Goal: Task Accomplishment & Management: Manage account settings

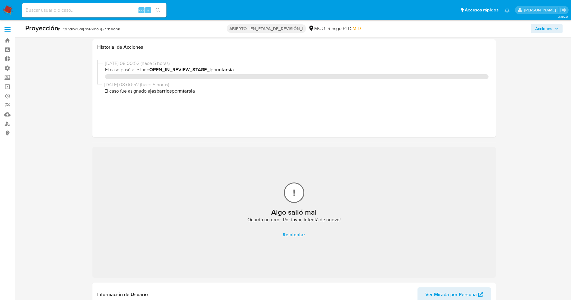
select select "10"
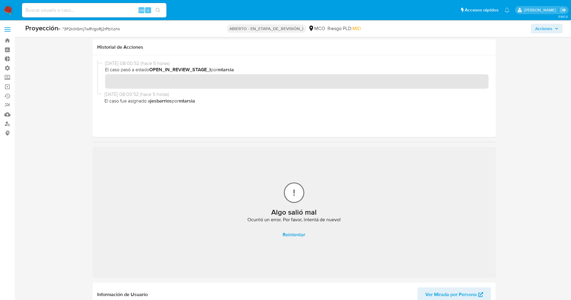
scroll to position [135, 0]
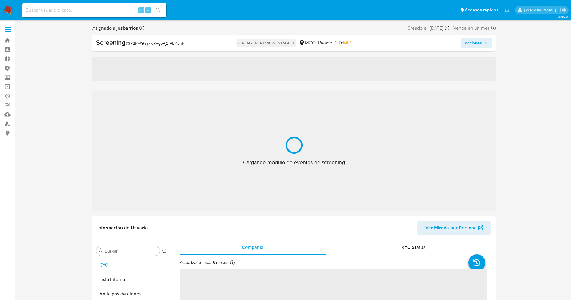
select select "10"
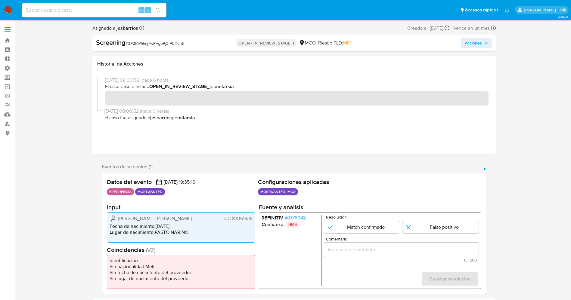
click at [289, 219] on span "# 8776042" at bounding box center [294, 218] width 21 height 6
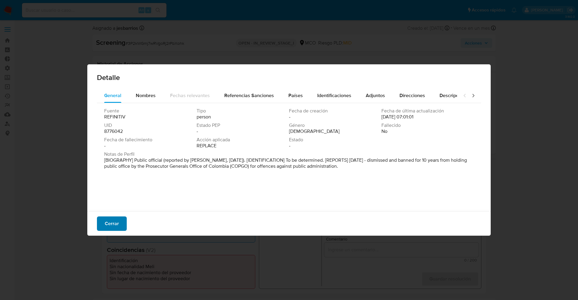
click at [119, 219] on button "Cerrar" at bounding box center [112, 224] width 30 height 14
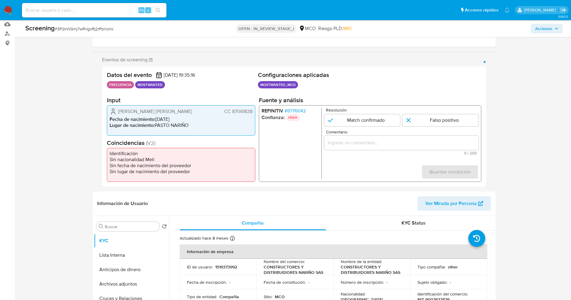
scroll to position [135, 0]
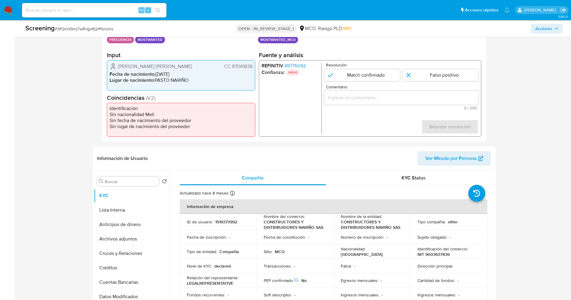
drag, startPoint x: 231, startPoint y: 66, endPoint x: 254, endPoint y: 65, distance: 22.9
click at [254, 65] on div "Castro Bastidas David Andres CC 87061838 Fecha de nacimiento : 25/06/1982 Lugar…" at bounding box center [181, 75] width 148 height 30
click at [295, 65] on span "# 8776042" at bounding box center [294, 66] width 21 height 6
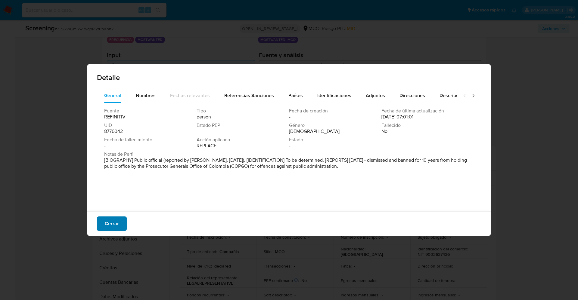
click at [113, 219] on span "Cerrar" at bounding box center [112, 223] width 14 height 13
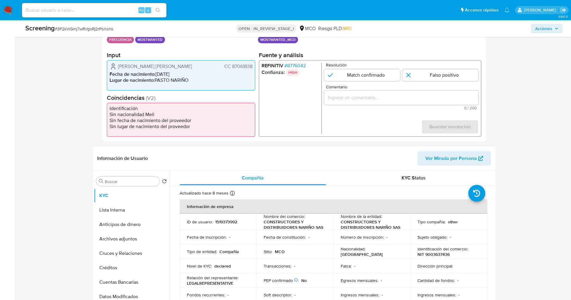
click at [301, 64] on span "# 8776042" at bounding box center [294, 66] width 21 height 6
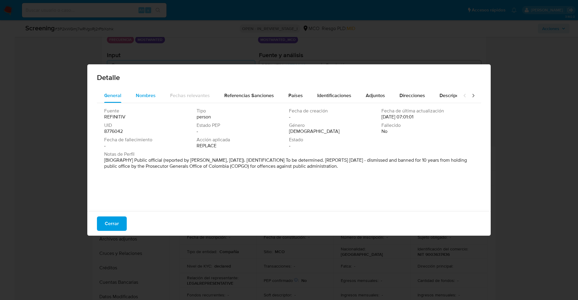
click at [139, 95] on span "Nombres" at bounding box center [146, 95] width 20 height 7
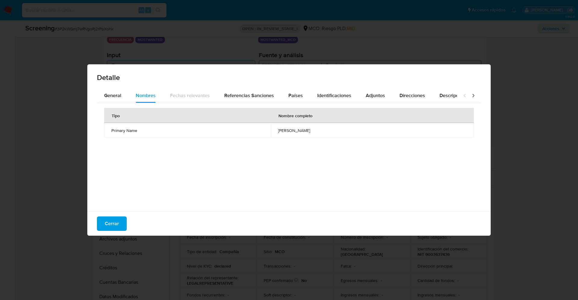
drag, startPoint x: 246, startPoint y: 128, endPoint x: 306, endPoint y: 128, distance: 60.2
click at [306, 128] on td "david andres castro bastidas" at bounding box center [372, 130] width 203 height 14
click at [114, 224] on span "Cerrar" at bounding box center [112, 223] width 14 height 13
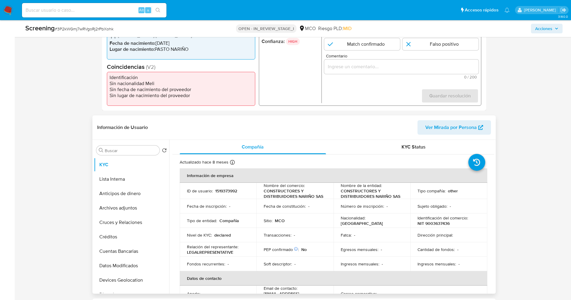
scroll to position [181, 0]
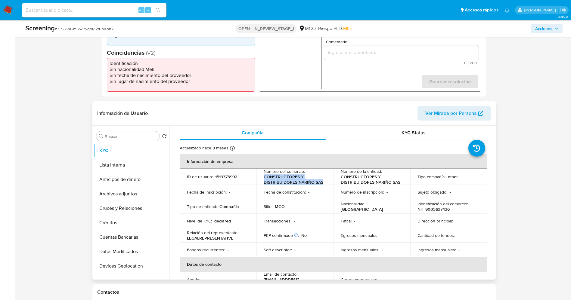
drag, startPoint x: 261, startPoint y: 179, endPoint x: 325, endPoint y: 181, distance: 64.2
click at [325, 181] on td "Nombre del comercio : CONSTRUCTORES Y DISTRIBUIDORES NARIÑO SAS" at bounding box center [294, 177] width 77 height 16
copy p "CONSTRUCTORES Y DISTRIBUIDORES NARIÑO SAS"
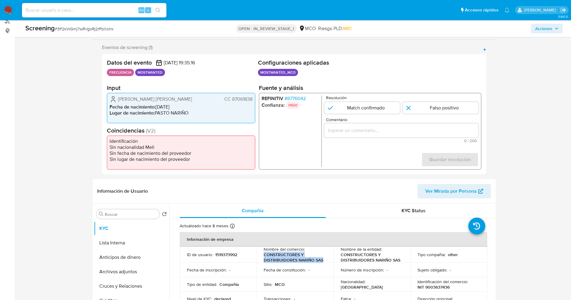
scroll to position [90, 0]
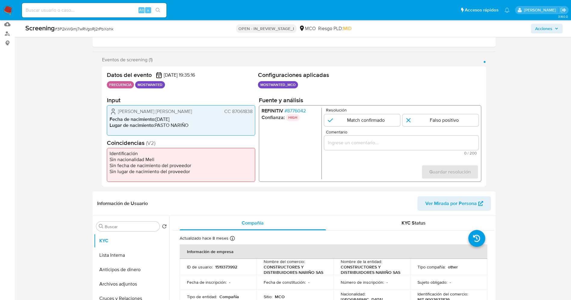
drag, startPoint x: 116, startPoint y: 108, endPoint x: 253, endPoint y: 107, distance: 137.9
click at [253, 107] on div "Castro Bastidas David Andres CC 87061838 Fecha de nacimiento : 25/06/1982 Lugar…" at bounding box center [181, 120] width 148 height 30
drag, startPoint x: 263, startPoint y: 268, endPoint x: 310, endPoint y: 272, distance: 46.9
click at [327, 272] on td "Nombre del comercio : CONSTRUCTORES Y DISTRIBUIDORES NARIÑO SAS" at bounding box center [294, 267] width 77 height 16
copy p "CONSTRUCTORES Y DISTRIBUIDORES NARIÑO SAS"
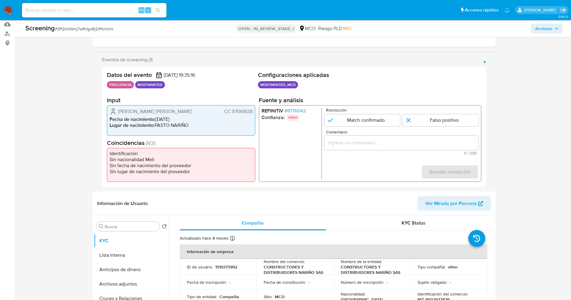
drag, startPoint x: 116, startPoint y: 110, endPoint x: 253, endPoint y: 111, distance: 137.0
click at [253, 111] on div "Castro Bastidas David Andres CC 87061838 Fecha de nacimiento : 25/06/1982 Lugar…" at bounding box center [181, 120] width 148 height 30
click at [300, 111] on span "# 8776042" at bounding box center [294, 111] width 21 height 6
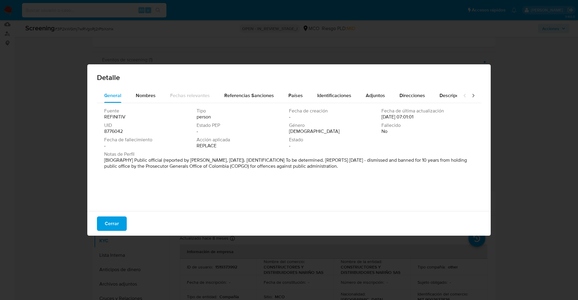
drag, startPoint x: 312, startPoint y: 157, endPoint x: 413, endPoint y: 168, distance: 102.0
click at [413, 168] on p "[BIOGRAPHY] Public official (reported by COPGO, May 2020). [IDENTIFICATION] To …" at bounding box center [288, 163] width 368 height 12
drag, startPoint x: 380, startPoint y: 158, endPoint x: 359, endPoint y: 169, distance: 24.6
click at [380, 172] on div "Notas de Perfil [BIOGRAFÍA] Funcionario público (según COPGO, mayo de 2020). [I…" at bounding box center [289, 161] width 370 height 20
click at [111, 224] on span "Cerrar" at bounding box center [112, 223] width 14 height 13
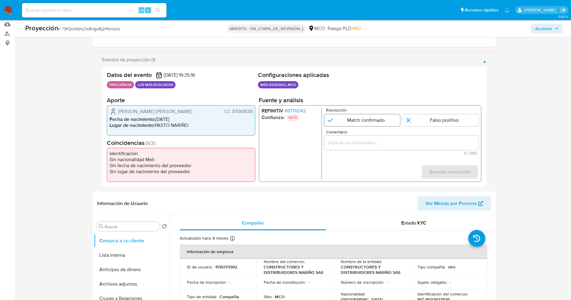
click at [365, 120] on input "1 de 1" at bounding box center [362, 120] width 76 height 12
radio input "true"
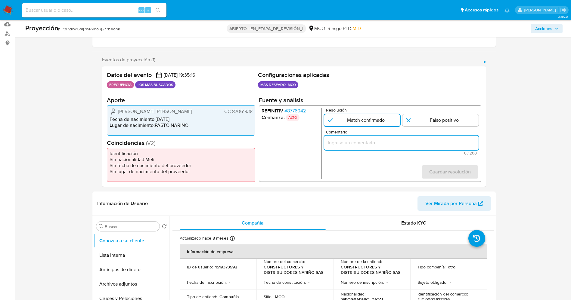
click at [359, 143] on input "Comentario" at bounding box center [401, 143] width 154 height 8
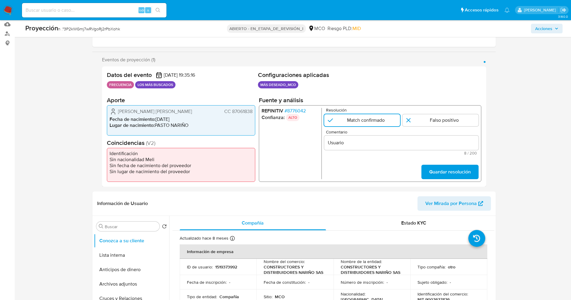
drag, startPoint x: 116, startPoint y: 113, endPoint x: 254, endPoint y: 110, distance: 137.3
click at [254, 110] on div "Castro Bastidas David Andres CC 87061838 Fecha de nacimiento : 25/06/1982 Lugar…" at bounding box center [181, 120] width 148 height 30
click at [372, 142] on input "Usuario" at bounding box center [401, 143] width 154 height 8
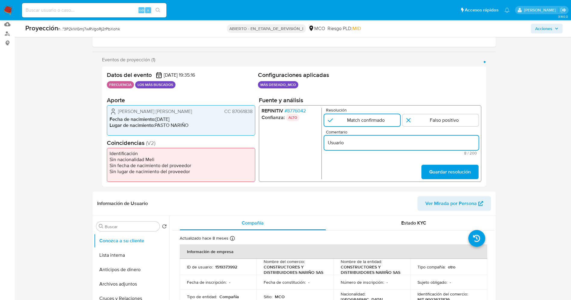
paste input "Castro Bastidas David Andres CC 87061838"
type input "Usuario Castro Bastidas David Andres CC 87061838 continua listado en procuradur…"
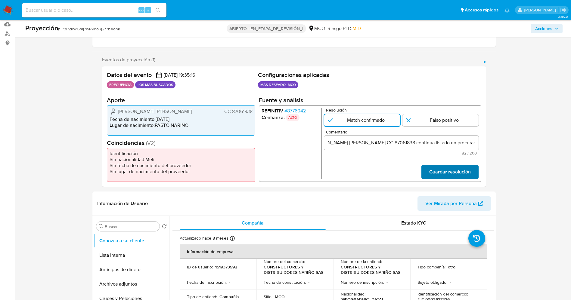
scroll to position [0, 0]
click at [436, 174] on span "Guardar resolución" at bounding box center [450, 172] width 42 height 13
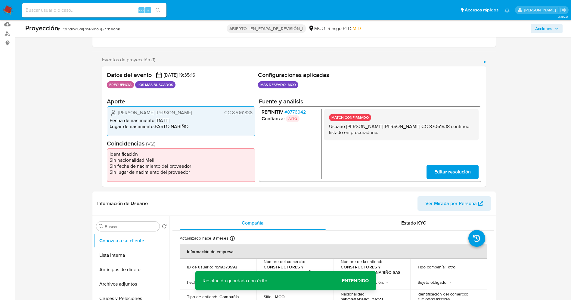
drag, startPoint x: 332, startPoint y: 126, endPoint x: 367, endPoint y: 135, distance: 35.6
click at [374, 135] on p "Usuario Castro Bastidas David Andres CC 87061838 continua listado en procuradur…" at bounding box center [401, 129] width 145 height 12
click at [349, 135] on p "Usuario Castro Bastidas David Andres CC 87061838 continua listado en procuradur…" at bounding box center [401, 129] width 145 height 12
drag, startPoint x: 360, startPoint y: 132, endPoint x: 368, endPoint y: 132, distance: 8.7
click at [368, 132] on div "MATCH CONFIRMADO Usuario Castro Bastidas David Andres CC 87061838 continua list…" at bounding box center [401, 124] width 154 height 31
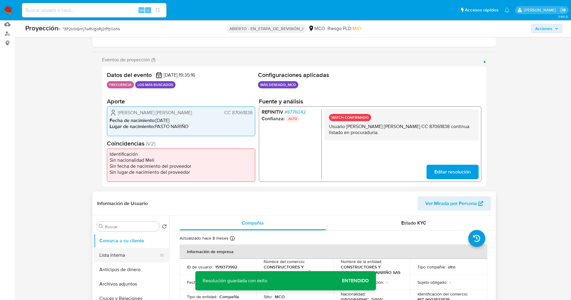
click at [126, 256] on button "Lista interna" at bounding box center [129, 255] width 70 height 14
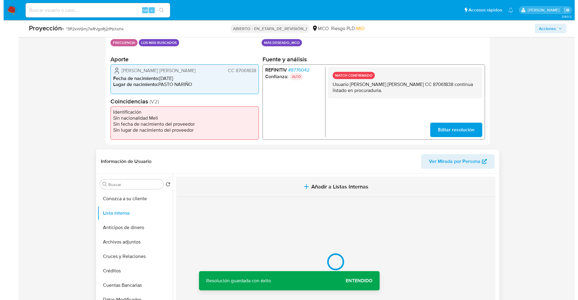
scroll to position [181, 0]
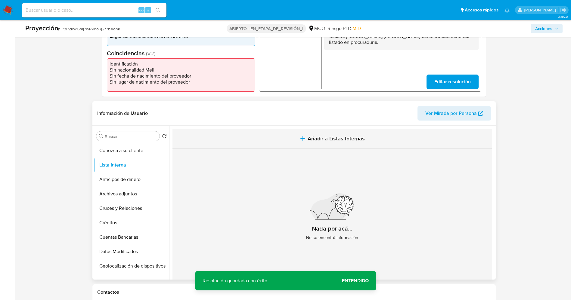
click at [316, 130] on button "Añadir a Listas Internas" at bounding box center [331, 139] width 319 height 20
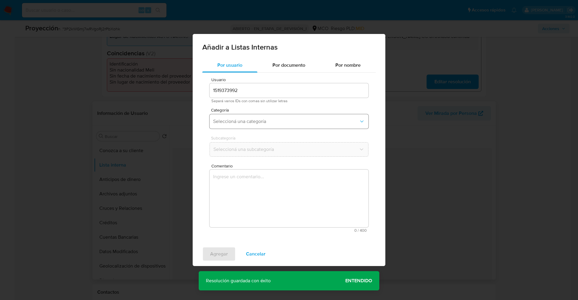
click at [274, 124] on span "Seleccioná una categoría" at bounding box center [286, 122] width 146 height 6
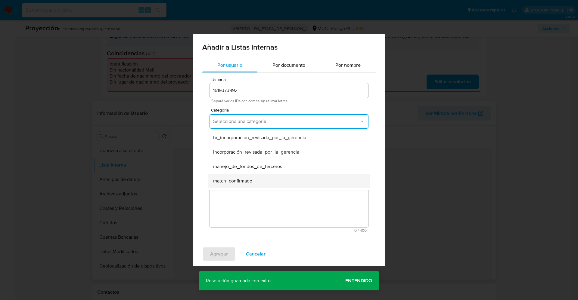
click at [251, 176] on div "match_confirmado" at bounding box center [287, 181] width 148 height 14
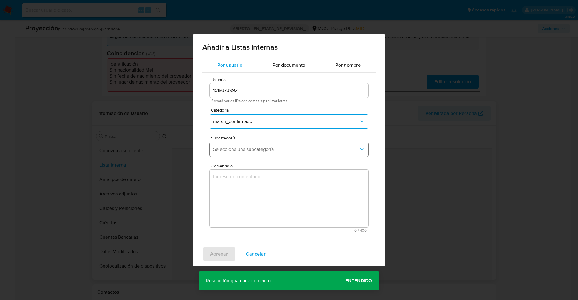
click at [254, 149] on span "Seleccioná una subcategoría" at bounding box center [286, 150] width 146 height 6
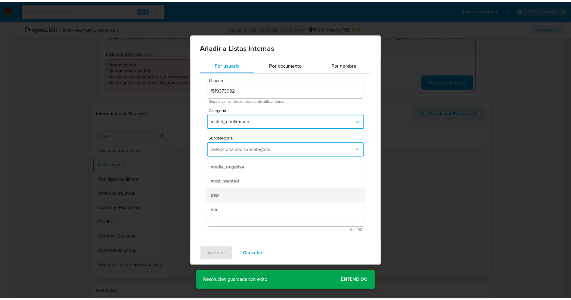
scroll to position [41, 0]
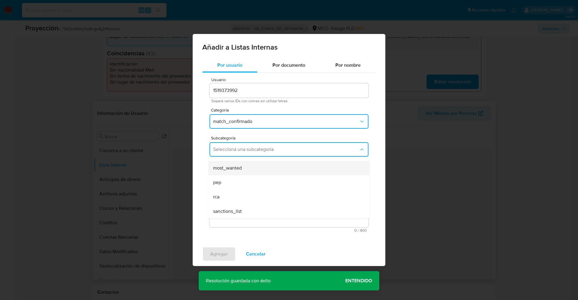
click at [253, 170] on div "most_wanted" at bounding box center [287, 168] width 148 height 14
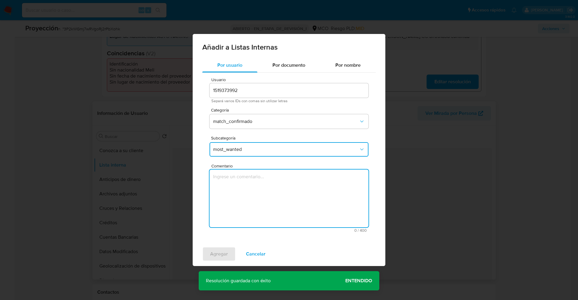
click at [254, 183] on textarea "Comentario" at bounding box center [289, 199] width 159 height 58
type textarea "Usuario Castro Bastidas David Andres CC 87061838 continua listado en procuradur…"
click at [213, 248] on span "Agregar" at bounding box center [219, 254] width 18 height 13
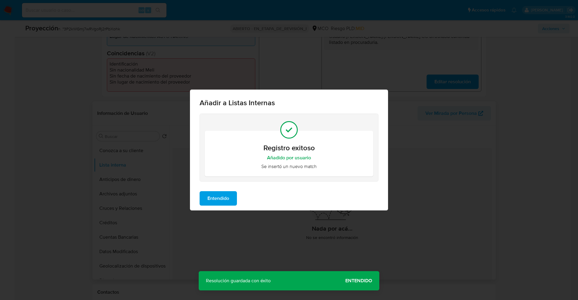
click at [221, 203] on span "Entendido" at bounding box center [218, 198] width 22 height 13
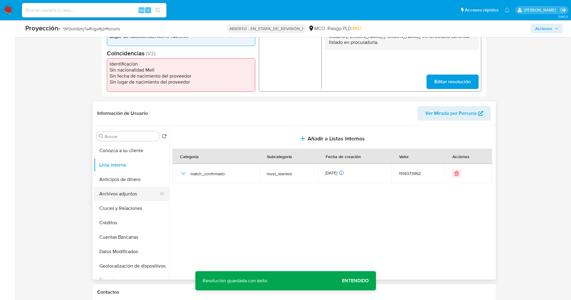
click at [134, 196] on button "Archivos adjuntos" at bounding box center [129, 194] width 70 height 14
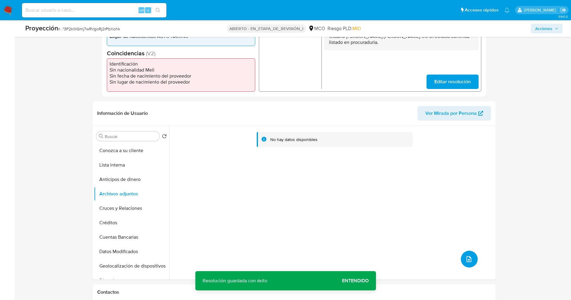
click at [465, 259] on icon "subir archivo" at bounding box center [468, 259] width 7 height 7
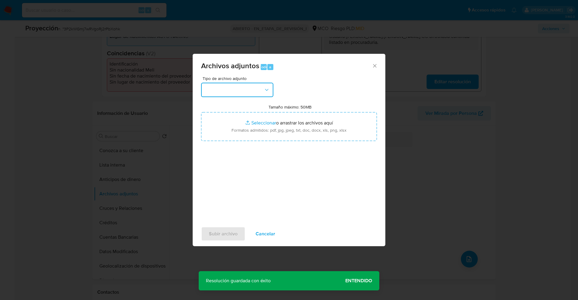
click at [238, 87] on button "button" at bounding box center [237, 90] width 72 height 14
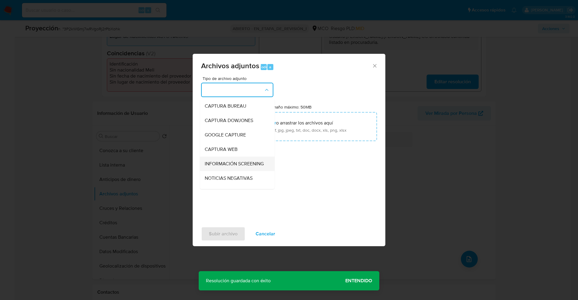
click at [223, 163] on span "INFORMACIÓN SCREENING" at bounding box center [234, 164] width 59 height 6
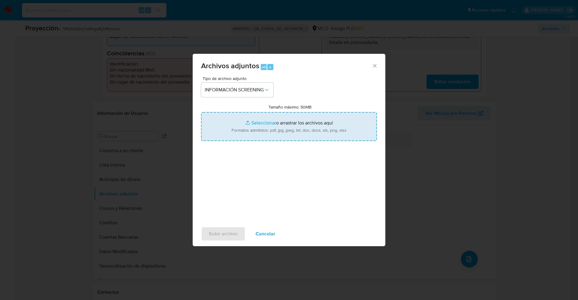
type input "C:\fakepath\_CONSTRUCTORES Y DISTRIBUIDORES NARIÑO SAS_ lavado de dinero - Busc…"
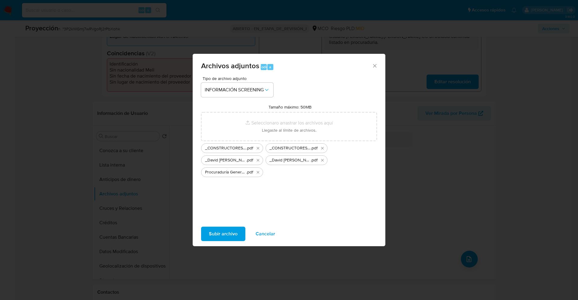
click at [233, 231] on span "Subir archivo" at bounding box center [223, 234] width 29 height 13
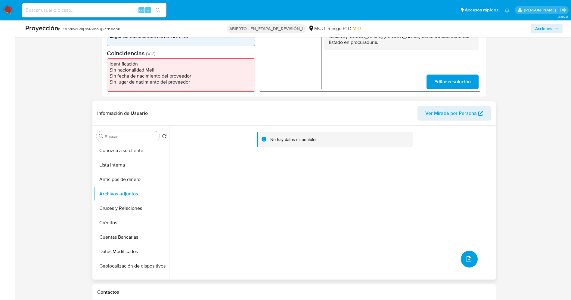
click at [466, 253] on button "subir archivo" at bounding box center [469, 259] width 17 height 17
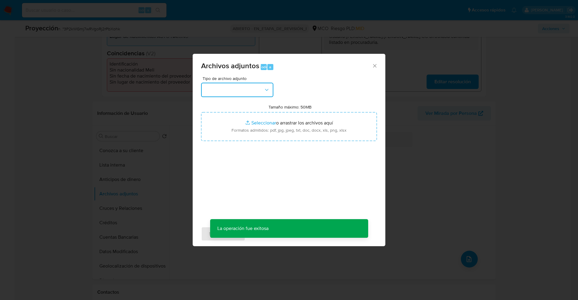
click at [230, 97] on button "button" at bounding box center [237, 90] width 72 height 14
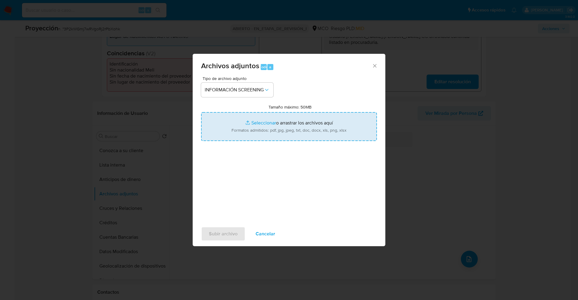
type input "C:\fakepath\Consulta de Antecedentes.pdf"
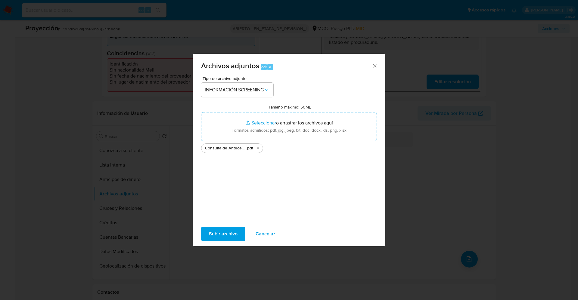
click at [221, 228] on font "Subir archivo" at bounding box center [223, 234] width 29 height 14
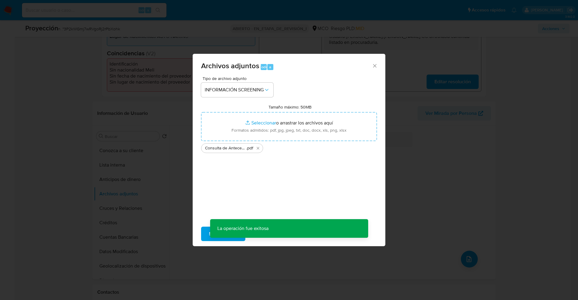
click at [169, 166] on div "Archivos adjuntos Todo a Tipo de archivo adjunto INFORMACIÓN SCREENING Tamaño m…" at bounding box center [289, 150] width 578 height 300
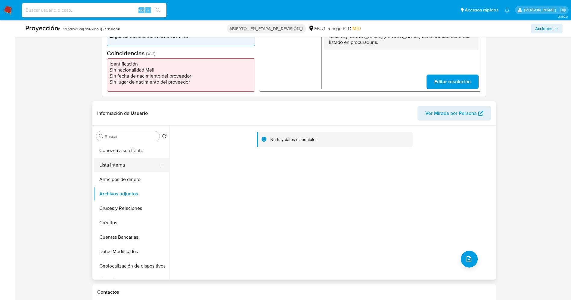
click at [116, 161] on button "Lista interna" at bounding box center [129, 165] width 70 height 14
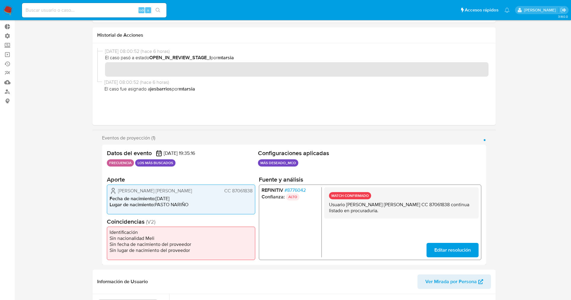
scroll to position [45, 0]
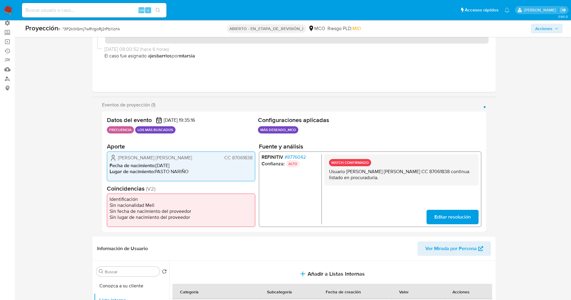
drag, startPoint x: 330, startPoint y: 169, endPoint x: 362, endPoint y: 179, distance: 32.9
click at [366, 179] on p "Usuario Castro Bastidas David Andres CC 87061838 continua listado en procuradur…" at bounding box center [401, 175] width 145 height 12
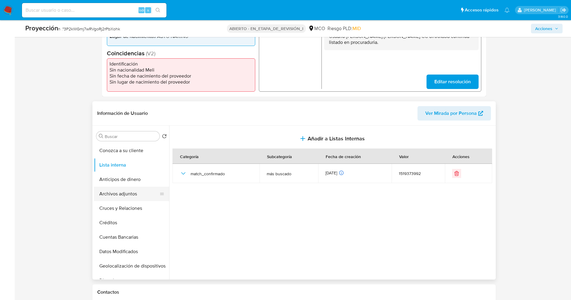
click at [119, 194] on button "Archivos adjuntos" at bounding box center [129, 194] width 70 height 14
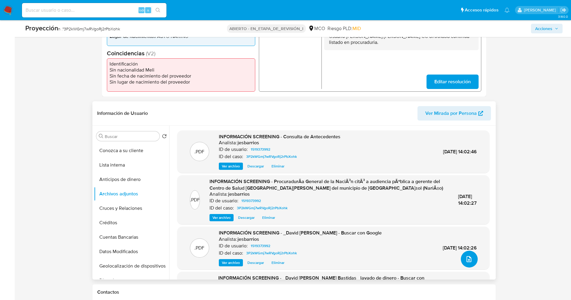
click at [468, 256] on icon "subir archivo" at bounding box center [468, 259] width 7 height 7
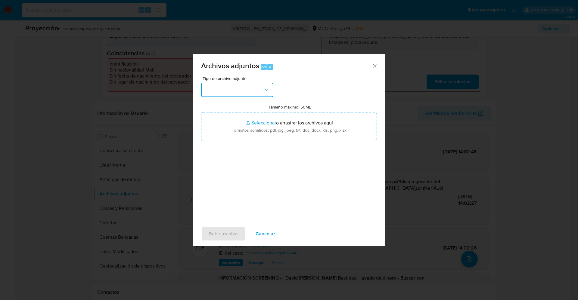
click at [248, 95] on button "button" at bounding box center [237, 90] width 72 height 14
click at [258, 235] on font "Cancelar" at bounding box center [266, 234] width 20 height 14
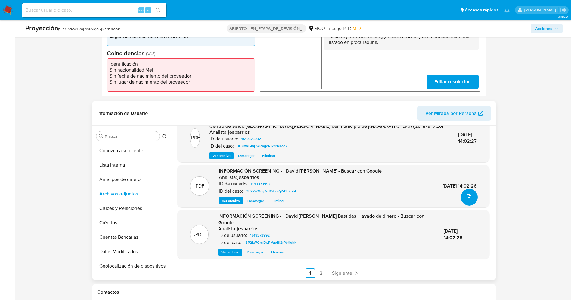
scroll to position [64, 0]
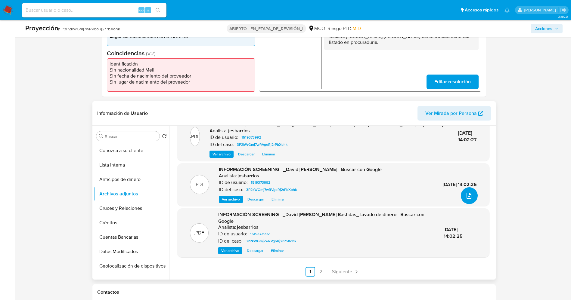
click at [467, 202] on button "subir archivo" at bounding box center [469, 196] width 17 height 17
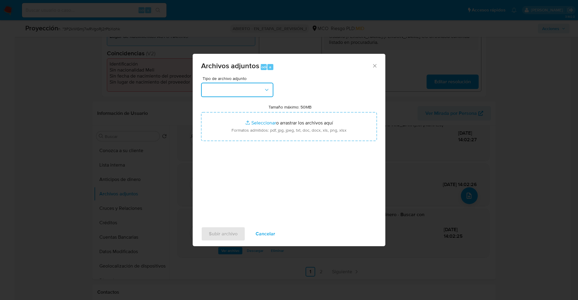
click at [233, 90] on button "button" at bounding box center [237, 90] width 72 height 14
click at [273, 232] on font "Cancelar" at bounding box center [266, 234] width 20 height 14
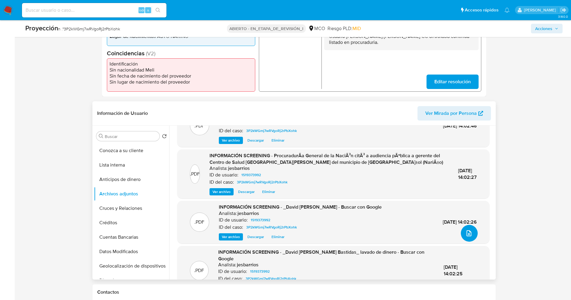
scroll to position [0, 0]
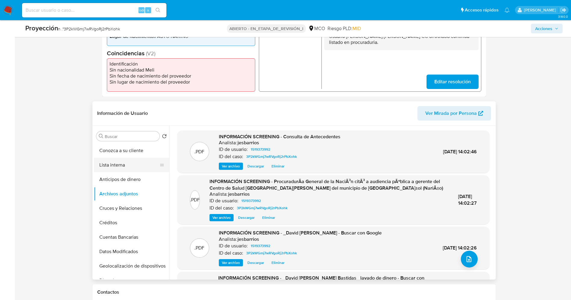
click at [113, 159] on button "Lista interna" at bounding box center [129, 165] width 70 height 14
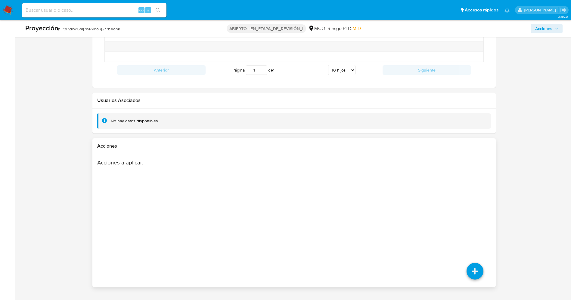
scroll to position [812, 0]
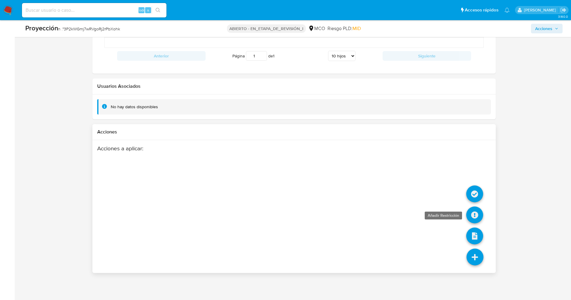
click at [476, 220] on icon at bounding box center [474, 215] width 17 height 17
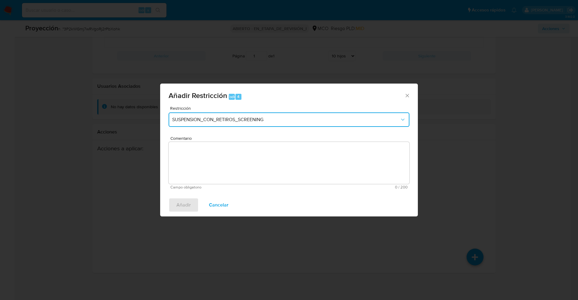
click at [226, 118] on span "SUSPENSION_CON_RETIROS_SCREENING" at bounding box center [286, 120] width 228 height 6
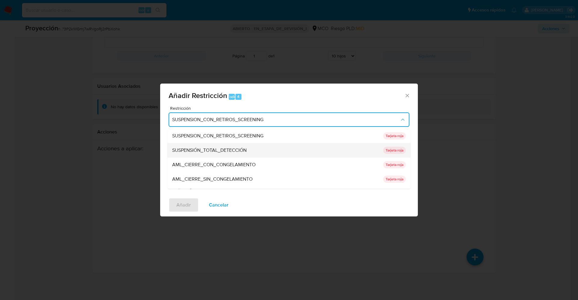
click at [223, 148] on font "SUSPENSIÓN_TOTAL_DETECCIÓN" at bounding box center [209, 150] width 74 height 7
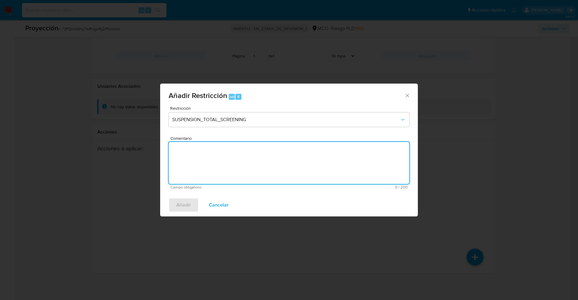
click at [212, 171] on textarea "Comentario" at bounding box center [289, 163] width 241 height 42
type textarea "x"
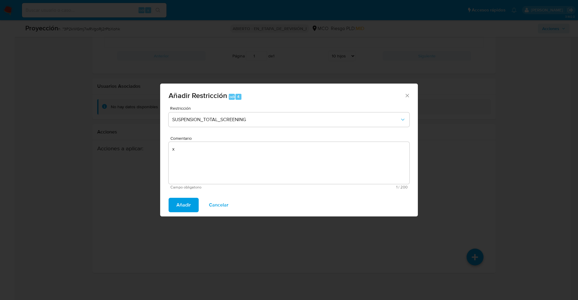
click at [185, 199] on span "Añadir" at bounding box center [183, 205] width 14 height 13
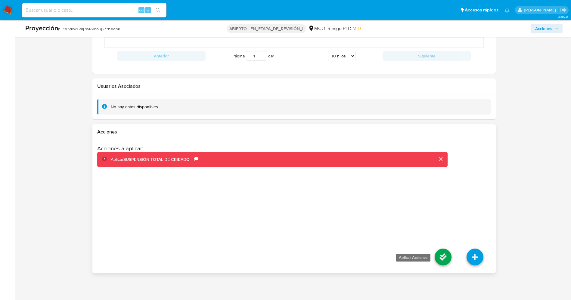
click at [440, 259] on icon at bounding box center [443, 257] width 17 height 17
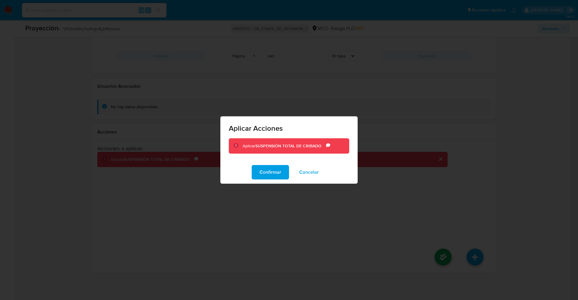
drag, startPoint x: 295, startPoint y: 178, endPoint x: 286, endPoint y: 176, distance: 9.0
click at [293, 178] on button "Cancelar" at bounding box center [308, 172] width 35 height 14
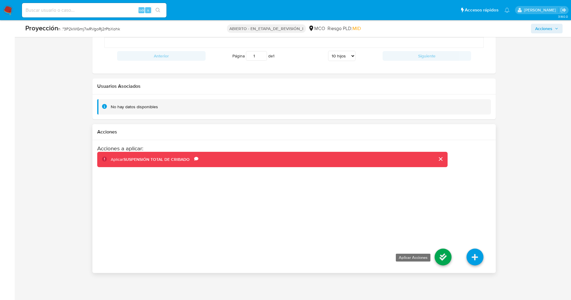
click at [439, 257] on icon at bounding box center [443, 257] width 17 height 17
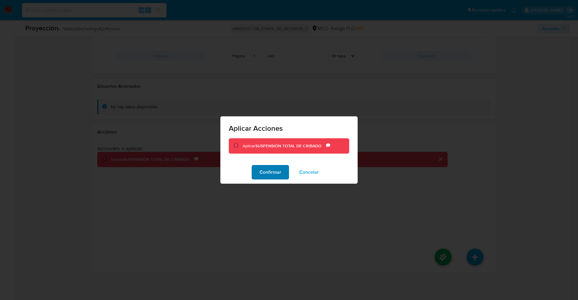
click at [286, 169] on button "Confirmar" at bounding box center [270, 172] width 37 height 14
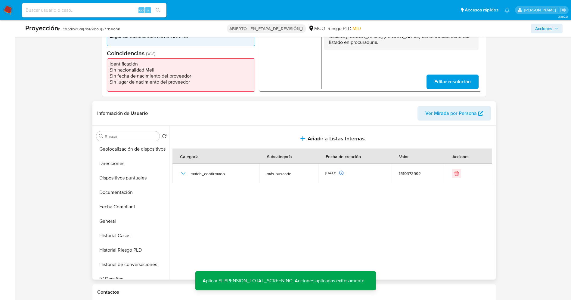
scroll to position [226, 0]
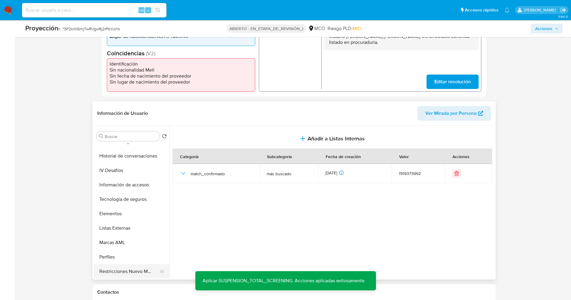
click at [139, 268] on button "Restricciones Nuevo Mundo" at bounding box center [129, 272] width 70 height 14
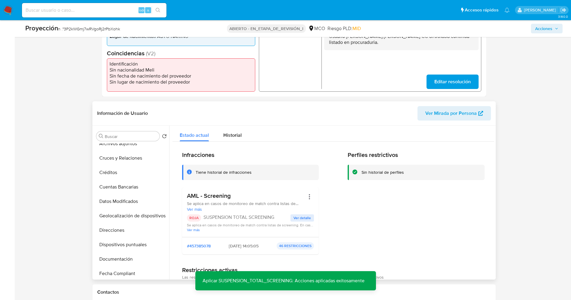
scroll to position [0, 0]
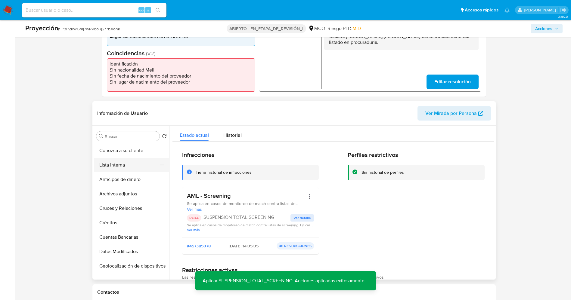
click at [117, 163] on button "Lista interna" at bounding box center [129, 165] width 70 height 14
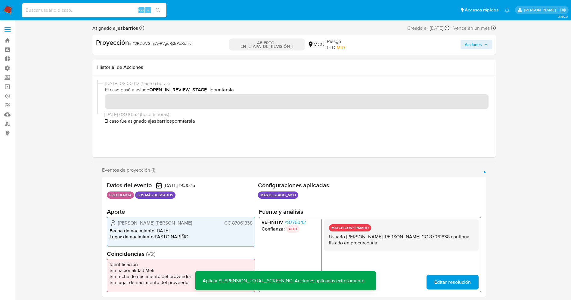
click at [488, 40] on span "Acciones" at bounding box center [476, 44] width 23 height 8
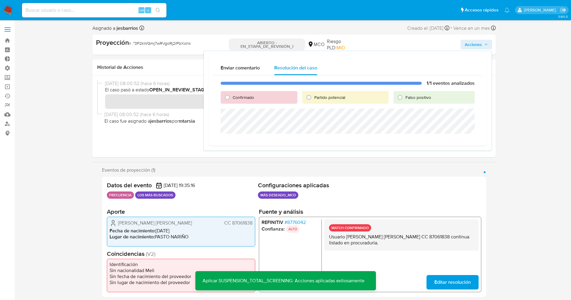
click at [327, 96] on font "Partido potencial" at bounding box center [329, 98] width 31 height 6
click at [314, 96] on input "Partido potencial" at bounding box center [309, 98] width 10 height 10
radio input "true"
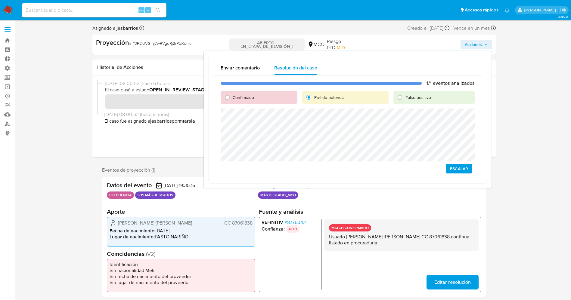
click at [451, 165] on span "Escalar" at bounding box center [459, 169] width 18 height 8
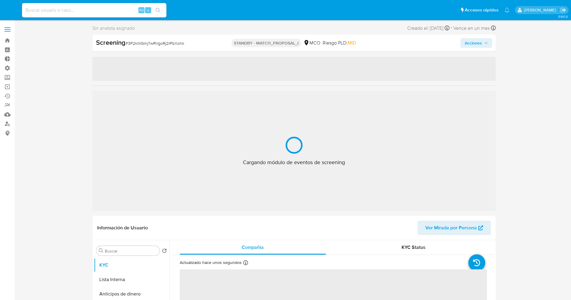
select select "10"
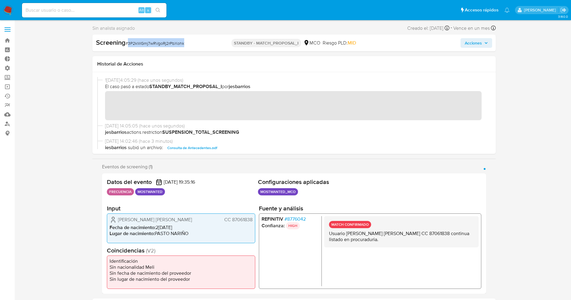
drag, startPoint x: 128, startPoint y: 42, endPoint x: 199, endPoint y: 42, distance: 71.3
click at [199, 42] on div "Screening # 3P2kWGmj7wRVgoRj2rPbXohk" at bounding box center [161, 42] width 130 height 9
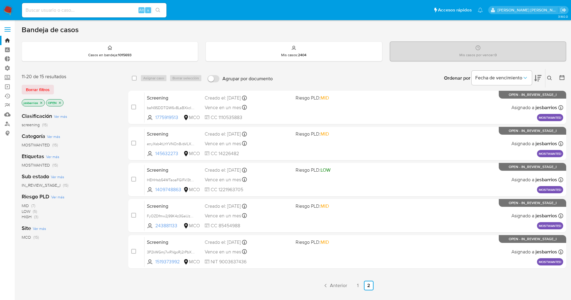
scroll to position [66, 0]
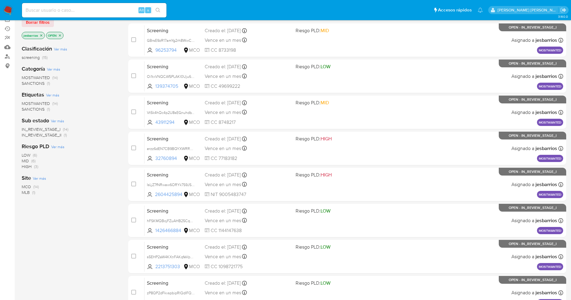
scroll to position [197, 0]
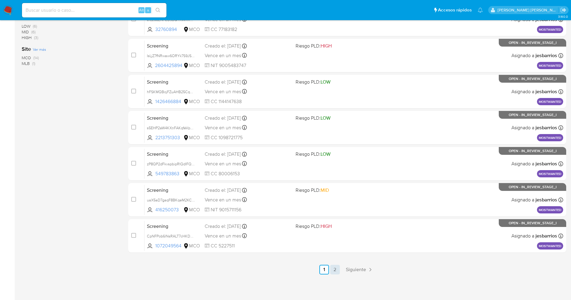
click at [339, 269] on link "2" at bounding box center [335, 270] width 10 height 10
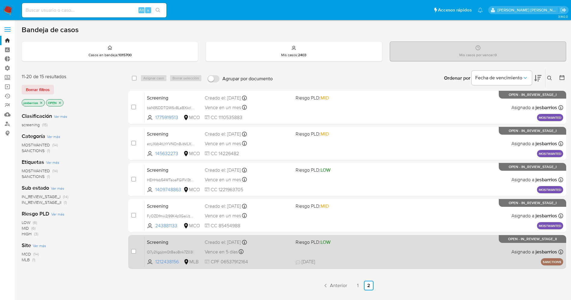
click at [281, 255] on div "Vence en 5 días Vence el 24/09/2025 20:59:59" at bounding box center [248, 252] width 86 height 8
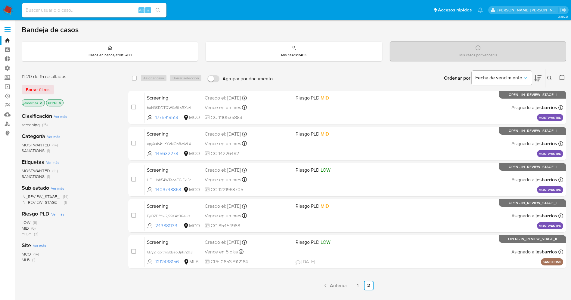
click at [48, 14] on div "Alt s" at bounding box center [94, 10] width 144 height 14
click at [45, 9] on input at bounding box center [94, 10] width 144 height 8
paste input "f4oHhL5XXy6Lqr8QHGxB9rdL"
type input "f4oHhL5XXy6Lqr8QHGxB9rdL"
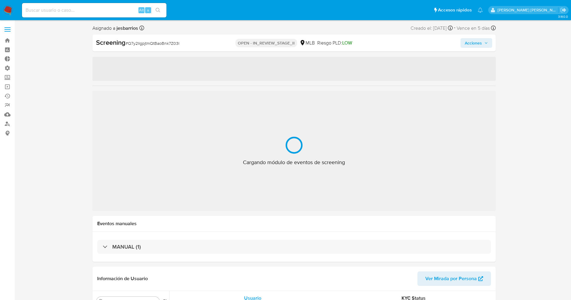
select select "10"
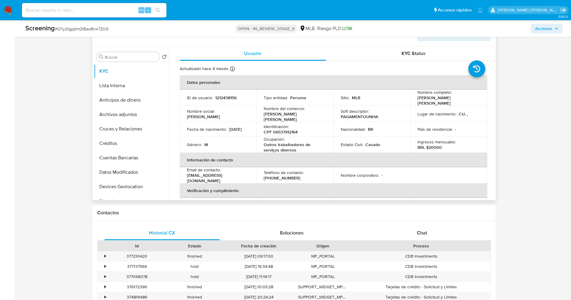
scroll to position [181, 0]
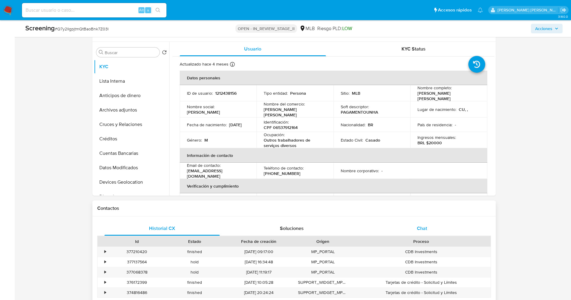
click at [386, 225] on div "Chat" at bounding box center [422, 229] width 116 height 14
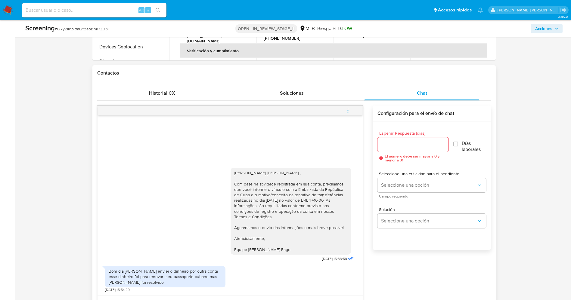
scroll to position [361, 0]
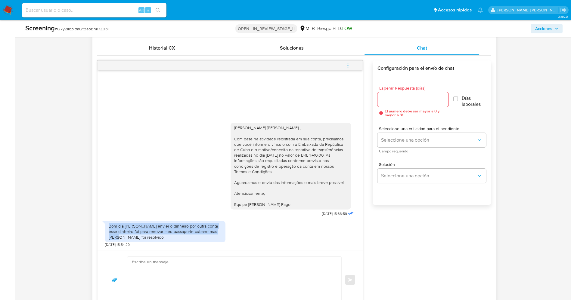
drag, startPoint x: 110, startPoint y: 230, endPoint x: 216, endPoint y: 236, distance: 107.0
click at [216, 236] on div "Bom dia já enviei o dinheiro por outra conta esse dinheiro foi para renovar meu…" at bounding box center [165, 232] width 113 height 17
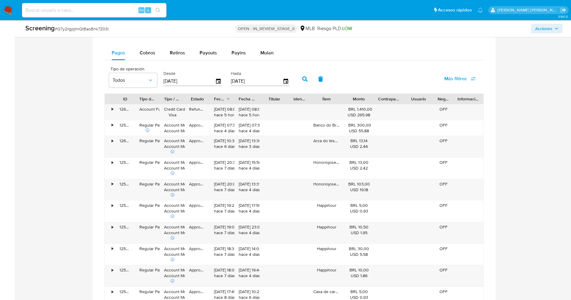
scroll to position [677, 0]
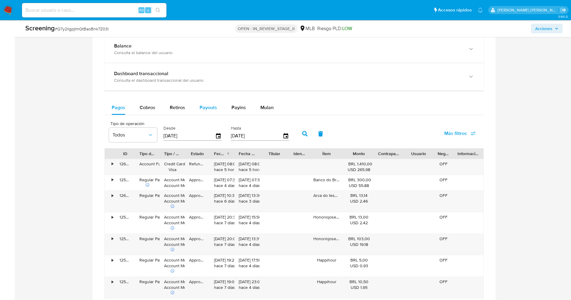
click at [205, 109] on span "Payouts" at bounding box center [208, 107] width 17 height 7
select select "10"
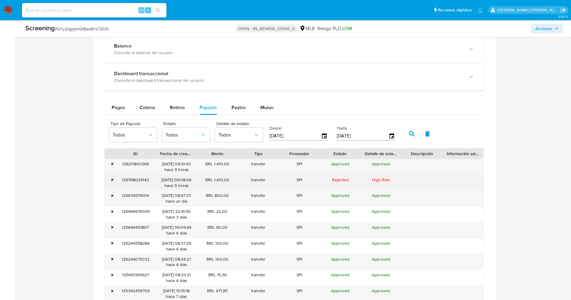
drag, startPoint x: 213, startPoint y: 181, endPoint x: 228, endPoint y: 181, distance: 15.4
click at [228, 181] on div "BRL 1.410,00" at bounding box center [217, 183] width 41 height 16
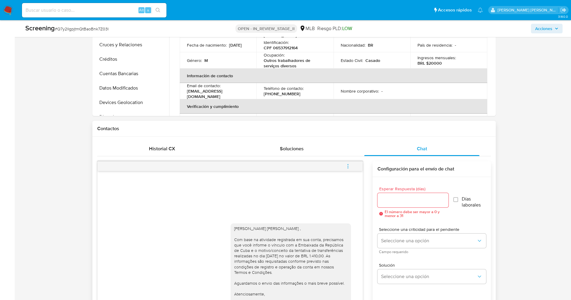
scroll to position [181, 0]
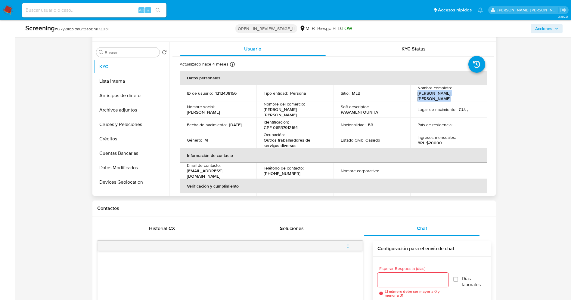
drag, startPoint x: 416, startPoint y: 95, endPoint x: 475, endPoint y: 97, distance: 59.4
click at [476, 97] on td "Nombre completo : Luis Manuel Perez Hernandez" at bounding box center [448, 93] width 77 height 16
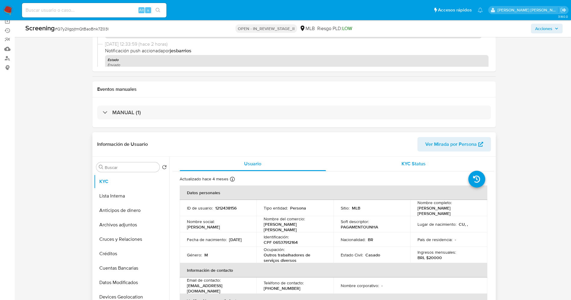
scroll to position [45, 0]
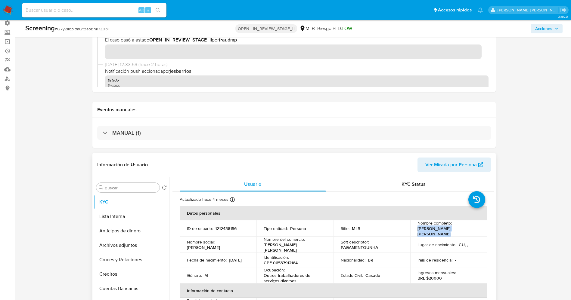
drag, startPoint x: 424, startPoint y: 231, endPoint x: 471, endPoint y: 232, distance: 47.0
click at [476, 233] on td "Nombre completo : Luis Manuel Perez Hernandez" at bounding box center [448, 229] width 77 height 16
drag, startPoint x: 214, startPoint y: 228, endPoint x: 239, endPoint y: 228, distance: 25.0
click at [239, 228] on div "ID de usuario : 1212438156" at bounding box center [218, 228] width 63 height 5
copy p "1212438156"
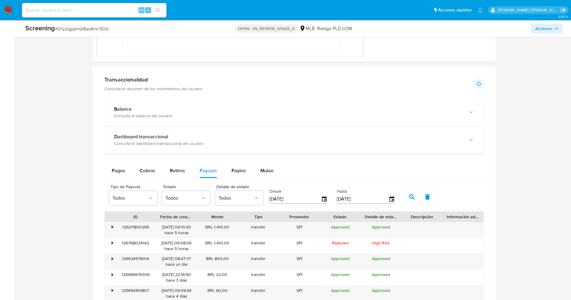
scroll to position [677, 0]
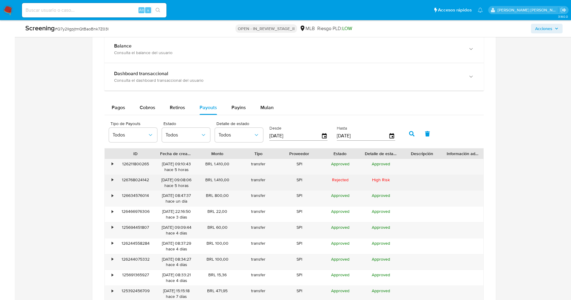
drag, startPoint x: 121, startPoint y: 181, endPoint x: 150, endPoint y: 181, distance: 28.9
click at [150, 181] on div "126768024142" at bounding box center [135, 183] width 41 height 16
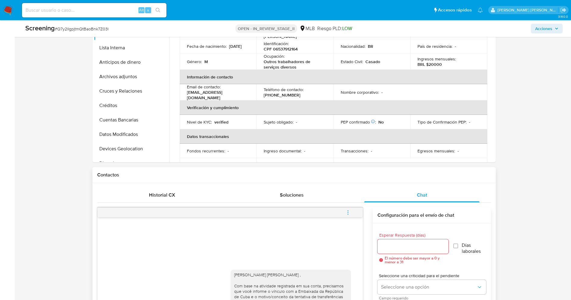
scroll to position [135, 0]
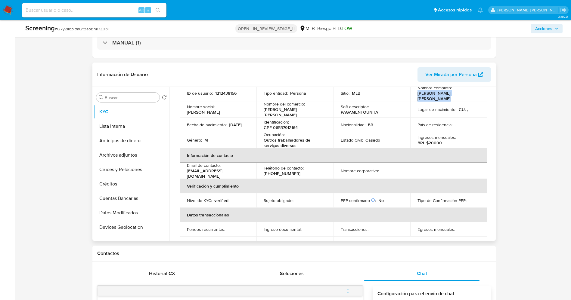
drag, startPoint x: 416, startPoint y: 95, endPoint x: 480, endPoint y: 95, distance: 63.5
click at [480, 95] on td "Nombre completo : Luis Manuel Perez Hernandez" at bounding box center [448, 93] width 77 height 16
copy p "Luis Manuel Perez Hernandez"
drag, startPoint x: 271, startPoint y: 125, endPoint x: 308, endPoint y: 126, distance: 36.7
click at [308, 126] on div "Identificación : CPF 06537912164" at bounding box center [295, 125] width 63 height 11
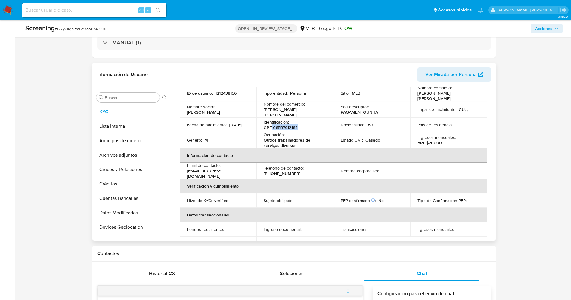
copy p "06537912164"
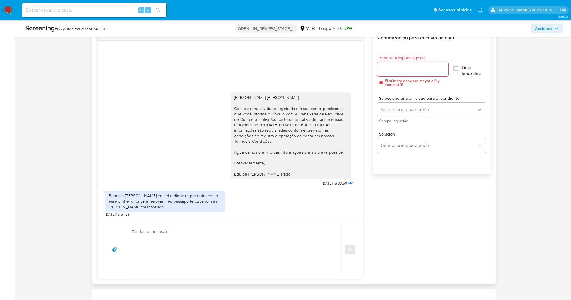
scroll to position [406, 0]
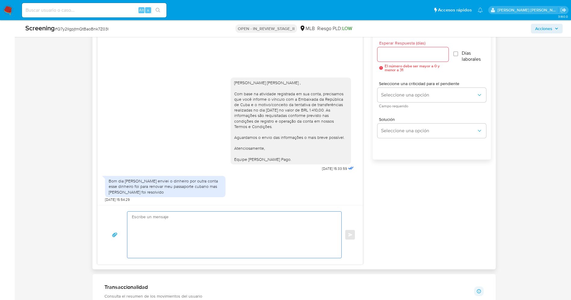
click at [202, 225] on textarea at bounding box center [233, 235] width 202 height 46
paste textarea "Olá Marcos Guzman Avalos , Entramos em contato novamente para solicitar que, po…"
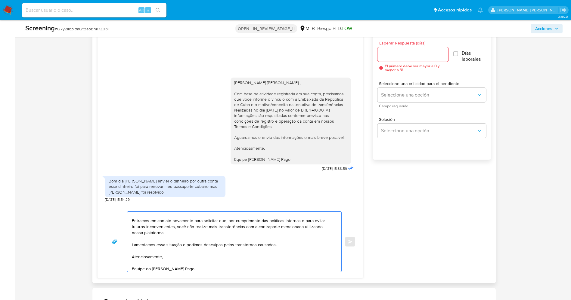
scroll to position [0, 0]
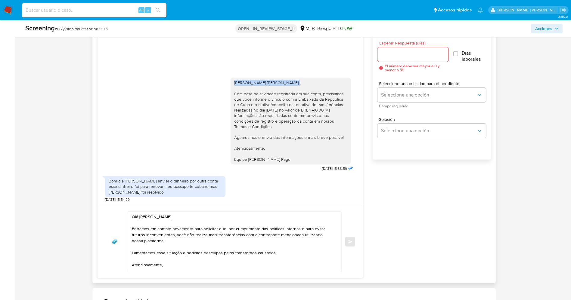
drag, startPoint x: 234, startPoint y: 89, endPoint x: 289, endPoint y: 89, distance: 55.1
click at [289, 89] on div "Luis Manuel Perez Hernandez , Com base na atividade registrada em sua conta, pr…" at bounding box center [290, 121] width 113 height 82
copy div "Luis Manuel Perez Hernandez"
drag, startPoint x: 139, startPoint y: 217, endPoint x: 182, endPoint y: 217, distance: 42.7
click at [182, 217] on textarea "[PERSON_NAME] , Entramos em contato novamente para solicitar que, por cumprimen…" at bounding box center [233, 242] width 202 height 60
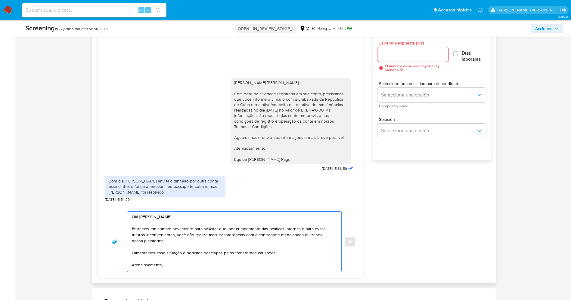
paste textarea "Luis Manuel Perez Hernandez"
type textarea "Olá Luis Manuel Perez Hernandez , Entramos em contato novamente para solicitar …"
click at [398, 59] on div at bounding box center [412, 54] width 71 height 14
click at [397, 58] on input "Esperar Respuesta (días)" at bounding box center [412, 55] width 71 height 8
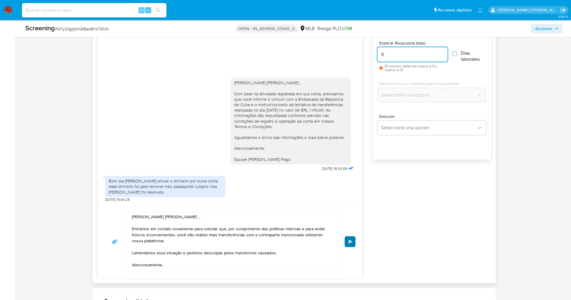
type input "0"
click at [353, 245] on button "Enviar" at bounding box center [350, 242] width 11 height 11
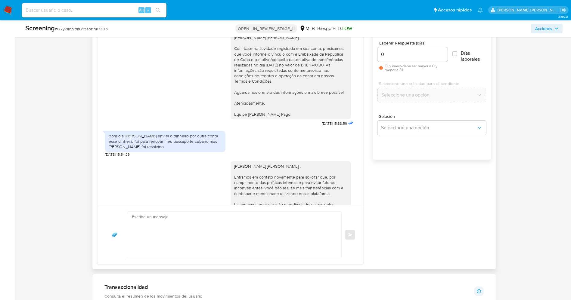
scroll to position [38, 0]
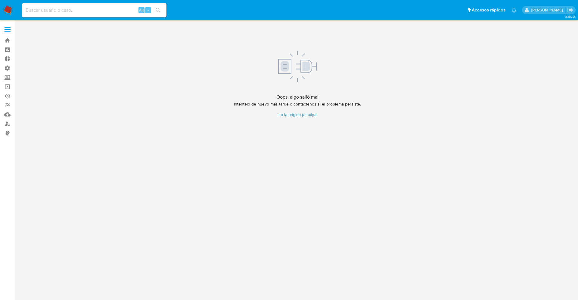
click at [306, 115] on link "Ir a la página principal" at bounding box center [297, 115] width 127 height 6
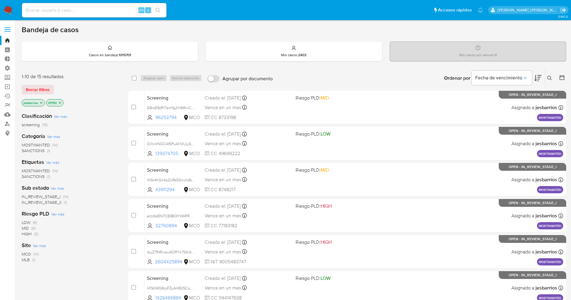
click at [85, 6] on div "Alt s" at bounding box center [94, 10] width 144 height 14
click at [88, 11] on input at bounding box center [94, 10] width 144 height 8
paste input "f4oHhL5XXy6Lqr8QHGxB9rdL"
type input "f4oHhL5XXy6Lqr8QHGxB9rdL"
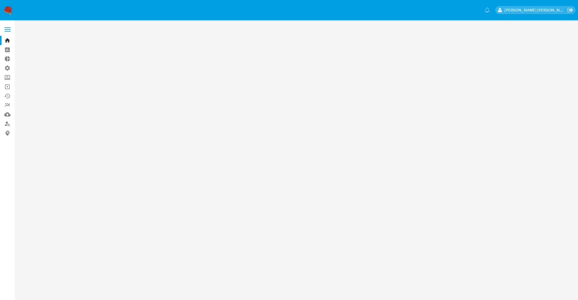
click at [5, 6] on img at bounding box center [8, 10] width 10 height 10
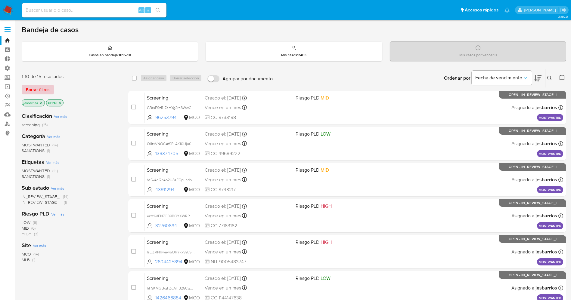
click at [47, 86] on span "Borrar filtros" at bounding box center [38, 89] width 24 height 8
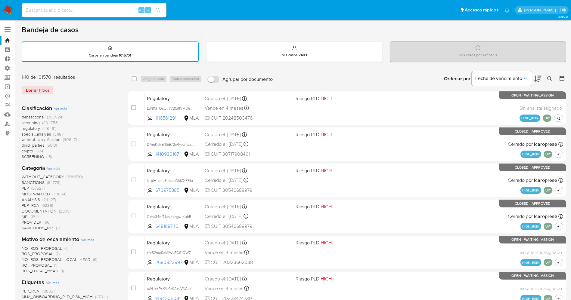
click at [550, 79] on icon at bounding box center [549, 78] width 5 height 5
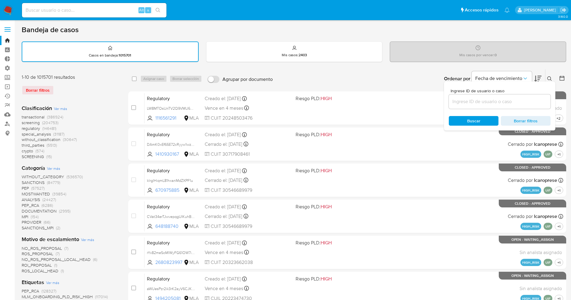
click at [488, 106] on div at bounding box center [500, 102] width 102 height 14
click at [484, 102] on input at bounding box center [500, 102] width 102 height 8
paste input "f4oHhL5XXy6Lqr8QHGxB9rdL"
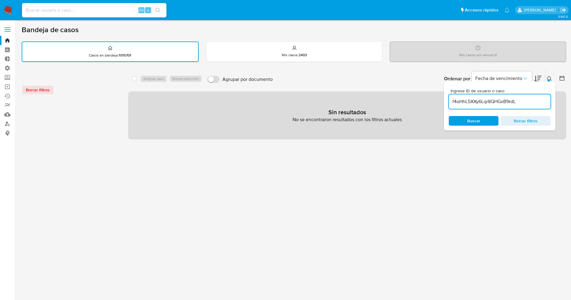
click at [455, 100] on input "f4oHhL5XXy6Lqr8QHGxB9rdL" at bounding box center [500, 102] width 102 height 8
click at [542, 102] on input "f4oHhL5XXy6Lqr8QHGxB9rdL" at bounding box center [500, 102] width 102 height 8
type input "f4oHhL5XXy6Lqr8QHGxB9rdL"
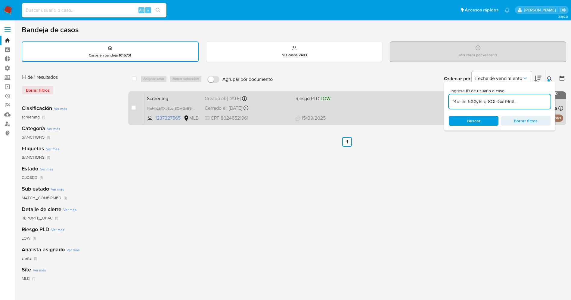
click at [357, 110] on div "Screening f4oHhL5XXy6Lqr8QHGxB9rdL 1237327565 MLB Riesgo PLD: LOW Creado el: 15…" at bounding box center [353, 108] width 419 height 30
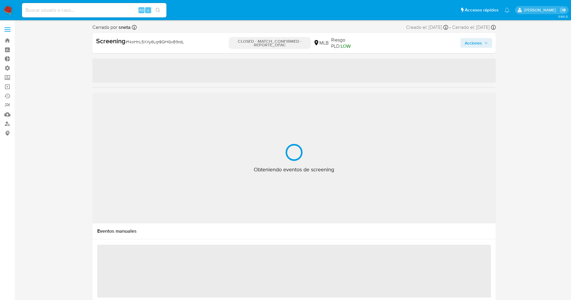
select select "10"
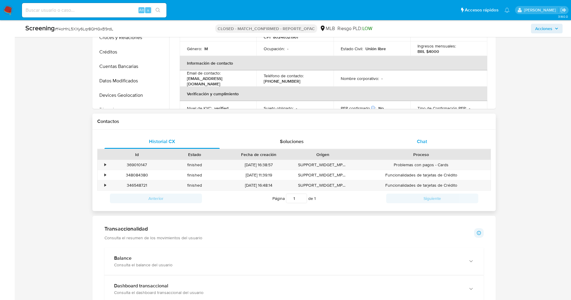
scroll to position [271, 0]
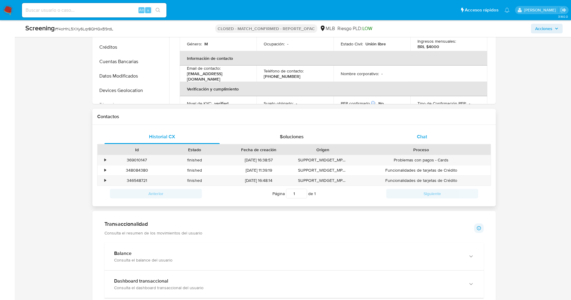
click at [423, 133] on span "Chat" at bounding box center [422, 136] width 10 height 7
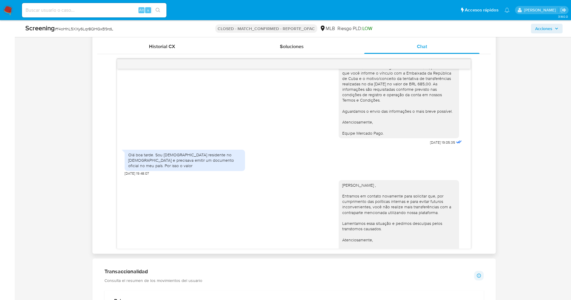
scroll to position [38, 0]
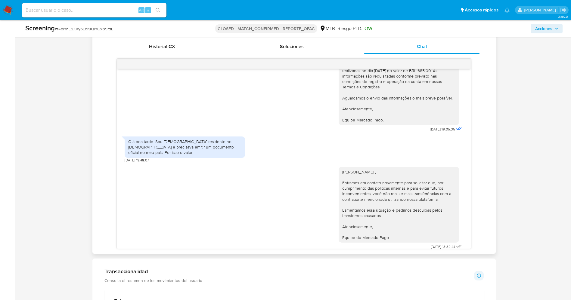
drag, startPoint x: 335, startPoint y: 167, endPoint x: 400, endPoint y: 230, distance: 90.5
click at [400, 230] on div "[PERSON_NAME] , Entramos em contato novamente para solicitar que, por cumprimen…" at bounding box center [399, 205] width 120 height 76
copy div "[PERSON_NAME] , Entramos em contato novamente para solicitar que, por cumprimen…"
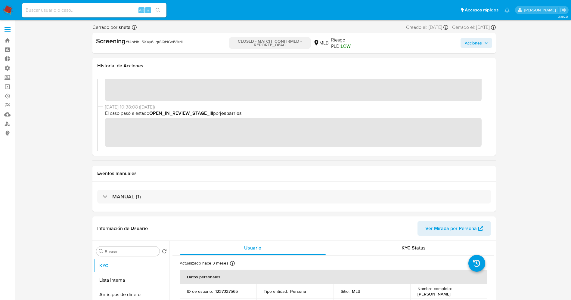
scroll to position [45, 0]
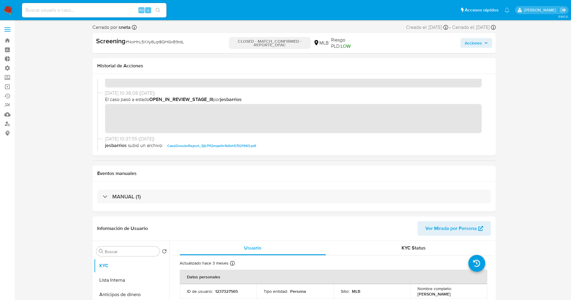
click at [263, 130] on div "[DATE] 10:38:08 ([DATE]) El caso pasó a estado OPEN_IN_REVIEW_STAGE_III por jes…" at bounding box center [294, 113] width 394 height 46
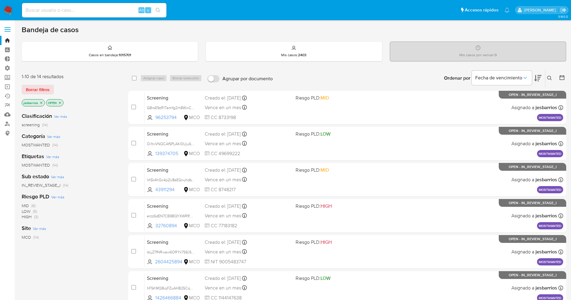
click at [62, 103] on icon "close-filter" at bounding box center [60, 103] width 4 height 4
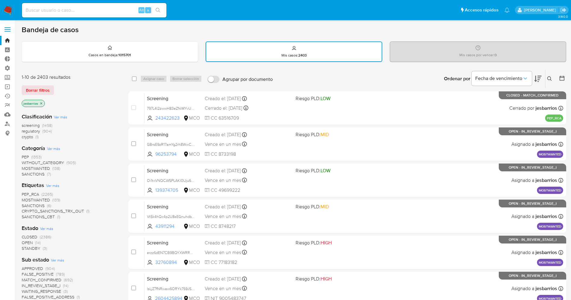
click at [30, 246] on span "STANDBY" at bounding box center [31, 249] width 19 height 6
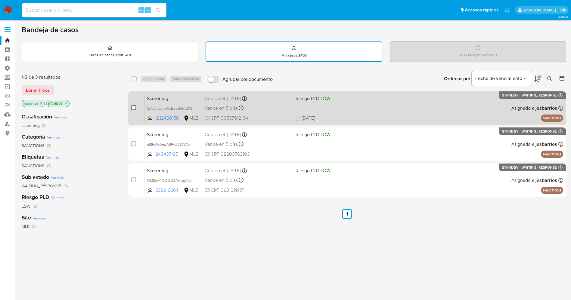
click at [133, 107] on input "checkbox" at bounding box center [133, 107] width 5 height 5
checkbox input "true"
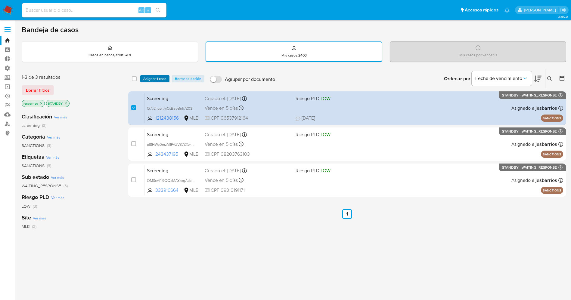
click at [148, 77] on span "Asignar 1 caso" at bounding box center [154, 79] width 23 height 6
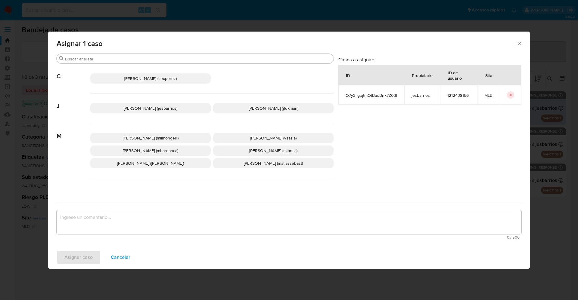
click at [140, 108] on span "Jesica Iris Barrios Leita (jesbarrios)" at bounding box center [151, 108] width 54 height 6
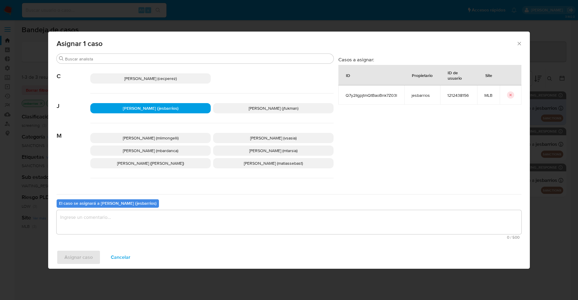
click at [147, 220] on textarea "assign-modal" at bounding box center [289, 222] width 465 height 24
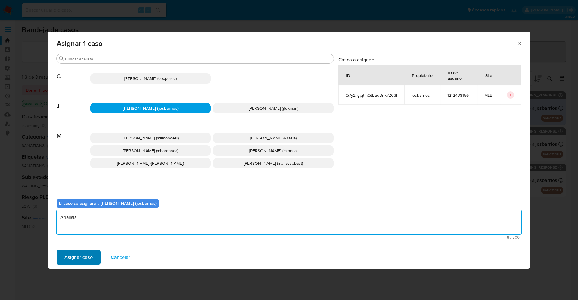
type textarea "Analisis"
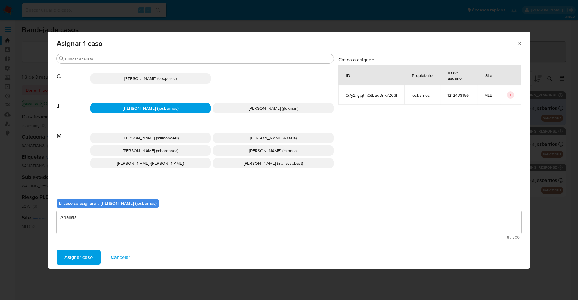
click at [87, 252] on span "Asignar caso" at bounding box center [78, 257] width 28 height 13
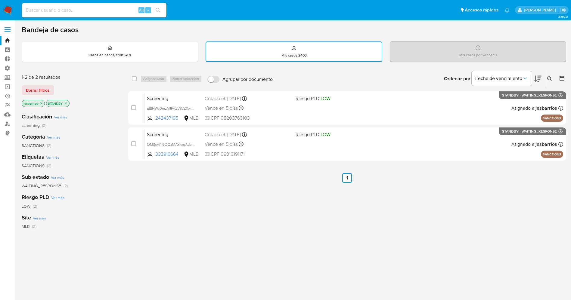
click at [4, 6] on img at bounding box center [8, 10] width 10 height 10
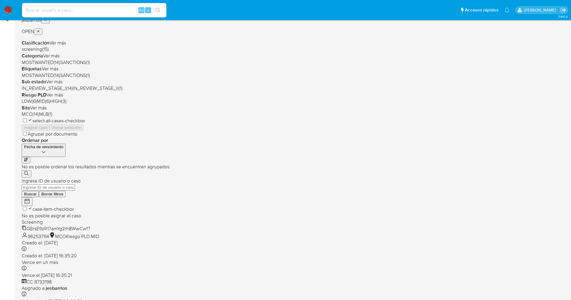
scroll to position [197, 0]
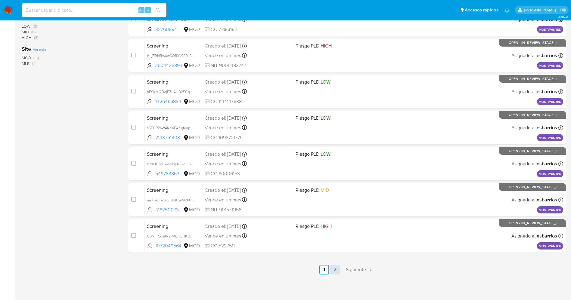
click at [333, 270] on link "2" at bounding box center [335, 270] width 10 height 10
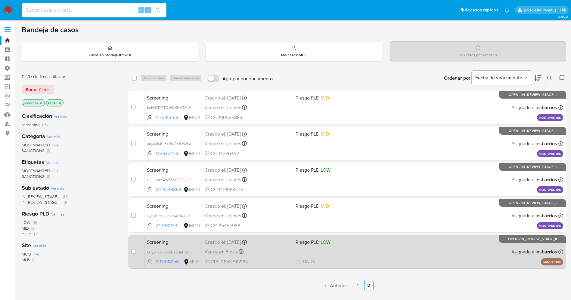
click at [272, 248] on div "Vence en 5 días Vence el [DATE] 20:59:59" at bounding box center [248, 252] width 86 height 8
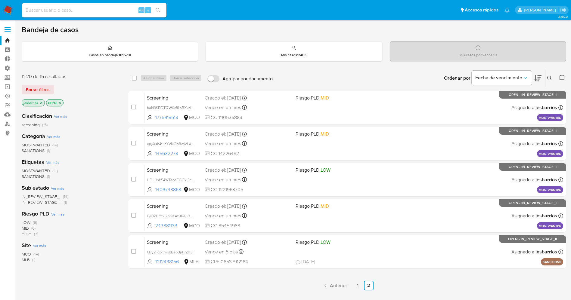
click at [5, 7] on img at bounding box center [8, 10] width 10 height 10
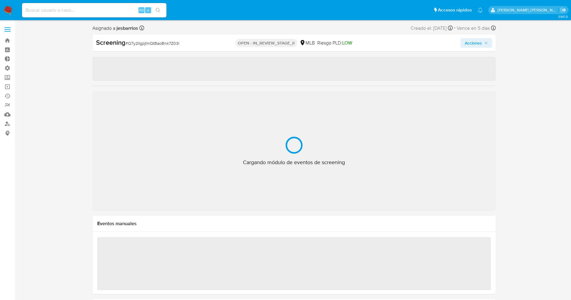
select select "10"
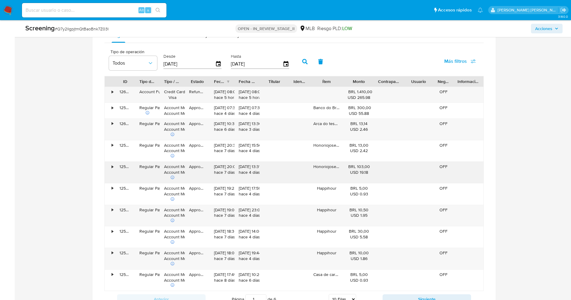
scroll to position [542, 0]
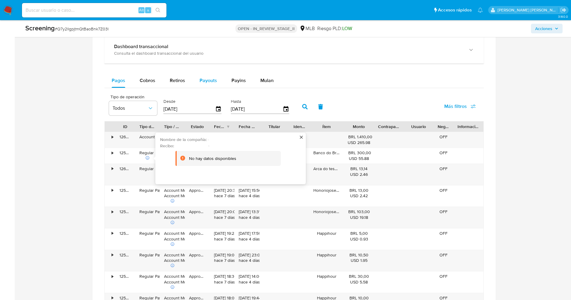
click at [212, 80] on span "Payouts" at bounding box center [208, 80] width 17 height 7
select select "10"
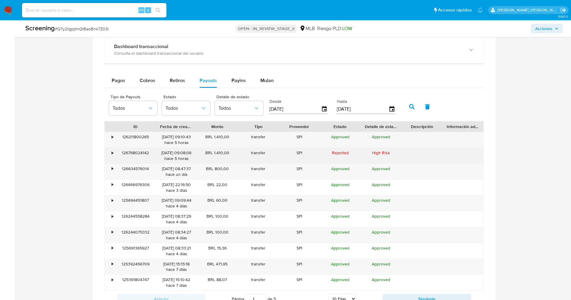
drag, startPoint x: 213, startPoint y: 151, endPoint x: 231, endPoint y: 153, distance: 17.6
click at [231, 153] on div "BRL 1.410,00" at bounding box center [217, 156] width 41 height 16
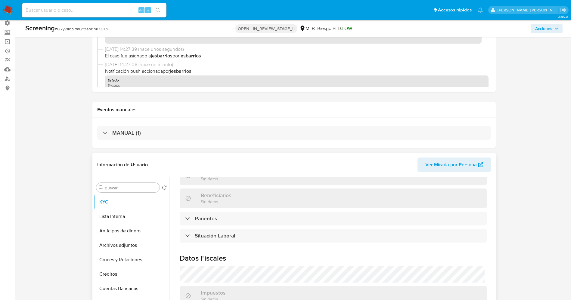
scroll to position [0, 0]
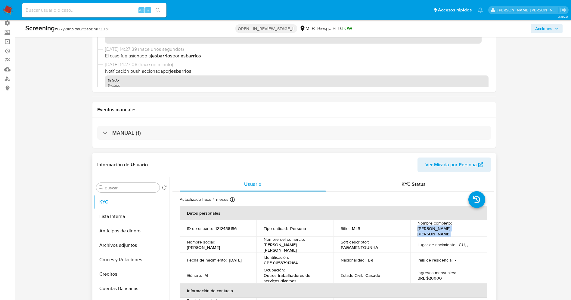
drag, startPoint x: 422, startPoint y: 230, endPoint x: 466, endPoint y: 229, distance: 44.0
click at [474, 229] on div "Nombre completo : Luis Manuel Perez Hernandez" at bounding box center [449, 229] width 63 height 16
click at [118, 214] on button "Lista Interna" at bounding box center [129, 217] width 70 height 14
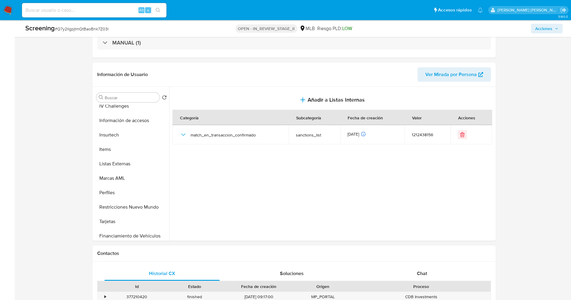
scroll to position [283, 0]
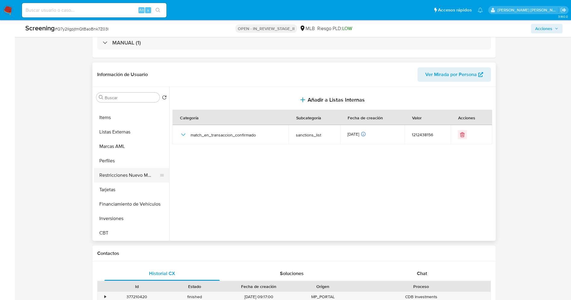
click at [126, 169] on button "Restricciones Nuevo Mundo" at bounding box center [129, 175] width 70 height 14
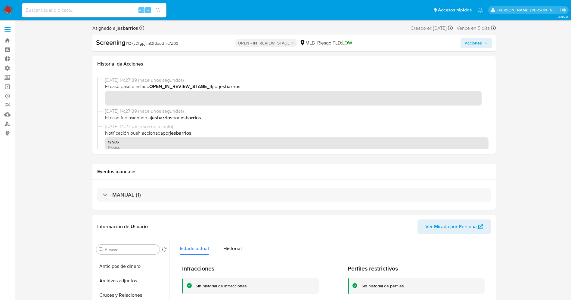
scroll to position [12, 0]
click at [116, 295] on button "Archivos adjuntos" at bounding box center [129, 295] width 70 height 14
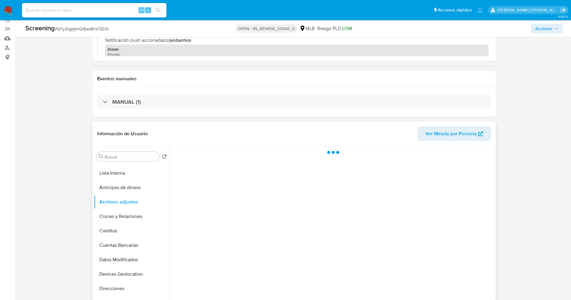
scroll to position [90, 0]
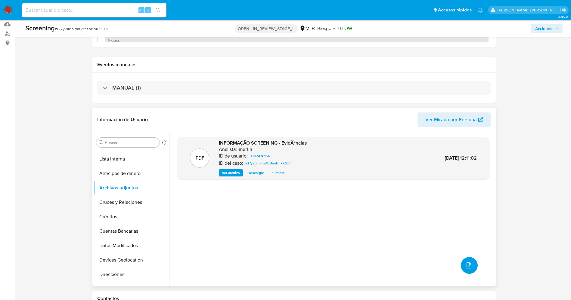
click at [472, 263] on button "upload-file" at bounding box center [469, 265] width 17 height 17
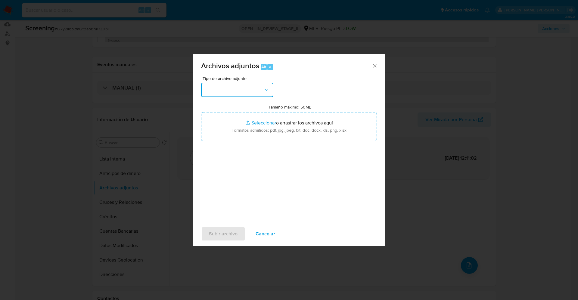
click at [220, 92] on button "button" at bounding box center [237, 90] width 72 height 14
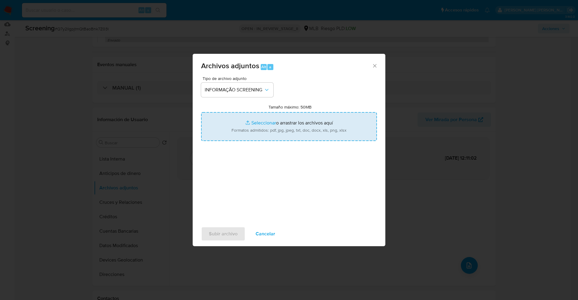
type input "C:\fakepath\CaseDossierReport_5jb89z6razy61k13son0f6hzc.pdf"
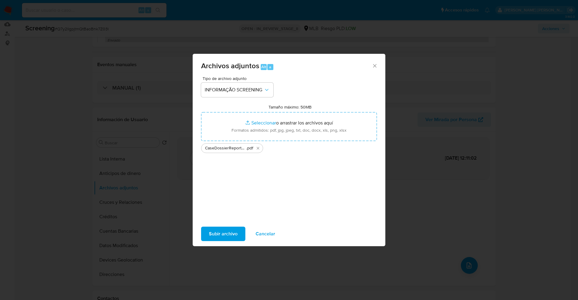
click at [220, 234] on span "Subir archivo" at bounding box center [223, 234] width 29 height 13
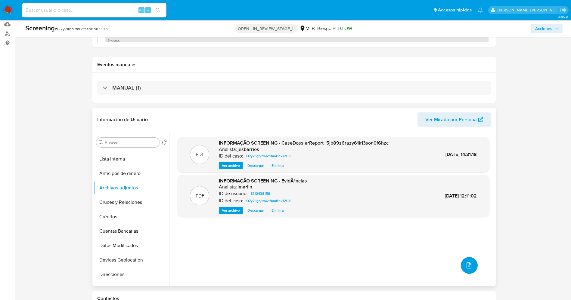
click at [471, 268] on button "upload-file" at bounding box center [469, 265] width 17 height 17
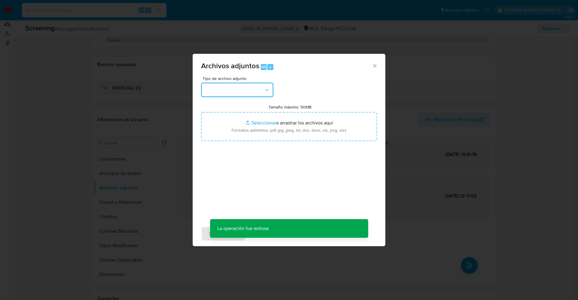
click at [248, 93] on button "button" at bounding box center [237, 90] width 72 height 14
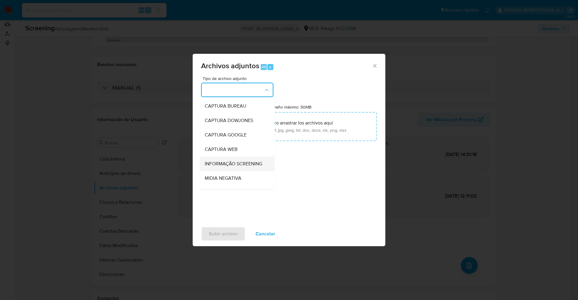
click at [255, 162] on span "INFORMAÇÃO SCREENING" at bounding box center [233, 164] width 57 height 6
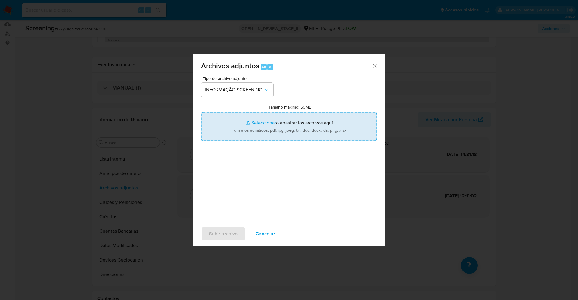
type input "C:\fakepath\OFAC Report Reject - 19th Sep 2025 - Payment 126768024142.pdf"
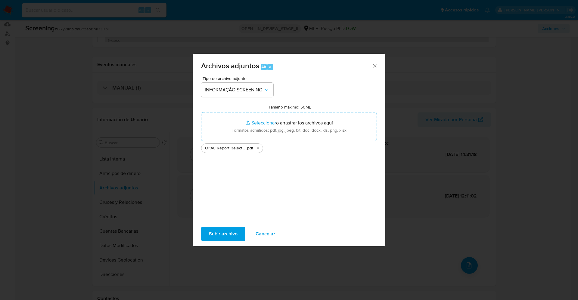
click at [215, 232] on span "Subir archivo" at bounding box center [223, 234] width 29 height 13
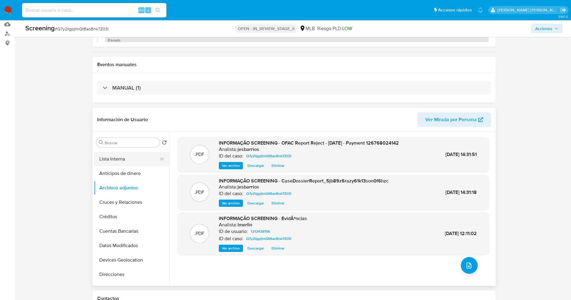
click at [117, 165] on button "Lista Interna" at bounding box center [129, 159] width 70 height 14
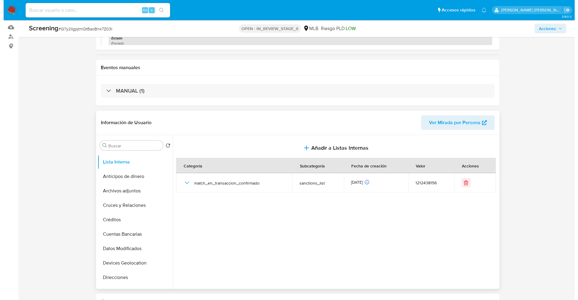
scroll to position [0, 0]
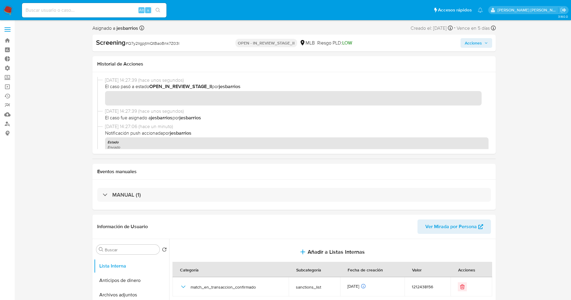
click at [465, 44] on span "Acciones" at bounding box center [473, 43] width 17 height 10
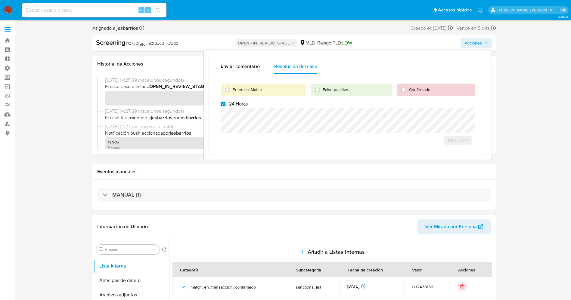
click at [248, 91] on span "Potencial Match" at bounding box center [247, 90] width 29 height 6
click at [232, 91] on input "Potencial Match" at bounding box center [227, 90] width 10 height 10
radio input "true"
click at [232, 106] on span "24 Horas" at bounding box center [238, 104] width 19 height 6
click at [225, 106] on input "24 Horas" at bounding box center [223, 104] width 5 height 5
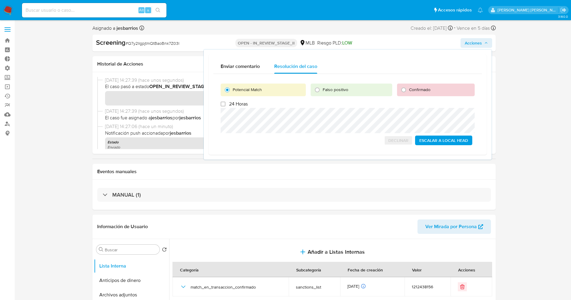
checkbox input "false"
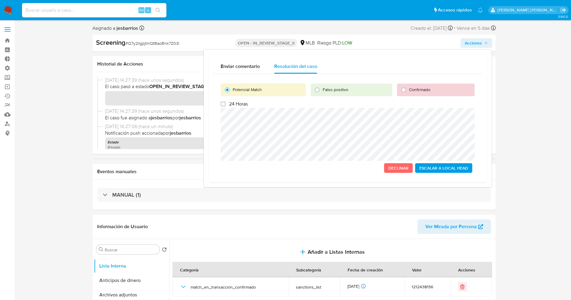
click at [443, 171] on span "Escalar a Local Head" at bounding box center [443, 168] width 49 height 8
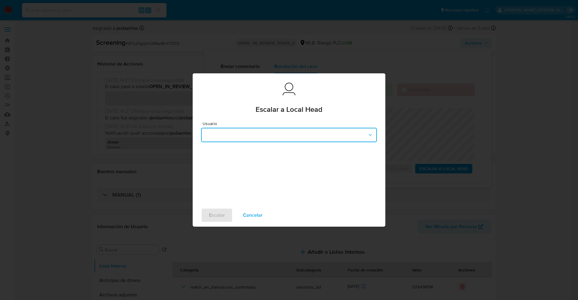
click at [247, 138] on button "button" at bounding box center [289, 135] width 176 height 14
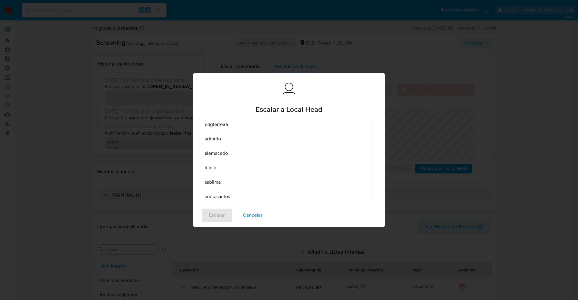
scroll to position [23, 0]
click at [221, 157] on div "sneta" at bounding box center [284, 155] width 158 height 14
click at [218, 222] on span "Escalar" at bounding box center [217, 215] width 16 height 13
click at [218, 211] on span "Escalar" at bounding box center [217, 215] width 16 height 13
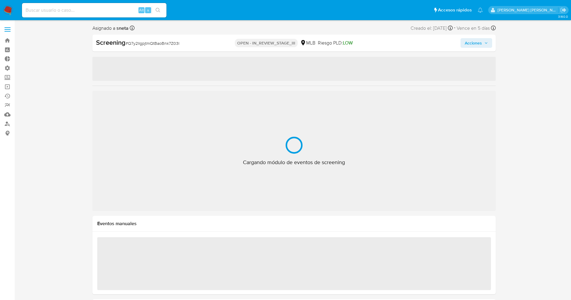
select select "10"
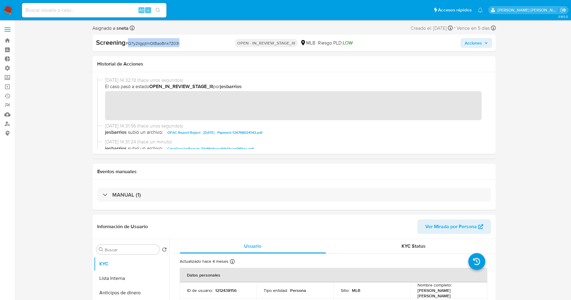
drag, startPoint x: 129, startPoint y: 42, endPoint x: 206, endPoint y: 42, distance: 76.8
click at [206, 42] on div "Screening # Q7y2lIgpjtmQtBaoBnk7Z03l" at bounding box center [161, 42] width 130 height 9
copy span "Q7y2lIgpjtmQtBaoBnk7Z03l"
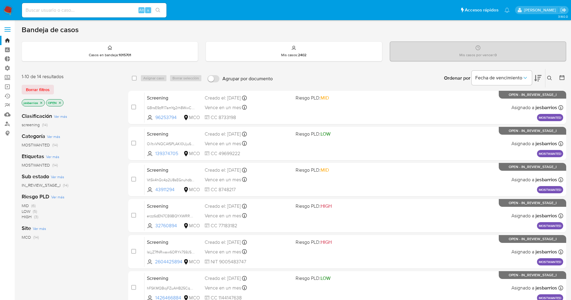
scroll to position [197, 0]
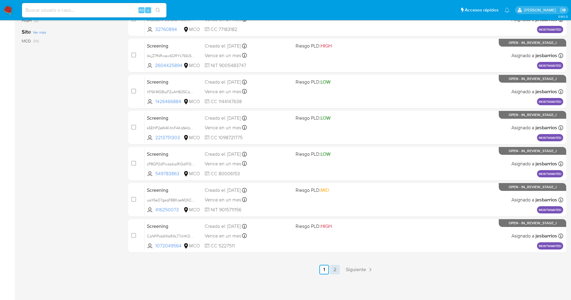
click at [339, 270] on link "2" at bounding box center [335, 270] width 10 height 10
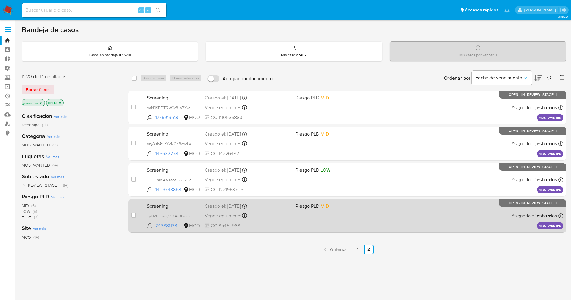
click at [318, 223] on div "Screening FyOZDfmw2j99K4z3GaUz6m5k 243881133 MCO Riesgo PLD: MID Creado el: 18/…" at bounding box center [353, 216] width 419 height 30
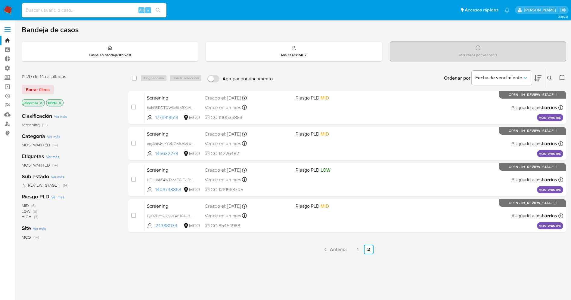
click at [8, 8] on img at bounding box center [8, 10] width 10 height 10
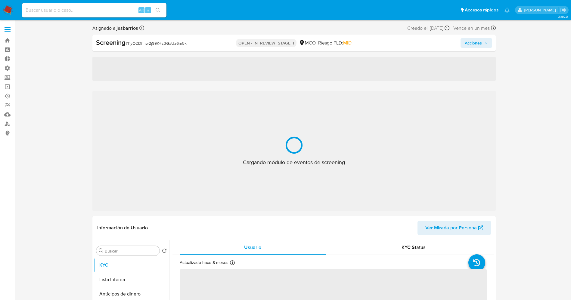
select select "10"
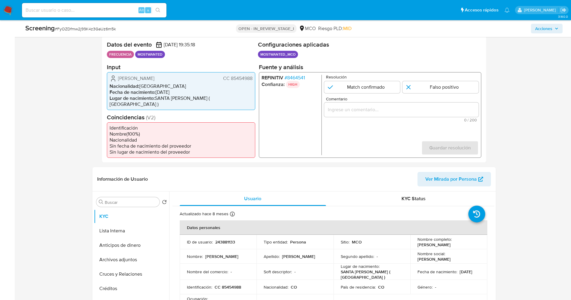
scroll to position [120, 0]
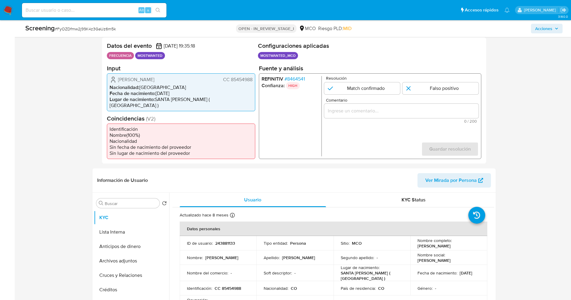
click at [290, 78] on span "# 8464541" at bounding box center [294, 79] width 20 height 6
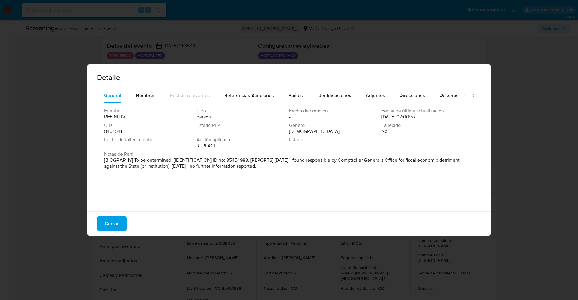
drag, startPoint x: 104, startPoint y: 160, endPoint x: 280, endPoint y: 166, distance: 176.2
click at [298, 169] on p "[BIOGRAPHY] To be determined. [IDENTIFICATION] ID no: 85454988. [REPORTS] [DATE…" at bounding box center [288, 163] width 368 height 12
click at [153, 95] on span "Nombres" at bounding box center [146, 95] width 20 height 7
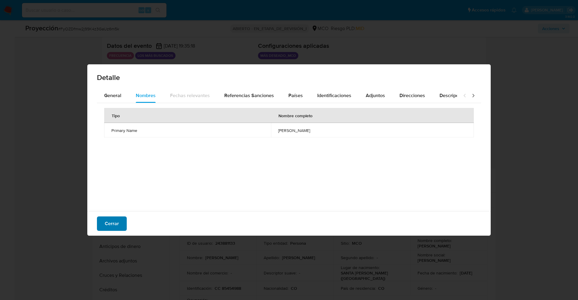
click at [106, 226] on span "Cerrar" at bounding box center [112, 223] width 14 height 13
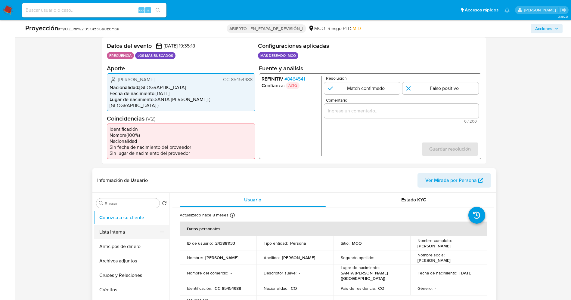
click at [128, 227] on button "Lista interna" at bounding box center [129, 232] width 70 height 14
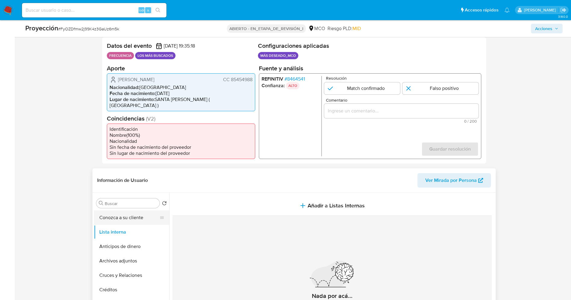
click at [139, 214] on button "Conozca a su cliente" at bounding box center [129, 218] width 70 height 14
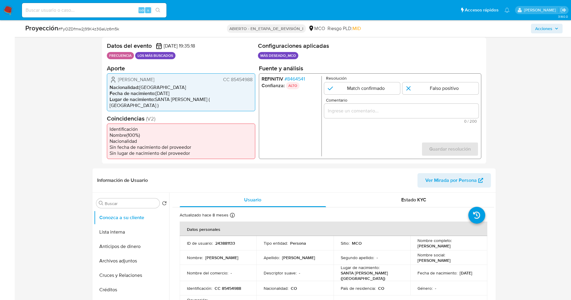
drag, startPoint x: 229, startPoint y: 79, endPoint x: 255, endPoint y: 82, distance: 26.0
click at [255, 82] on div "Datos del evento [DATE] 19:35:18 FRECUENCIA LOS MÁS BUSCADOS Configuraciones ap…" at bounding box center [294, 100] width 384 height 127
drag, startPoint x: 164, startPoint y: 79, endPoint x: 182, endPoint y: 79, distance: 17.2
click at [182, 79] on div "[PERSON_NAME] CC 85454988" at bounding box center [181, 79] width 143 height 7
drag, startPoint x: 231, startPoint y: 78, endPoint x: 253, endPoint y: 78, distance: 22.0
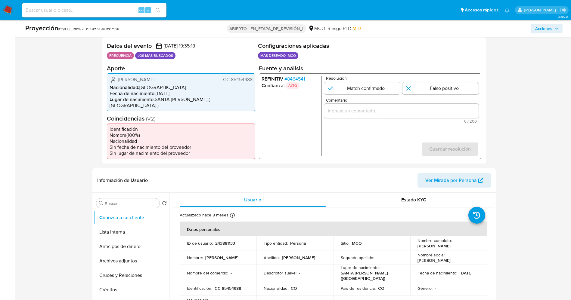
click at [253, 78] on div "Wilmer Alfonso Ortiz Trujillo CC 85454988 Nacionalidad : Colombia Fecha de naci…" at bounding box center [181, 92] width 148 height 38
click at [116, 80] on icon "1 de 1" at bounding box center [113, 79] width 7 height 7
drag, startPoint x: 136, startPoint y: 79, endPoint x: 253, endPoint y: 81, distance: 116.8
click at [253, 81] on div "Wilmer Alfonso Ortiz Trujillo CC 85454988 Nacionalidad : Colombia Fecha de naci…" at bounding box center [181, 92] width 148 height 38
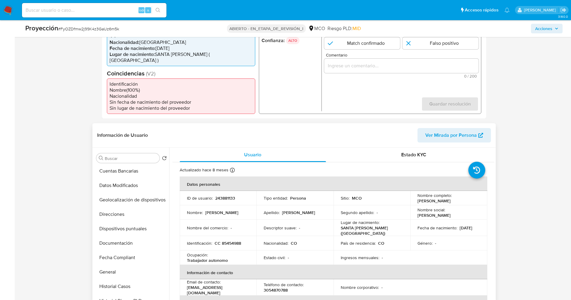
scroll to position [90, 0]
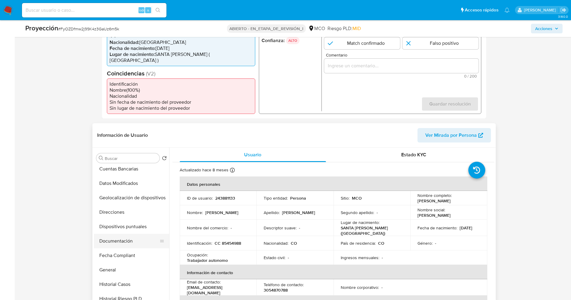
click at [122, 239] on button "Documentación" at bounding box center [129, 241] width 70 height 14
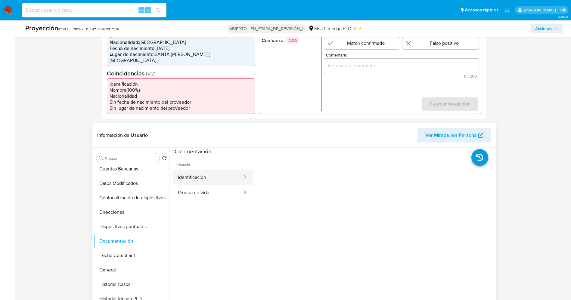
click at [210, 171] on button "Identificación" at bounding box center [207, 177] width 71 height 15
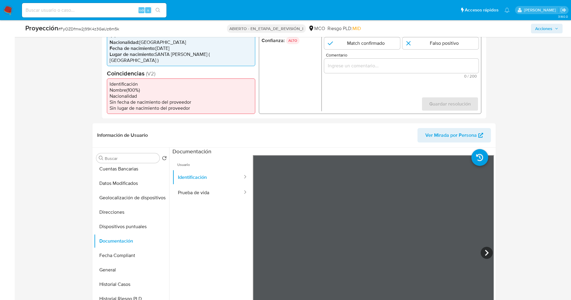
scroll to position [120, 0]
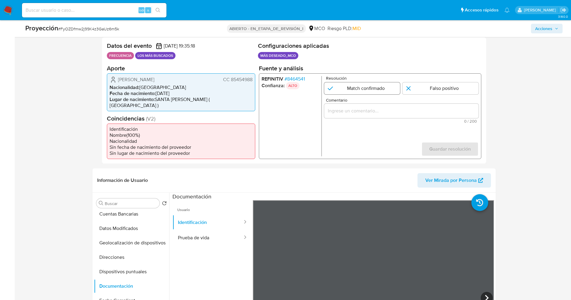
click at [364, 85] on input "1 de 1" at bounding box center [362, 88] width 76 height 12
radio input "true"
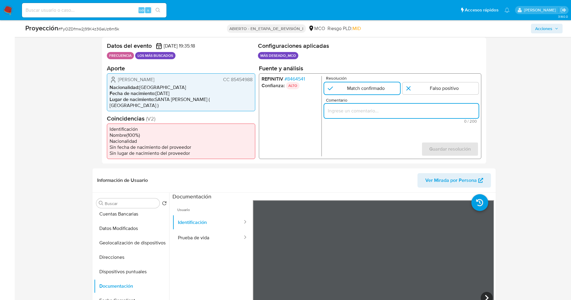
click at [388, 111] on input "Comentario" at bounding box center [401, 111] width 154 height 8
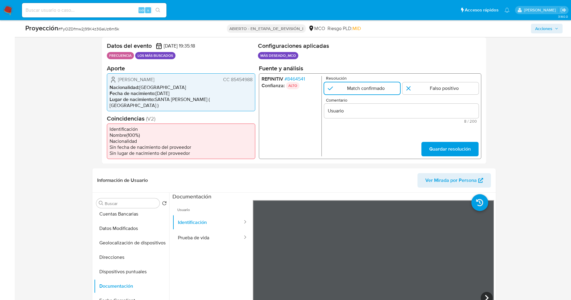
drag, startPoint x: 116, startPoint y: 81, endPoint x: 256, endPoint y: 80, distance: 140.0
click at [256, 80] on div "Datos del evento 18/09/2025 19:35:18 FRECUENCIA LOS MÁS BUSCADOS Configuracione…" at bounding box center [294, 100] width 384 height 127
click at [363, 116] on div "Usuario" at bounding box center [401, 111] width 154 height 14
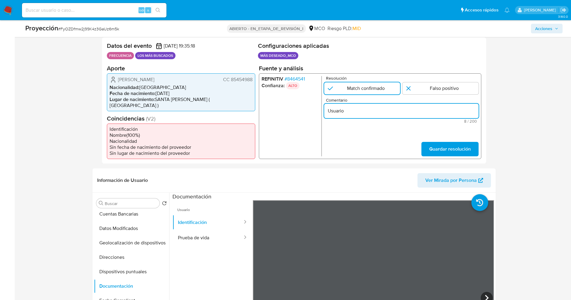
click at [359, 108] on input "Usuario" at bounding box center [401, 111] width 154 height 8
paste input "Wilmer Alfonso Ortiz Trujillo CC 85454988"
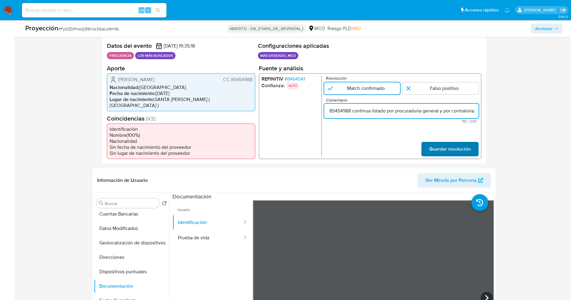
type input "Usuario Wilmer Alfonso Ortiz Trujillo CC 85454988 continua listado por procurad…"
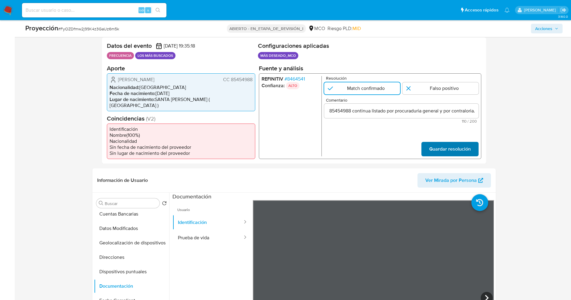
click at [439, 147] on span "Guardar resolución" at bounding box center [450, 148] width 42 height 13
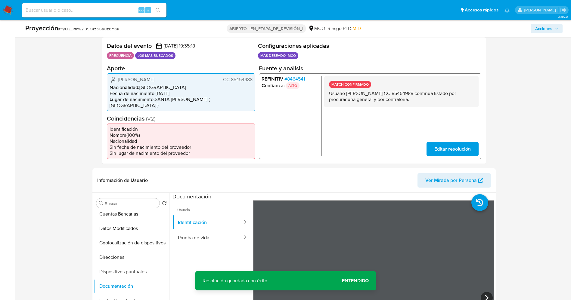
drag, startPoint x: 328, startPoint y: 95, endPoint x: 422, endPoint y: 99, distance: 94.0
click at [422, 99] on div "MATCH CONFIRMADO Usuario Wilmer Alfonso Ortiz Trujillo CC 85454988 continua lis…" at bounding box center [401, 91] width 154 height 31
click at [118, 226] on button "Lista interna" at bounding box center [129, 232] width 70 height 14
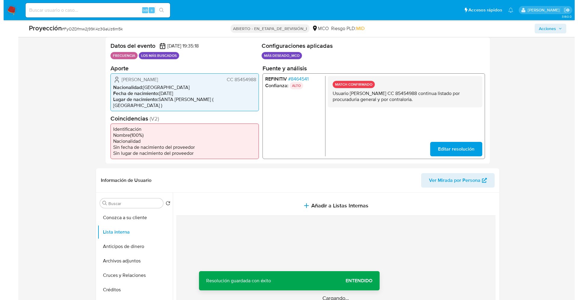
scroll to position [210, 0]
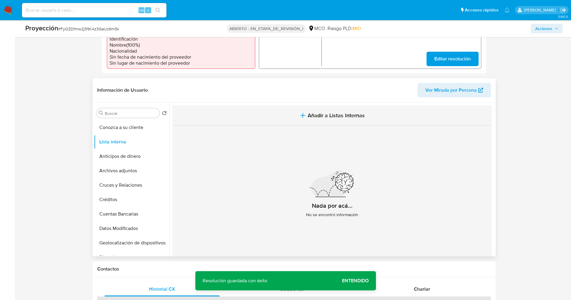
click at [328, 112] on font "Añadir a Listas Internas" at bounding box center [336, 116] width 57 height 8
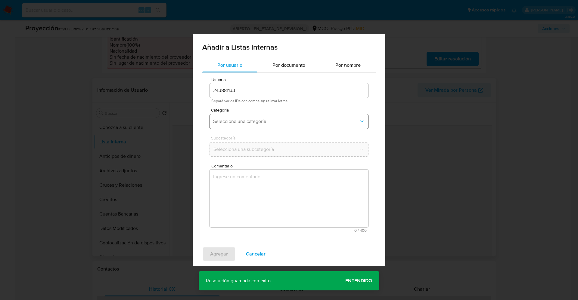
click at [262, 125] on button "Seleccioná una categoría" at bounding box center [289, 121] width 159 height 14
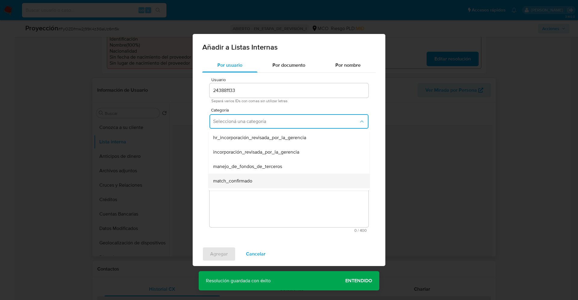
click at [248, 179] on span "match_confirmado" at bounding box center [232, 181] width 39 height 6
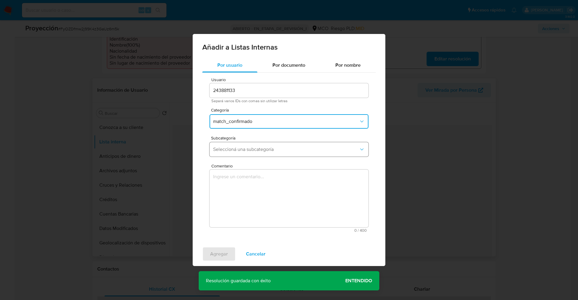
click at [244, 148] on span "Seleccioná una subcategoría" at bounding box center [286, 150] width 146 height 6
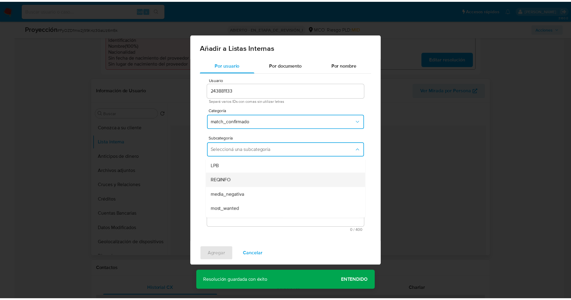
scroll to position [41, 0]
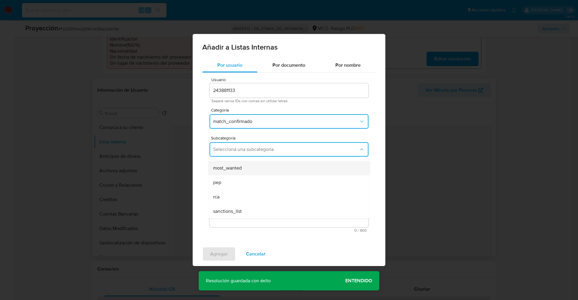
click at [241, 166] on span "most_wanted" at bounding box center [227, 168] width 29 height 6
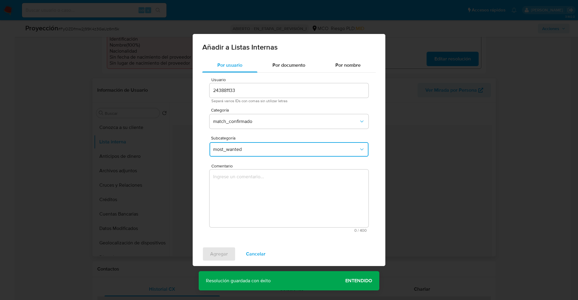
click at [242, 183] on textarea "Comentario" at bounding box center [289, 199] width 159 height 58
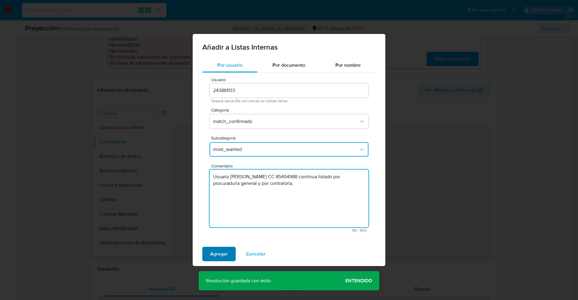
type textarea "Usuario Wilmer Alfonso Ortiz Trujillo CC 85454988 continua listado por procurad…"
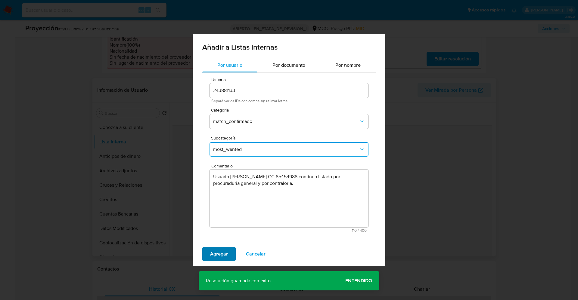
click at [219, 259] on span "Agregar" at bounding box center [219, 254] width 18 height 13
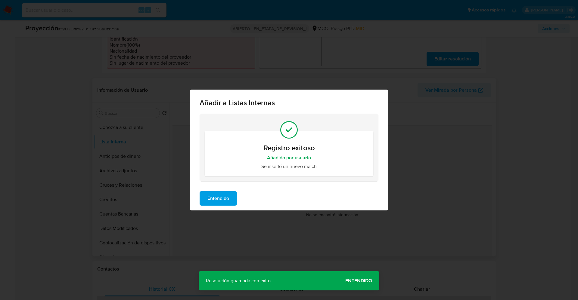
click at [211, 197] on span "Entendido" at bounding box center [218, 198] width 22 height 13
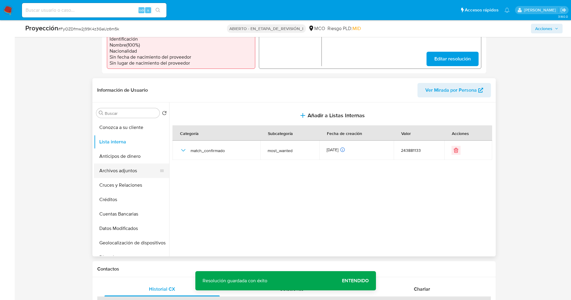
click at [116, 166] on button "Archivos adjuntos" at bounding box center [129, 171] width 70 height 14
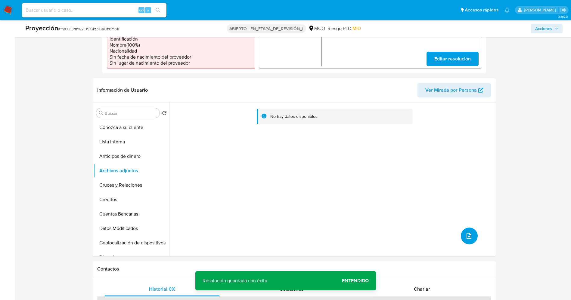
click at [469, 233] on icon "subir archivo" at bounding box center [469, 236] width 5 height 6
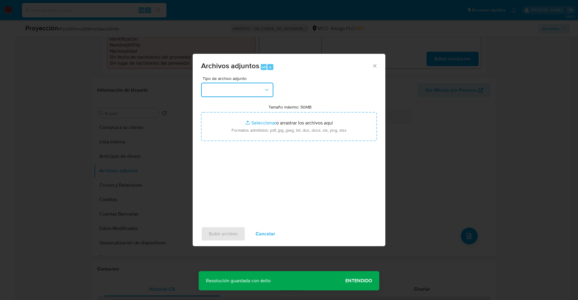
click at [240, 94] on button "button" at bounding box center [237, 90] width 72 height 14
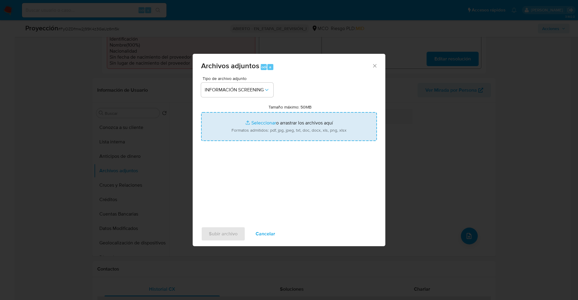
type input "C:\fakepath\Consulta de Antecedentes.pdf"
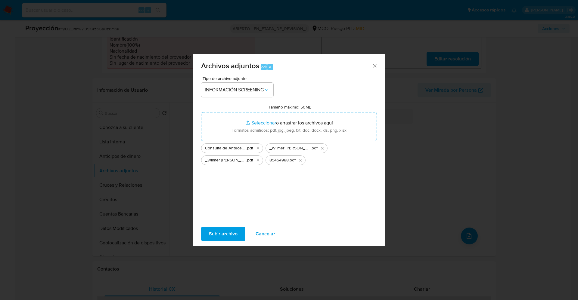
click at [227, 230] on span "Subir archivo" at bounding box center [223, 234] width 29 height 13
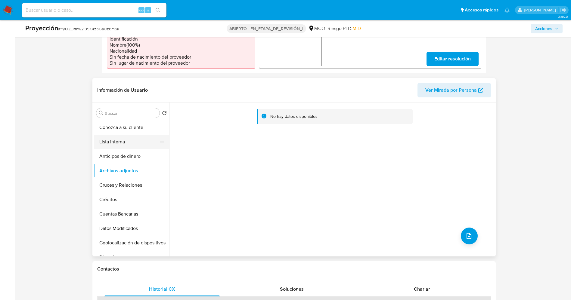
click at [115, 135] on button "Lista interna" at bounding box center [129, 142] width 70 height 14
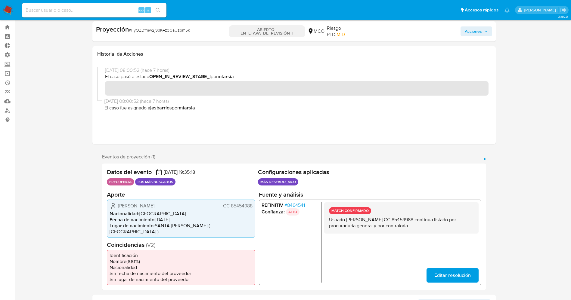
scroll to position [0, 0]
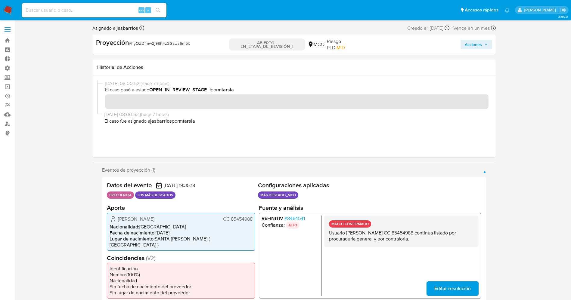
click at [473, 45] on span "Acciones" at bounding box center [473, 45] width 17 height 10
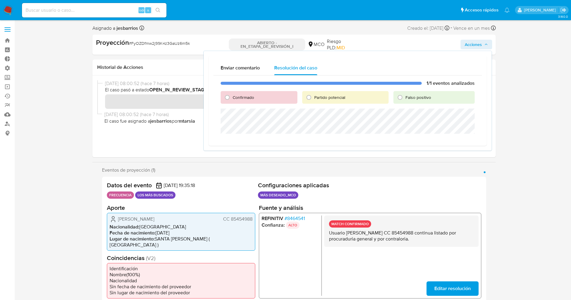
click at [248, 98] on span "Confirmado" at bounding box center [243, 98] width 21 height 6
click at [232, 98] on input "Confirmado" at bounding box center [227, 98] width 10 height 10
radio input "true"
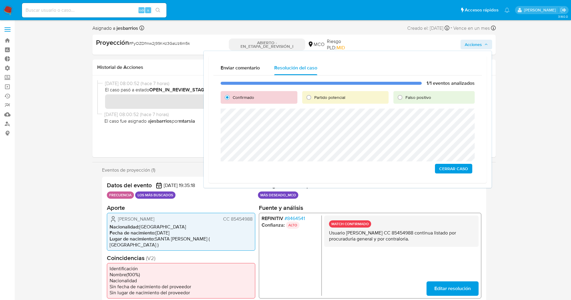
click at [458, 169] on span "Cerrar Caso" at bounding box center [453, 169] width 29 height 8
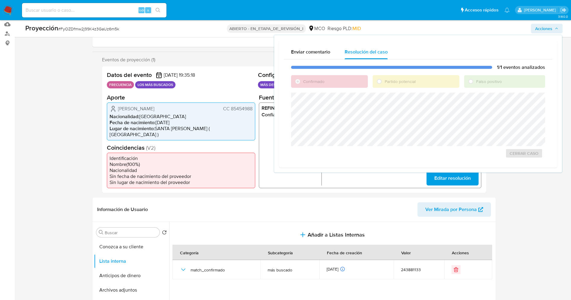
scroll to position [135, 0]
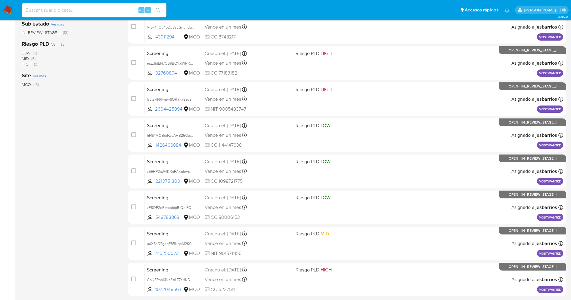
scroll to position [197, 0]
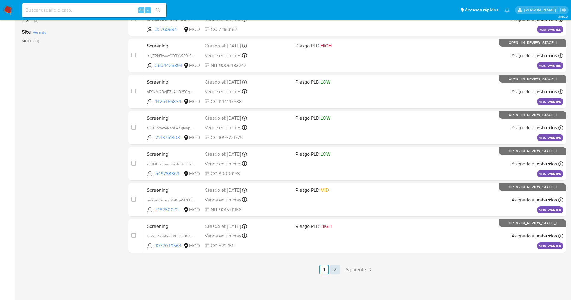
click at [334, 269] on link "2" at bounding box center [335, 270] width 10 height 10
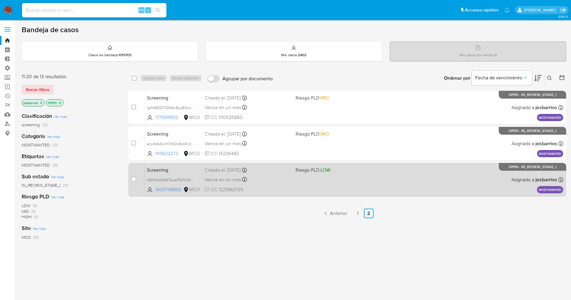
click at [320, 178] on div "Screening HEHHsb54WTaoaFGlFk13tNPV 1409748863 MCO Riesgo PLD: LOW Creado el: [D…" at bounding box center [353, 180] width 419 height 30
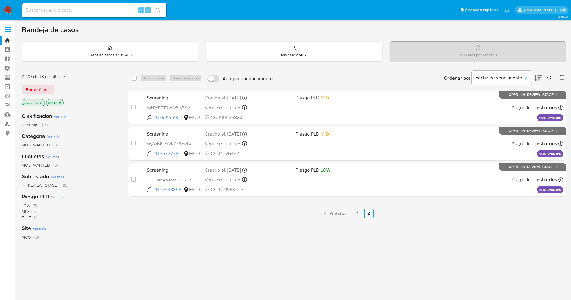
click at [5, 8] on img at bounding box center [8, 10] width 10 height 10
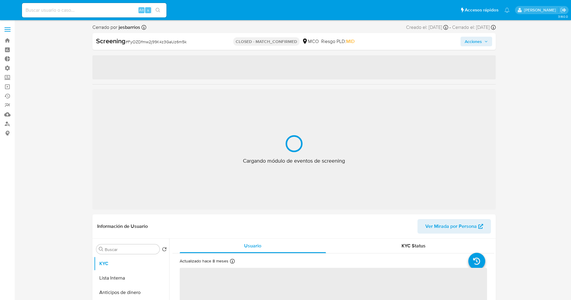
select select "10"
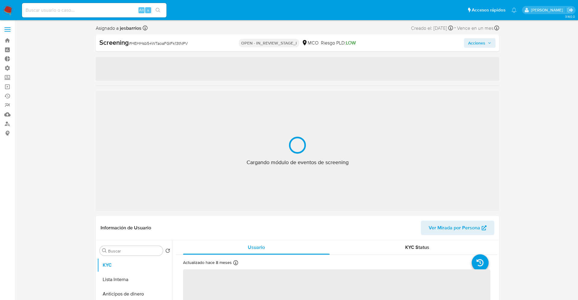
select select "10"
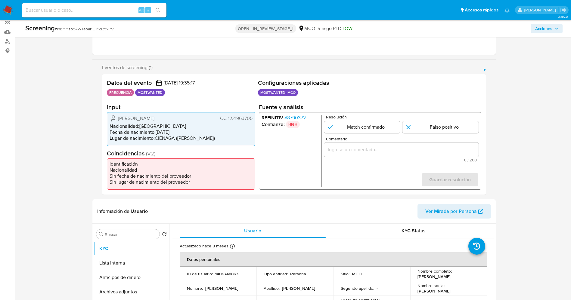
scroll to position [135, 0]
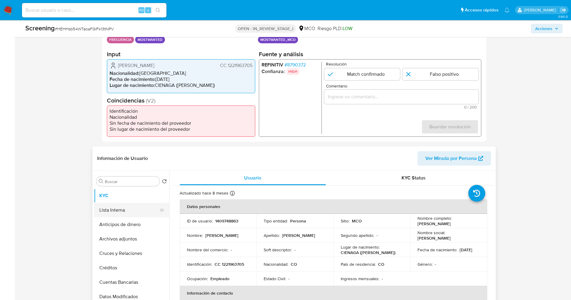
click at [123, 209] on button "Lista Interna" at bounding box center [129, 210] width 70 height 14
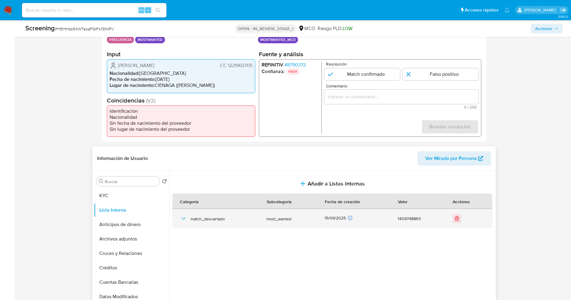
click at [183, 220] on icon "button" at bounding box center [183, 218] width 7 height 7
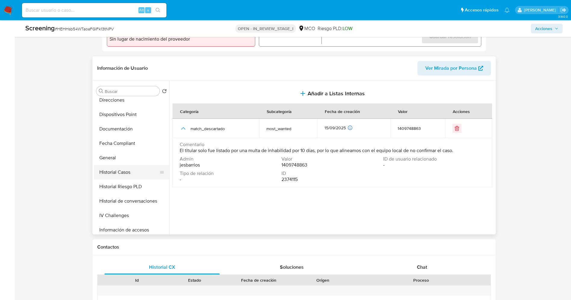
click at [125, 172] on button "Historial Casos" at bounding box center [129, 172] width 70 height 14
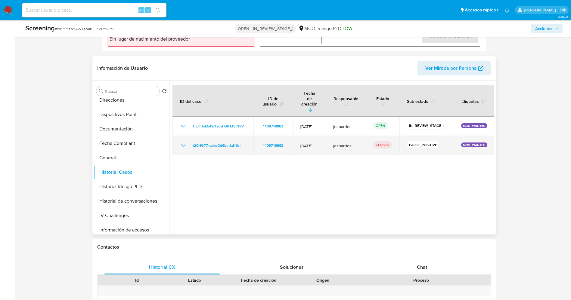
click at [184, 142] on icon "Mostrar/Ocultar" at bounding box center [183, 145] width 7 height 7
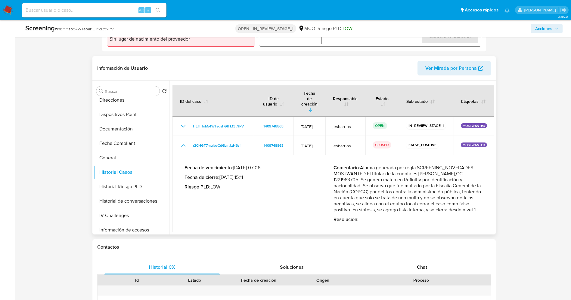
drag, startPoint x: 364, startPoint y: 157, endPoint x: 490, endPoint y: 206, distance: 134.8
click at [487, 206] on div "Fecha de vencimiento : [DATE] 07:06 Fecha de cierre : [DATE] 15:11 Riesgo PLD :…" at bounding box center [334, 193] width 308 height 67
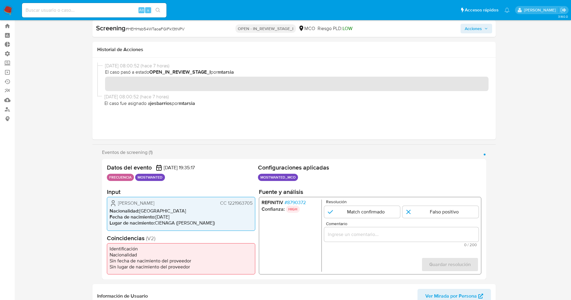
scroll to position [0, 0]
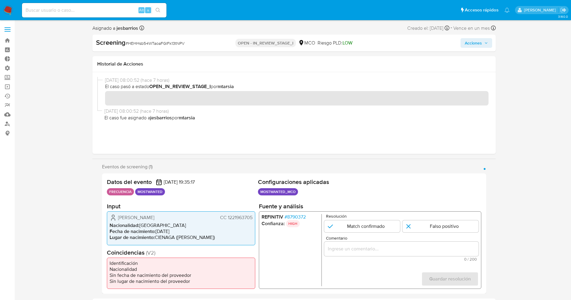
drag, startPoint x: 113, startPoint y: 218, endPoint x: 216, endPoint y: 216, distance: 102.7
click at [216, 217] on div "[PERSON_NAME] CC 1221963705" at bounding box center [181, 217] width 143 height 7
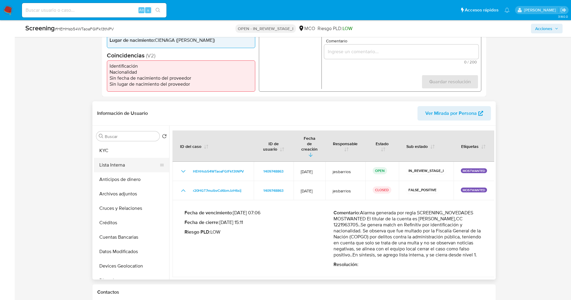
click at [124, 168] on button "Lista Interna" at bounding box center [129, 165] width 70 height 14
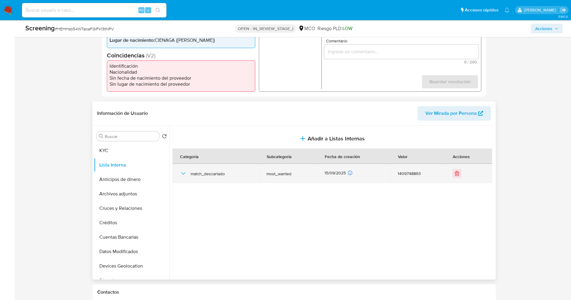
click at [181, 174] on icon "button" at bounding box center [183, 173] width 7 height 7
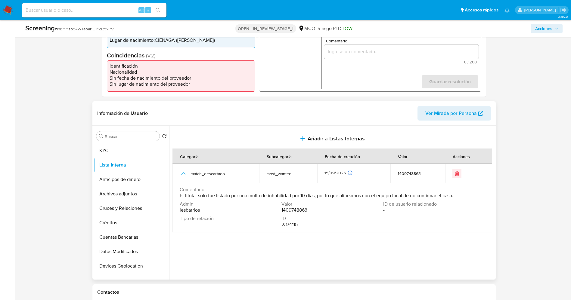
drag, startPoint x: 186, startPoint y: 196, endPoint x: 451, endPoint y: 199, distance: 265.2
click at [460, 197] on div "Comentario El titular solo fue listado por una multa de inhabilidad por 10 días…" at bounding box center [332, 193] width 305 height 12
drag, startPoint x: 453, startPoint y: 196, endPoint x: 180, endPoint y: 197, distance: 273.3
click at [179, 198] on td "Comentario El titular solo fue listado por una multa de inhabilidad por 10 días…" at bounding box center [332, 207] width 320 height 49
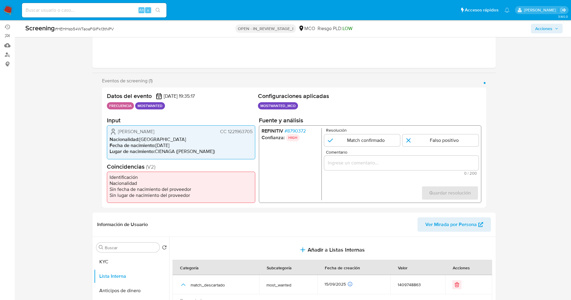
scroll to position [45, 0]
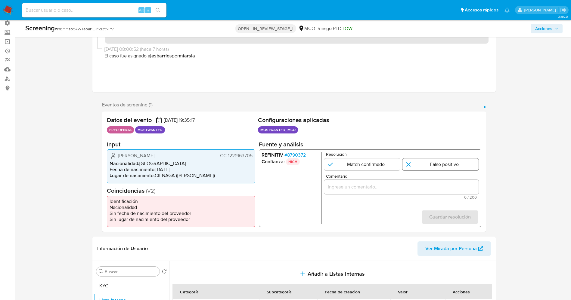
click at [460, 162] on input "1 de 1" at bounding box center [440, 165] width 76 height 12
radio input "true"
click at [416, 191] on div "1 de 1" at bounding box center [401, 187] width 154 height 14
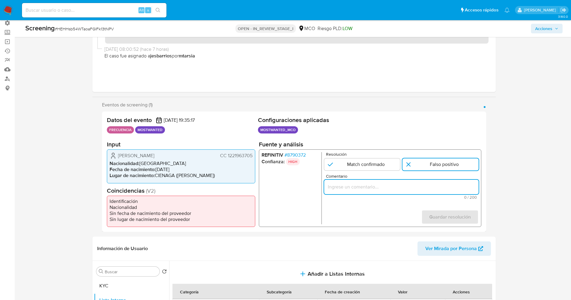
click at [416, 188] on input "Comentario" at bounding box center [401, 187] width 154 height 8
paste input "El titular solo fue listado por una multa de inhabilidad por 10 días, por lo qu…"
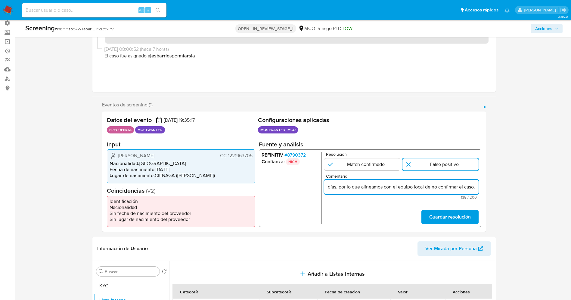
scroll to position [0, 128]
type input "El titular solo fue listado por una multa de inhabilidad por 10 días, por lo qu…"
click at [444, 212] on span "Guardar resolución" at bounding box center [450, 217] width 42 height 13
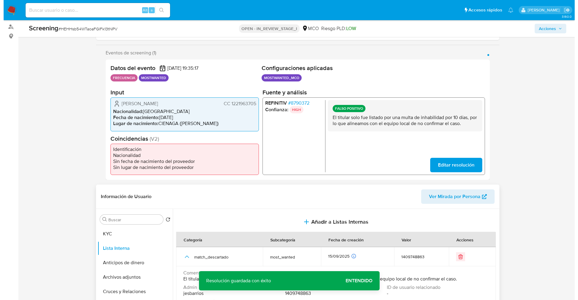
scroll to position [181, 0]
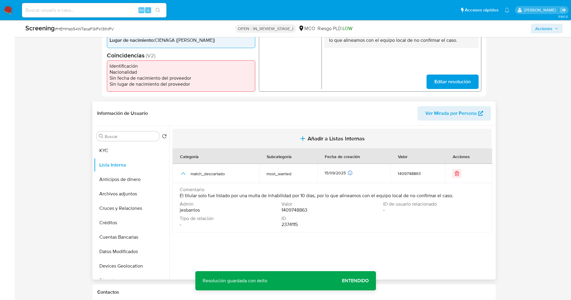
click at [328, 140] on span "Añadir a Listas Internas" at bounding box center [336, 138] width 57 height 7
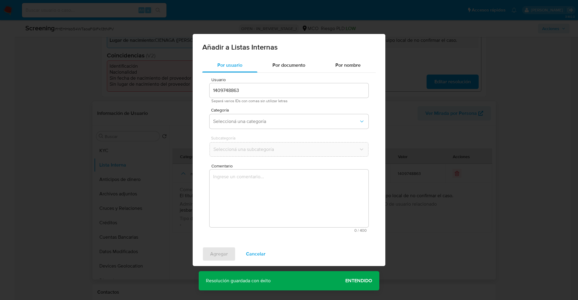
click at [297, 113] on div "Categoría Seleccioná una categoría" at bounding box center [289, 119] width 159 height 23
click at [295, 119] on span "Seleccioná una categoría" at bounding box center [286, 122] width 146 height 6
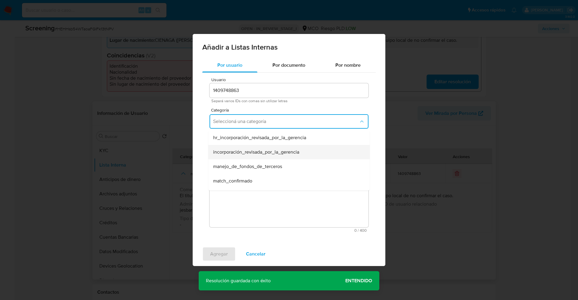
scroll to position [45, 0]
click at [258, 154] on div "match_descartado" at bounding box center [287, 150] width 148 height 14
click at [258, 154] on button "Seleccioná una subcategoría" at bounding box center [289, 149] width 159 height 14
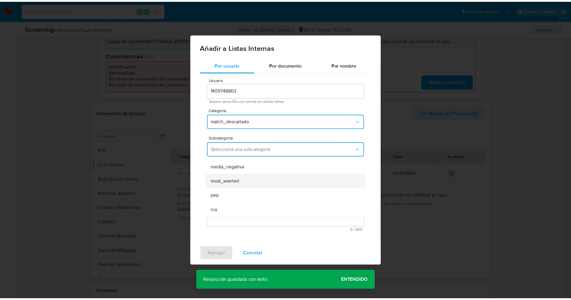
scroll to position [41, 0]
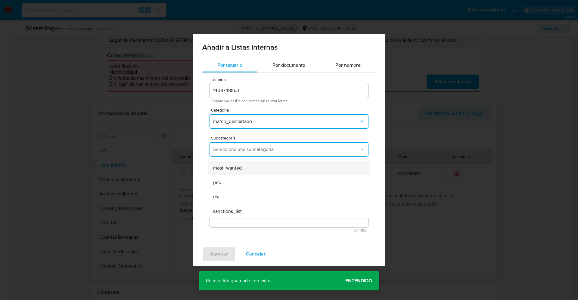
click at [232, 172] on div "most_wanted" at bounding box center [287, 168] width 148 height 14
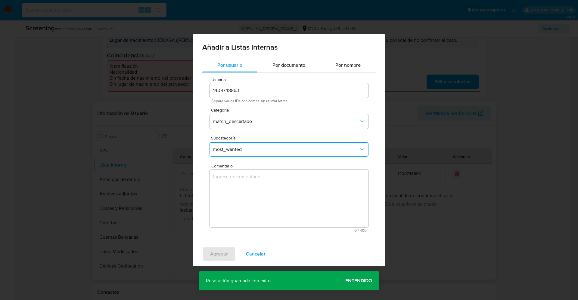
click at [231, 180] on textarea "Comentario" at bounding box center [289, 199] width 159 height 58
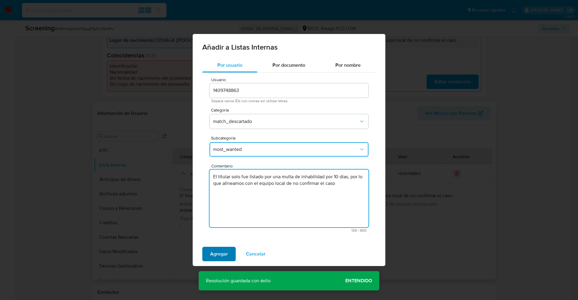
type textarea "El titular solo fue listado por una multa de inhabilidad por 10 días, por lo qu…"
click at [217, 255] on span "Agregar" at bounding box center [219, 254] width 18 height 13
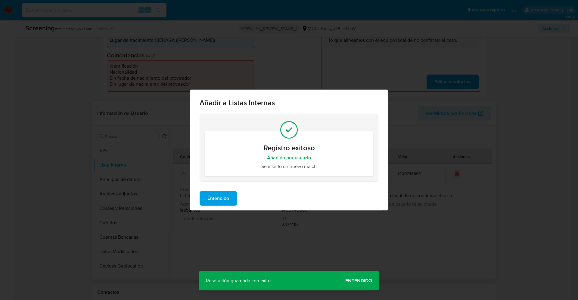
click at [216, 197] on span "Entendido" at bounding box center [218, 198] width 22 height 13
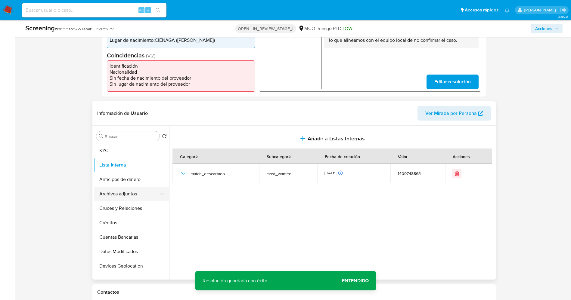
click at [117, 191] on button "Archivos adjuntos" at bounding box center [129, 194] width 70 height 14
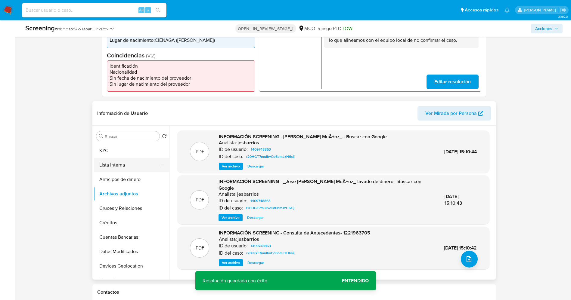
drag, startPoint x: 100, startPoint y: 165, endPoint x: 111, endPoint y: 163, distance: 11.6
click at [100, 165] on button "Lista Interna" at bounding box center [129, 165] width 70 height 14
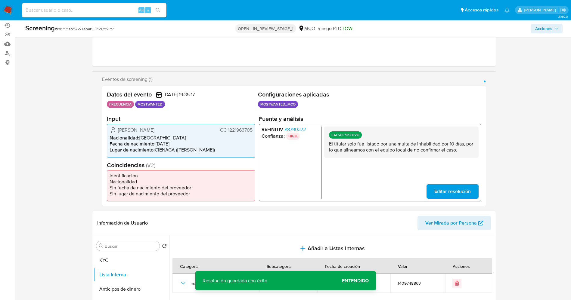
scroll to position [0, 0]
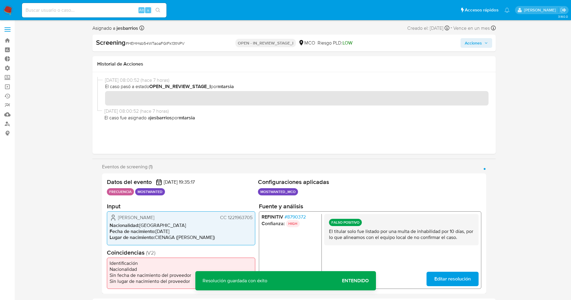
click at [472, 43] on span "Acciones" at bounding box center [473, 43] width 17 height 10
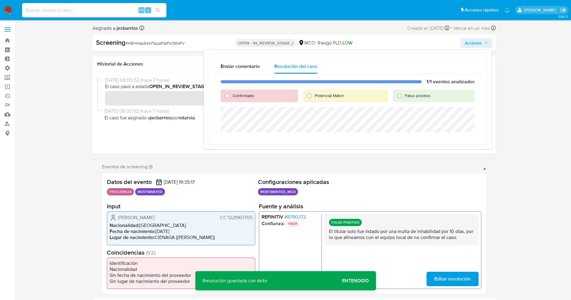
click at [430, 95] on span "Falso positivo" at bounding box center [418, 96] width 26 height 6
click at [404, 95] on input "Falso positivo" at bounding box center [400, 96] width 10 height 10
radio input "true"
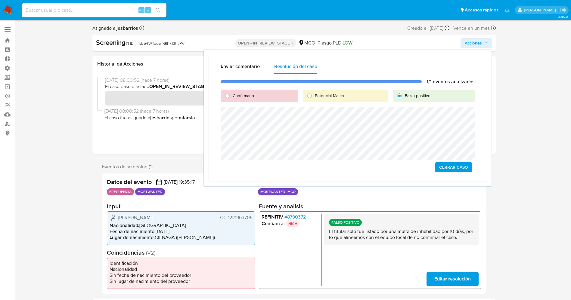
click at [438, 167] on button "Cerrar Caso" at bounding box center [453, 168] width 37 height 10
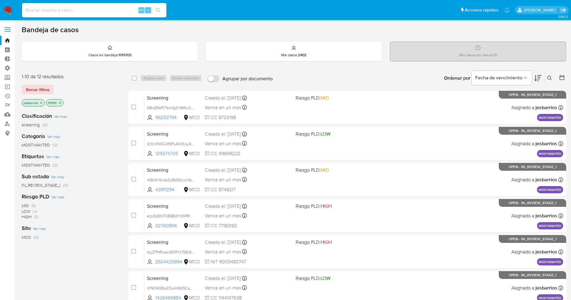
click at [5, 8] on img at bounding box center [8, 10] width 10 height 10
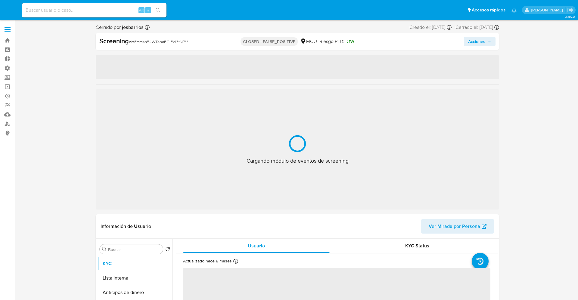
select select "10"
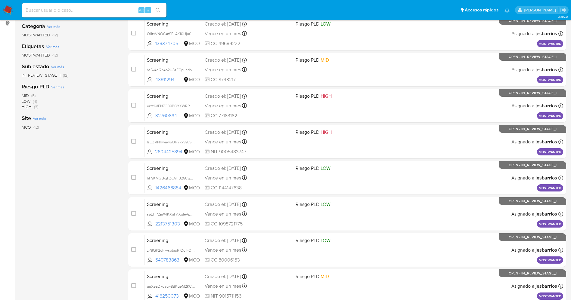
scroll to position [197, 0]
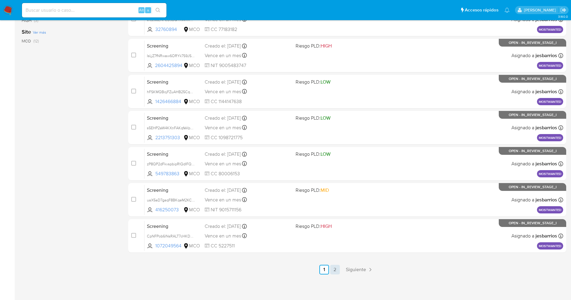
click at [336, 274] on link "2" at bounding box center [335, 270] width 10 height 10
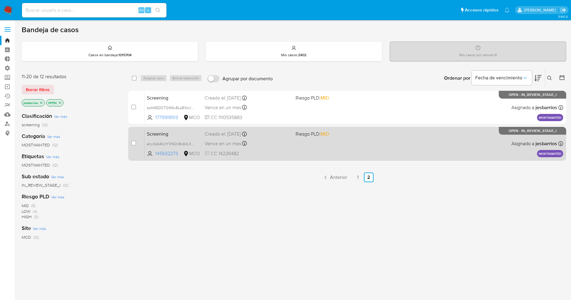
click at [309, 151] on div "Screening enyXsb4tLhYVNOn8vbVLXF37 145632273 MCO Riesgo PLD: MID Creado el: [DA…" at bounding box center [353, 144] width 419 height 30
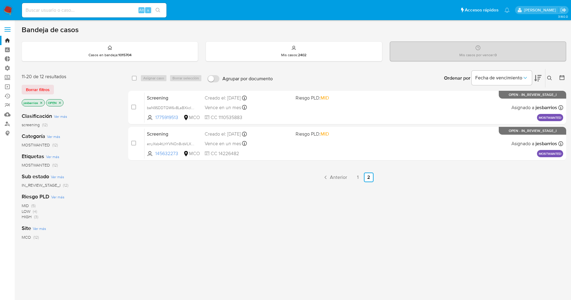
click at [7, 11] on img at bounding box center [8, 10] width 10 height 10
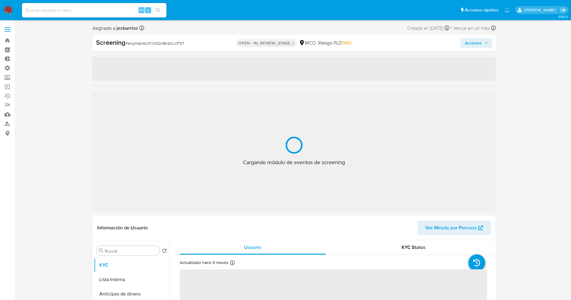
select select "10"
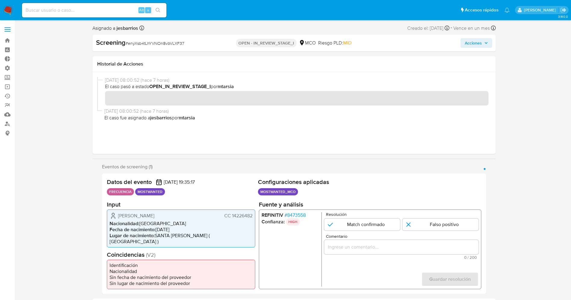
click at [290, 217] on span "# 8473558" at bounding box center [294, 215] width 21 height 6
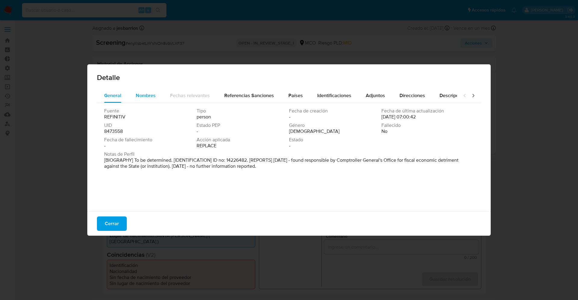
click at [152, 97] on span "Nombres" at bounding box center [146, 95] width 20 height 7
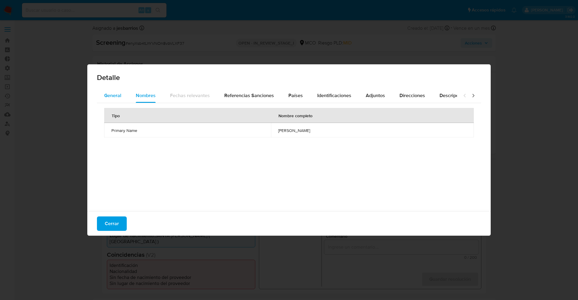
click at [114, 95] on span "General" at bounding box center [112, 95] width 17 height 7
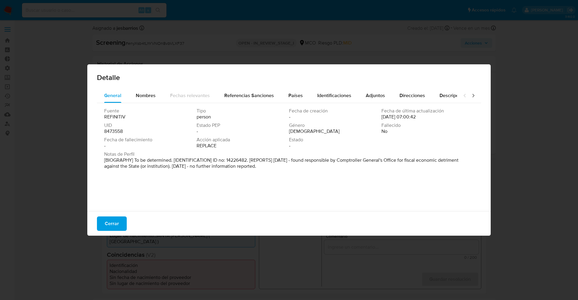
click at [95, 218] on div "Cerrar" at bounding box center [288, 224] width 403 height 24
click at [98, 219] on button "Cerrar" at bounding box center [112, 224] width 30 height 14
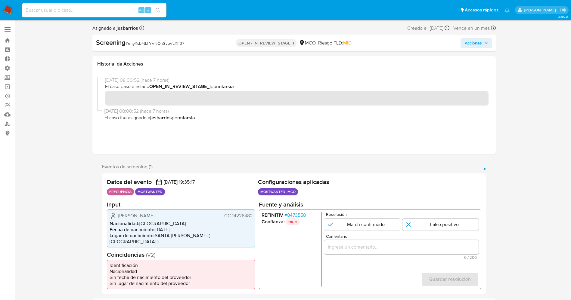
click at [295, 216] on span "# 8473558" at bounding box center [294, 215] width 21 height 6
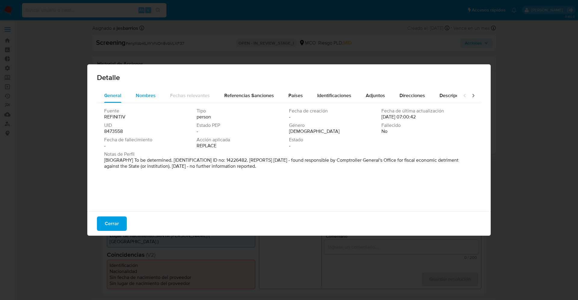
click at [148, 97] on span "Nombres" at bounding box center [146, 95] width 20 height 7
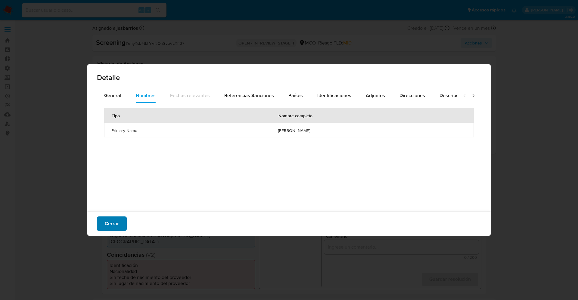
click at [121, 224] on button "Cerrar" at bounding box center [112, 224] width 30 height 14
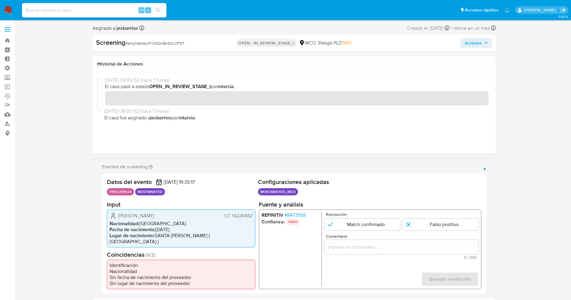
click at [290, 218] on span "# 8473558" at bounding box center [294, 215] width 21 height 6
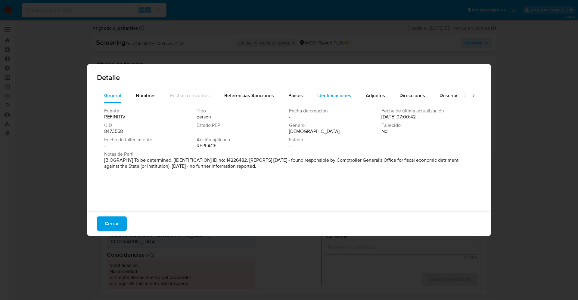
click at [331, 99] on span "Identificaciones" at bounding box center [334, 95] width 34 height 7
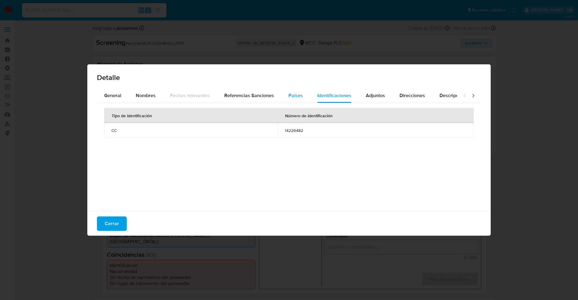
click at [291, 94] on span "Países" at bounding box center [295, 95] width 14 height 7
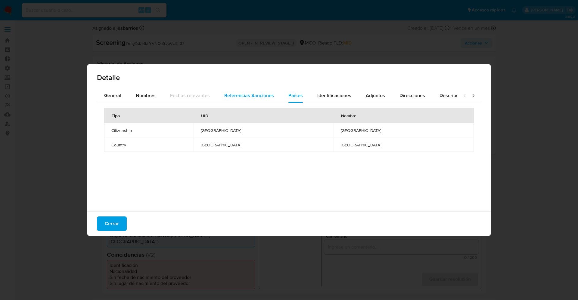
click at [254, 98] on span "Referencias Sanciones" at bounding box center [249, 95] width 50 height 7
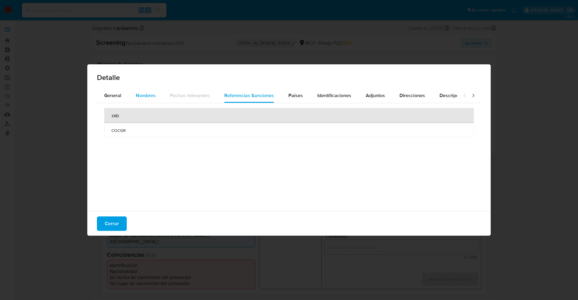
click at [144, 96] on span "Nombres" at bounding box center [146, 95] width 20 height 7
click at [114, 222] on span "Cerrar" at bounding box center [112, 223] width 14 height 13
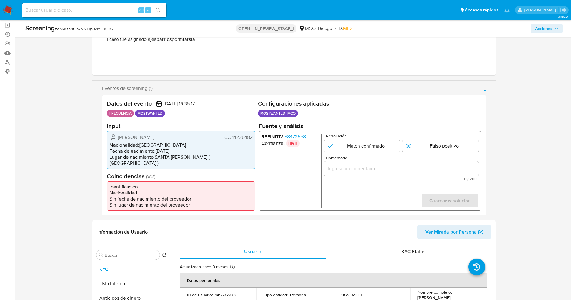
scroll to position [135, 0]
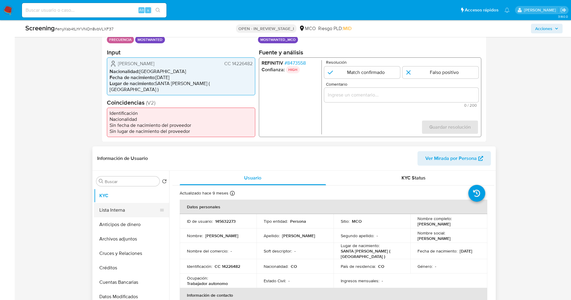
click at [130, 212] on button "Lista Interna" at bounding box center [129, 210] width 70 height 14
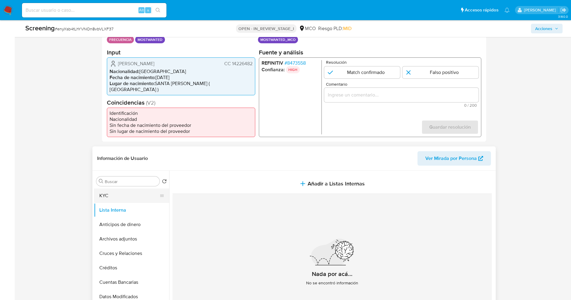
click at [129, 201] on button "KYC" at bounding box center [129, 196] width 70 height 14
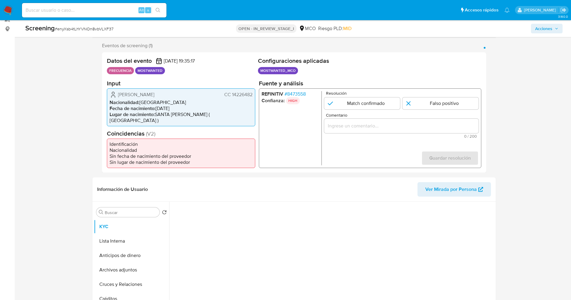
scroll to position [90, 0]
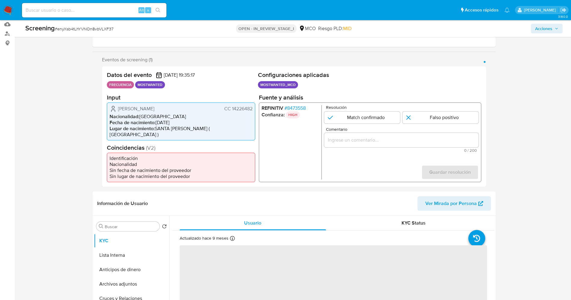
click at [287, 108] on span "# 8473558" at bounding box center [294, 108] width 21 height 6
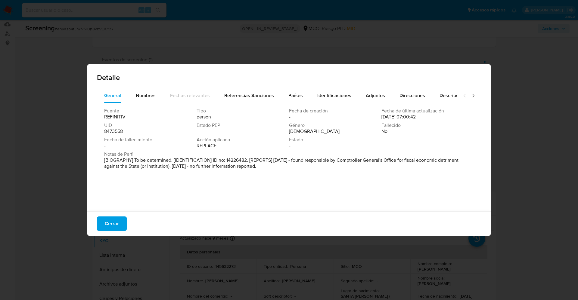
drag, startPoint x: 101, startPoint y: 158, endPoint x: 272, endPoint y: 167, distance: 170.3
click at [303, 177] on div "Fuente REFINITIV Tipo person Fecha de creación - Fecha de última actualización …" at bounding box center [289, 155] width 384 height 105
click at [140, 98] on span "Nombres" at bounding box center [146, 95] width 20 height 7
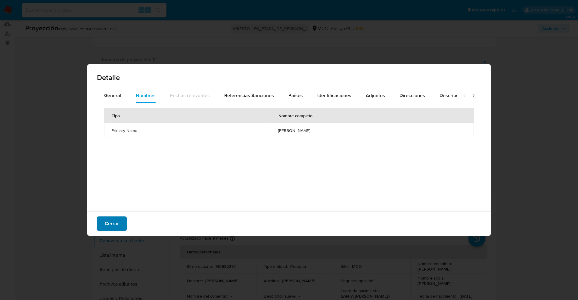
click at [119, 223] on button "Cerrar" at bounding box center [112, 224] width 30 height 14
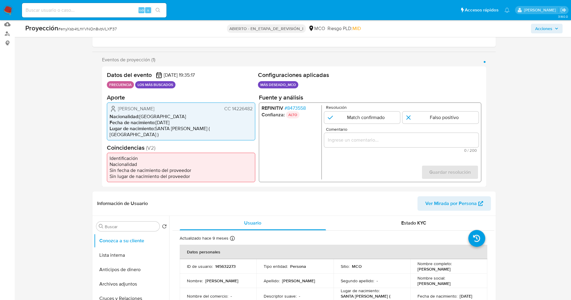
drag, startPoint x: 235, startPoint y: 107, endPoint x: 247, endPoint y: 111, distance: 13.0
click at [255, 109] on div "[PERSON_NAME] CC 14226482 Nacionalidad : [DEMOGRAPHIC_DATA] Fecha de nacimiento…" at bounding box center [181, 121] width 148 height 38
click at [231, 110] on font "CC 14226482" at bounding box center [238, 108] width 28 height 7
drag, startPoint x: 231, startPoint y: 110, endPoint x: 248, endPoint y: 111, distance: 16.3
click at [248, 111] on font "CC 14226482" at bounding box center [238, 108] width 28 height 7
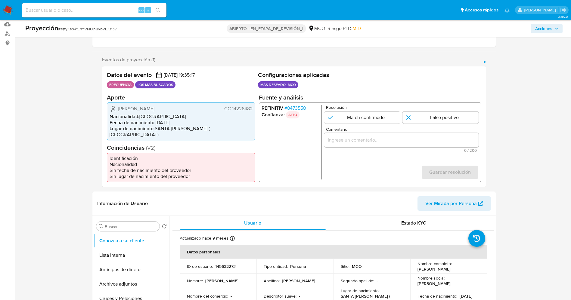
click at [134, 115] on span "Nacionalidad :" at bounding box center [125, 116] width 30 height 7
drag, startPoint x: 111, startPoint y: 110, endPoint x: 255, endPoint y: 112, distance: 144.2
click at [255, 112] on div "Datos del evento [DATE] 19:35:17 FRECUENCIA LOS MÁS BUSCADOS Configuraciones ap…" at bounding box center [294, 127] width 384 height 121
click at [438, 118] on input "1 de 1" at bounding box center [440, 117] width 76 height 12
radio input "true"
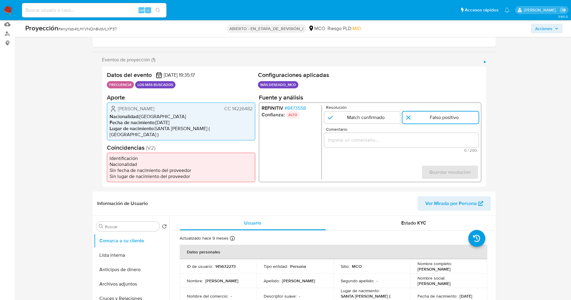
click at [422, 136] on div "1 de 1" at bounding box center [401, 140] width 154 height 14
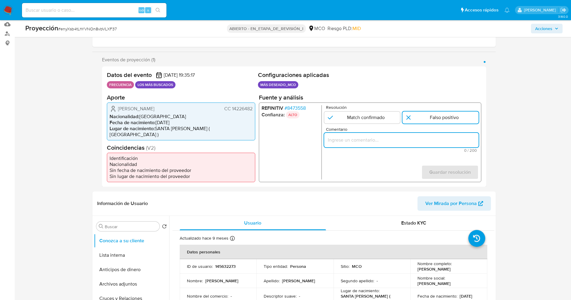
click at [422, 142] on input "Comentario" at bounding box center [401, 140] width 154 height 8
paste input "El titular de la cuenta es [PERSON_NAME] CC [DOMAIN_NAME] genera match en Refin…"
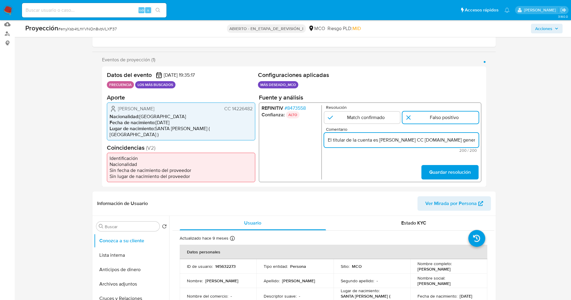
scroll to position [0, 274]
click at [331, 141] on input "El titular de la cuenta es [PERSON_NAME] CC [DOMAIN_NAME] genera match en Refin…" at bounding box center [401, 140] width 154 height 8
drag, startPoint x: 371, startPoint y: 142, endPoint x: 535, endPoint y: 149, distance: 163.3
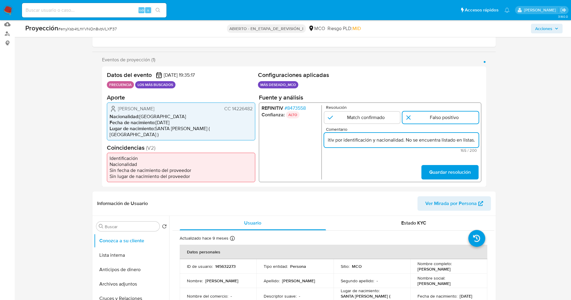
scroll to position [0, 197]
type input "El titular de la cuenta es [PERSON_NAME] CC [DOMAIN_NAME] genera match en Refin…"
click at [439, 168] on span "Guardar resolución" at bounding box center [450, 172] width 42 height 13
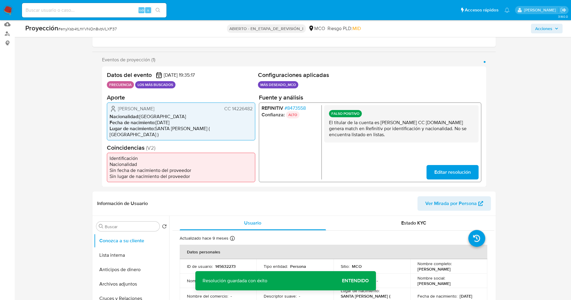
drag, startPoint x: 325, startPoint y: 126, endPoint x: 449, endPoint y: 139, distance: 123.8
click at [449, 139] on div "FALSO POSITIVO El titular de la cuenta es [PERSON_NAME] CC [DOMAIN_NAME] genera…" at bounding box center [401, 123] width 154 height 37
drag, startPoint x: 139, startPoint y: 255, endPoint x: 0, endPoint y: 225, distance: 141.9
click at [138, 255] on button "Lista interna" at bounding box center [131, 255] width 75 height 14
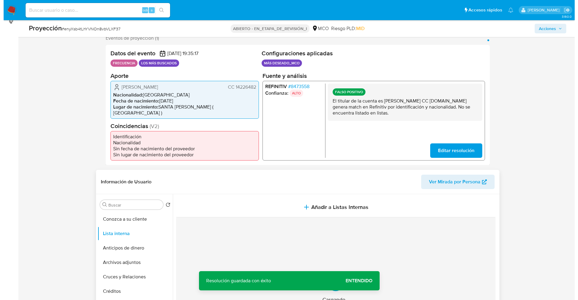
scroll to position [181, 0]
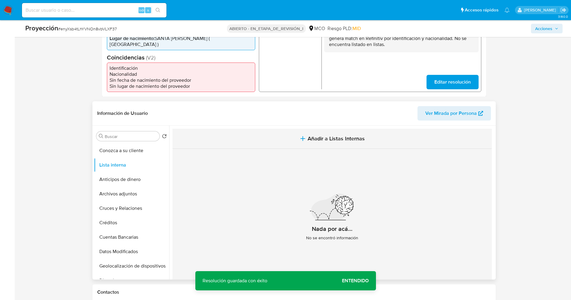
click at [330, 138] on span "Añadir a Listas Internas" at bounding box center [336, 138] width 57 height 7
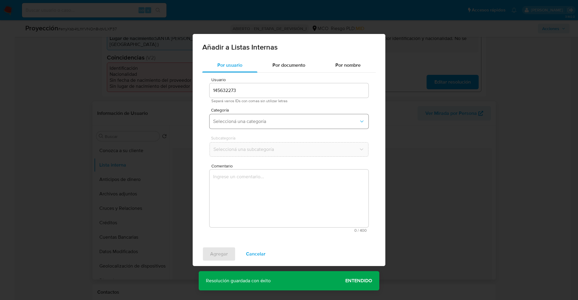
click at [228, 122] on span "Seleccioná una categoría" at bounding box center [286, 122] width 146 height 6
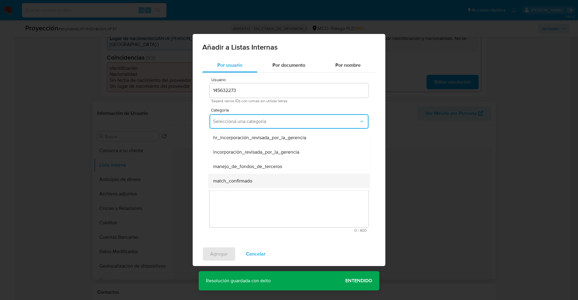
scroll to position [45, 0]
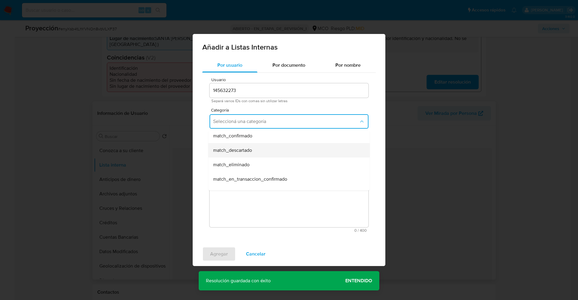
click at [256, 150] on div "match_descartado" at bounding box center [287, 150] width 148 height 14
click at [256, 150] on span "Seleccioná una subcategoría" at bounding box center [286, 150] width 146 height 6
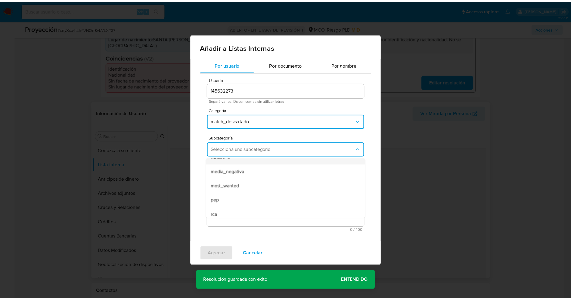
scroll to position [41, 0]
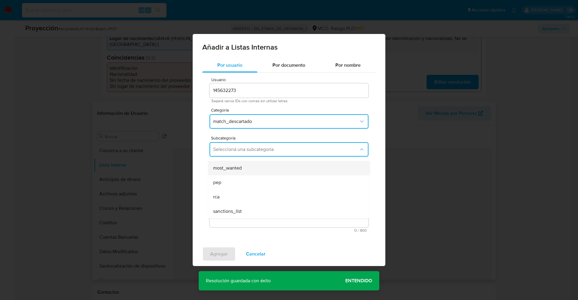
click at [249, 171] on div "most_wanted" at bounding box center [287, 168] width 148 height 14
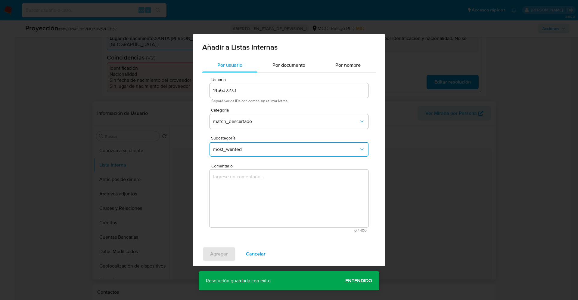
click at [251, 196] on textarea "Comentario" at bounding box center [289, 199] width 159 height 58
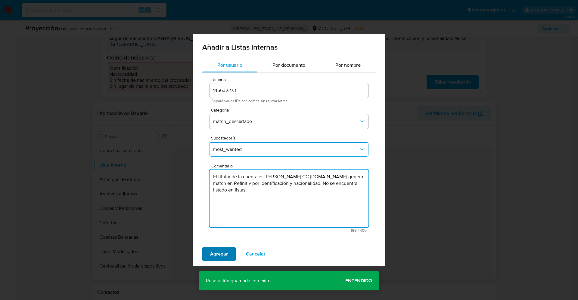
type textarea "El titular de la cuenta es Blanco Giraldo Jairo Antonio CC 14226482.Se genera m…"
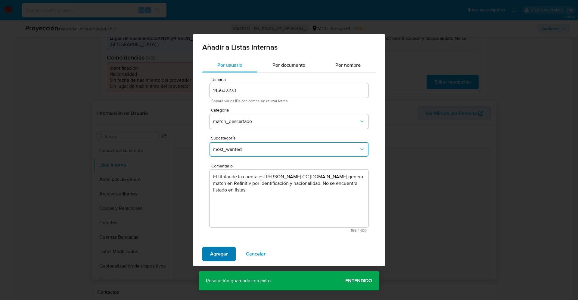
click at [232, 256] on button "Agregar" at bounding box center [218, 254] width 33 height 14
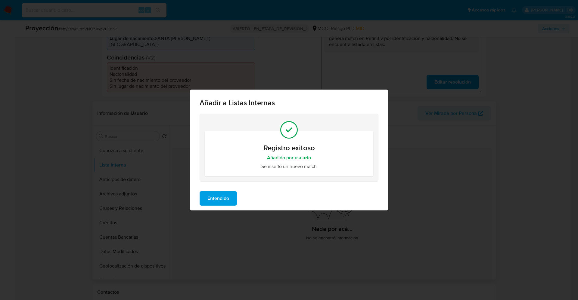
click at [234, 193] on button "Entendido" at bounding box center [218, 198] width 37 height 14
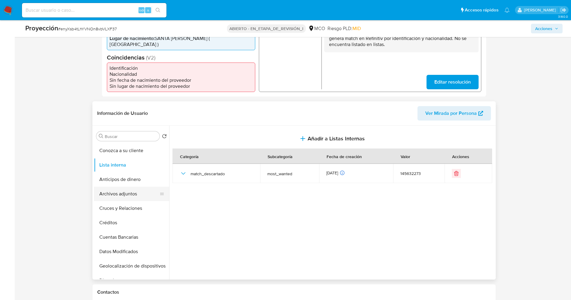
click at [131, 192] on button "Archivos adjuntos" at bounding box center [129, 194] width 70 height 14
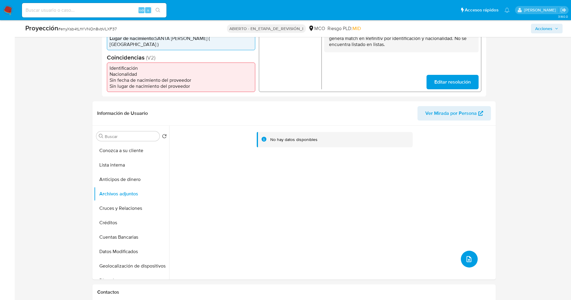
click at [467, 262] on icon "subir archivo" at bounding box center [468, 259] width 7 height 7
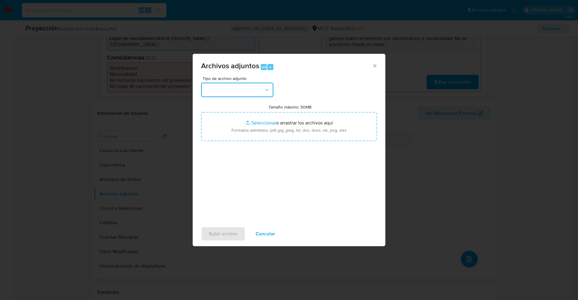
click at [254, 87] on button "button" at bounding box center [237, 90] width 72 height 14
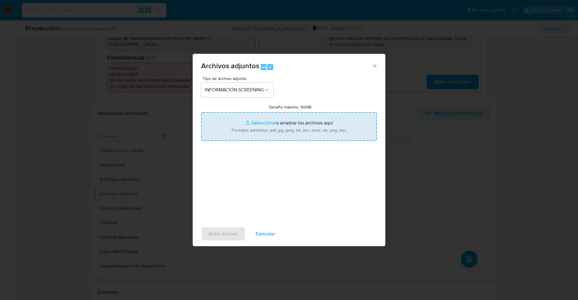
type input "C:\fakepath\Consulta de Antecedentes.pdf"
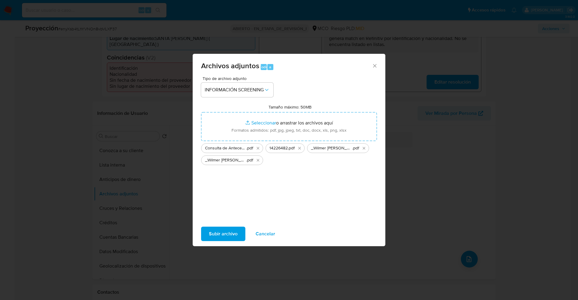
click at [224, 236] on span "Subir archivo" at bounding box center [223, 234] width 29 height 13
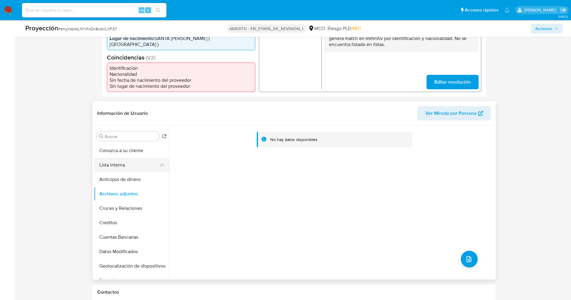
click at [107, 165] on button "Lista interna" at bounding box center [129, 165] width 70 height 14
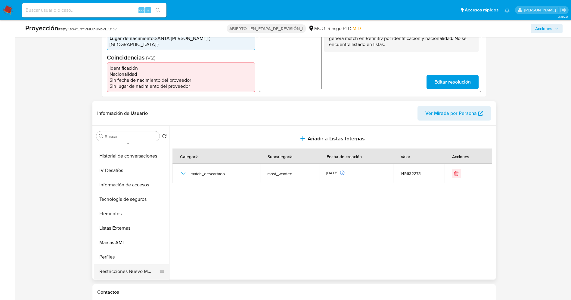
click at [120, 272] on button "Restricciones Nuevo Mundo" at bounding box center [129, 272] width 70 height 14
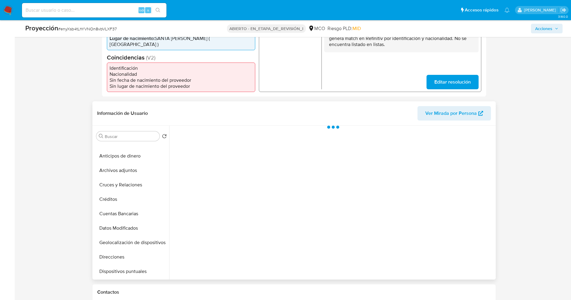
scroll to position [0, 0]
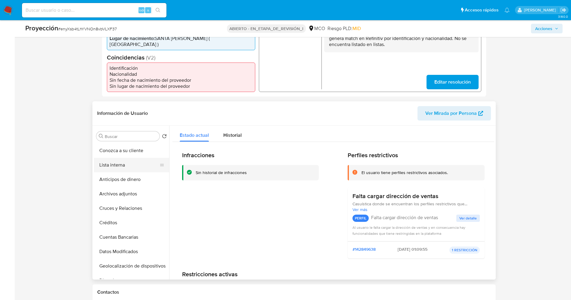
click at [111, 165] on button "Lista interna" at bounding box center [129, 165] width 70 height 14
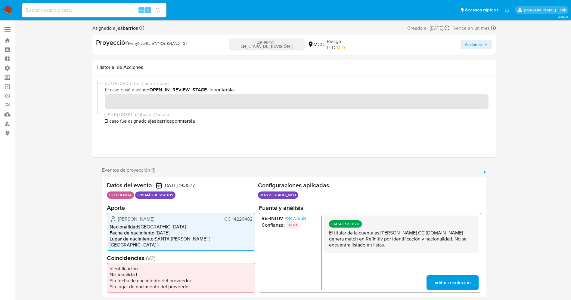
click at [469, 41] on span "Acciones" at bounding box center [473, 45] width 17 height 10
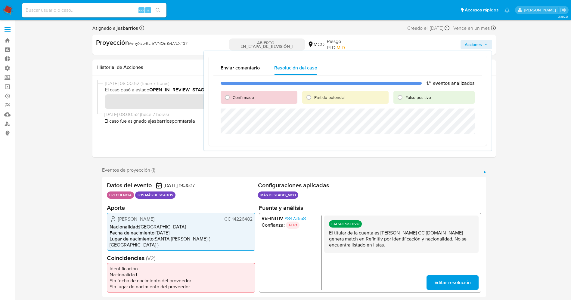
click at [404, 103] on div "Falso positivo" at bounding box center [433, 97] width 81 height 13
drag, startPoint x: 403, startPoint y: 97, endPoint x: 399, endPoint y: 107, distance: 10.6
click at [402, 97] on input "Falso positivo" at bounding box center [400, 98] width 10 height 10
radio input "true"
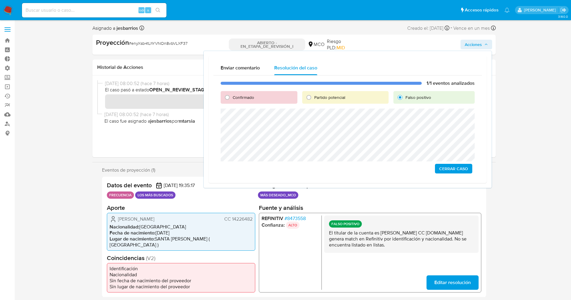
click at [451, 172] on span "Cerrar Caso" at bounding box center [453, 169] width 29 height 8
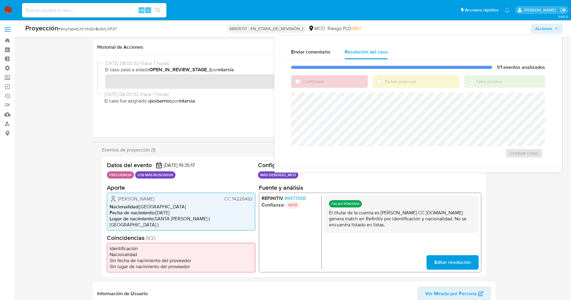
scroll to position [90, 0]
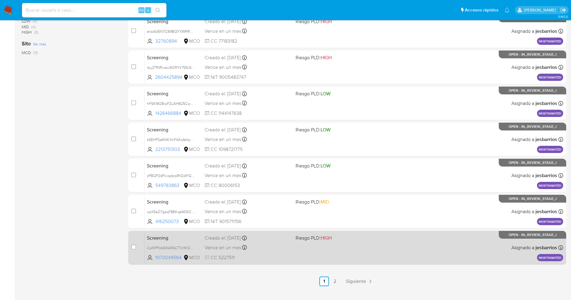
scroll to position [197, 0]
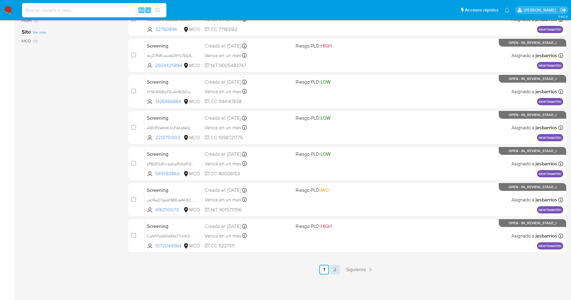
click at [336, 265] on link "2" at bounding box center [335, 270] width 10 height 10
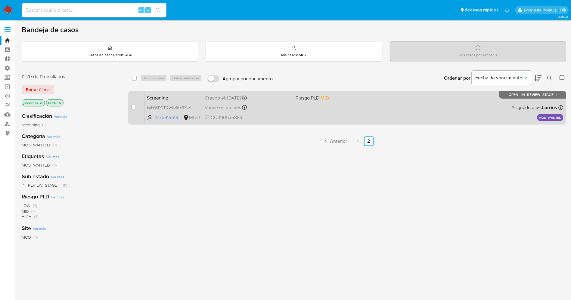
click at [299, 116] on div "Screening baN9SDDTQW6v8LaBXkcI4LWJ 1775919513 MCO Riesgo PLD: MID Creado el: [D…" at bounding box center [353, 107] width 419 height 30
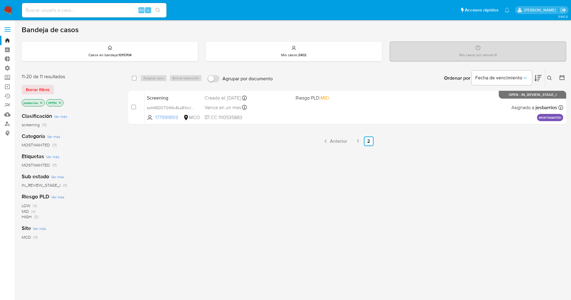
click at [10, 9] on img at bounding box center [8, 10] width 10 height 10
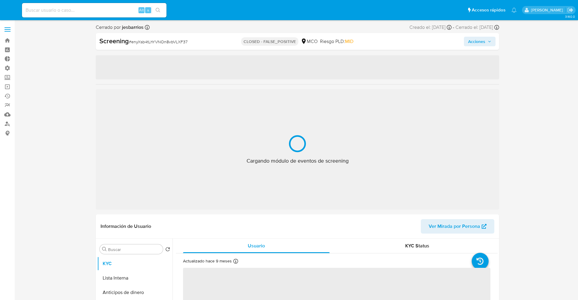
select select "10"
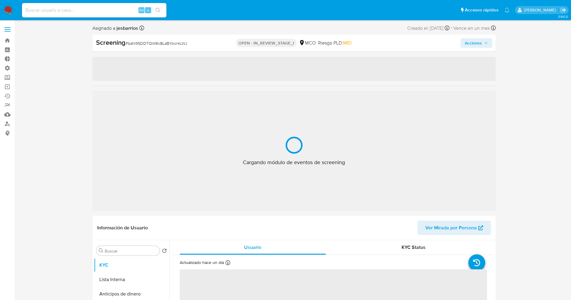
select select "10"
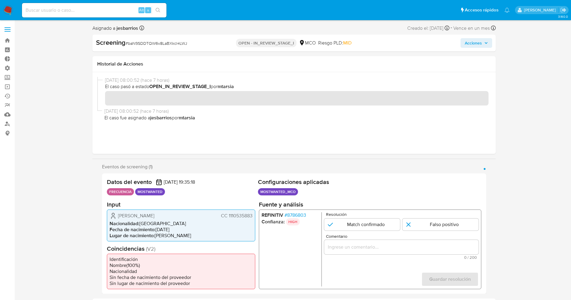
scroll to position [45, 0]
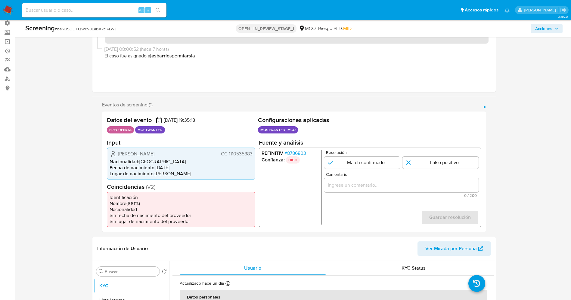
click at [297, 151] on span "# 8786803" at bounding box center [295, 153] width 22 height 6
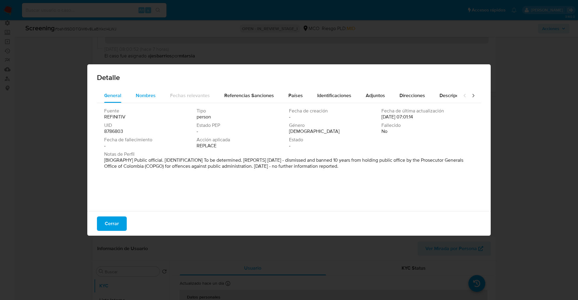
click at [132, 95] on button "Nombres" at bounding box center [146, 96] width 34 height 14
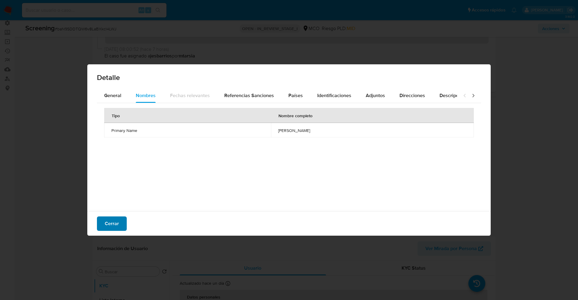
click at [119, 217] on button "Cerrar" at bounding box center [112, 224] width 30 height 14
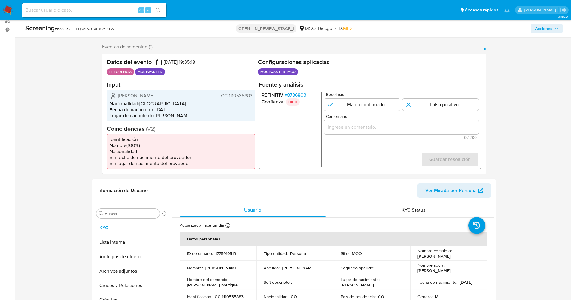
scroll to position [135, 0]
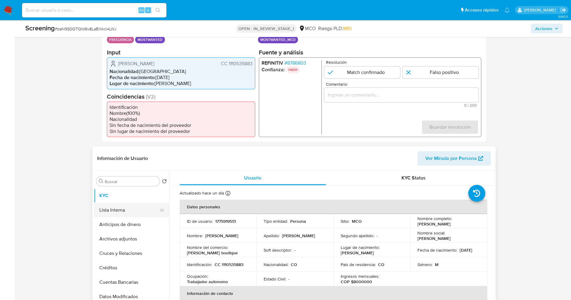
click at [113, 210] on button "Lista Interna" at bounding box center [129, 210] width 70 height 14
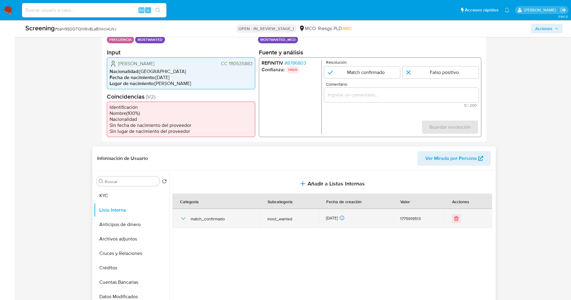
click at [184, 220] on icon "button" at bounding box center [183, 218] width 7 height 7
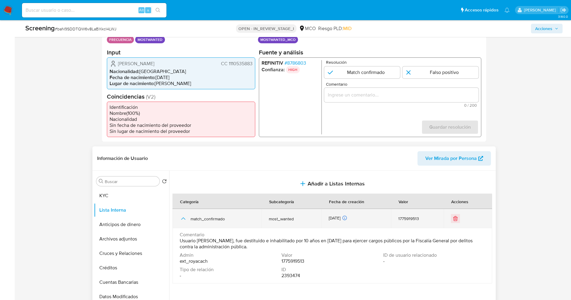
click at [184, 220] on icon "button" at bounding box center [183, 218] width 7 height 7
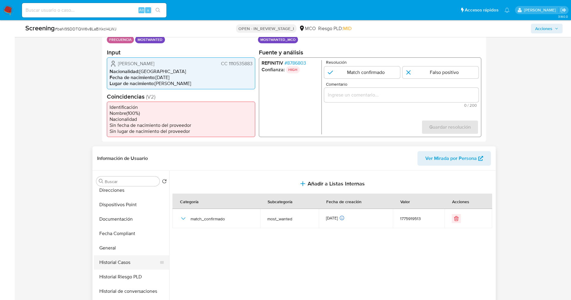
click at [123, 259] on button "Historial Casos" at bounding box center [129, 263] width 70 height 14
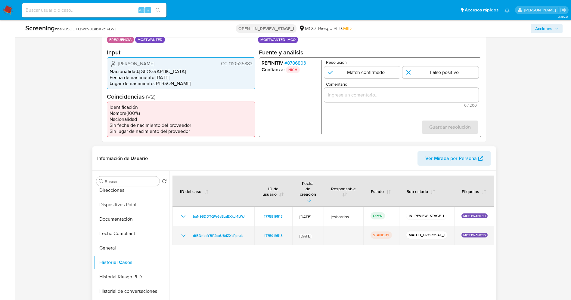
click at [181, 226] on td "dtBDnboYBP2sxU8dZXcPpruk" at bounding box center [213, 235] width 82 height 19
click at [186, 232] on icon "Mostrar/Ocultar" at bounding box center [183, 235] width 7 height 7
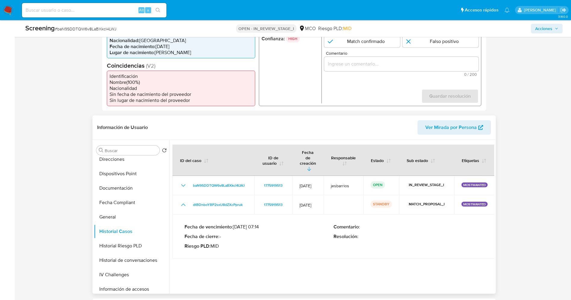
scroll to position [181, 0]
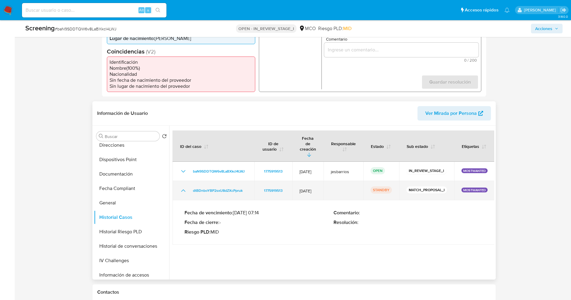
click at [183, 187] on icon "Mostrar/Ocultar" at bounding box center [183, 190] width 7 height 7
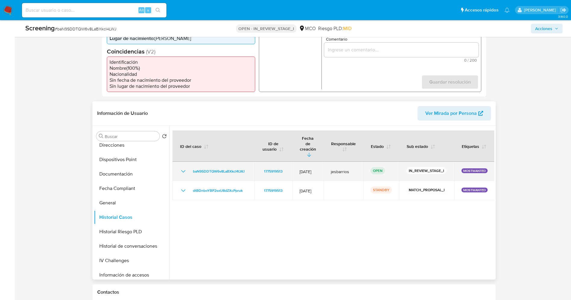
click at [182, 168] on icon "Mostrar/Ocultar" at bounding box center [183, 171] width 7 height 7
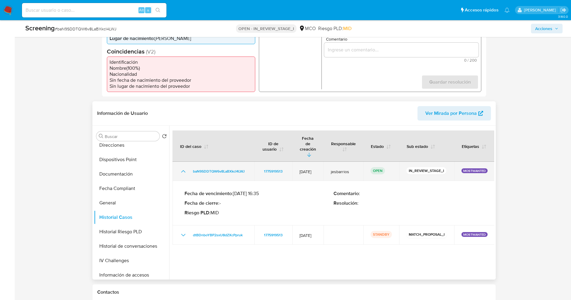
click at [182, 168] on icon "Mostrar/Ocultar" at bounding box center [183, 171] width 7 height 7
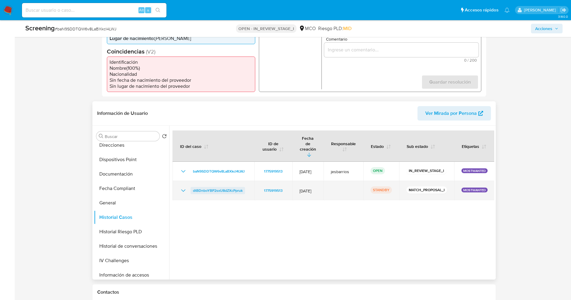
click at [228, 187] on span "dtBDnboYBP2sxU8dZXcPpruk" at bounding box center [218, 190] width 50 height 7
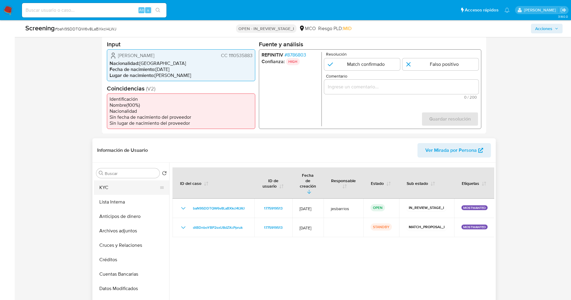
scroll to position [135, 0]
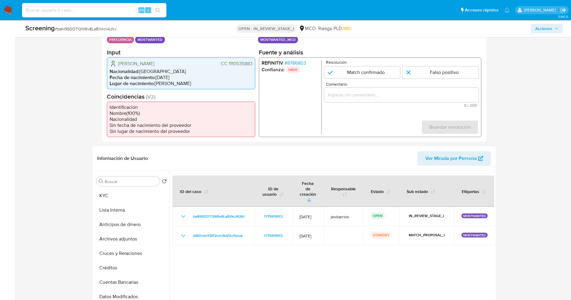
drag, startPoint x: 175, startPoint y: 63, endPoint x: 254, endPoint y: 64, distance: 79.5
click at [254, 64] on div "Juan Camilo Amaya Baquero CC 1110535883 Nacionalidad : Colombia Fecha de nacimi…" at bounding box center [181, 73] width 148 height 32
click at [247, 67] on div "Juan Camilo Amaya Baquero CC 1110535883 Nacionalidad : Colombia Fecha de nacimi…" at bounding box center [181, 73] width 148 height 32
drag, startPoint x: 228, startPoint y: 63, endPoint x: 252, endPoint y: 63, distance: 24.1
click at [252, 63] on span "CC 1110535883" at bounding box center [237, 64] width 32 height 6
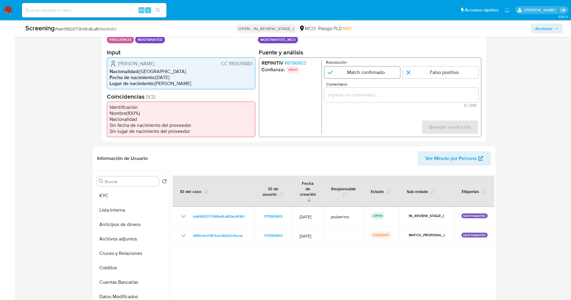
click at [361, 77] on input "1 de 1" at bounding box center [362, 72] width 76 height 12
radio input "true"
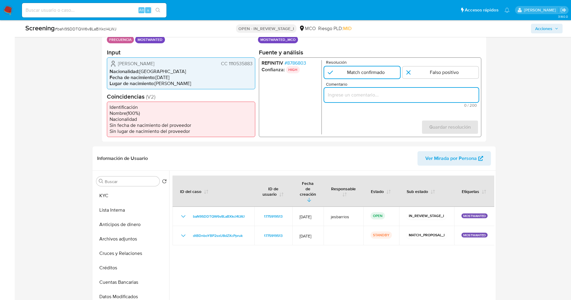
click at [382, 97] on input "Comentario" at bounding box center [401, 95] width 154 height 8
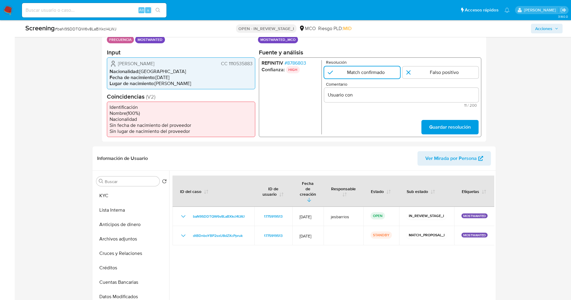
drag, startPoint x: 116, startPoint y: 61, endPoint x: 253, endPoint y: 64, distance: 137.6
click at [253, 64] on div "Juan Camilo Amaya Baquero CC 1110535883 Nacionalidad : Colombia Fecha de nacimi…" at bounding box center [181, 73] width 148 height 32
click at [345, 94] on input "Usuario con" at bounding box center [401, 95] width 154 height 8
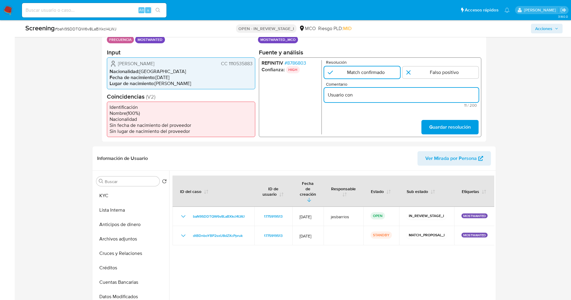
paste input "Juan Camilo Amaya Baquero CC 1110535883"
click at [465, 92] on input "Usuario Juan Camilo Amaya Baquero CC 1110535883 con" at bounding box center [401, 95] width 154 height 8
type input "Usuario Juan Camilo Amaya Baquero CC 1110535883 continua listado por procuradur…"
click at [468, 125] on span "Guardar resolución" at bounding box center [450, 126] width 42 height 13
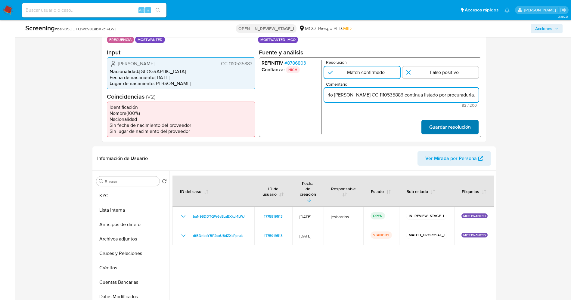
scroll to position [0, 0]
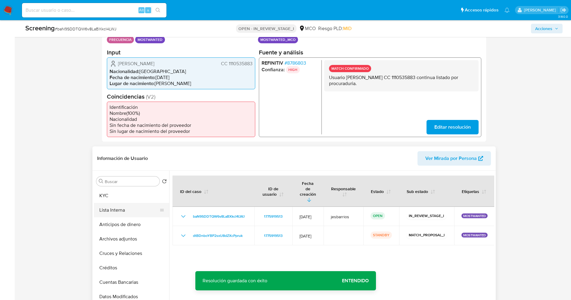
click at [123, 214] on button "Lista Interna" at bounding box center [129, 210] width 70 height 14
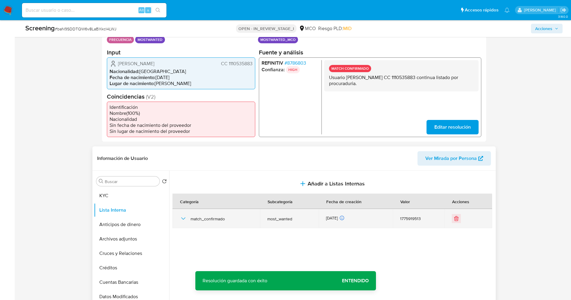
click at [187, 219] on div "match_confirmado" at bounding box center [216, 218] width 73 height 19
click at [182, 217] on icon "button" at bounding box center [183, 218] width 7 height 7
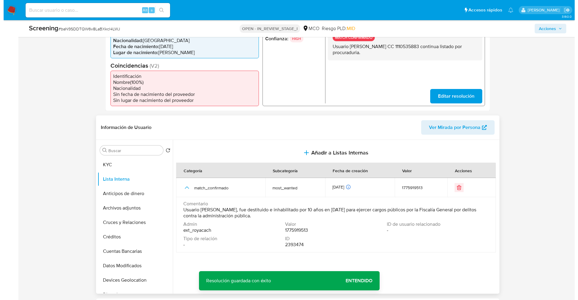
scroll to position [181, 0]
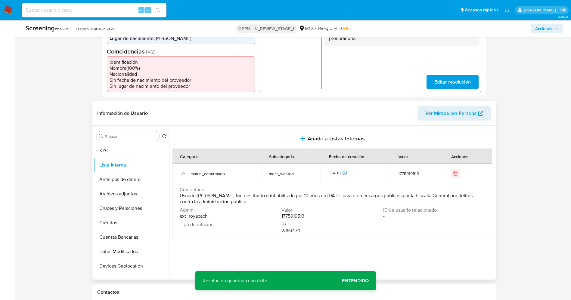
drag, startPoint x: 176, startPoint y: 199, endPoint x: 322, endPoint y: 200, distance: 146.0
click at [322, 200] on td "Comentario Usuario Juan Camilo Amaya Baquero, fue destituido e inhabilitado por…" at bounding box center [332, 210] width 320 height 55
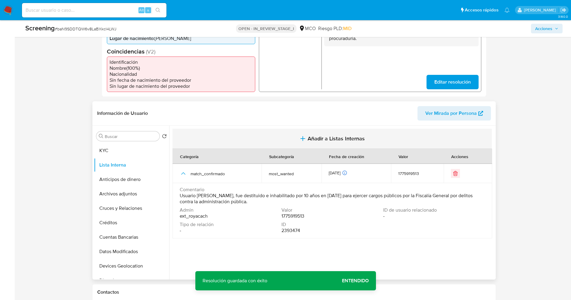
click at [321, 133] on button "Añadir a Listas Internas" at bounding box center [331, 139] width 319 height 20
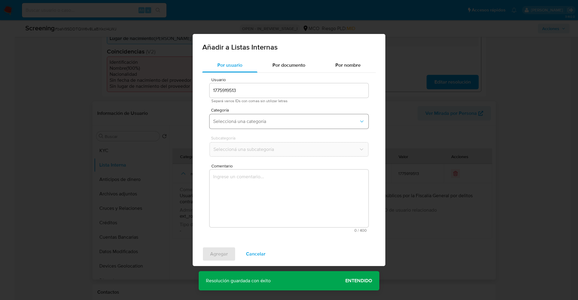
click at [276, 119] on span "Seleccioná una categoría" at bounding box center [286, 122] width 146 height 6
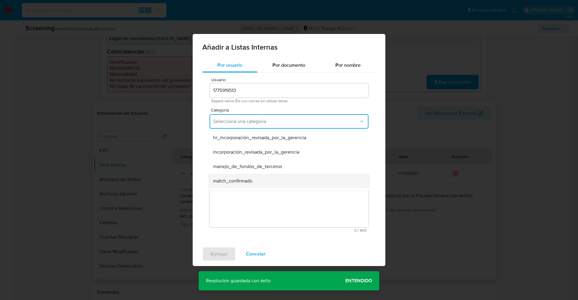
click at [254, 177] on div "match_confirmado" at bounding box center [287, 181] width 148 height 14
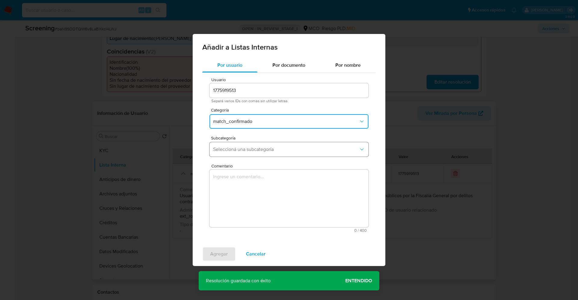
click at [254, 155] on button "Seleccioná una subcategoría" at bounding box center [289, 149] width 159 height 14
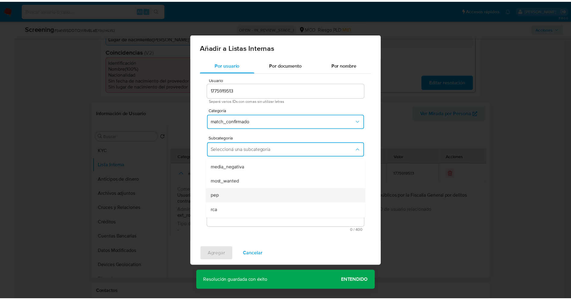
scroll to position [41, 0]
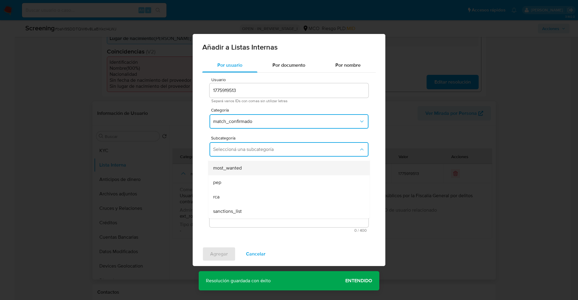
click at [246, 166] on div "most_wanted" at bounding box center [287, 168] width 148 height 14
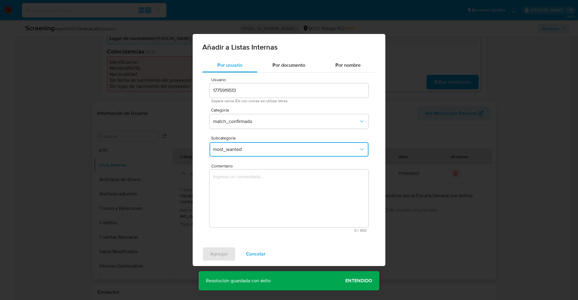
click at [247, 187] on textarea "Comentario" at bounding box center [289, 199] width 159 height 58
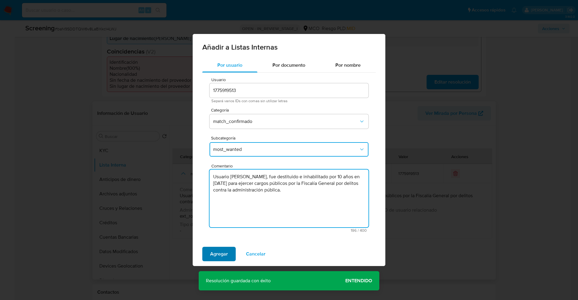
type textarea "Usuario Juan Camilo Amaya Baquero, fue destituido e inhabilitado por 10 años en…"
click at [227, 260] on span "Agregar" at bounding box center [219, 254] width 18 height 13
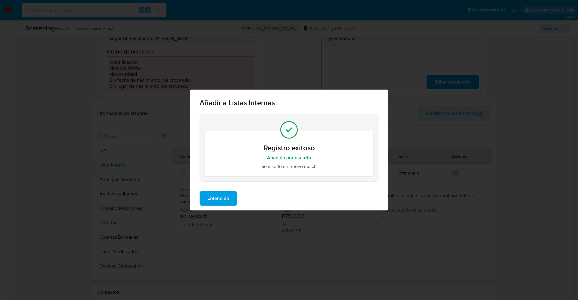
click at [226, 198] on span "Entendido" at bounding box center [218, 198] width 22 height 13
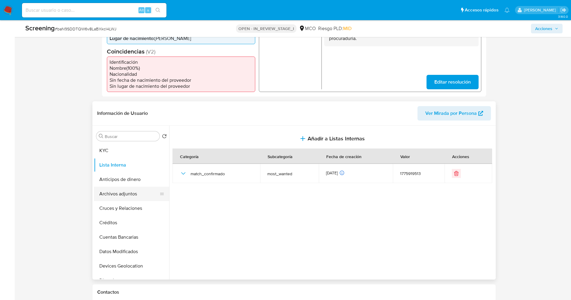
click at [110, 193] on button "Archivos adjuntos" at bounding box center [129, 194] width 70 height 14
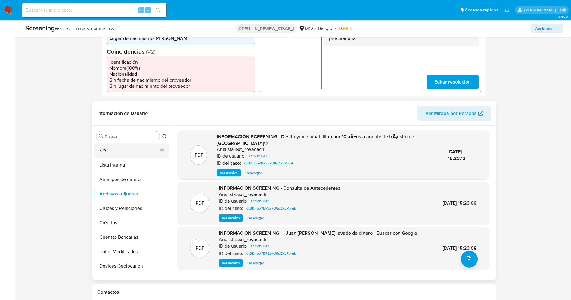
click at [111, 152] on button "KYC" at bounding box center [129, 151] width 70 height 14
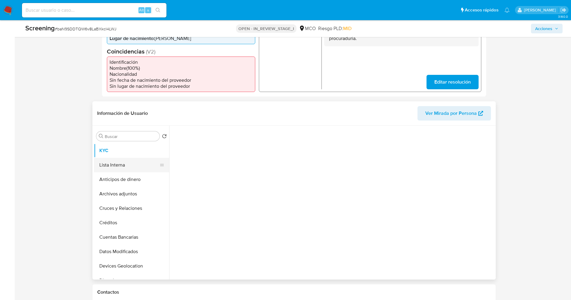
click at [110, 165] on button "Lista Interna" at bounding box center [129, 165] width 70 height 14
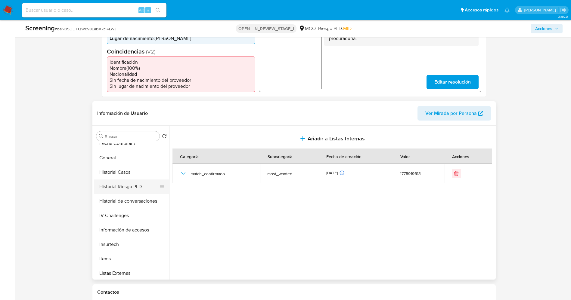
scroll to position [45, 0]
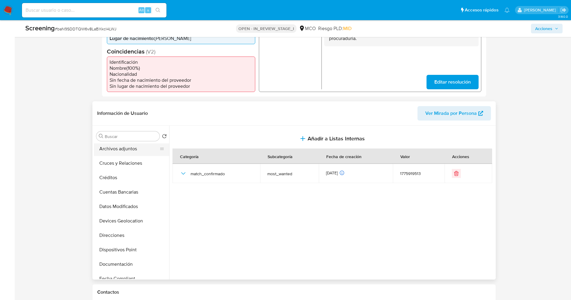
click at [129, 150] on button "Archivos adjuntos" at bounding box center [129, 149] width 70 height 14
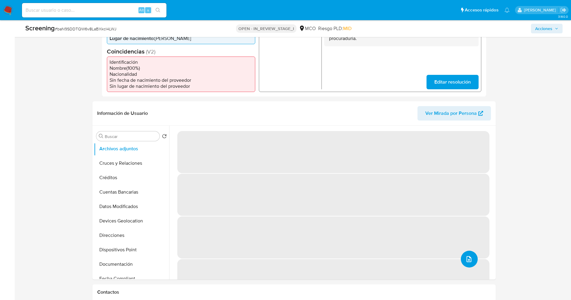
click at [467, 258] on icon "upload-file" at bounding box center [469, 259] width 5 height 6
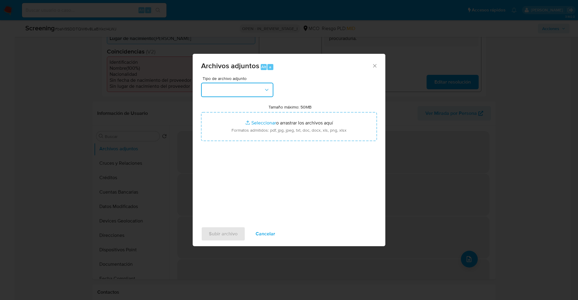
click at [218, 88] on button "button" at bounding box center [237, 90] width 72 height 14
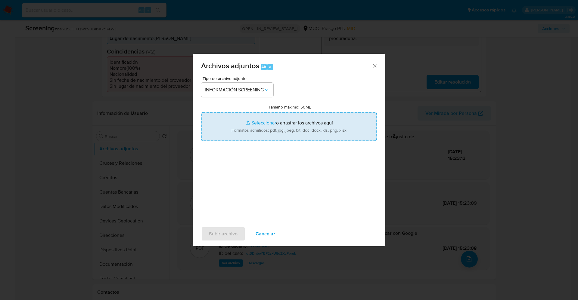
type input "C:\fakepath\Consulta de Antecedentes.pdf"
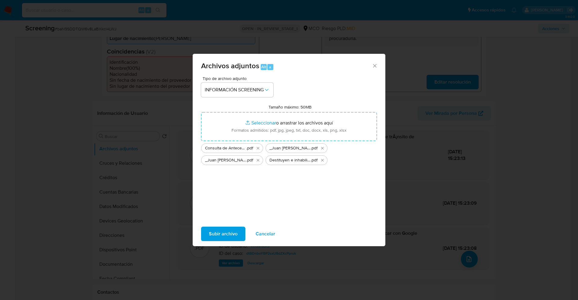
click at [227, 231] on span "Subir archivo" at bounding box center [223, 234] width 29 height 13
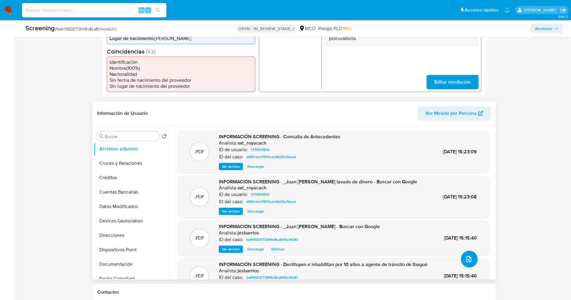
scroll to position [0, 0]
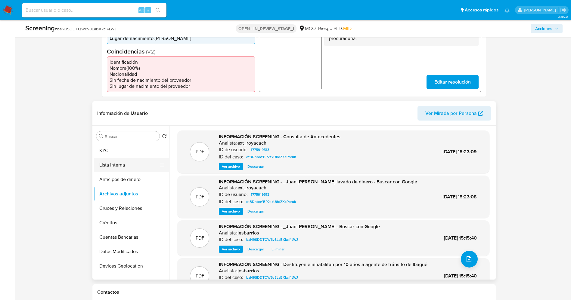
click at [118, 166] on button "Lista Interna" at bounding box center [129, 165] width 70 height 14
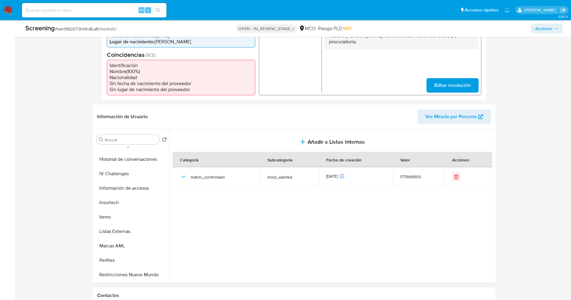
scroll to position [226, 0]
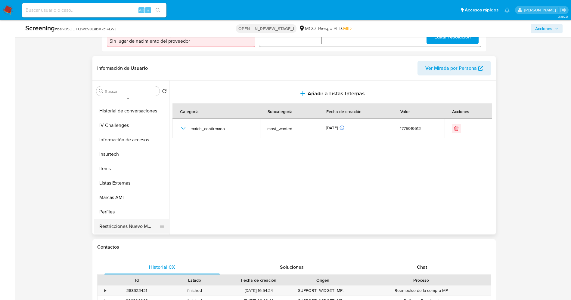
click at [120, 231] on button "Restricciones Nuevo Mundo" at bounding box center [129, 226] width 70 height 14
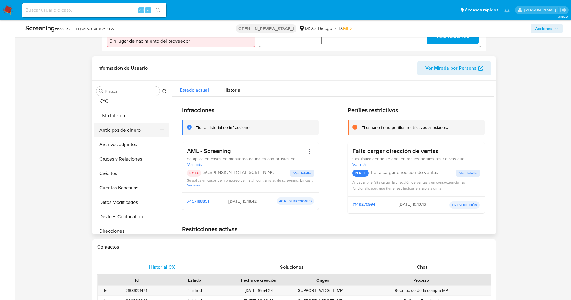
scroll to position [0, 0]
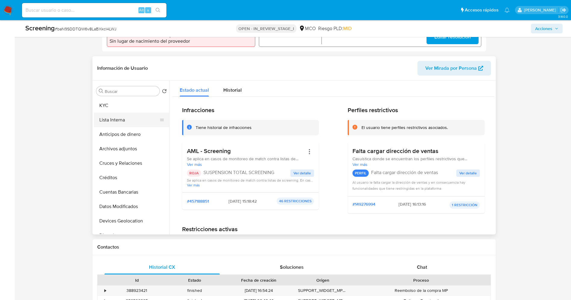
click at [119, 124] on button "Lista Interna" at bounding box center [129, 120] width 70 height 14
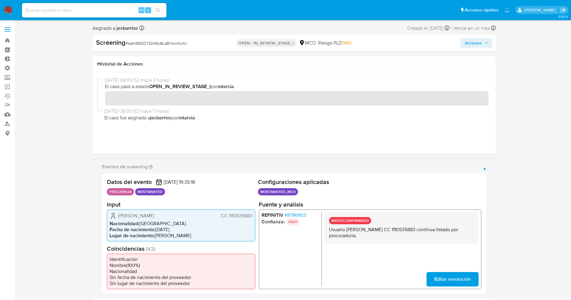
click at [481, 41] on span "Acciones" at bounding box center [473, 43] width 17 height 10
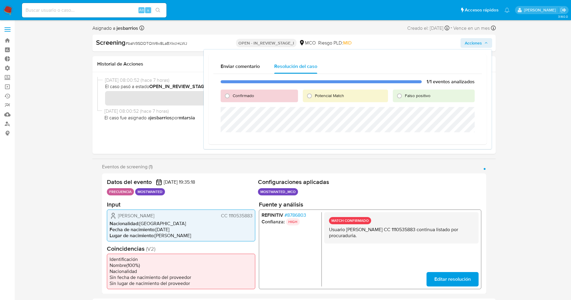
click at [315, 92] on div "Potencial Match" at bounding box center [345, 96] width 85 height 13
click at [312, 94] on input "Potencial Match" at bounding box center [310, 96] width 10 height 10
radio input "true"
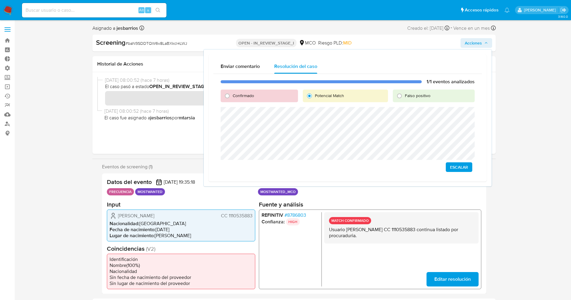
click at [467, 169] on span "Escalar" at bounding box center [459, 167] width 18 height 8
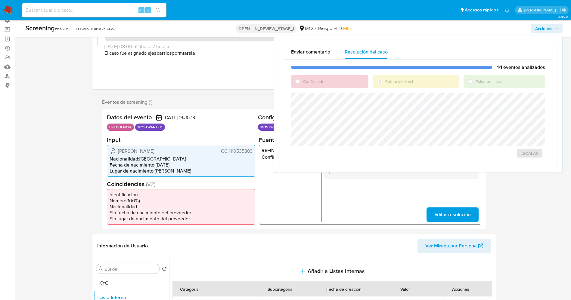
scroll to position [90, 0]
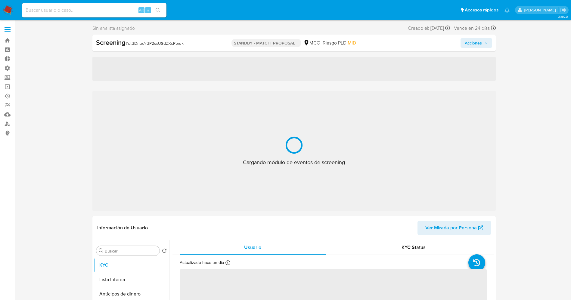
select select "10"
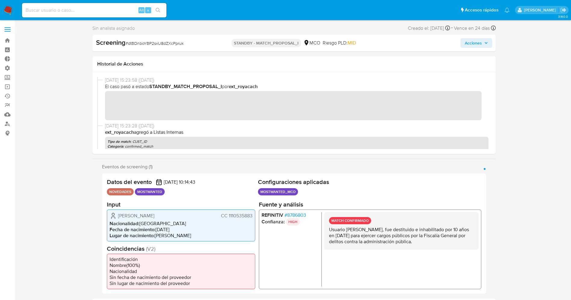
drag, startPoint x: 229, startPoint y: 215, endPoint x: 252, endPoint y: 218, distance: 23.3
click at [252, 218] on span "CC 1110535883" at bounding box center [237, 216] width 32 height 6
drag, startPoint x: 129, startPoint y: 216, endPoint x: 184, endPoint y: 218, distance: 55.7
click at [184, 218] on div "[PERSON_NAME] CC 1110535883" at bounding box center [181, 215] width 143 height 7
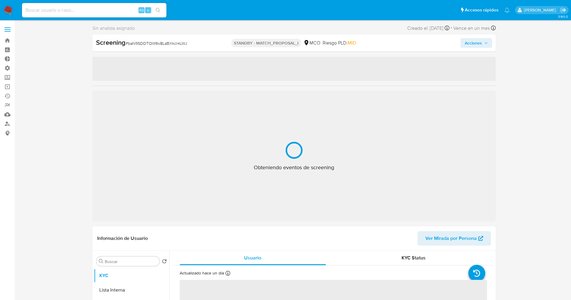
select select "10"
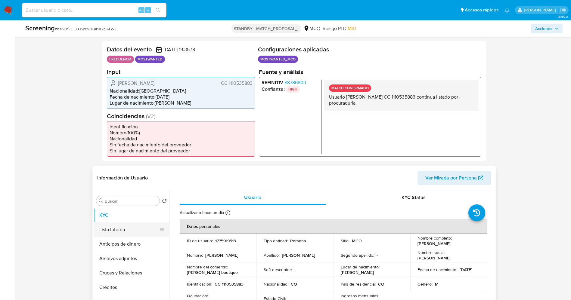
scroll to position [135, 0]
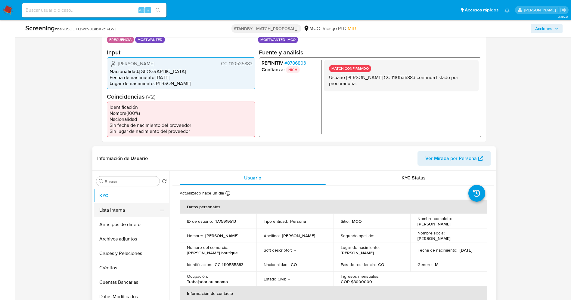
click at [112, 211] on button "Lista Interna" at bounding box center [129, 210] width 70 height 14
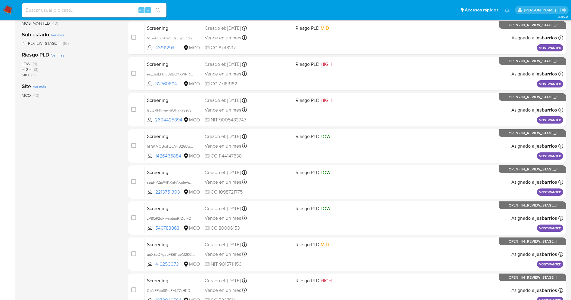
scroll to position [197, 0]
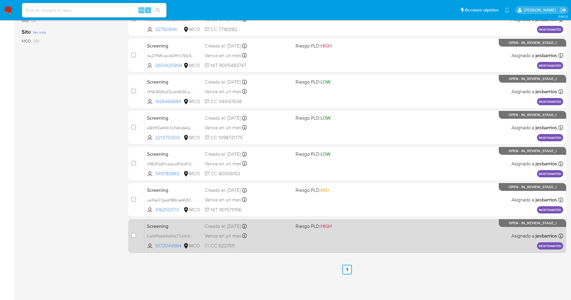
click at [366, 238] on div "Screening CpNFPob6lNsRALT7cHKDpNd1 1072049564 MCO Riesgo PLD: HIGH Creado el: […" at bounding box center [353, 236] width 419 height 30
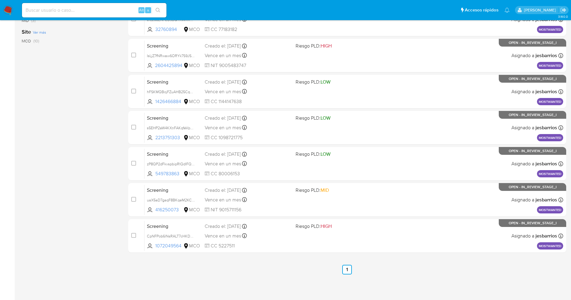
click at [9, 11] on img at bounding box center [8, 10] width 10 height 10
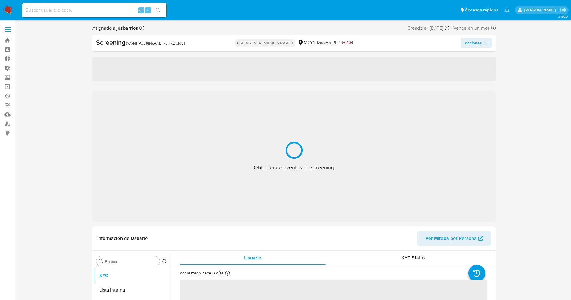
select select "10"
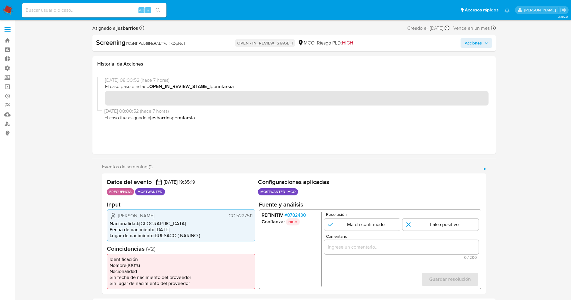
scroll to position [45, 0]
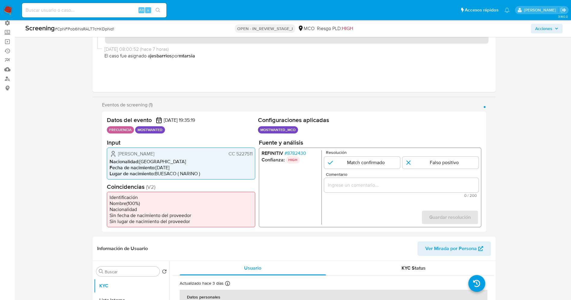
click at [299, 152] on span "# 8782430" at bounding box center [295, 153] width 22 height 6
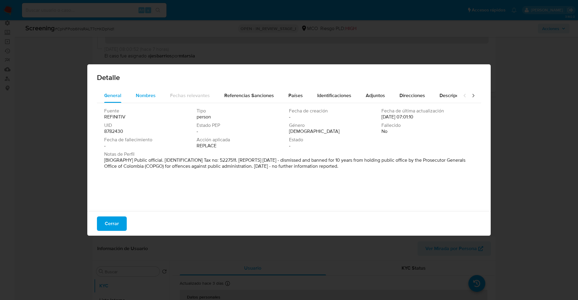
click at [151, 96] on span "Nombres" at bounding box center [146, 95] width 20 height 7
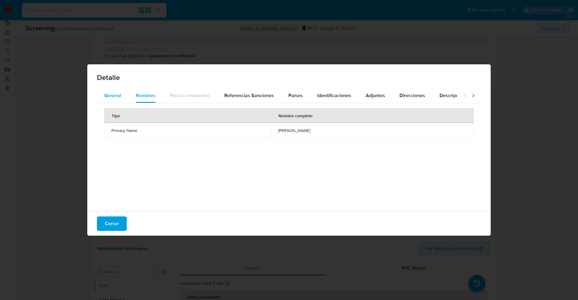
click at [121, 93] on span "General" at bounding box center [112, 95] width 17 height 7
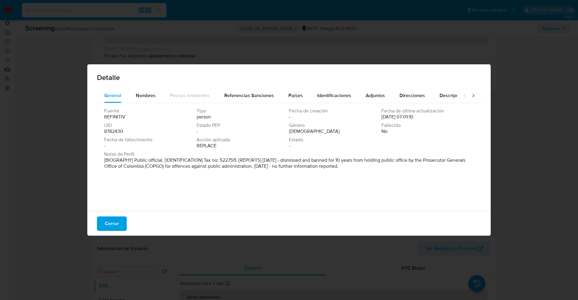
drag, startPoint x: 107, startPoint y: 161, endPoint x: 407, endPoint y: 176, distance: 300.5
click at [407, 176] on div "Fuente REFINITIV Tipo person Fecha de creación - Fecha de última actualización …" at bounding box center [289, 155] width 384 height 105
click at [149, 96] on span "Nombres" at bounding box center [146, 95] width 20 height 7
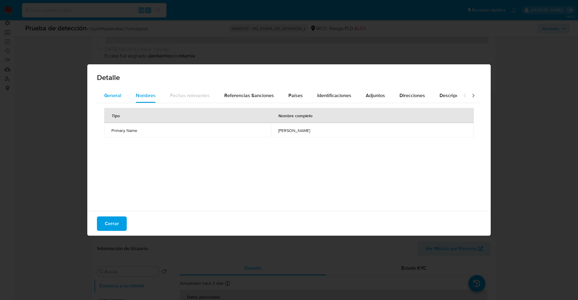
click at [122, 93] on button "General" at bounding box center [113, 96] width 32 height 14
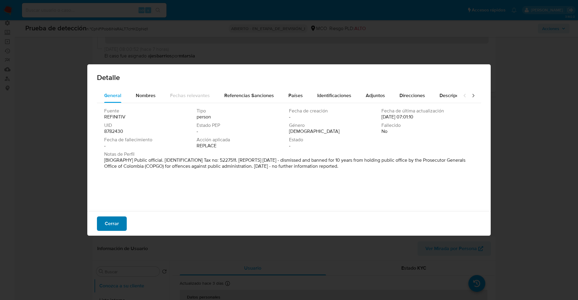
click at [115, 222] on span "Cerrar" at bounding box center [112, 223] width 14 height 13
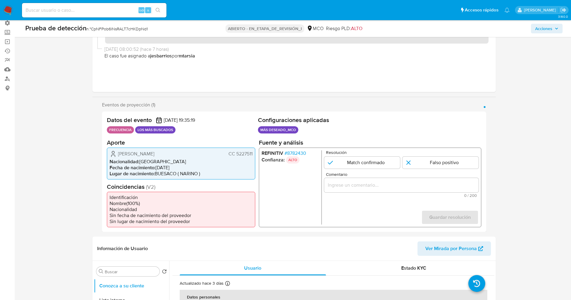
drag, startPoint x: 235, startPoint y: 154, endPoint x: 253, endPoint y: 154, distance: 17.2
click at [253, 154] on div "[PERSON_NAME] CC 5227511 Nacionalidad : [DEMOGRAPHIC_DATA] Fecha de nacimiento …" at bounding box center [181, 164] width 148 height 32
click at [134, 152] on span "[PERSON_NAME]" at bounding box center [136, 154] width 36 height 6
drag, startPoint x: 116, startPoint y: 153, endPoint x: 182, endPoint y: 156, distance: 66.0
click at [182, 156] on div "[PERSON_NAME] CC 5227511" at bounding box center [181, 153] width 143 height 7
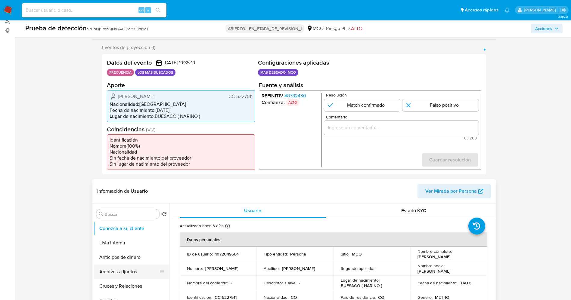
scroll to position [135, 0]
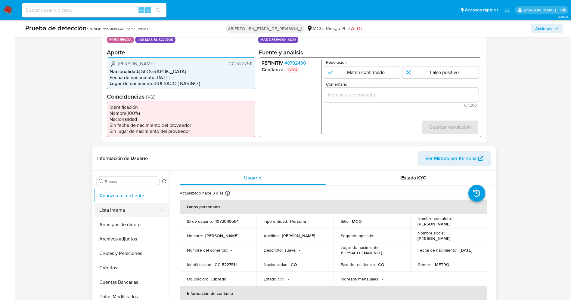
click at [128, 212] on button "Lista interna" at bounding box center [129, 210] width 70 height 14
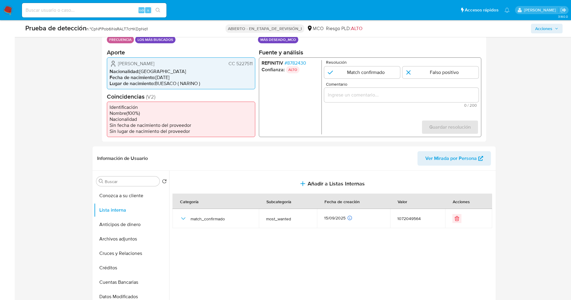
click at [302, 64] on font "8782430" at bounding box center [296, 62] width 19 height 7
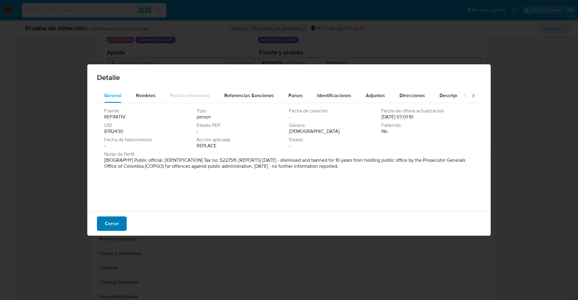
click at [116, 221] on font "Cerrar" at bounding box center [112, 224] width 14 height 14
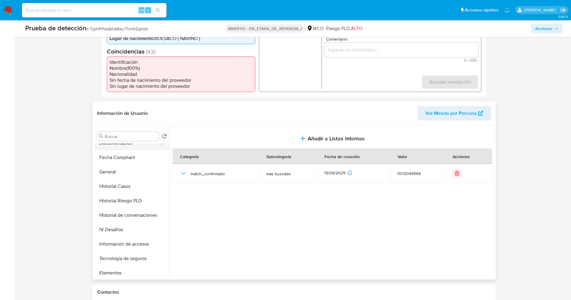
scroll to position [181, 0]
click at [118, 172] on button "Historial Casos" at bounding box center [129, 172] width 70 height 14
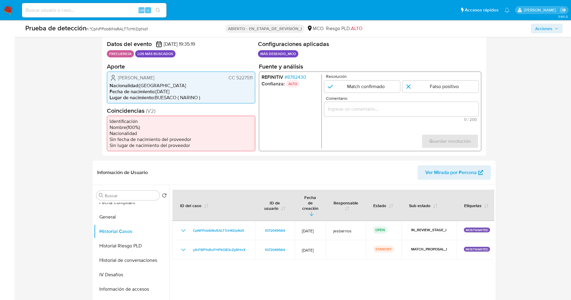
scroll to position [135, 0]
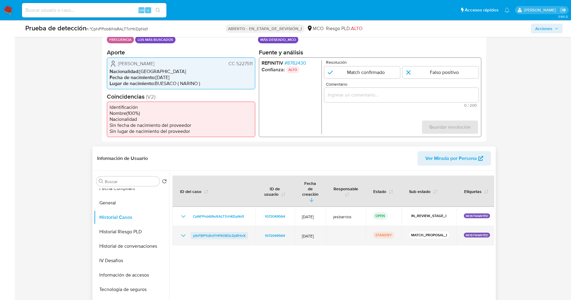
click at [225, 232] on span "yXrFBPYxRoFHPXOB3cZpRHnX" at bounding box center [219, 235] width 53 height 7
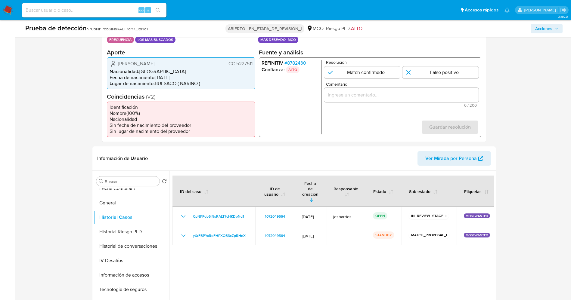
drag, startPoint x: 138, startPoint y: 60, endPoint x: 168, endPoint y: 59, distance: 30.1
click at [180, 64] on div "Carlos Apolinar Rojas Botina CC 5227511" at bounding box center [181, 63] width 143 height 7
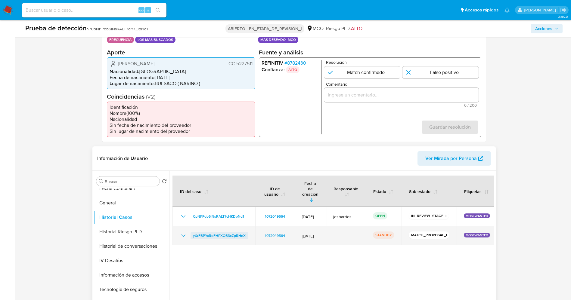
click at [219, 232] on span "yXrFBPYxRoFHPXOB3cZpRHnX" at bounding box center [219, 235] width 53 height 7
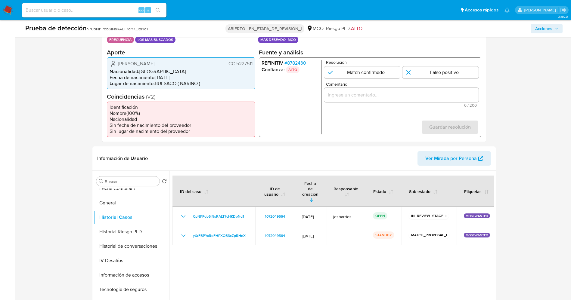
click at [371, 73] on input "1 de 1" at bounding box center [362, 72] width 76 height 12
radio input "true"
click at [373, 95] on input "Comentario" at bounding box center [401, 95] width 154 height 8
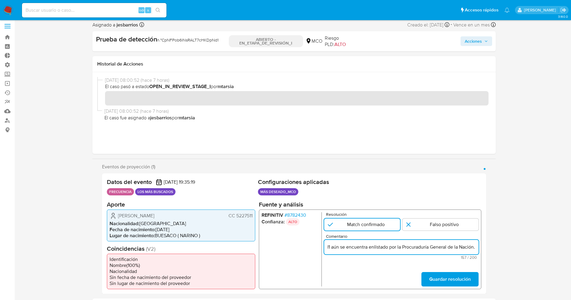
scroll to position [0, 0]
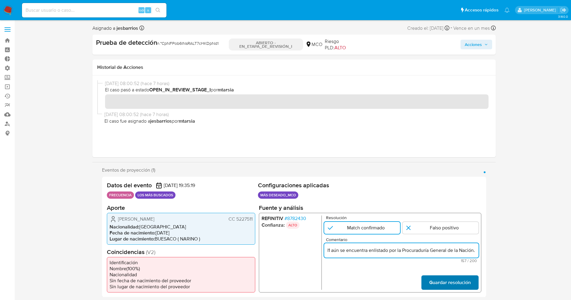
type input "Se confirma el match ya que el Titular de cuenta Carlos Apolinar Rojas Botina C…"
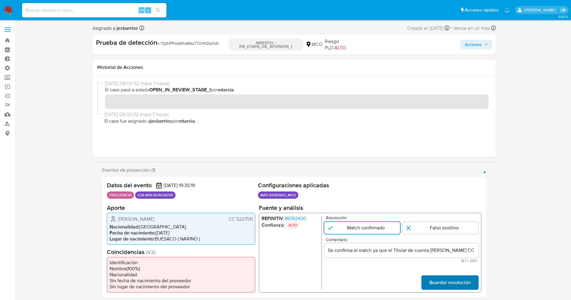
click at [455, 287] on span "Guardar resolución" at bounding box center [450, 282] width 42 height 13
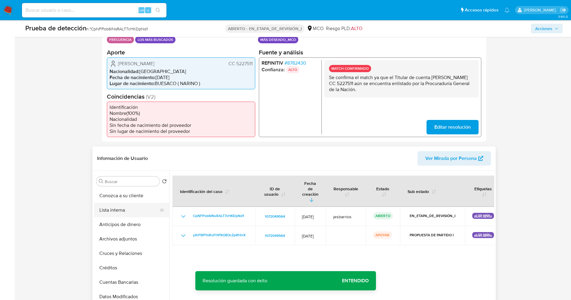
click at [120, 206] on button "Lista interna" at bounding box center [129, 210] width 70 height 14
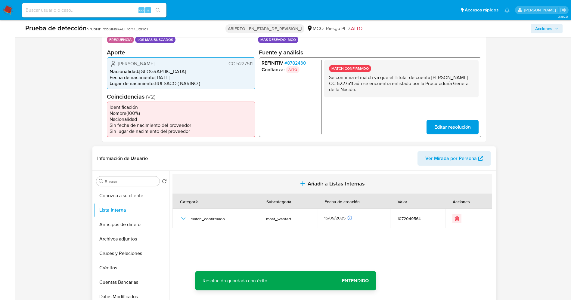
click at [324, 184] on font "Añadir a Listas Internas" at bounding box center [336, 184] width 57 height 8
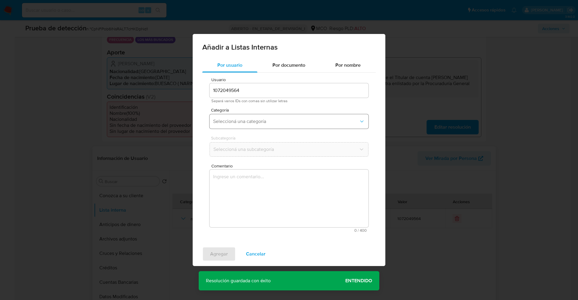
click at [256, 121] on span "Seleccioná una categoría" at bounding box center [286, 122] width 146 height 6
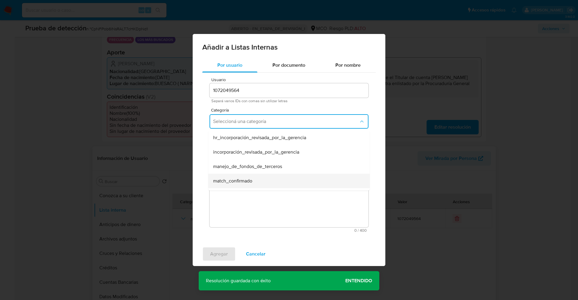
click at [248, 180] on span "match_confirmado" at bounding box center [232, 181] width 39 height 6
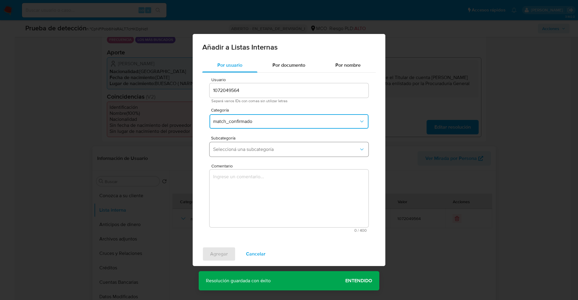
click at [246, 151] on span "Seleccioná una subcategoría" at bounding box center [286, 150] width 146 height 6
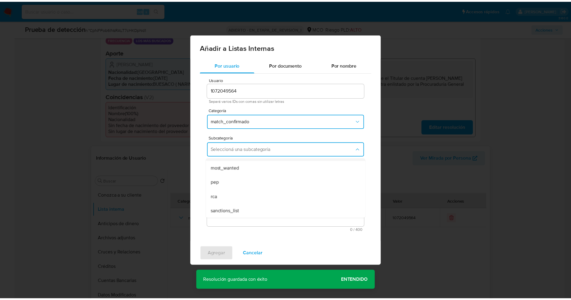
scroll to position [41, 0]
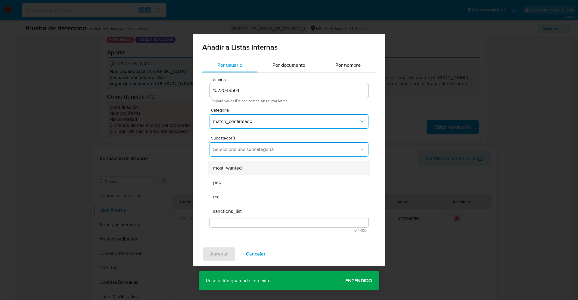
click at [244, 166] on div "most_wanted" at bounding box center [287, 168] width 148 height 14
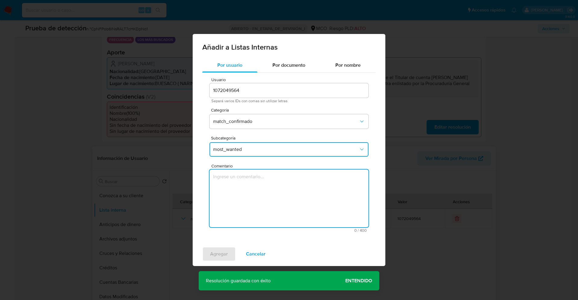
click at [247, 204] on textarea "Comentario" at bounding box center [289, 199] width 159 height 58
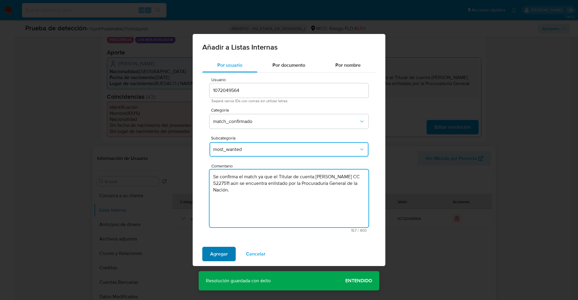
type textarea "Se confirma el match ya que el Titular de cuenta Carlos Apolinar Rojas Botina C…"
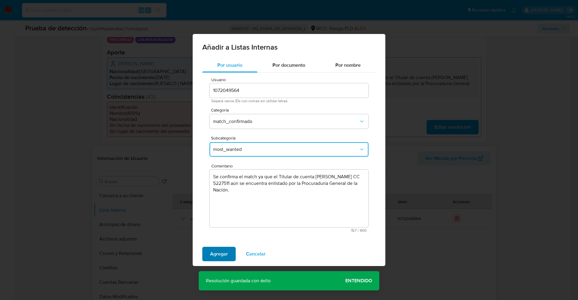
click at [223, 252] on span "Agregar" at bounding box center [219, 254] width 18 height 13
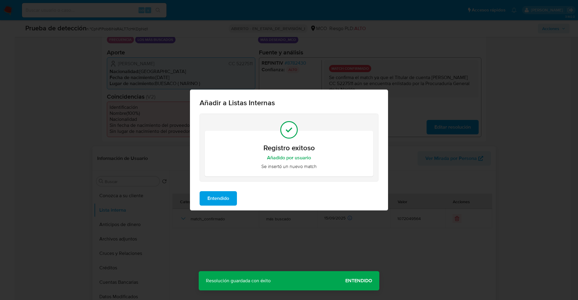
click at [220, 200] on span "Entendido" at bounding box center [218, 198] width 22 height 13
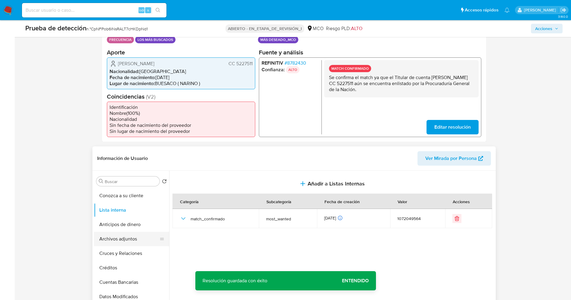
click at [126, 237] on button "Archivos adjuntos" at bounding box center [129, 239] width 70 height 14
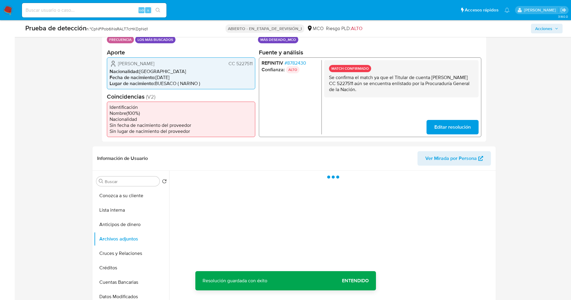
scroll to position [181, 0]
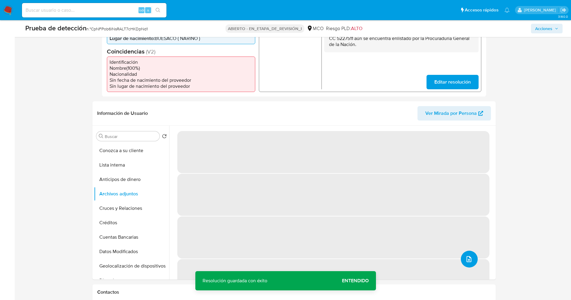
click at [470, 262] on span "subir archivo" at bounding box center [468, 259] width 7 height 7
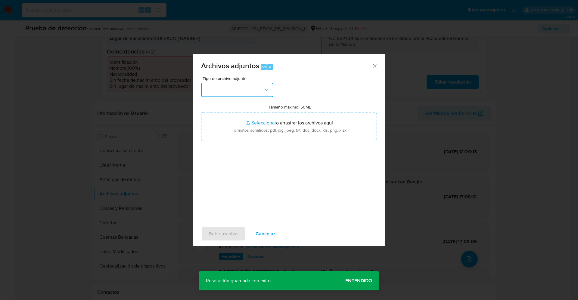
click at [247, 92] on button "button" at bounding box center [237, 90] width 72 height 14
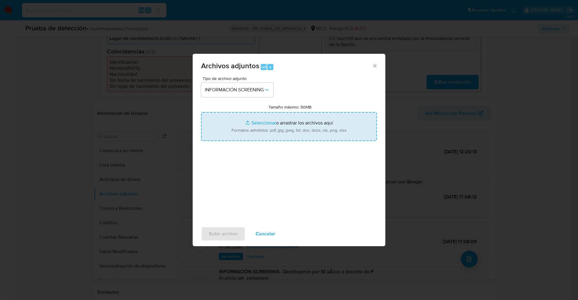
type input "C:\fakepath\_Carlos Apolinar Rojas Botina_ lavado de dinero - Buscar con Google…"
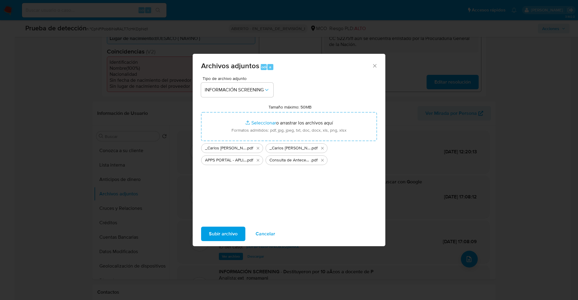
click at [230, 234] on span "Subir archivo" at bounding box center [223, 234] width 29 height 13
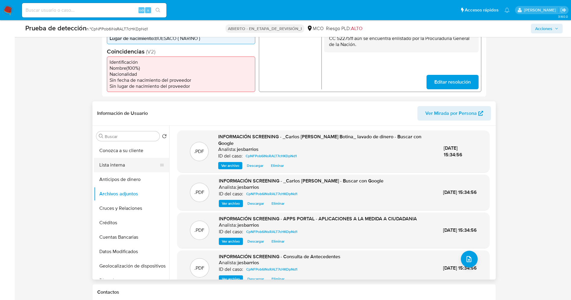
click at [122, 168] on button "Lista interna" at bounding box center [129, 165] width 70 height 14
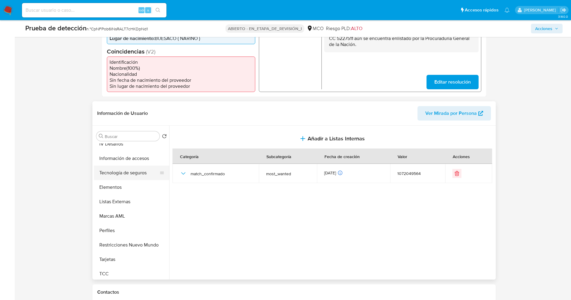
scroll to position [254, 0]
click at [131, 239] on button "Restricciones Nuevo Mundo" at bounding box center [129, 243] width 70 height 14
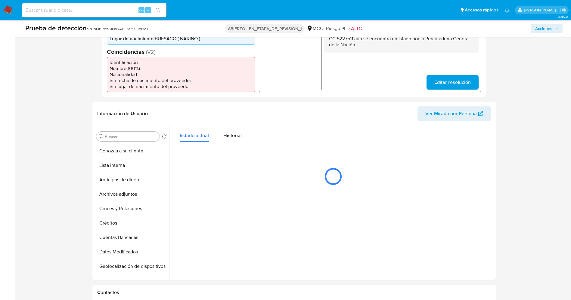
scroll to position [135, 0]
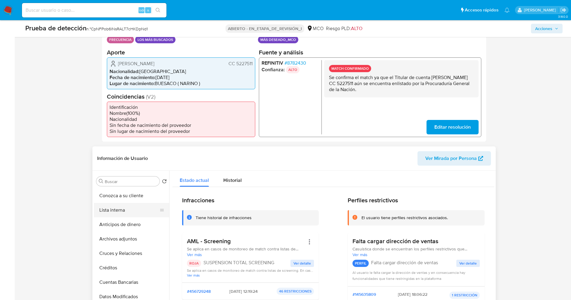
click at [121, 212] on button "Lista interna" at bounding box center [129, 210] width 70 height 14
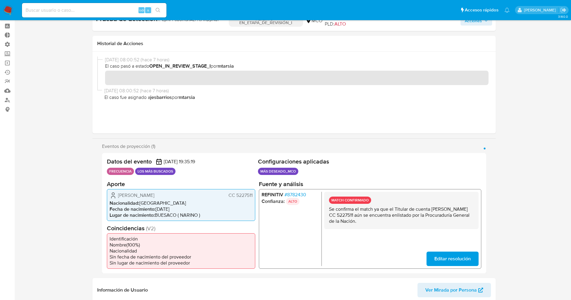
scroll to position [0, 0]
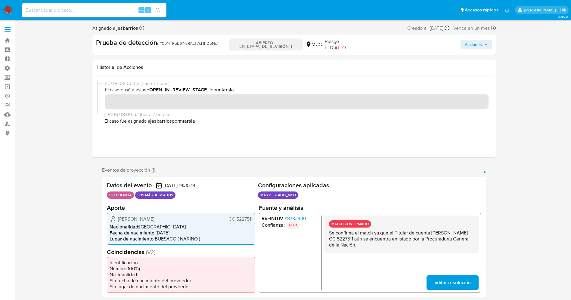
click at [481, 45] on span "Acciones" at bounding box center [473, 45] width 17 height 10
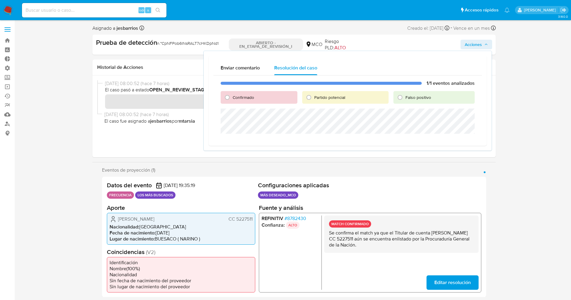
click at [315, 98] on font "Partido potencial" at bounding box center [329, 98] width 31 height 6
click at [314, 98] on input "Partido potencial" at bounding box center [309, 98] width 10 height 10
radio input "true"
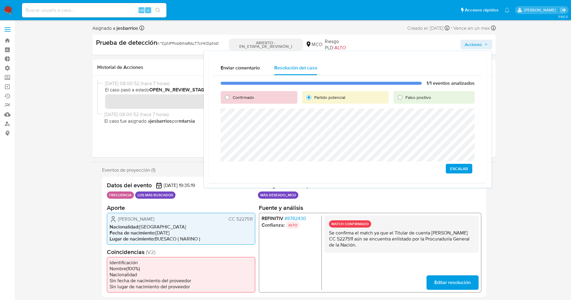
click at [471, 169] on button "Escalar" at bounding box center [459, 169] width 26 height 10
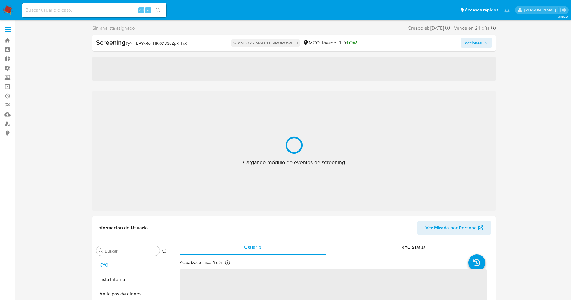
select select "10"
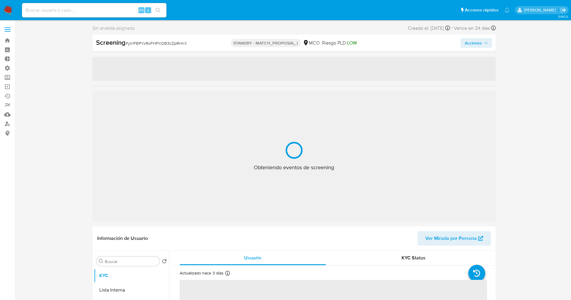
select select "10"
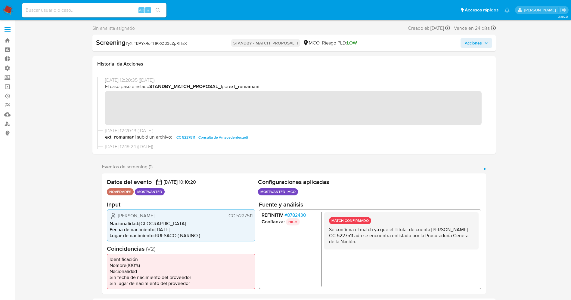
drag, startPoint x: 328, startPoint y: 226, endPoint x: 427, endPoint y: 244, distance: 100.4
click at [427, 244] on div "MATCH CONFIRMADO Se confirma el match ya que el Titular de cuenta [PERSON_NAME]…" at bounding box center [401, 230] width 154 height 37
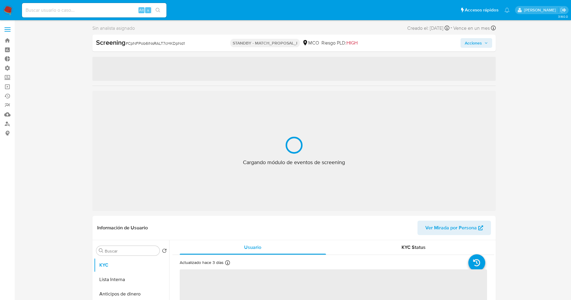
select select "10"
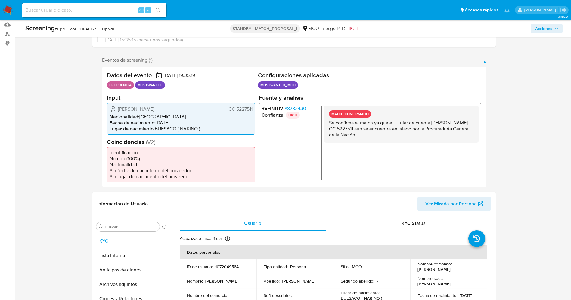
scroll to position [90, 0]
click at [130, 258] on button "Lista Interna" at bounding box center [129, 255] width 70 height 14
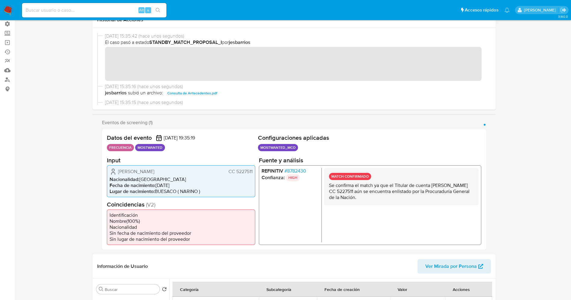
scroll to position [0, 0]
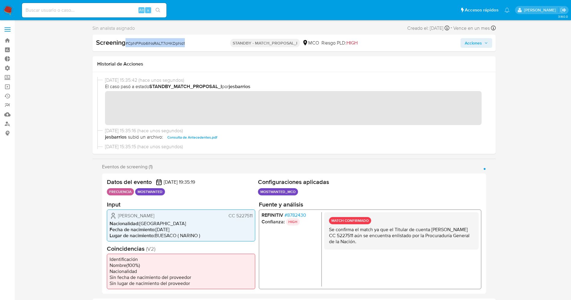
drag, startPoint x: 127, startPoint y: 42, endPoint x: 185, endPoint y: 42, distance: 58.4
click at [185, 42] on div "Screening # CpNFPob6lNsRALT7cHKDpNd1" at bounding box center [161, 42] width 130 height 9
copy span "# CpNFPob6lNsRALT7cHKDpNd1"
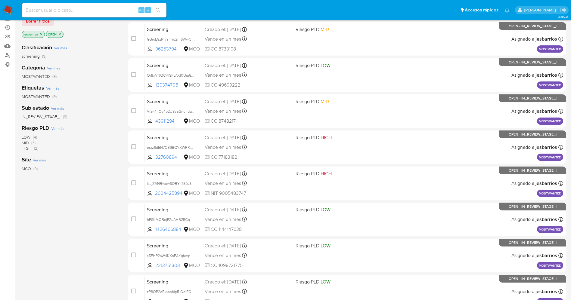
scroll to position [160, 0]
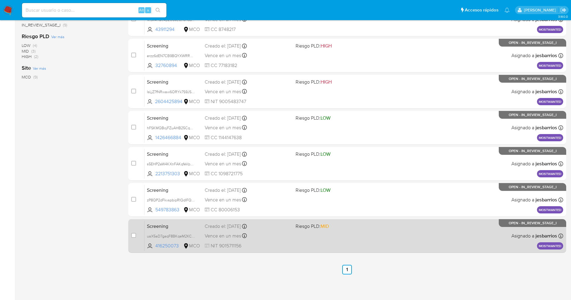
click at [323, 248] on div "Screening uaX5aD7gaqF8BKqeM2KCM6x6 416250073 MCO Riesgo PLD: MID Creado el: [DA…" at bounding box center [353, 236] width 419 height 30
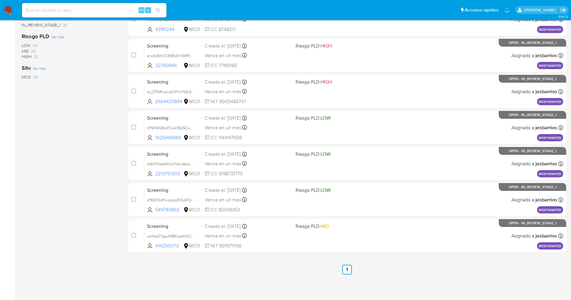
click at [11, 6] on img at bounding box center [8, 10] width 10 height 10
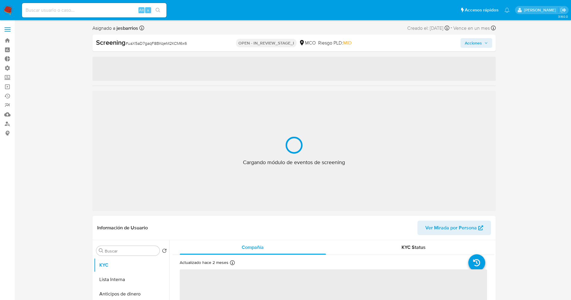
select select "10"
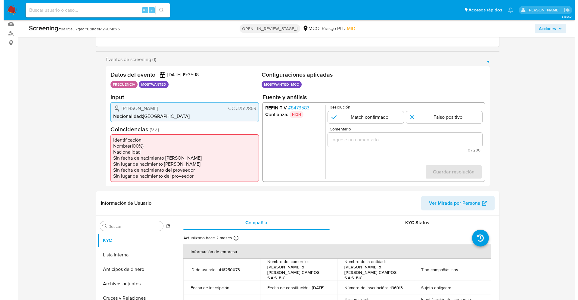
scroll to position [90, 0]
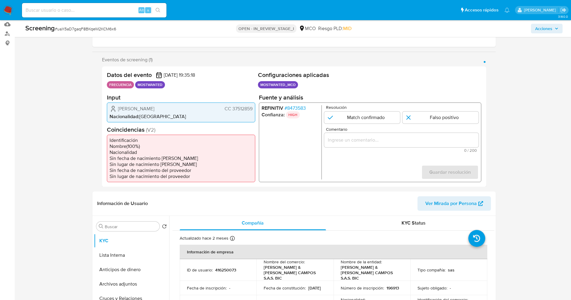
click at [294, 106] on span "# 8473583" at bounding box center [294, 108] width 21 height 6
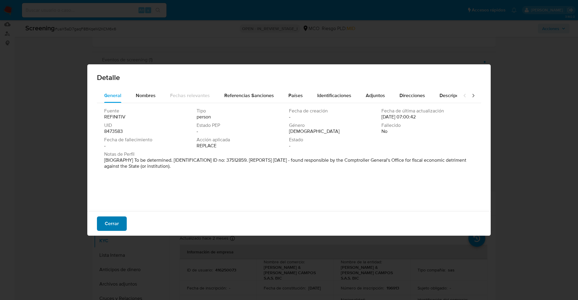
click at [111, 217] on span "Cerrar" at bounding box center [112, 223] width 14 height 13
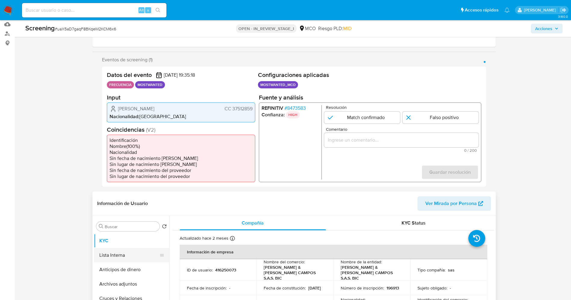
click at [107, 256] on button "Lista Interna" at bounding box center [129, 255] width 70 height 14
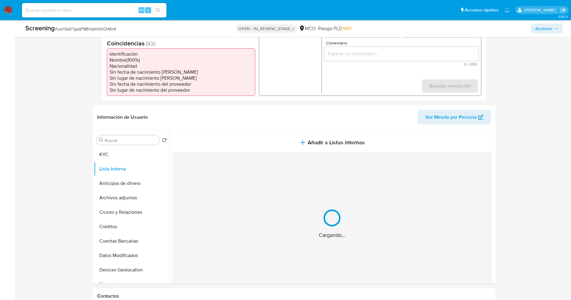
scroll to position [181, 0]
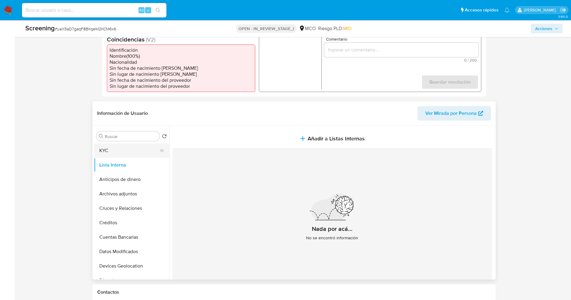
click at [124, 155] on button "KYC" at bounding box center [129, 151] width 70 height 14
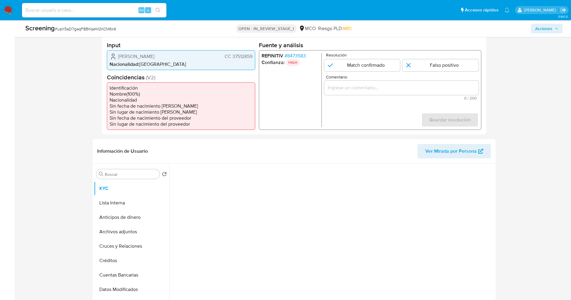
scroll to position [90, 0]
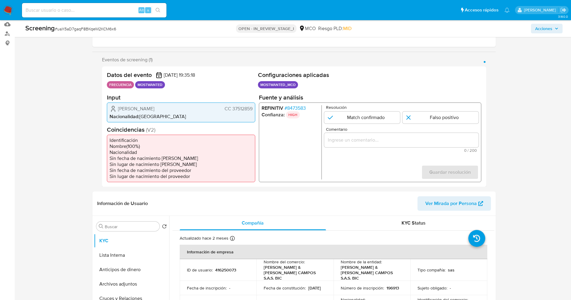
drag, startPoint x: 230, startPoint y: 109, endPoint x: 256, endPoint y: 108, distance: 25.9
click at [256, 108] on div "Datos del evento [DATE] 19:35:18 FRECUENCIA MOSTWANTED Configuraciones aplicada…" at bounding box center [294, 127] width 384 height 121
drag, startPoint x: 117, startPoint y: 105, endPoint x: 179, endPoint y: 107, distance: 62.6
click at [179, 107] on div "[PERSON_NAME] CC 37512859 Nacionalidad : [DEMOGRAPHIC_DATA]" at bounding box center [181, 112] width 148 height 20
click at [289, 106] on span "# 8473583" at bounding box center [294, 108] width 21 height 6
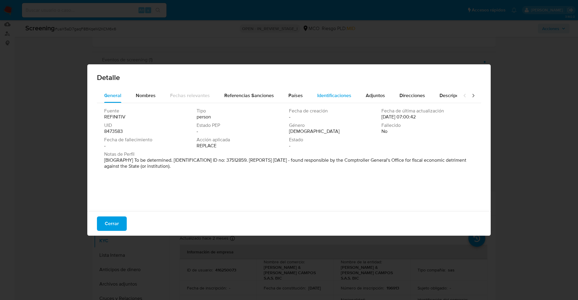
click at [324, 92] on span "Identificaciones" at bounding box center [334, 95] width 34 height 7
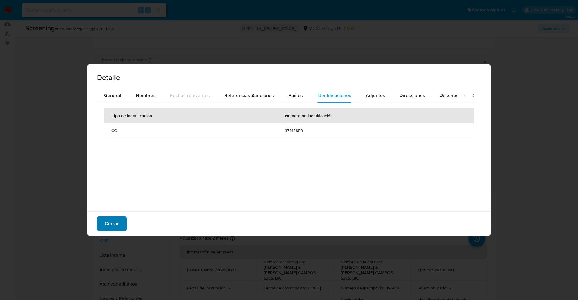
click at [104, 225] on button "Cerrar" at bounding box center [112, 224] width 30 height 14
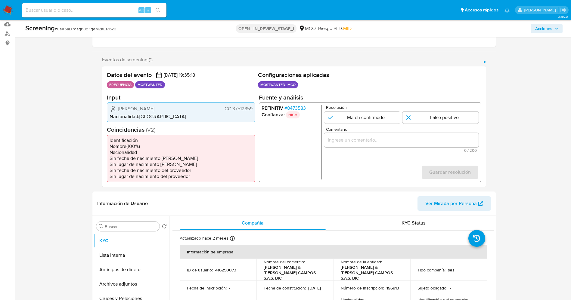
drag, startPoint x: 231, startPoint y: 109, endPoint x: 253, endPoint y: 109, distance: 22.0
click at [253, 109] on div "[PERSON_NAME] CC 37512859 Nacionalidad : [DEMOGRAPHIC_DATA]" at bounding box center [181, 112] width 148 height 20
click at [297, 107] on span "# 8473583" at bounding box center [294, 108] width 21 height 6
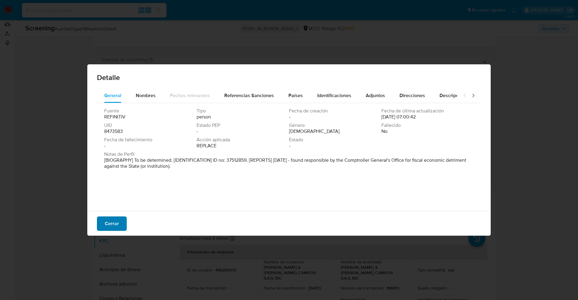
click at [121, 220] on button "Cerrar" at bounding box center [112, 224] width 30 height 14
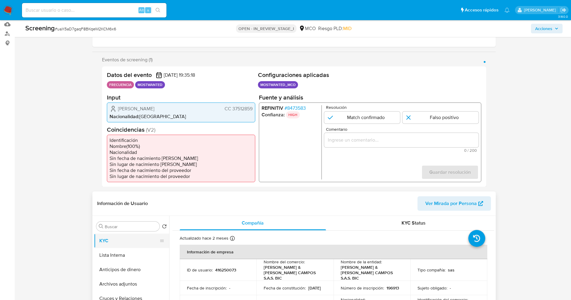
click at [120, 247] on button "KYC" at bounding box center [129, 241] width 70 height 14
click at [121, 252] on button "Lista Interna" at bounding box center [129, 255] width 70 height 14
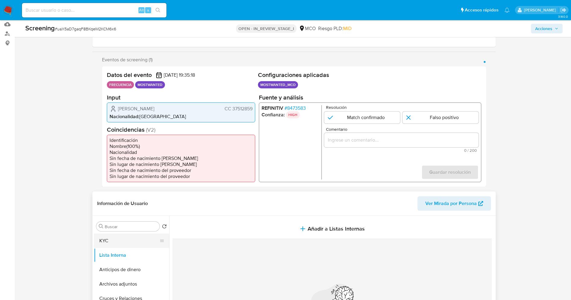
click at [119, 244] on button "KYC" at bounding box center [129, 241] width 70 height 14
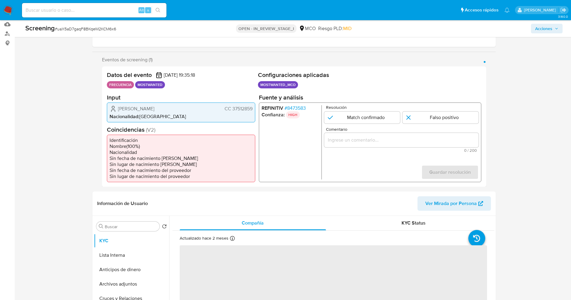
drag, startPoint x: 232, startPoint y: 109, endPoint x: 255, endPoint y: 109, distance: 22.9
click at [255, 109] on div "[PERSON_NAME] CC 37512859 Nacionalidad : [DEMOGRAPHIC_DATA]" at bounding box center [181, 112] width 148 height 20
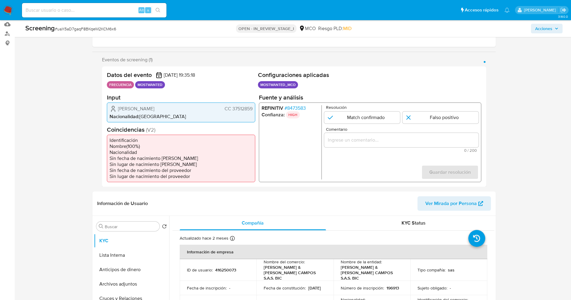
drag, startPoint x: 116, startPoint y: 110, endPoint x: 159, endPoint y: 110, distance: 43.0
click at [170, 108] on div "[PERSON_NAME] CC 37512859" at bounding box center [181, 108] width 143 height 7
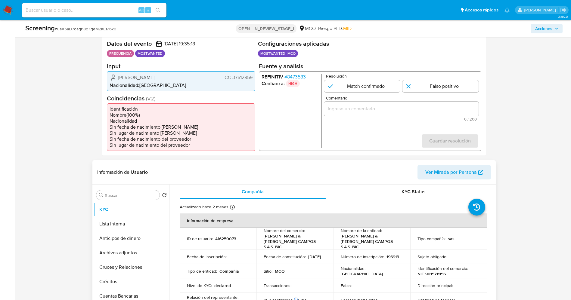
scroll to position [135, 0]
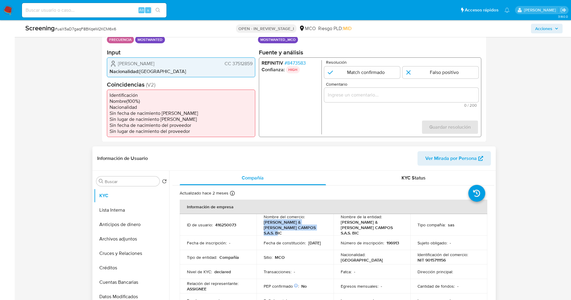
drag, startPoint x: 264, startPoint y: 224, endPoint x: 281, endPoint y: 231, distance: 18.7
click at [281, 231] on p "[PERSON_NAME] & [PERSON_NAME] CAMPOS S.A.S. BIC" at bounding box center [294, 228] width 60 height 16
copy p "[PERSON_NAME] & [PERSON_NAME] CAMPOS S.A.S. BIC"
drag, startPoint x: 232, startPoint y: 63, endPoint x: 253, endPoint y: 62, distance: 21.1
click at [253, 62] on div "[PERSON_NAME] CC 37512859 Nacionalidad : [DEMOGRAPHIC_DATA]" at bounding box center [181, 67] width 148 height 20
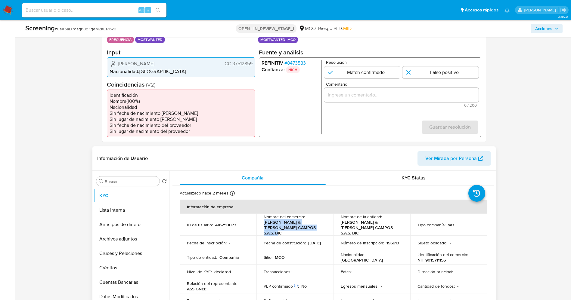
drag, startPoint x: 275, startPoint y: 222, endPoint x: 280, endPoint y: 233, distance: 12.5
click at [280, 233] on td "Nombre del comercio : [PERSON_NAME] & [PERSON_NAME] CAMPOS S.A.S. BIC" at bounding box center [294, 225] width 77 height 22
copy p "[PERSON_NAME] & [PERSON_NAME] CAMPOS S.A.S. BIC"
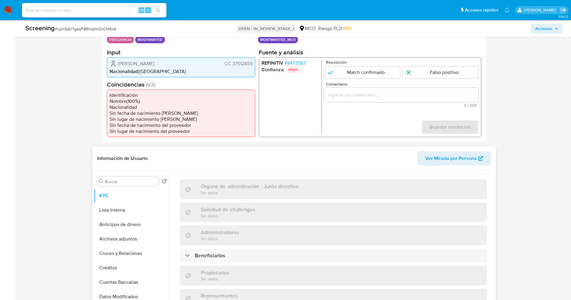
scroll to position [271, 0]
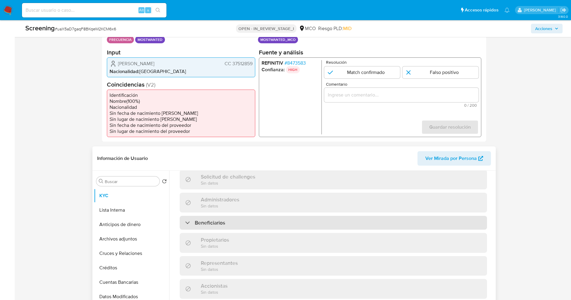
click at [253, 219] on div "Beneficiarios" at bounding box center [333, 223] width 307 height 14
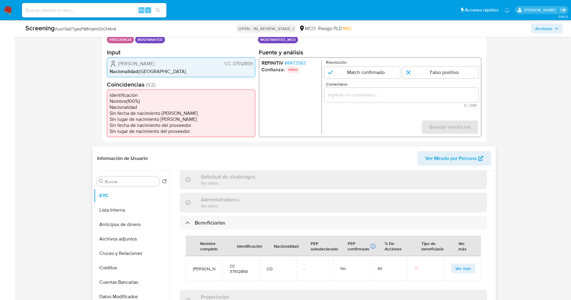
drag, startPoint x: 192, startPoint y: 262, endPoint x: 208, endPoint y: 281, distance: 24.9
click at [208, 281] on td "[PERSON_NAME]" at bounding box center [204, 268] width 37 height 25
copy span "[PERSON_NAME]"
drag, startPoint x: 227, startPoint y: 263, endPoint x: 251, endPoint y: 273, distance: 25.9
click at [251, 273] on td "CC 37512859" at bounding box center [240, 268] width 37 height 25
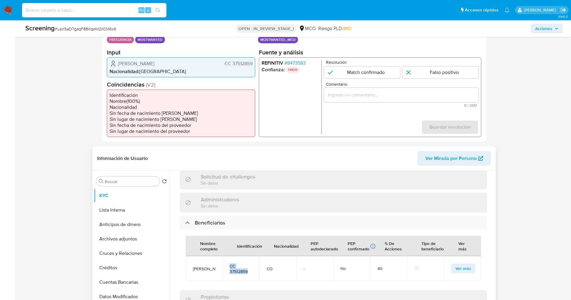
copy span "CC 37512859"
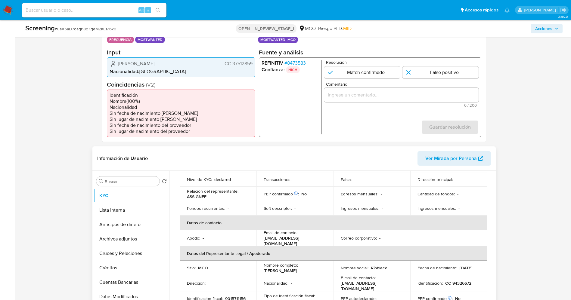
scroll to position [90, 0]
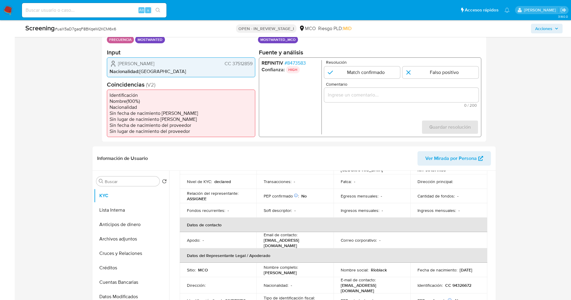
click at [300, 65] on span "# 8473583" at bounding box center [294, 63] width 21 height 6
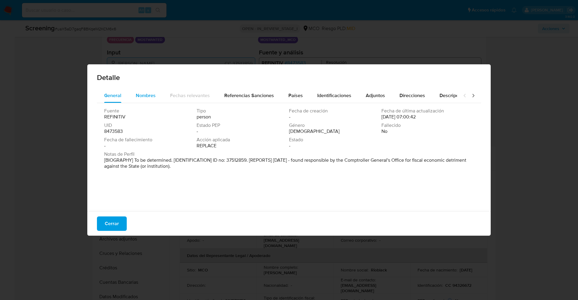
click at [154, 94] on span "Nombres" at bounding box center [146, 95] width 20 height 7
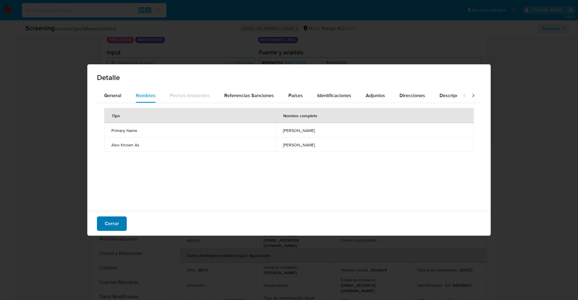
click at [112, 218] on span "Cerrar" at bounding box center [112, 223] width 14 height 13
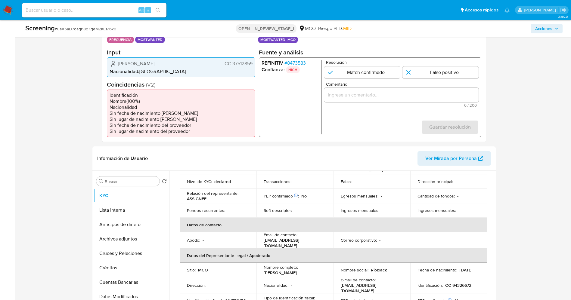
click at [295, 64] on span "# 8473583" at bounding box center [294, 63] width 21 height 6
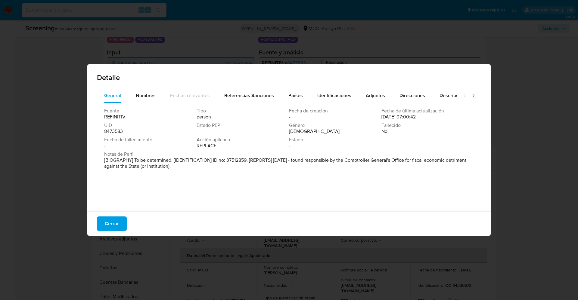
drag, startPoint x: 107, startPoint y: 160, endPoint x: 200, endPoint y: 172, distance: 93.4
click at [200, 172] on div "Fuente REFINITIV Tipo person Fecha de creación - Fecha de última actualización …" at bounding box center [289, 155] width 384 height 105
click at [328, 152] on span "Notas de Perfil" at bounding box center [288, 154] width 368 height 6
drag, startPoint x: 312, startPoint y: 160, endPoint x: 461, endPoint y: 169, distance: 148.7
click at [461, 169] on p "[BIOGRAFÍA] Por determinar. [IDENTIFICACIÓN] Núm. de cédula: 37512859. [INFORME…" at bounding box center [288, 163] width 368 height 12
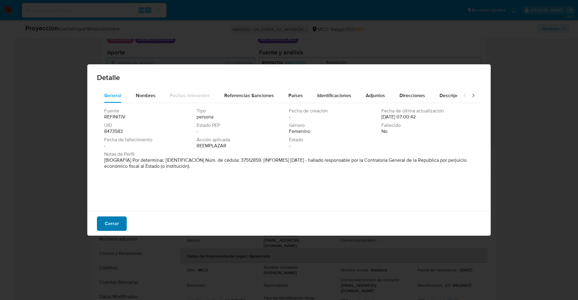
click at [114, 218] on font "Cerrar" at bounding box center [112, 224] width 14 height 14
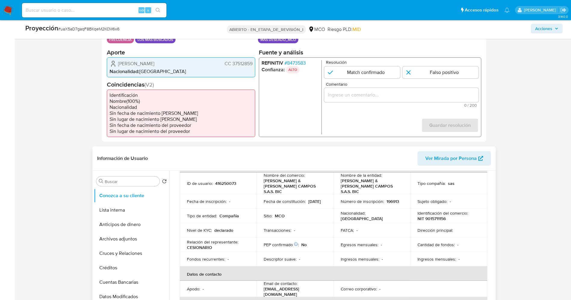
scroll to position [0, 0]
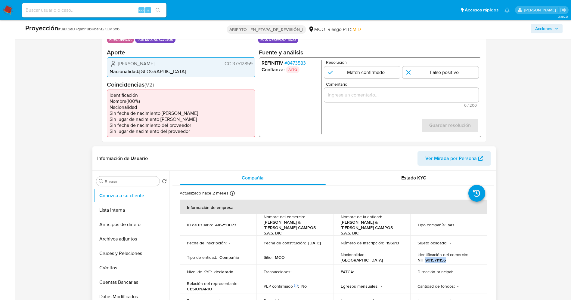
drag, startPoint x: 423, startPoint y: 261, endPoint x: 448, endPoint y: 261, distance: 25.0
click at [448, 261] on div "Identificación del comercio : NIT 9015711156" at bounding box center [449, 257] width 63 height 11
copy font "9015711156"
click at [383, 74] on input "1 de 1" at bounding box center [362, 72] width 76 height 12
radio input "true"
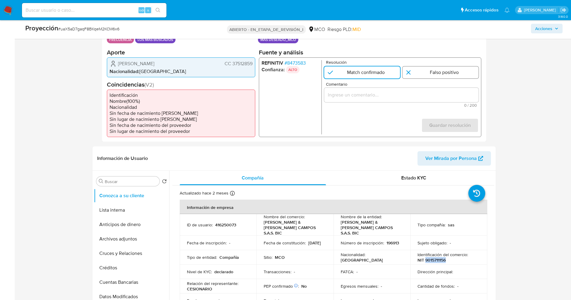
click at [418, 72] on input "1 de 1" at bounding box center [440, 72] width 76 height 12
radio input "true"
click at [403, 95] on input "Comentario" at bounding box center [401, 95] width 154 height 8
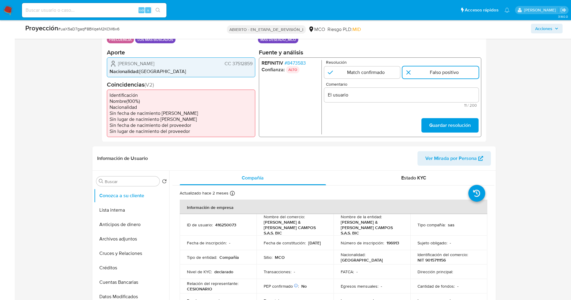
drag, startPoint x: 113, startPoint y: 60, endPoint x: 253, endPoint y: 62, distance: 140.3
click at [258, 61] on div "Datos del evento [DATE] 19:35:18 FRECUENCIA LOS MÁS BUSCADOS Configuraciones ap…" at bounding box center [294, 81] width 384 height 121
drag, startPoint x: 242, startPoint y: 65, endPoint x: 217, endPoint y: 64, distance: 25.6
click at [217, 64] on div "[PERSON_NAME] CC 37512859" at bounding box center [181, 63] width 143 height 7
click at [140, 66] on font "[PERSON_NAME]" at bounding box center [136, 63] width 36 height 7
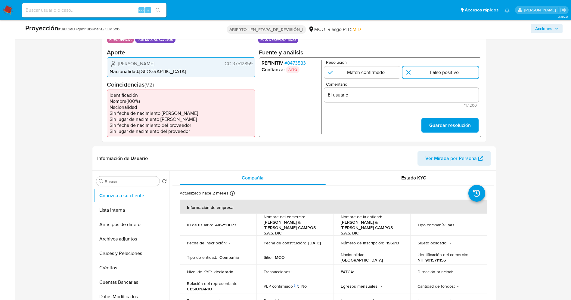
drag, startPoint x: 118, startPoint y: 61, endPoint x: 256, endPoint y: 64, distance: 138.5
click at [256, 64] on div "Datos del evento [DATE] 19:35:18 FRECUENCIA LOS MÁS BUSCADOS Configuraciones ap…" at bounding box center [294, 81] width 384 height 121
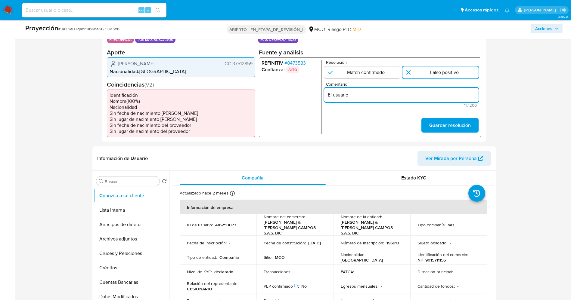
click at [366, 97] on input "El usuario" at bounding box center [401, 95] width 154 height 8
paste input "[PERSON_NAME] CC 37512859"
type input "El usuario [PERSON_NAME] CC 37512859 no se encuentra en listas en la actualidad."
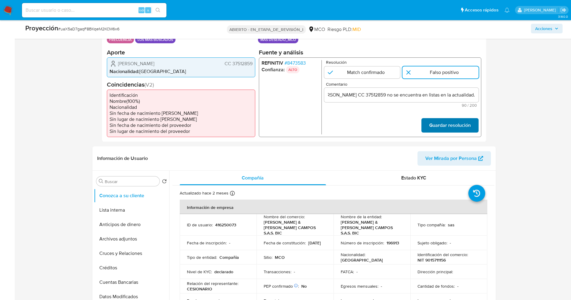
scroll to position [0, 0]
click at [437, 121] on font "Guardar resolución" at bounding box center [450, 125] width 42 height 14
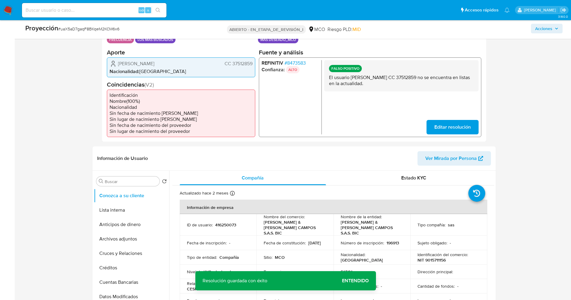
drag, startPoint x: 328, startPoint y: 79, endPoint x: 383, endPoint y: 82, distance: 55.5
click at [397, 83] on div "FALSO POSITIVO El usuario [PERSON_NAME] CC 37512859 no se encuentra en listas e…" at bounding box center [401, 75] width 154 height 31
click at [113, 206] on button "Lista interna" at bounding box center [129, 210] width 70 height 14
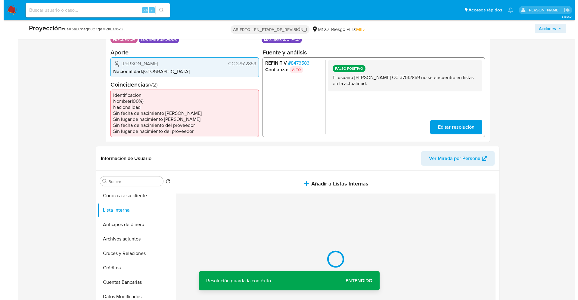
scroll to position [181, 0]
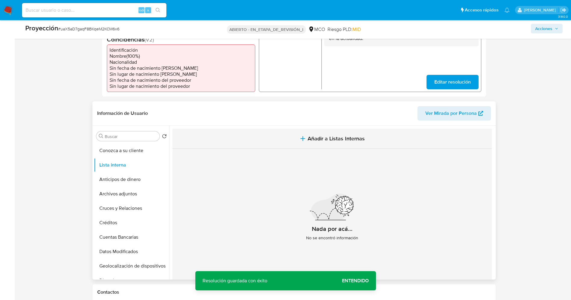
click at [335, 142] on span "Añadir a Listas Internas" at bounding box center [336, 138] width 57 height 7
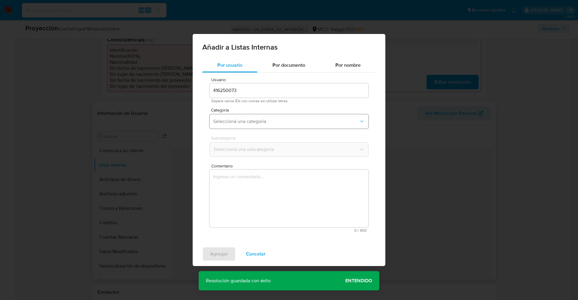
click at [278, 121] on span "Seleccioná una categoría" at bounding box center [286, 122] width 146 height 6
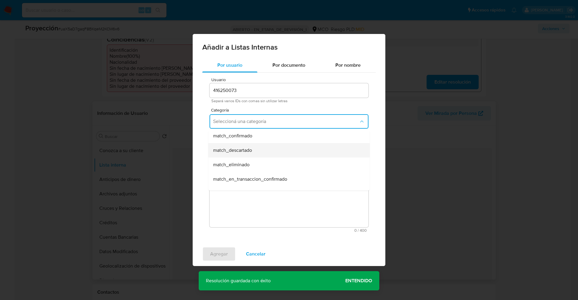
click at [262, 151] on div "match_descartado" at bounding box center [287, 150] width 148 height 14
click at [258, 144] on button "Seleccioná una subcategoría" at bounding box center [289, 149] width 159 height 14
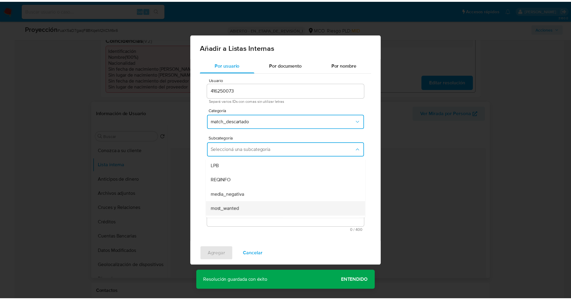
scroll to position [41, 0]
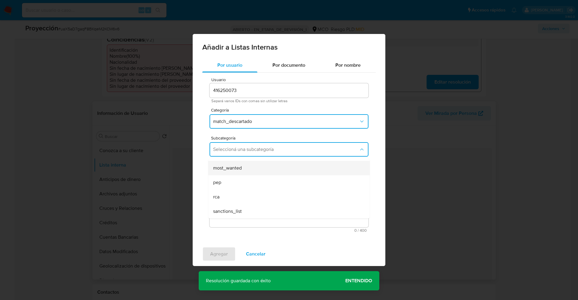
click at [242, 172] on div "most_wanted" at bounding box center [287, 168] width 148 height 14
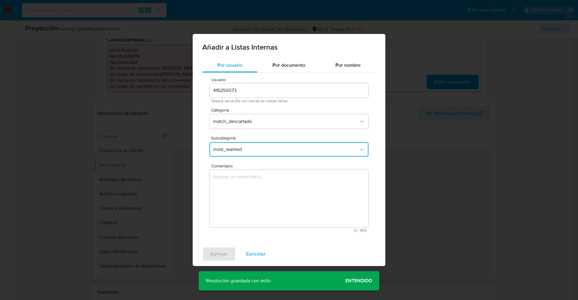
click at [239, 197] on textarea "Comentario" at bounding box center [289, 199] width 159 height 58
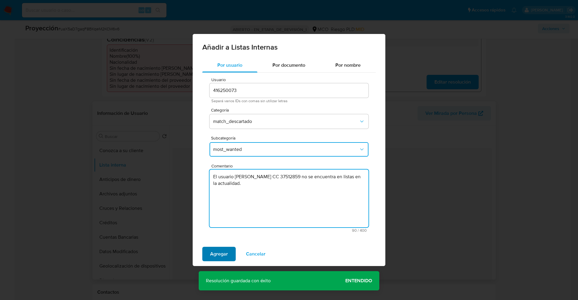
type textarea "El usuario [PERSON_NAME] CC 37512859 no se encuentra en listas en la actualidad."
click at [219, 253] on span "Agregar" at bounding box center [219, 254] width 18 height 13
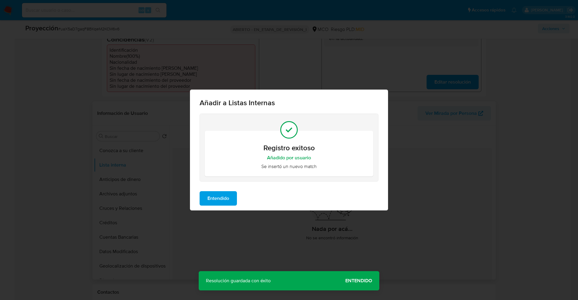
click at [213, 200] on span "Entendido" at bounding box center [218, 198] width 22 height 13
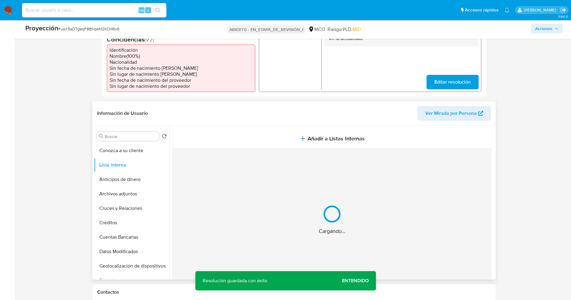
click at [124, 194] on button "Archivos adjuntos" at bounding box center [131, 194] width 75 height 14
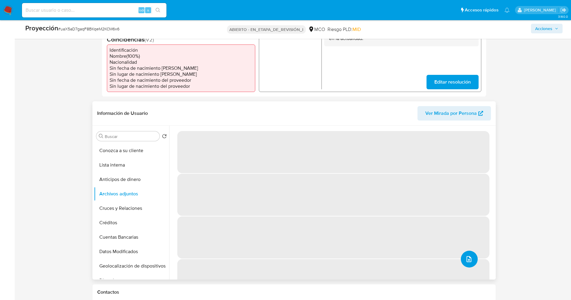
click at [469, 259] on icon "subir archivo" at bounding box center [468, 259] width 7 height 7
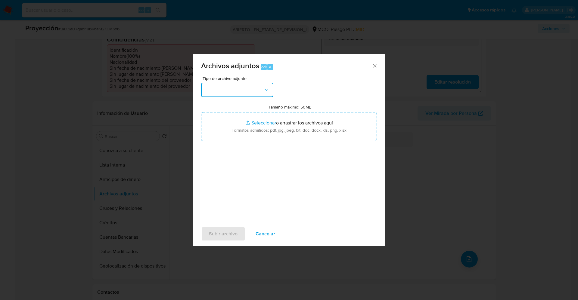
click at [242, 92] on button "button" at bounding box center [237, 90] width 72 height 14
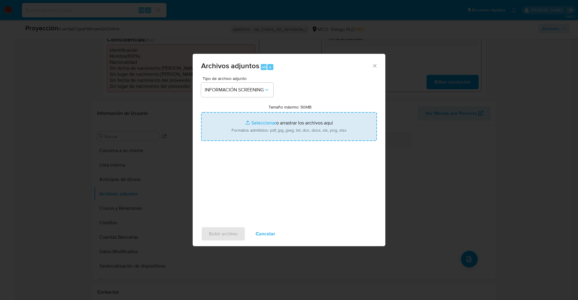
type input "C:\fakepath\9015711156.pdf"
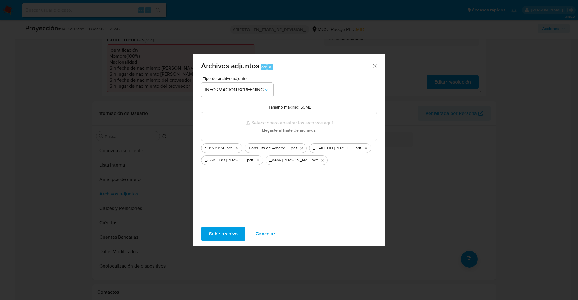
click at [232, 235] on span "Subir archivo" at bounding box center [223, 234] width 29 height 13
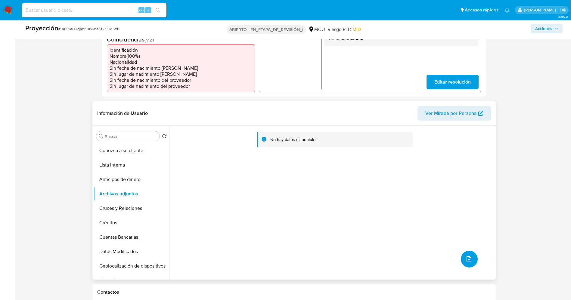
click at [468, 262] on icon "subir archivo" at bounding box center [468, 259] width 7 height 7
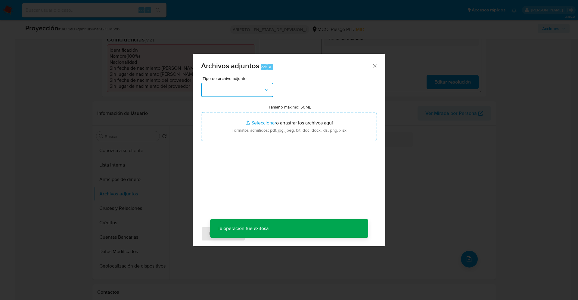
click at [239, 88] on button "button" at bounding box center [237, 90] width 72 height 14
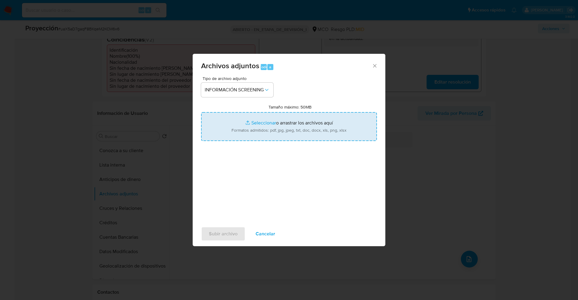
type input "C:\fakepath\_Keny [PERSON_NAME] - Buscar con Google.pdf"
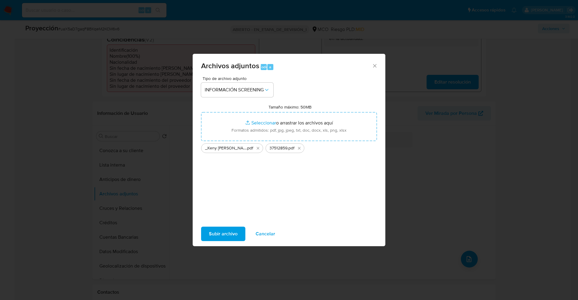
click at [212, 237] on font "Subir archivo" at bounding box center [223, 234] width 29 height 14
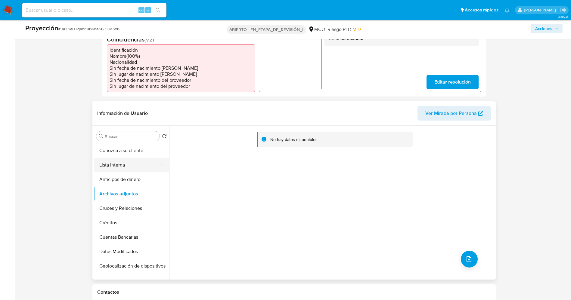
click at [125, 165] on button "Lista interna" at bounding box center [129, 165] width 70 height 14
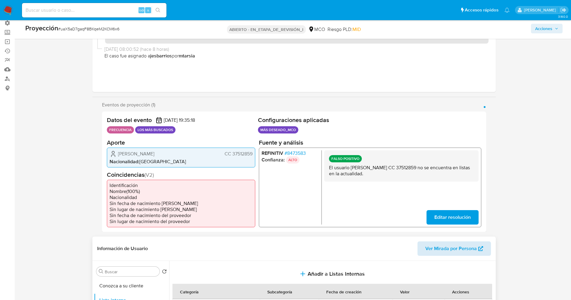
scroll to position [181, 0]
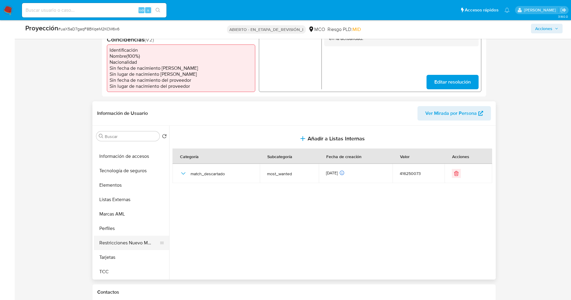
click at [124, 243] on button "Restricciones Nuevo Mundo" at bounding box center [129, 243] width 70 height 14
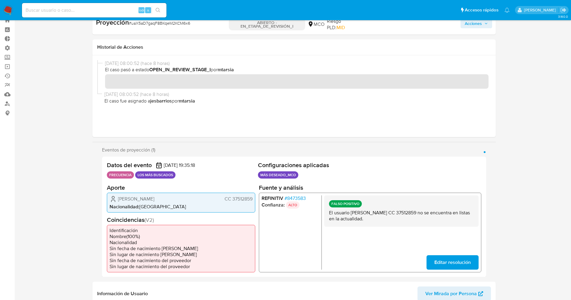
scroll to position [0, 0]
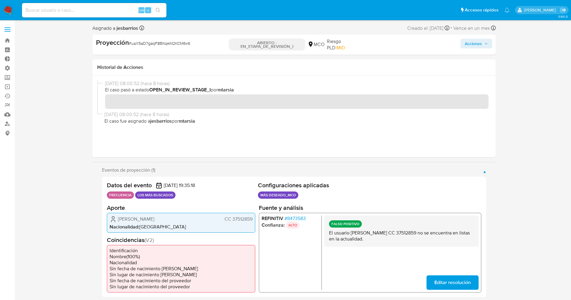
drag, startPoint x: 474, startPoint y: 40, endPoint x: 461, endPoint y: 49, distance: 15.4
click at [474, 40] on font "Acciones" at bounding box center [473, 44] width 17 height 10
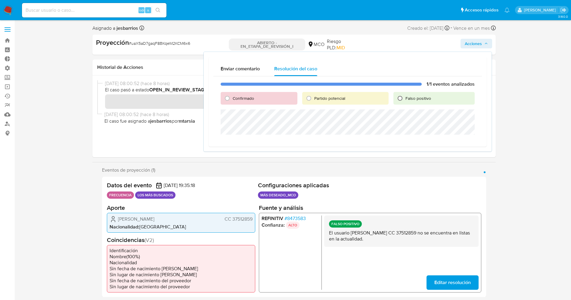
click at [399, 98] on input "Falso positivo" at bounding box center [400, 99] width 10 height 10
radio input "true"
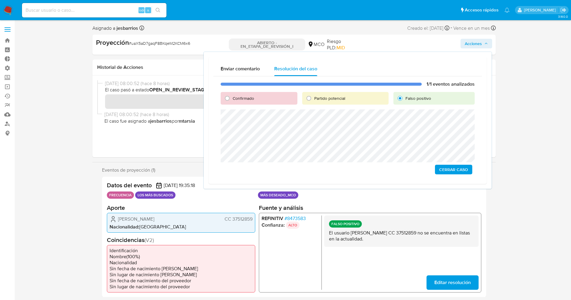
click at [455, 172] on span "Cerrar Caso" at bounding box center [453, 170] width 29 height 8
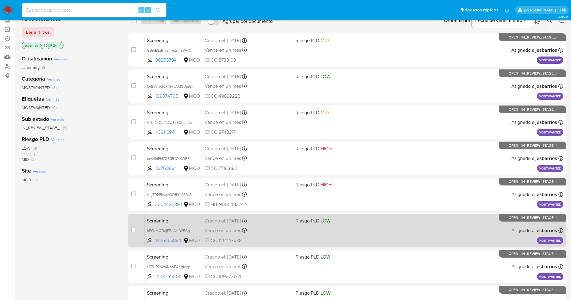
scroll to position [124, 0]
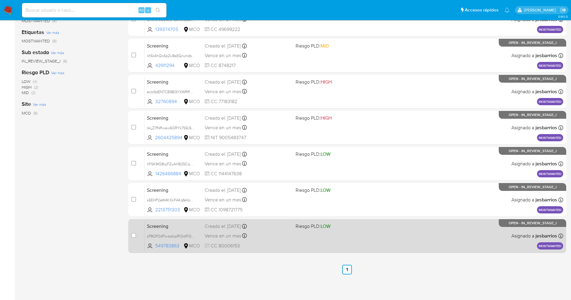
click at [328, 241] on div "Screening zP8QP2dFkvspbipRIQdIFQwh 549783863 MCO Riesgo PLD: LOW Creado el: [DA…" at bounding box center [353, 236] width 419 height 30
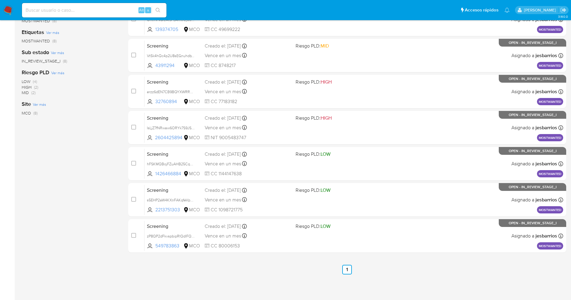
click at [4, 5] on img at bounding box center [8, 10] width 10 height 10
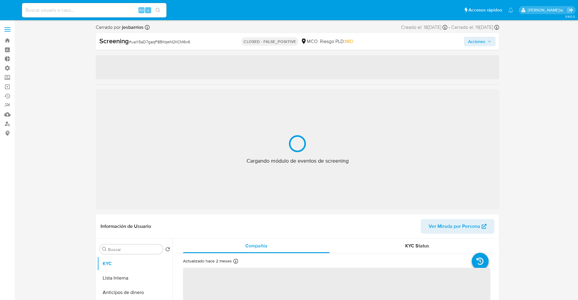
select select "10"
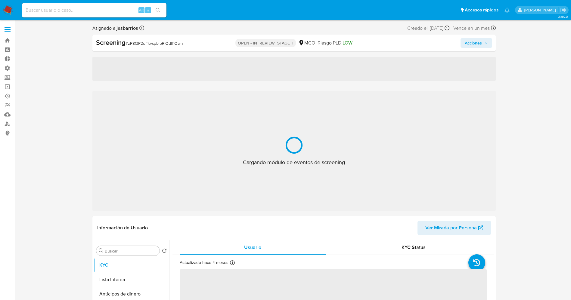
select select "10"
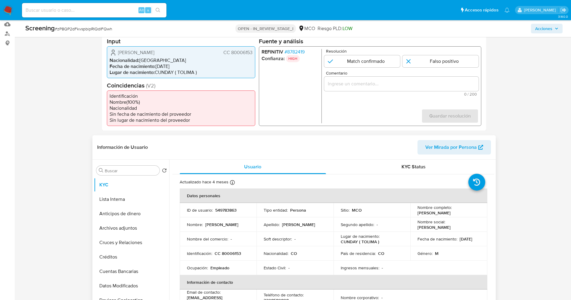
scroll to position [135, 0]
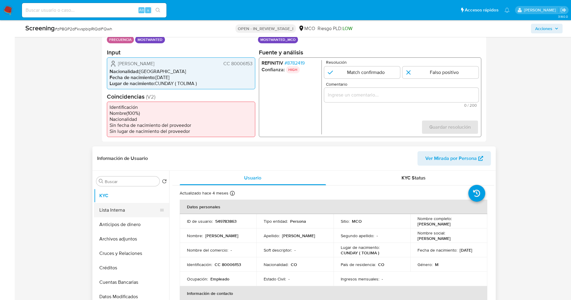
click at [115, 210] on button "Lista Interna" at bounding box center [129, 210] width 70 height 14
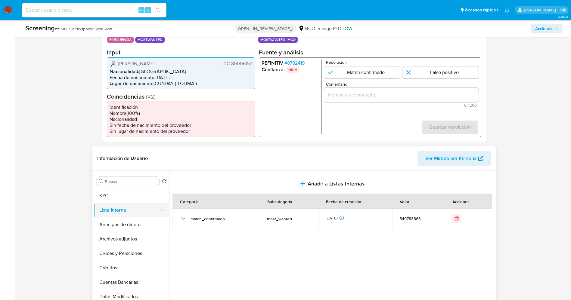
scroll to position [45, 0]
click at [294, 64] on span "# 8782419" at bounding box center [294, 63] width 20 height 6
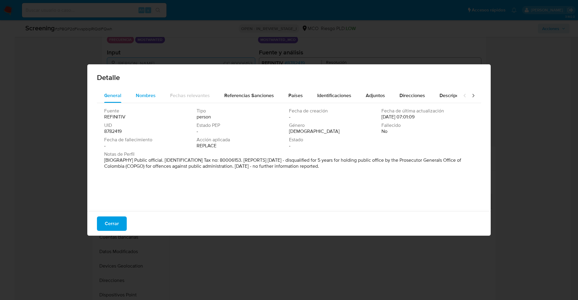
click at [152, 94] on span "Nombres" at bounding box center [146, 95] width 20 height 7
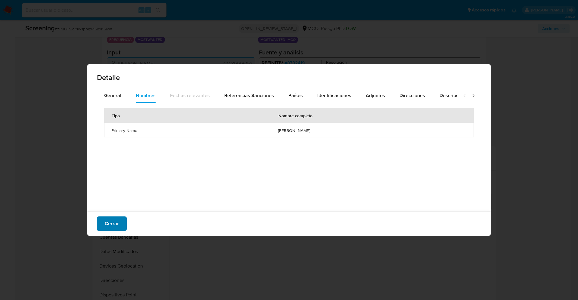
click at [115, 230] on span "Cerrar" at bounding box center [112, 223] width 14 height 13
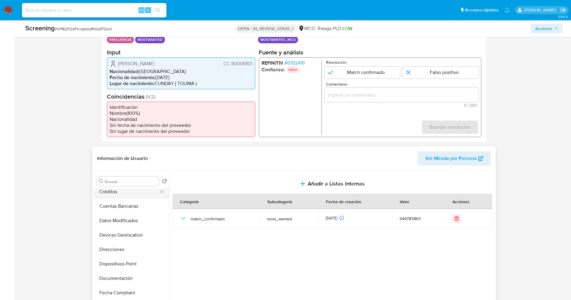
scroll to position [90, 0]
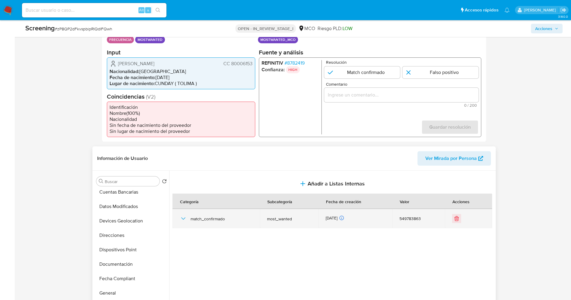
click at [180, 218] on icon "button" at bounding box center [183, 218] width 7 height 7
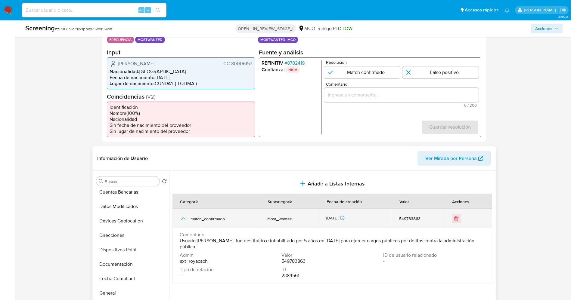
click at [180, 218] on icon "button" at bounding box center [183, 218] width 7 height 7
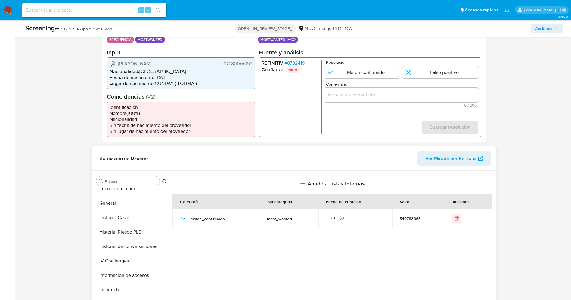
scroll to position [181, 0]
click at [133, 217] on button "Historial Casos" at bounding box center [129, 217] width 70 height 14
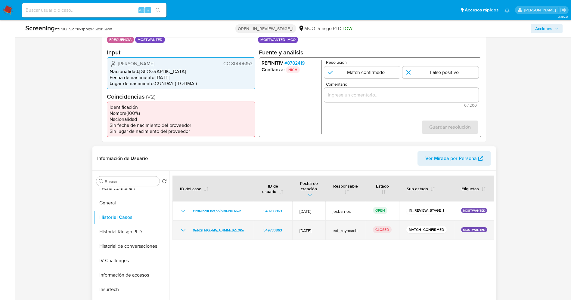
click at [183, 227] on icon "Mostrar/Ocultar" at bounding box center [183, 230] width 7 height 7
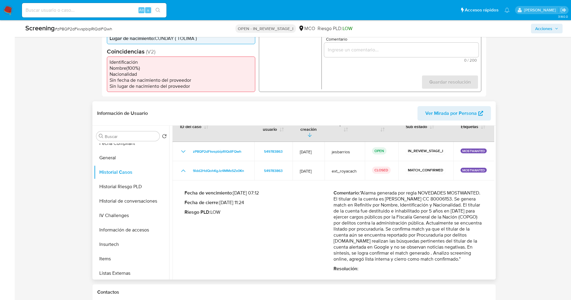
drag, startPoint x: 365, startPoint y: 247, endPoint x: 374, endPoint y: 255, distance: 12.2
click at [374, 255] on p "Comentario : "Alarma generada por regla NOVEDADES MOSTWANTED. El titular de la …" at bounding box center [408, 226] width 149 height 72
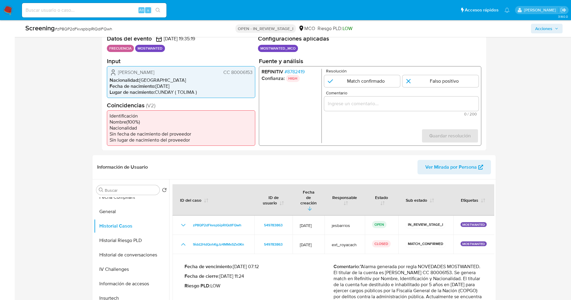
scroll to position [90, 0]
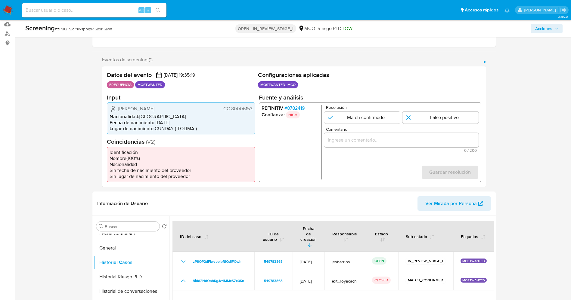
drag, startPoint x: 231, startPoint y: 109, endPoint x: 254, endPoint y: 109, distance: 23.2
click at [254, 109] on div "[PERSON_NAME] CC 80006153 Nacionalidad : [DEMOGRAPHIC_DATA] Fecha de nacimiento…" at bounding box center [181, 118] width 148 height 32
click at [115, 104] on div "[PERSON_NAME] CC 80006153 Nacionalidad : [DEMOGRAPHIC_DATA] Fecha de nacimiento…" at bounding box center [181, 118] width 148 height 32
drag, startPoint x: 115, startPoint y: 106, endPoint x: 187, endPoint y: 108, distance: 72.0
click at [187, 108] on div "[PERSON_NAME] CC 80006153" at bounding box center [181, 108] width 143 height 7
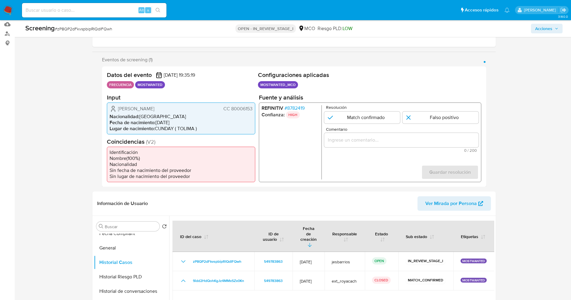
click at [138, 115] on span "Nacionalidad :" at bounding box center [125, 116] width 30 height 7
click at [350, 114] on input "1 de 1" at bounding box center [362, 117] width 76 height 12
radio input "true"
click at [360, 142] on input "Comentario" at bounding box center [401, 140] width 154 height 8
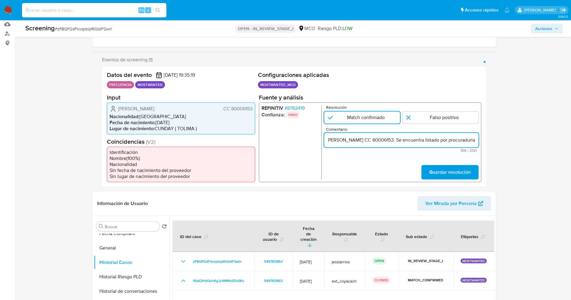
scroll to position [0, 85]
type input "El titular de la cuenta es [PERSON_NAME] CC 80006153. Se encuentra listado por …"
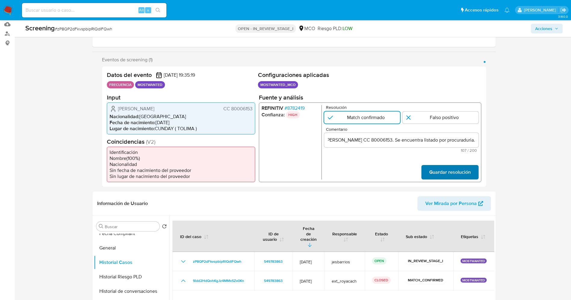
click at [460, 173] on span "Guardar resolución" at bounding box center [450, 172] width 42 height 13
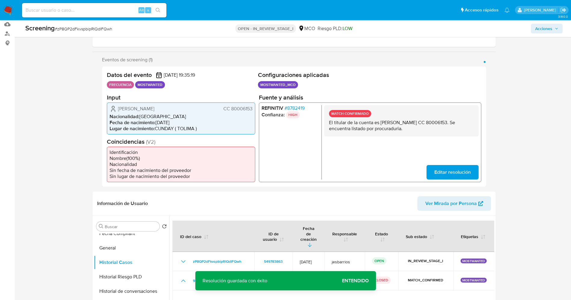
drag, startPoint x: 329, startPoint y: 122, endPoint x: 433, endPoint y: 129, distance: 103.8
click at [433, 129] on p "El titular de la cuenta es [PERSON_NAME] CC 80006153. Se encuentra listado por …" at bounding box center [401, 126] width 145 height 12
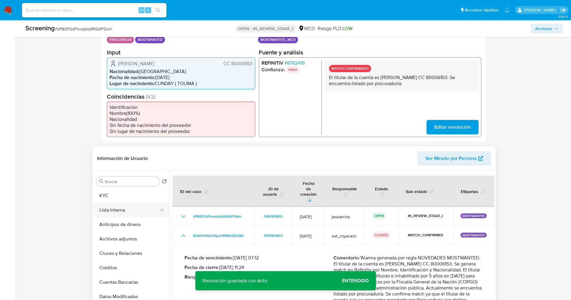
click at [115, 213] on button "Lista Interna" at bounding box center [129, 210] width 70 height 14
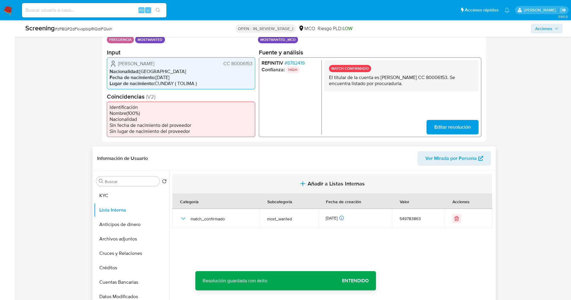
click at [316, 185] on span "Añadir a Listas Internas" at bounding box center [336, 184] width 57 height 7
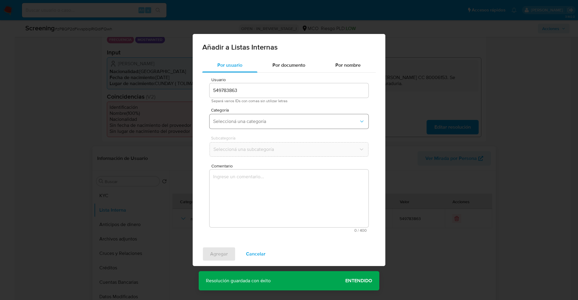
click at [259, 114] on button "Seleccioná una categoría" at bounding box center [289, 121] width 159 height 14
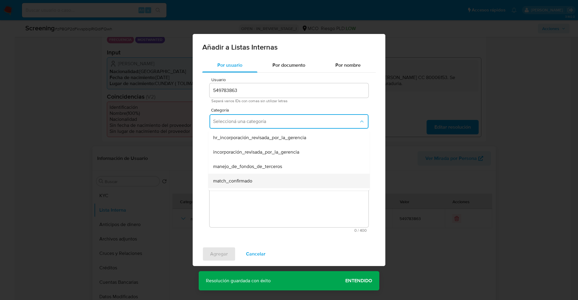
click at [238, 187] on div "match_confirmado" at bounding box center [287, 181] width 148 height 14
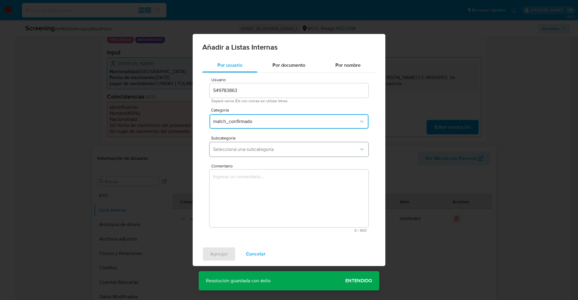
click at [245, 151] on span "Seleccioná una subcategoría" at bounding box center [286, 150] width 146 height 6
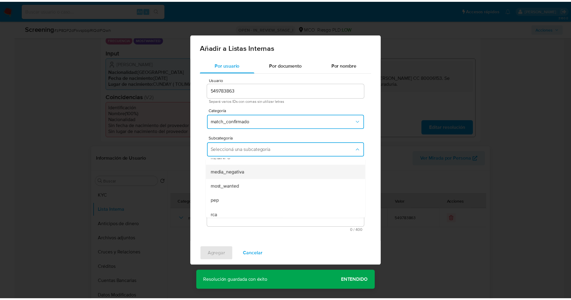
scroll to position [41, 0]
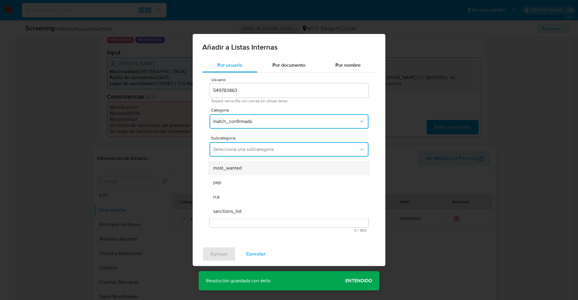
click at [249, 164] on div "most_wanted" at bounding box center [287, 168] width 148 height 14
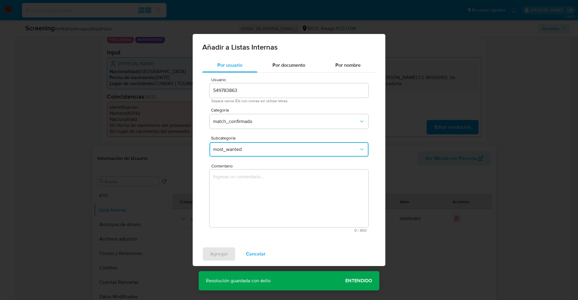
click at [249, 197] on textarea "Comentario" at bounding box center [289, 199] width 159 height 58
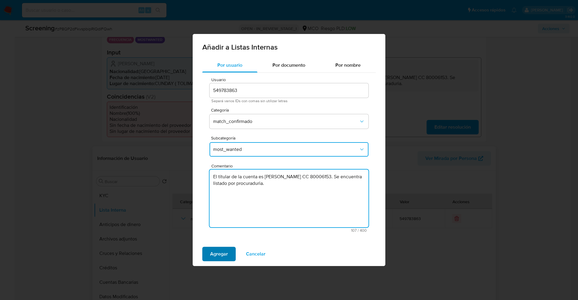
type textarea "El titular de la cuenta es [PERSON_NAME] CC 80006153. Se encuentra listado por …"
click at [215, 257] on span "Agregar" at bounding box center [219, 254] width 18 height 13
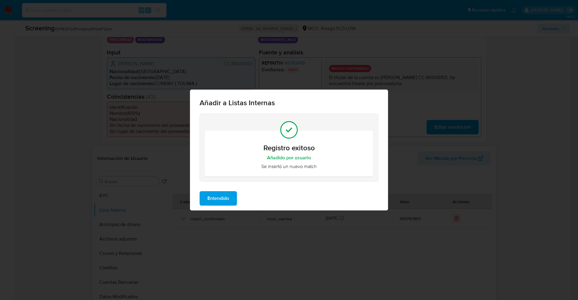
click at [219, 202] on span "Entendido" at bounding box center [218, 198] width 22 height 13
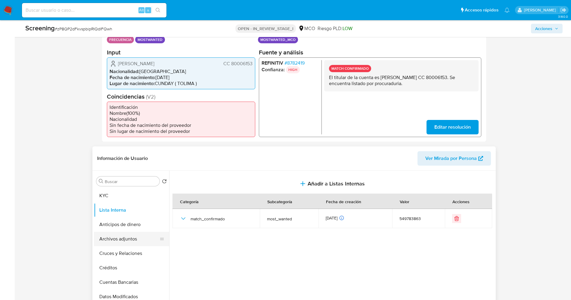
click at [110, 236] on button "Archivos adjuntos" at bounding box center [129, 239] width 70 height 14
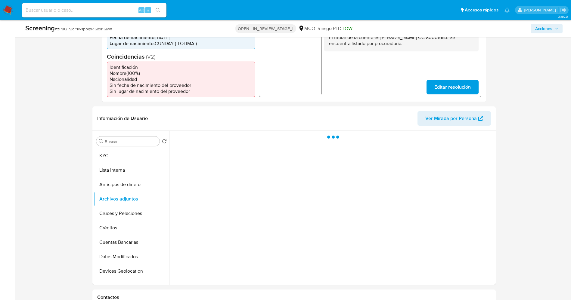
scroll to position [226, 0]
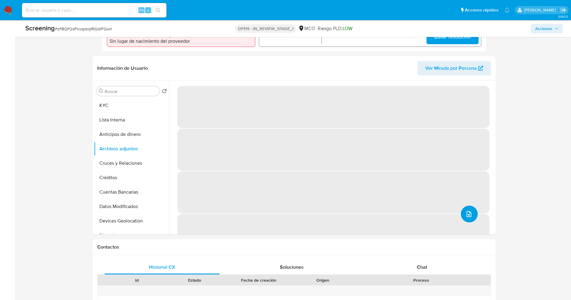
click at [471, 217] on button "upload-file" at bounding box center [469, 214] width 17 height 17
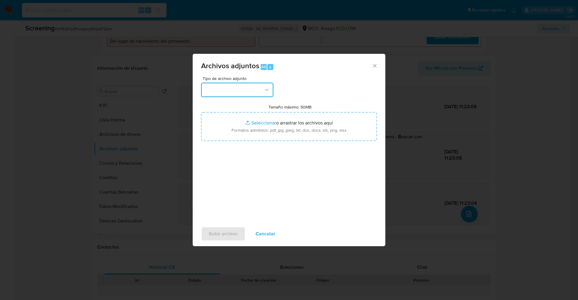
click at [228, 87] on button "button" at bounding box center [237, 90] width 72 height 14
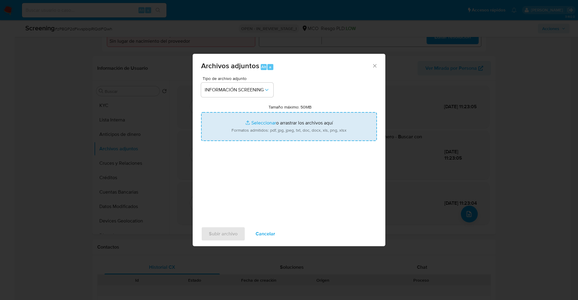
type input "C:\fakepath\_Fredy [PERSON_NAME] Monroy_ lavado de dinero - Buscar con Google.p…"
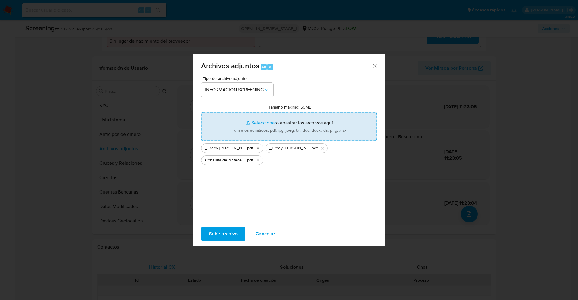
click at [235, 232] on span "Subir archivo" at bounding box center [223, 234] width 29 height 13
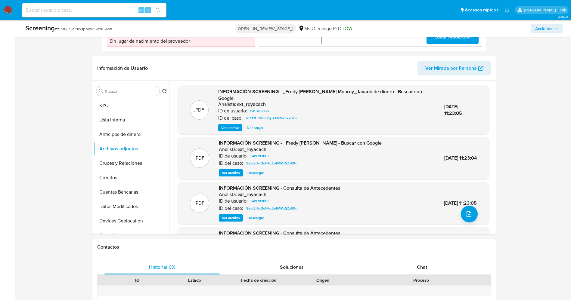
click at [122, 121] on button "Lista Interna" at bounding box center [131, 120] width 75 height 14
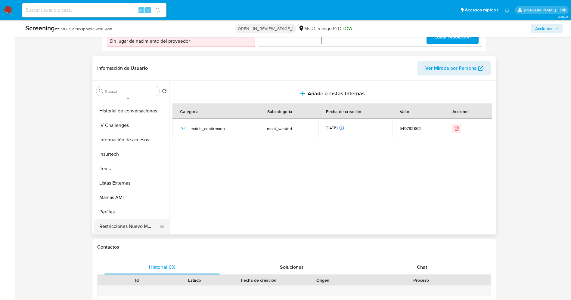
click at [127, 227] on button "Restricciones Nuevo Mundo" at bounding box center [129, 226] width 70 height 14
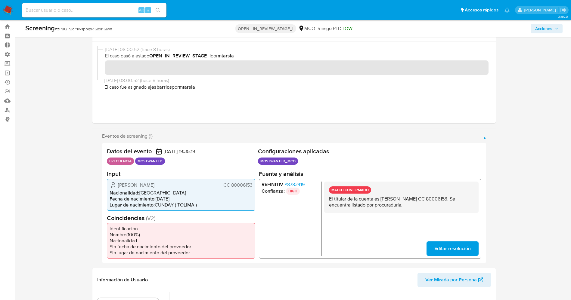
scroll to position [0, 0]
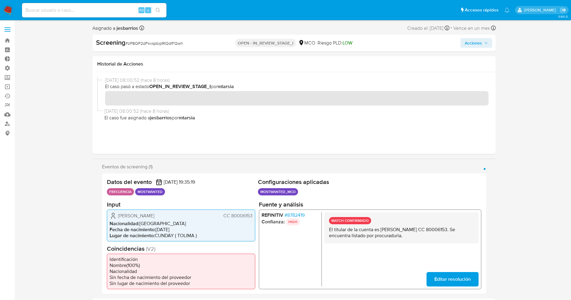
click at [468, 45] on span "Acciones" at bounding box center [473, 43] width 17 height 10
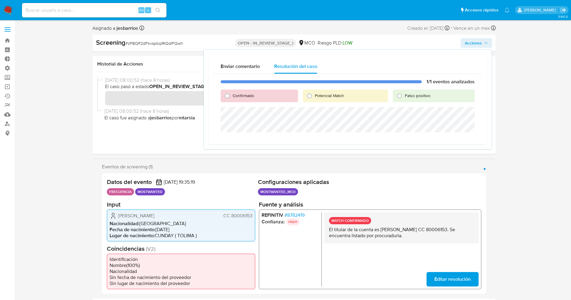
click at [238, 94] on span "Confirmado" at bounding box center [243, 96] width 21 height 6
click at [232, 94] on input "Confirmado" at bounding box center [227, 96] width 10 height 10
radio input "true"
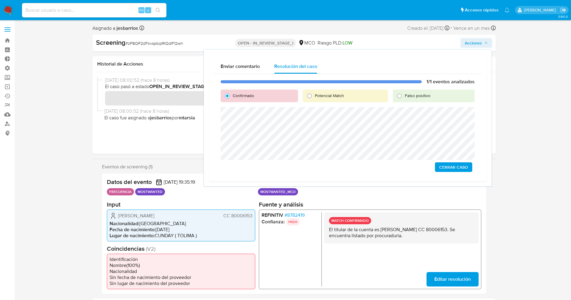
click at [456, 170] on span "Cerrar Caso" at bounding box center [453, 167] width 29 height 8
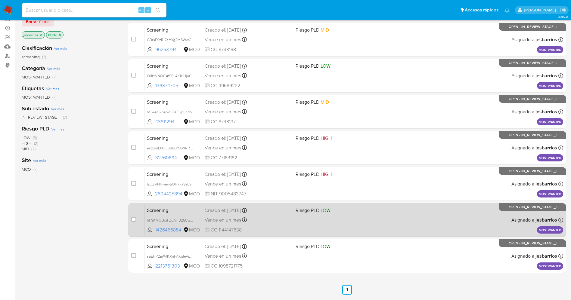
scroll to position [88, 0]
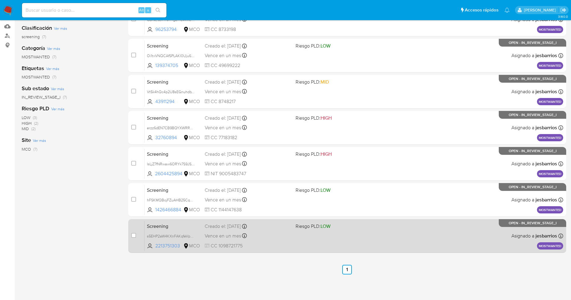
click at [340, 238] on div "Screening s5EHP2aW4KXnFAKqfeVpGwp3 2213751303 MCO Riesgo PLD: LOW Creado el: [D…" at bounding box center [353, 236] width 419 height 30
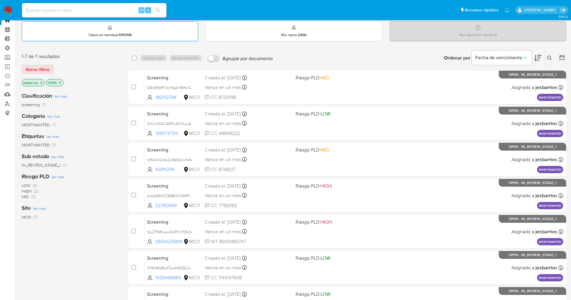
scroll to position [0, 0]
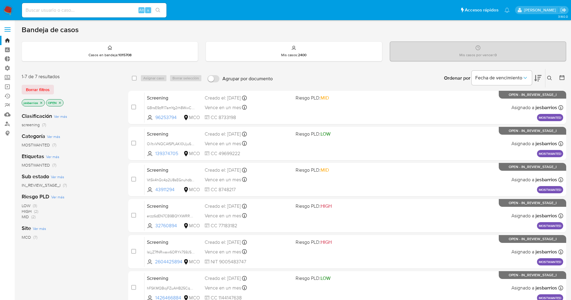
click at [39, 104] on p "jesbarrios" at bounding box center [33, 103] width 23 height 7
click at [41, 103] on icon "close-filter" at bounding box center [41, 103] width 4 height 4
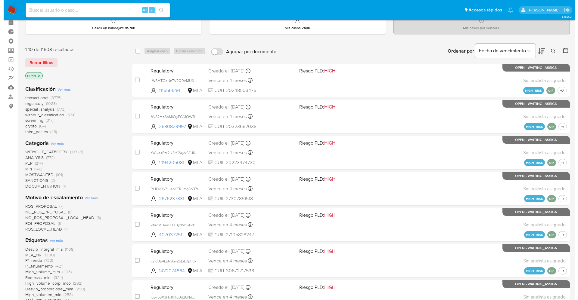
scroll to position [45, 0]
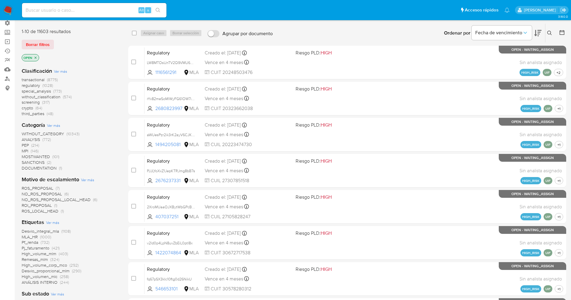
click at [51, 219] on div "Etiquetas Ver más Desvio_integral_mla (1108) MLA_HR (1000) Pf_renda (732) Pj_fa…" at bounding box center [70, 252] width 97 height 67
click at [51, 220] on span "Ver más" at bounding box center [52, 222] width 13 height 5
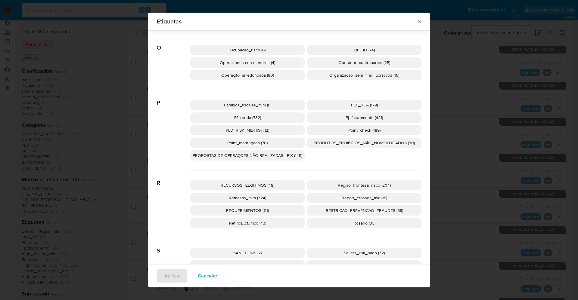
scroll to position [989, 0]
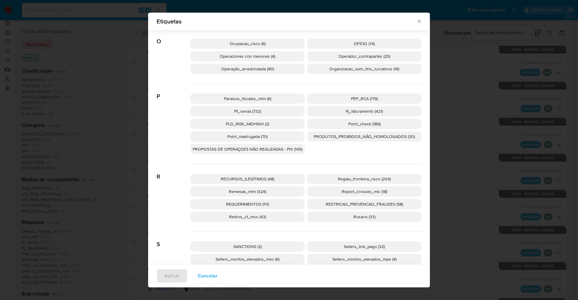
click at [368, 92] on div "Paraisos_fiscales_mlm (6) PEP_RCA (179) Pf_renda (732) Pj_faturamento (421) PLD…" at bounding box center [305, 124] width 231 height 80
click at [369, 99] on span "PEP_RCA (179)" at bounding box center [364, 99] width 27 height 6
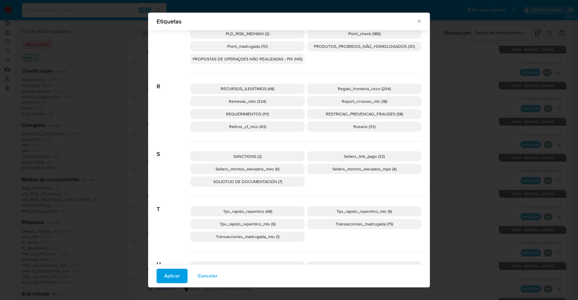
click at [249, 158] on span "SANCTIONS (2)" at bounding box center [247, 157] width 28 height 6
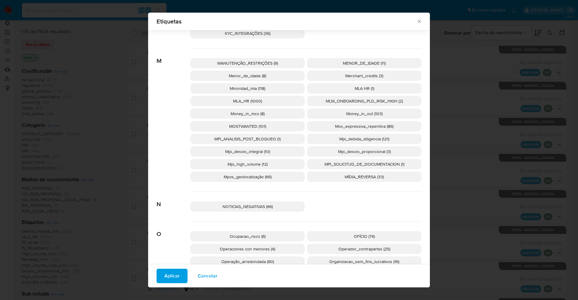
scroll to position [808, 0]
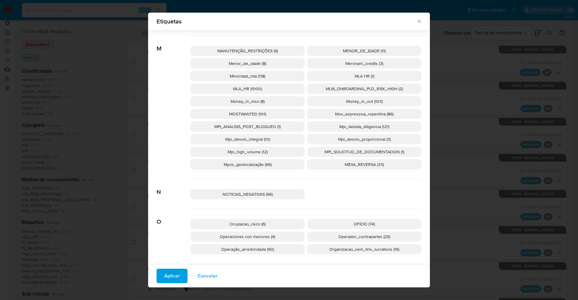
click at [258, 110] on p "MOSTWANTED (101)" at bounding box center [247, 114] width 114 height 10
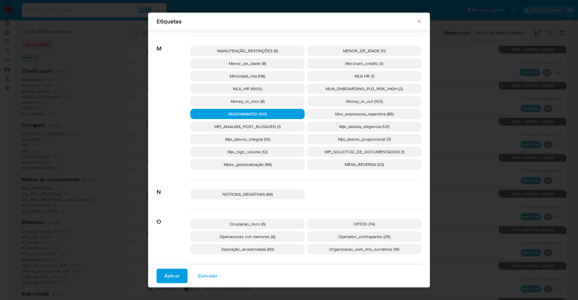
click at [170, 277] on span "Aplicar" at bounding box center [171, 276] width 15 height 13
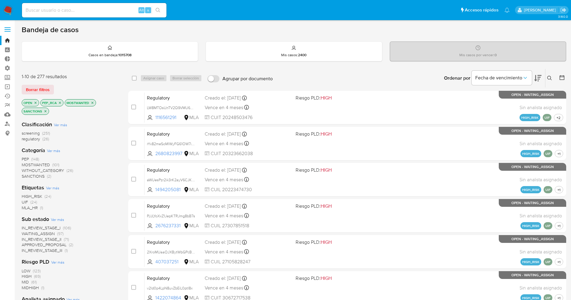
click at [37, 233] on span "WAITING_ASSIGN" at bounding box center [38, 234] width 33 height 6
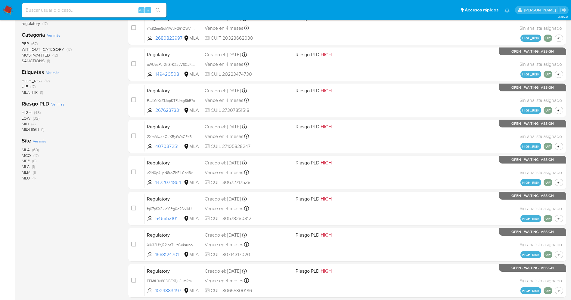
scroll to position [135, 0]
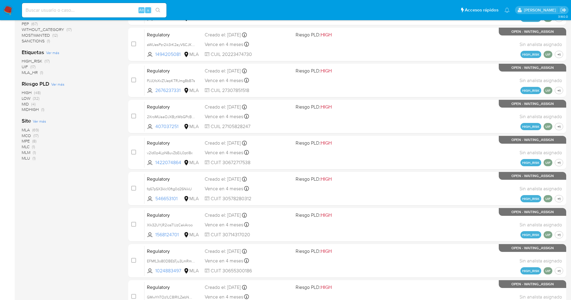
click at [39, 123] on span "Ver más" at bounding box center [39, 121] width 13 height 5
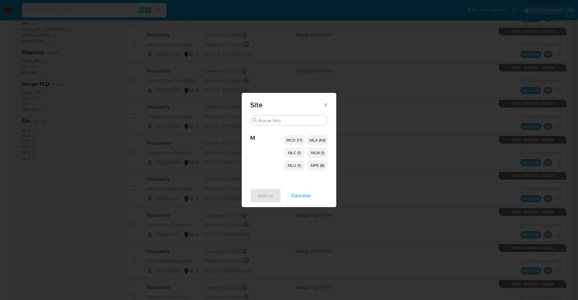
click at [297, 135] on p "MCO (17)" at bounding box center [294, 140] width 21 height 10
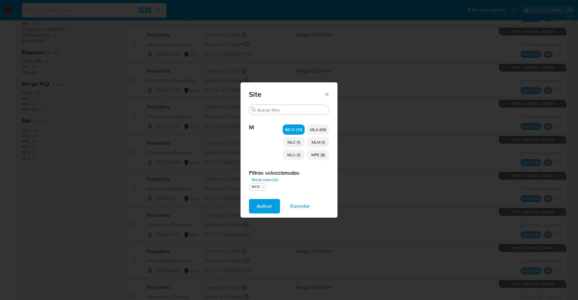
click at [297, 139] on span "MLC (1)" at bounding box center [293, 142] width 13 height 6
click at [297, 158] on p "MLU (1)" at bounding box center [294, 155] width 22 height 10
click at [308, 158] on p "MPE (8)" at bounding box center [318, 155] width 22 height 10
click at [315, 144] on span "MLM (1)" at bounding box center [318, 142] width 13 height 6
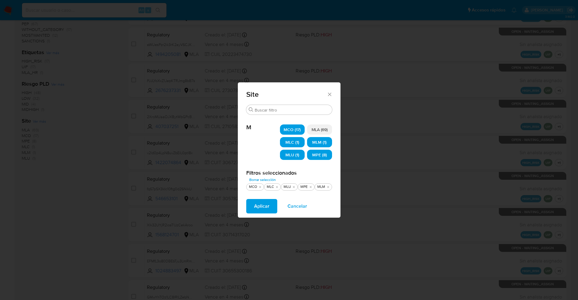
click at [262, 210] on span "Aplicar" at bounding box center [261, 206] width 15 height 13
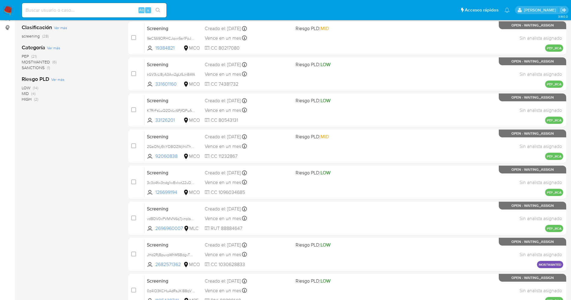
scroll to position [197, 0]
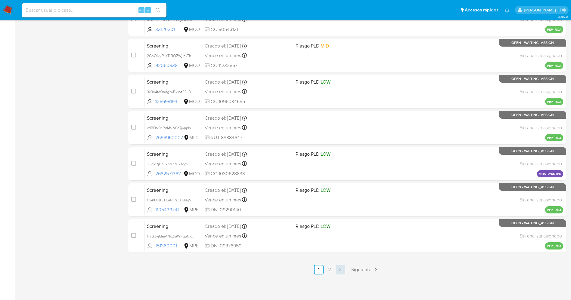
click at [341, 267] on link "3" at bounding box center [341, 270] width 10 height 10
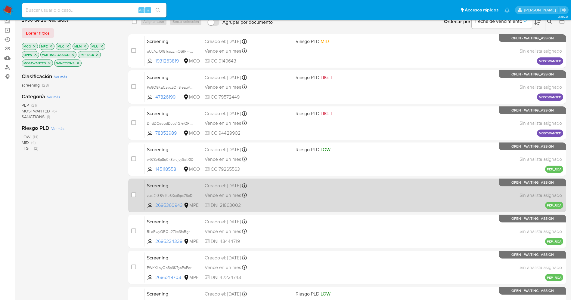
scroll to position [124, 0]
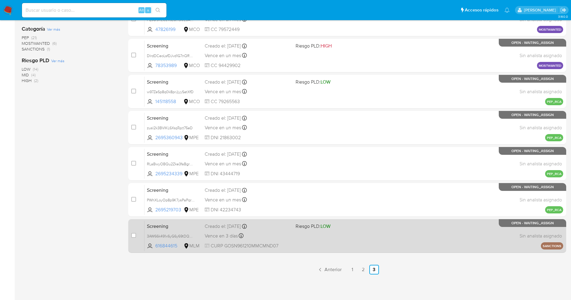
click at [315, 236] on span at bounding box center [339, 235] width 86 height 1
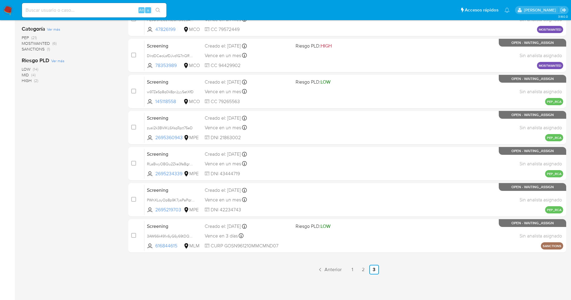
click at [11, 6] on img at bounding box center [8, 10] width 10 height 10
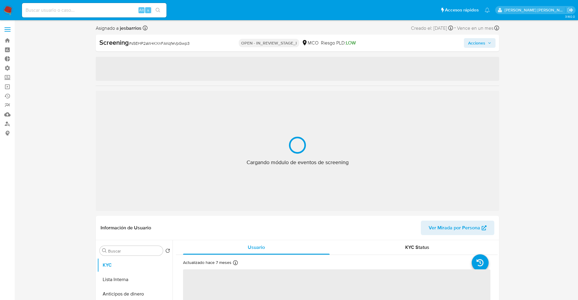
select select "10"
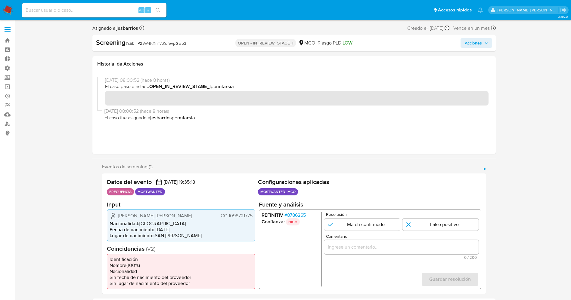
click at [294, 217] on span "# 8786265" at bounding box center [294, 215] width 21 height 6
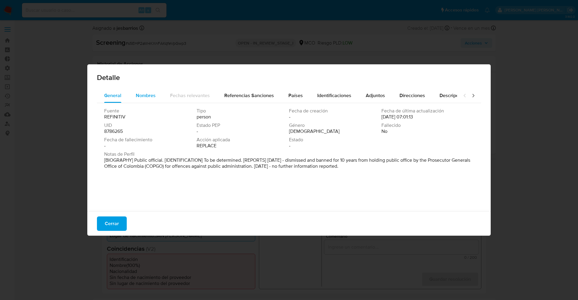
click at [151, 95] on span "Nombres" at bounding box center [146, 95] width 20 height 7
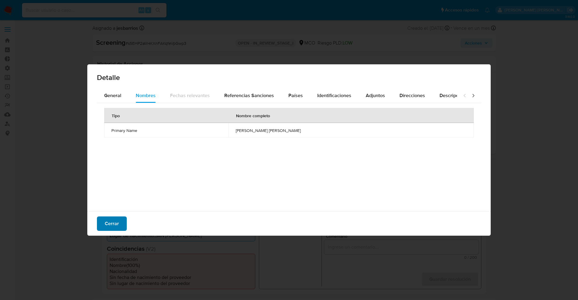
click at [120, 224] on button "Cerrar" at bounding box center [112, 224] width 30 height 14
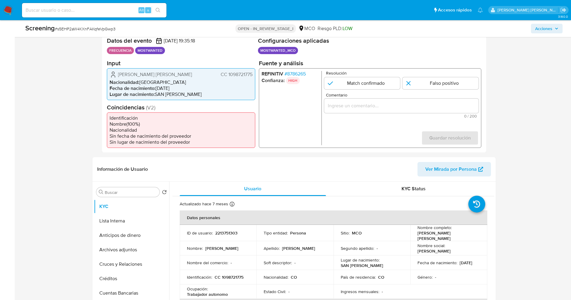
scroll to position [135, 0]
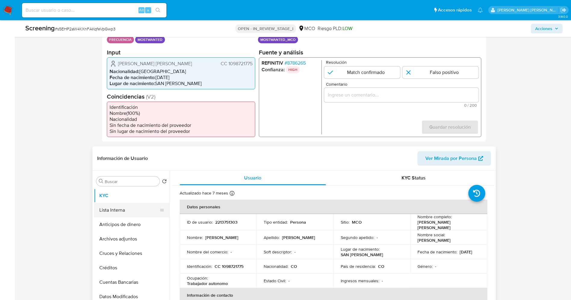
click at [99, 213] on button "Lista Interna" at bounding box center [129, 210] width 70 height 14
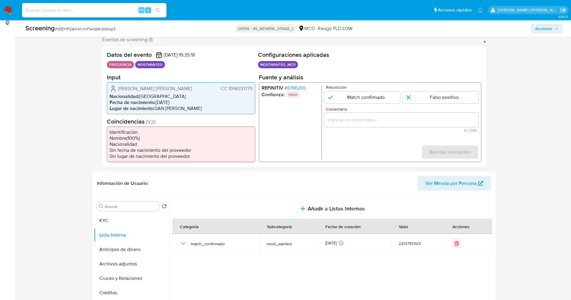
scroll to position [90, 0]
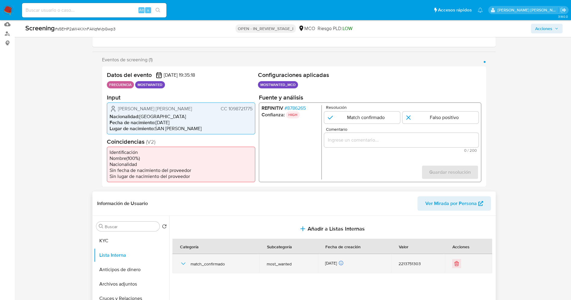
click at [182, 264] on icon "button" at bounding box center [183, 263] width 7 height 7
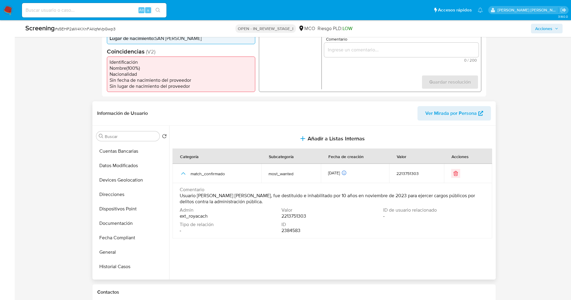
scroll to position [135, 0]
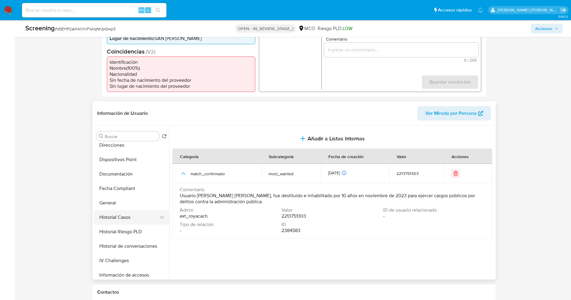
click at [116, 215] on button "Historial Casos" at bounding box center [129, 217] width 70 height 14
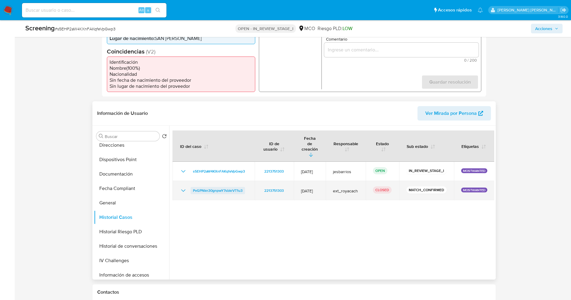
click at [211, 187] on span "PvGPNkn30gnpwY7sbkrVT1u3" at bounding box center [218, 190] width 50 height 7
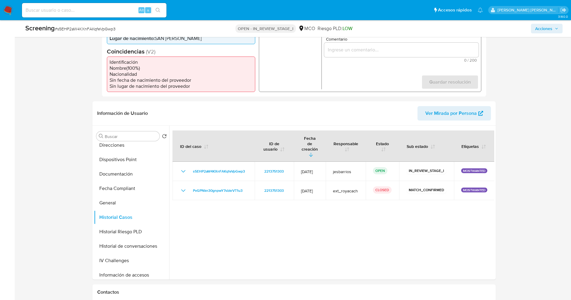
scroll to position [45, 0]
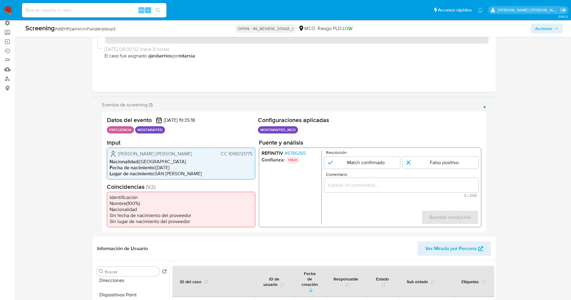
click at [229, 153] on span "CC 1098721775" at bounding box center [236, 154] width 32 height 6
drag, startPoint x: 228, startPoint y: 153, endPoint x: 254, endPoint y: 153, distance: 25.9
click at [254, 153] on div "[PERSON_NAME] [PERSON_NAME] 1098721775 Nacionalidad : Colombia Fecha de nacimie…" at bounding box center [181, 164] width 148 height 32
drag, startPoint x: 113, startPoint y: 155, endPoint x: 171, endPoint y: 154, distance: 57.8
click at [171, 154] on div "Natalia Sanchez Salazar CC 1098721775" at bounding box center [181, 153] width 143 height 7
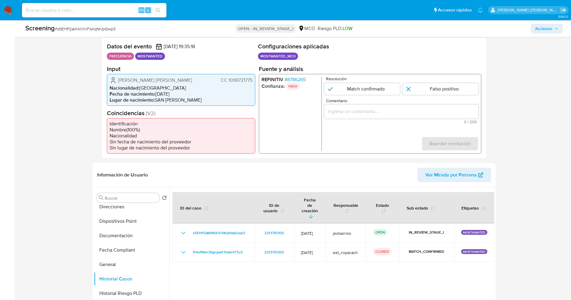
scroll to position [181, 0]
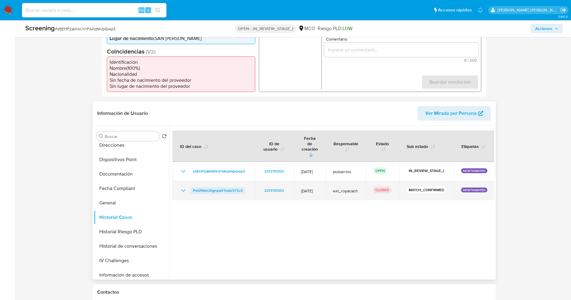
click at [224, 187] on span "PvGPNkn30gnpwY7sbkrVT1u3" at bounding box center [218, 190] width 50 height 7
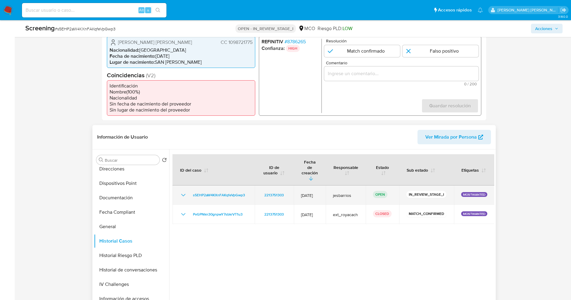
scroll to position [45, 0]
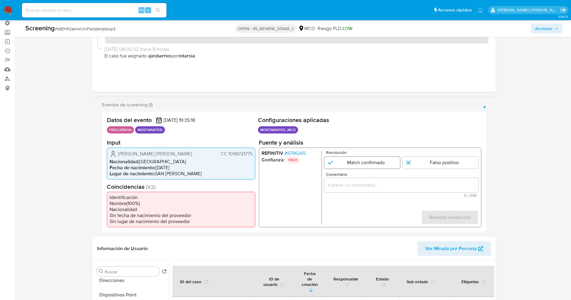
click at [355, 160] on input "1 de 1" at bounding box center [362, 163] width 76 height 12
radio input "true"
click at [355, 188] on input "Comentario" at bounding box center [401, 185] width 154 height 8
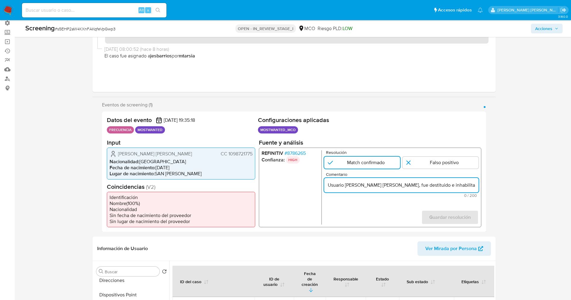
scroll to position [0, 210]
type input "Usuario Natalia Sanchez Salazar, fue destituido e inhabilitado por 10 años en n…"
click at [455, 219] on span "Guardar resolución" at bounding box center [450, 217] width 42 height 13
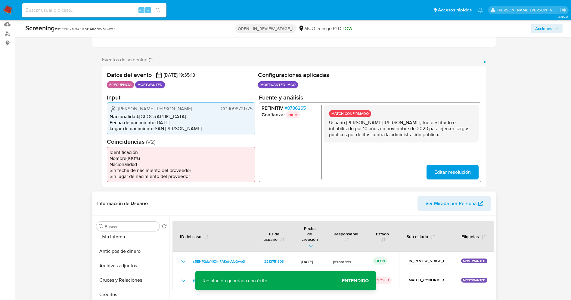
scroll to position [0, 0]
click at [109, 249] on button "Lista Interna" at bounding box center [131, 255] width 75 height 14
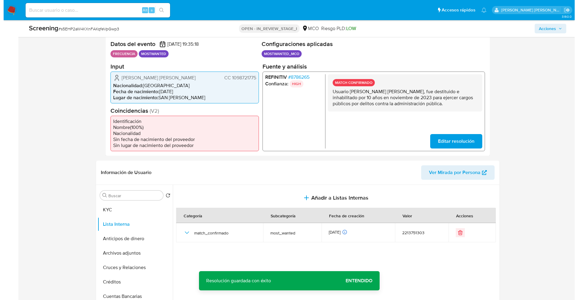
scroll to position [135, 0]
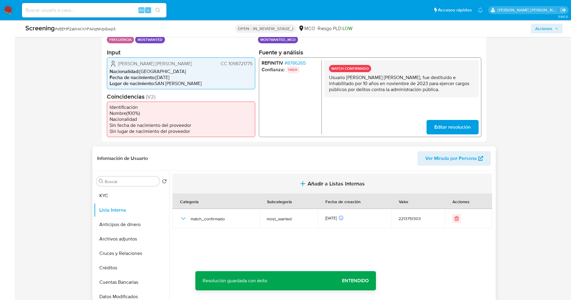
click at [321, 187] on span "Añadir a Listas Internas" at bounding box center [336, 184] width 57 height 7
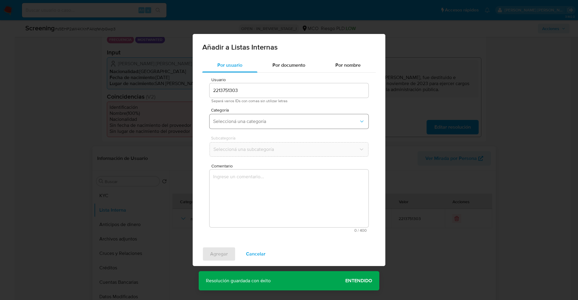
click at [270, 119] on span "Seleccioná una categoría" at bounding box center [286, 122] width 146 height 6
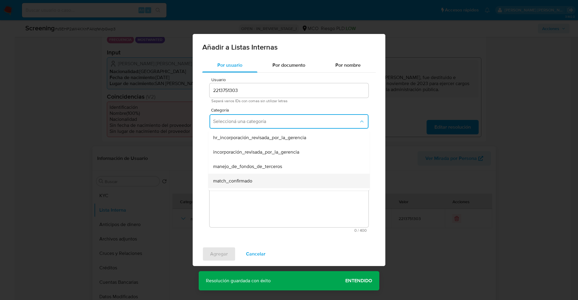
click at [256, 174] on div "match_confirmado" at bounding box center [287, 181] width 148 height 14
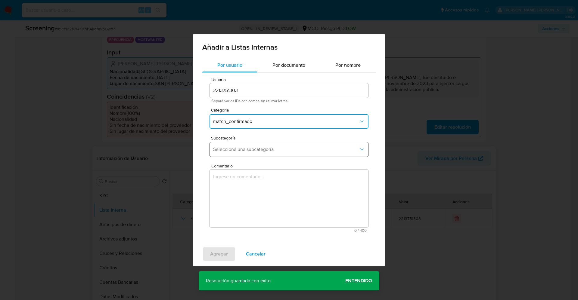
click at [254, 154] on button "Seleccioná una subcategoría" at bounding box center [289, 149] width 159 height 14
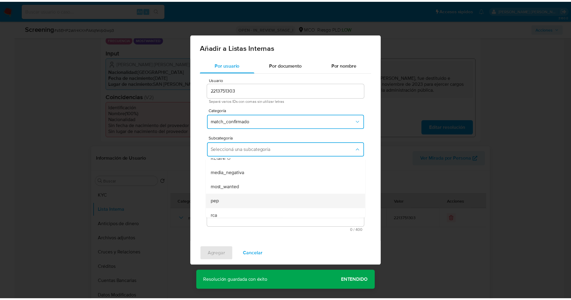
scroll to position [41, 0]
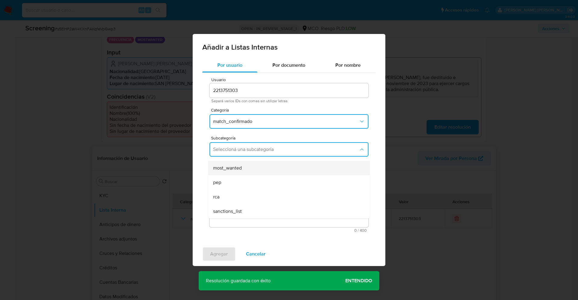
click at [247, 168] on div "most_wanted" at bounding box center [287, 168] width 148 height 14
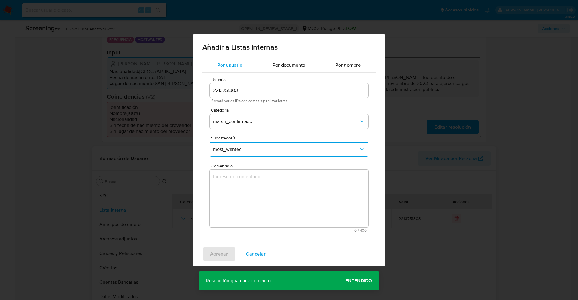
click at [251, 195] on textarea "Comentario" at bounding box center [289, 199] width 159 height 58
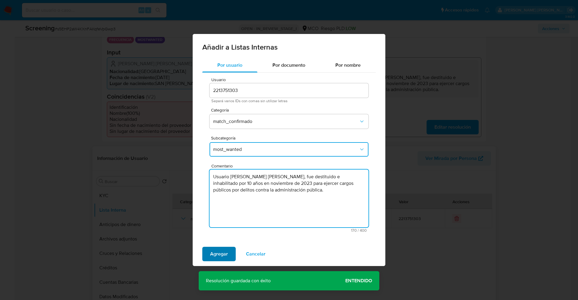
type textarea "Usuario [PERSON_NAME], fue destituido e inhabilitado por 10 años en [DATE] para…"
click at [232, 257] on button "Agregar" at bounding box center [218, 254] width 33 height 14
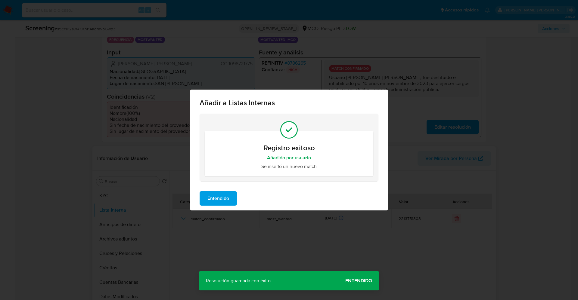
click at [208, 202] on span "Entendido" at bounding box center [218, 198] width 22 height 13
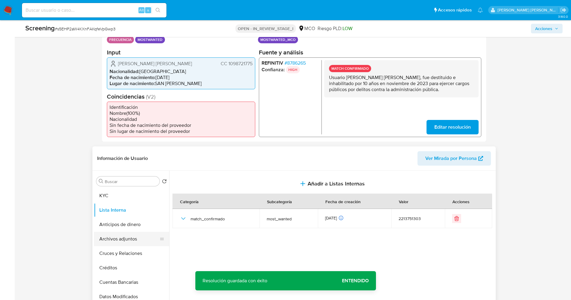
click at [99, 244] on button "Archivos adjuntos" at bounding box center [129, 239] width 70 height 14
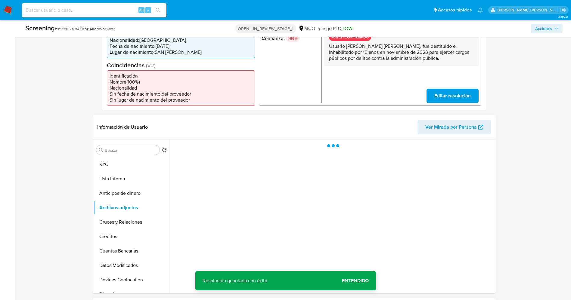
scroll to position [181, 0]
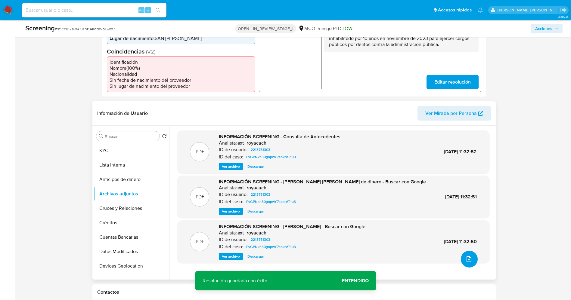
click at [466, 263] on icon "upload-file" at bounding box center [468, 259] width 7 height 7
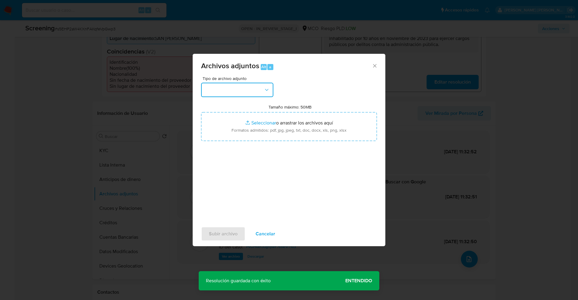
click at [207, 90] on button "button" at bounding box center [237, 90] width 72 height 14
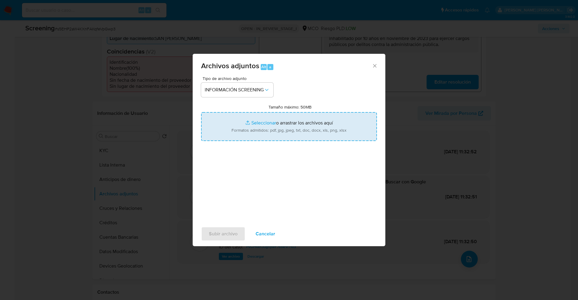
type input "C:\fakepath\_Natalia Sanchez Salazar_ lavado de dinero - Buscar con Google.pdf"
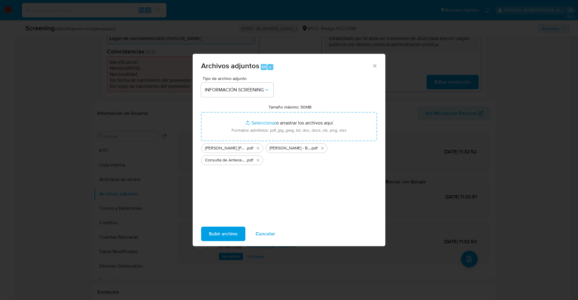
click at [217, 226] on div "Subir archivo Cancelar" at bounding box center [289, 234] width 193 height 23
click at [218, 232] on span "Subir archivo" at bounding box center [223, 234] width 29 height 13
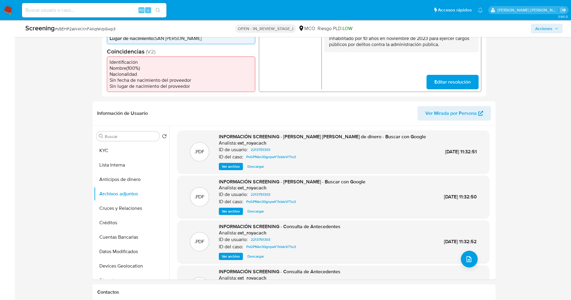
click at [117, 163] on button "Lista Interna" at bounding box center [131, 165] width 75 height 14
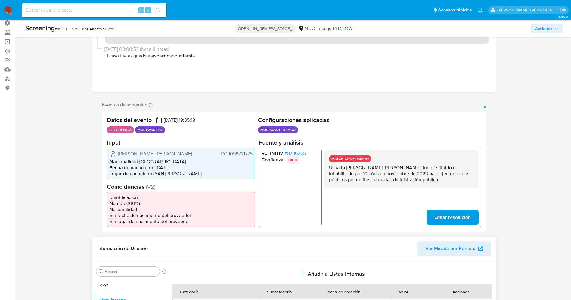
scroll to position [0, 0]
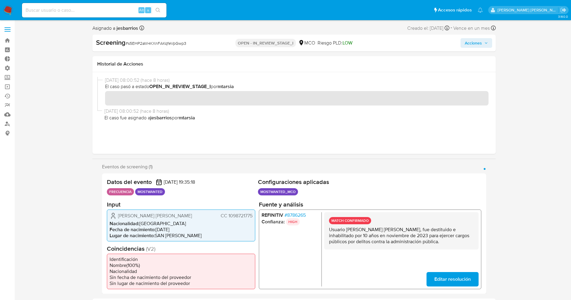
click at [477, 36] on div "Screening # s5EHP2aW4KXnFAKqfeVpGwp3 OPEN - IN_REVIEW_STAGE_I MCO Riesgo PLD: L…" at bounding box center [293, 43] width 403 height 17
click at [478, 42] on span "Acciones" at bounding box center [473, 43] width 17 height 10
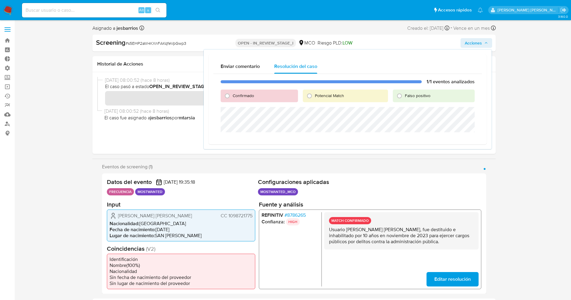
click at [249, 95] on span "Confirmado" at bounding box center [243, 96] width 21 height 6
click at [232, 95] on input "Confirmado" at bounding box center [227, 96] width 10 height 10
radio input "true"
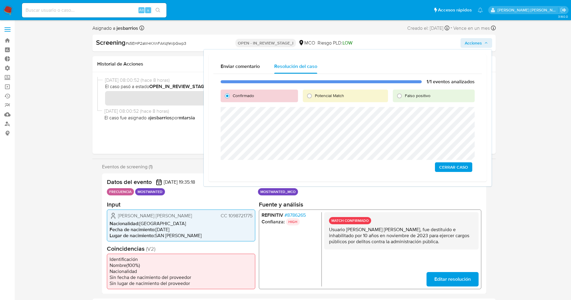
click at [453, 169] on span "Cerrar Caso" at bounding box center [453, 167] width 29 height 8
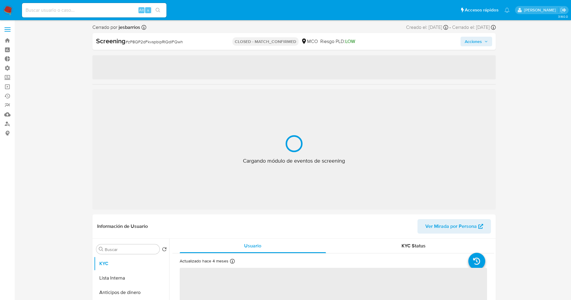
select select "10"
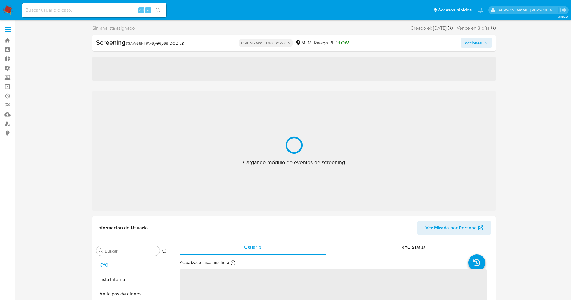
select select "10"
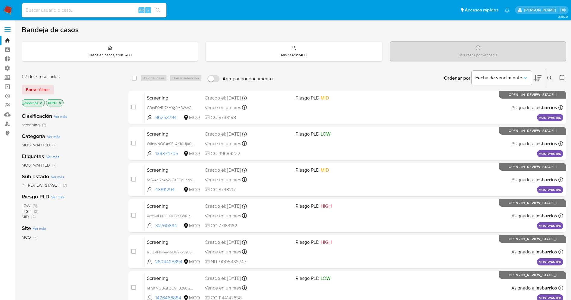
click at [7, 11] on img at bounding box center [8, 10] width 10 height 10
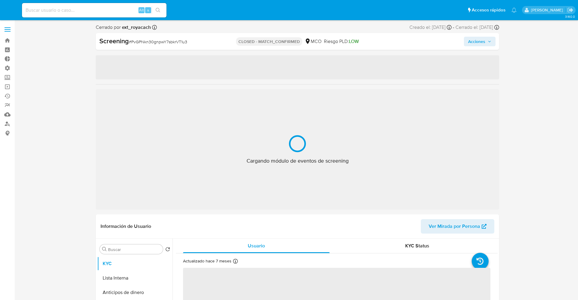
select select "10"
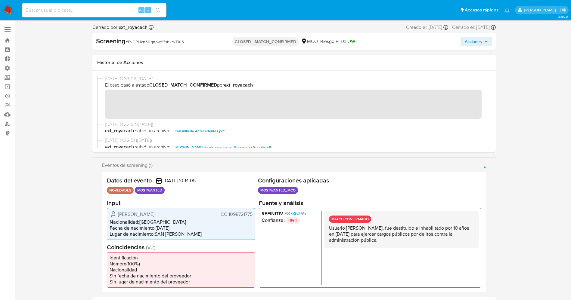
drag, startPoint x: 226, startPoint y: 213, endPoint x: 246, endPoint y: 213, distance: 19.9
click at [252, 212] on span "CC 1098721775" at bounding box center [236, 214] width 32 height 6
click at [350, 119] on div "[DATE] 11:33:02 ([DATE]) El caso pasó a estado CLOSED_MATCH_CONFIRMED por ext_r…" at bounding box center [294, 99] width 394 height 46
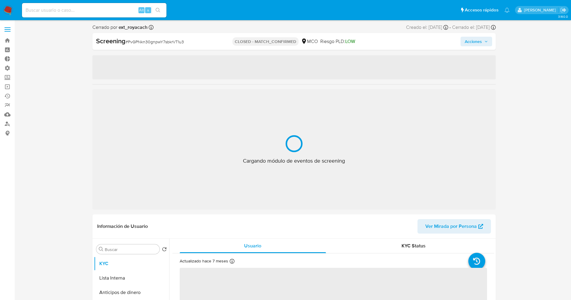
select select "10"
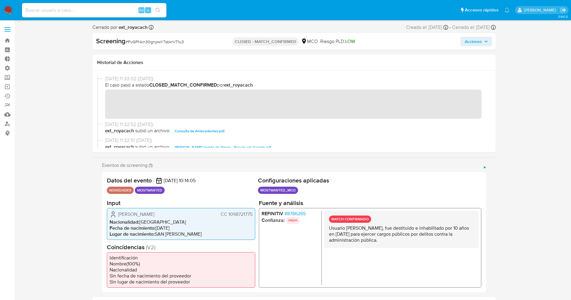
drag, startPoint x: 329, startPoint y: 231, endPoint x: 396, endPoint y: 240, distance: 68.3
click at [410, 243] on p "Usuario [PERSON_NAME], fue destituido e inhabilitado por 10 años en [DATE] para…" at bounding box center [401, 234] width 145 height 18
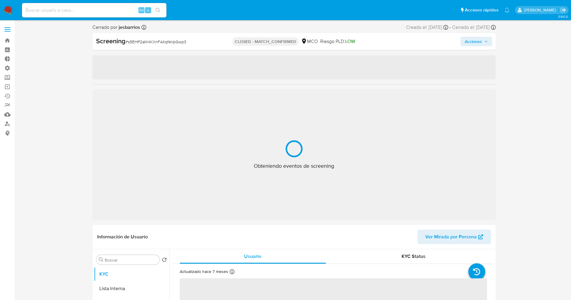
select select "10"
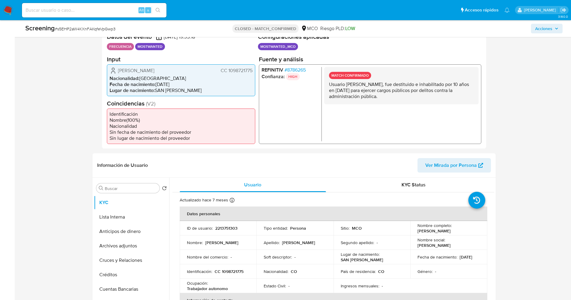
scroll to position [135, 0]
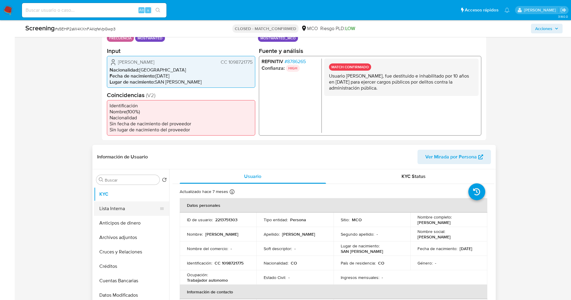
click at [129, 205] on button "Lista Interna" at bounding box center [129, 209] width 70 height 14
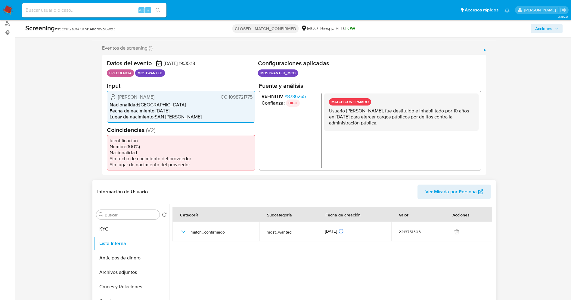
scroll to position [0, 0]
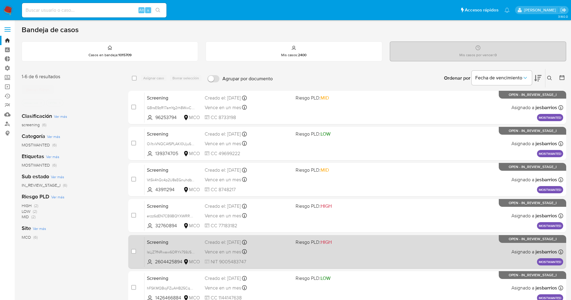
scroll to position [66, 0]
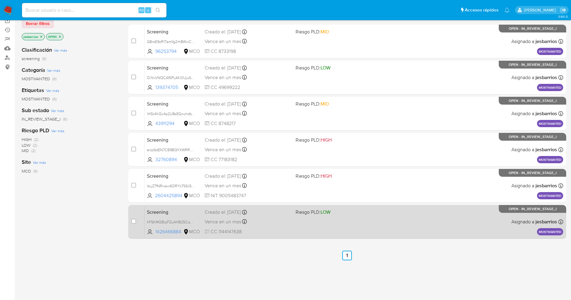
click at [361, 233] on div "Screening hFSKMQBojFZuAHB25Cq44qyc 1426466884 MCO Riesgo PLD: LOW Creado el: [D…" at bounding box center [353, 222] width 419 height 30
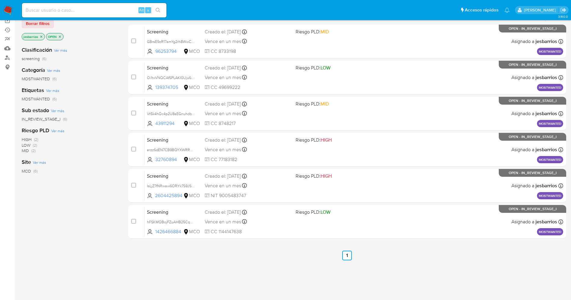
click at [6, 7] on img at bounding box center [8, 10] width 10 height 10
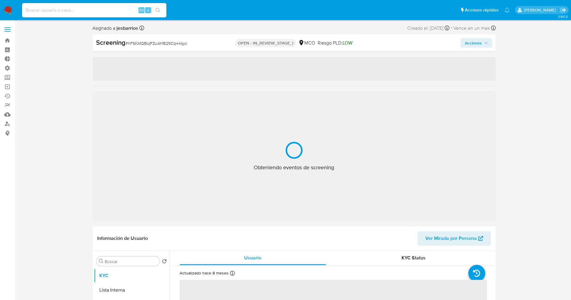
select select "10"
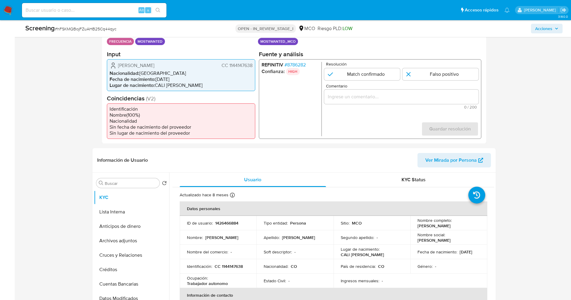
scroll to position [135, 0]
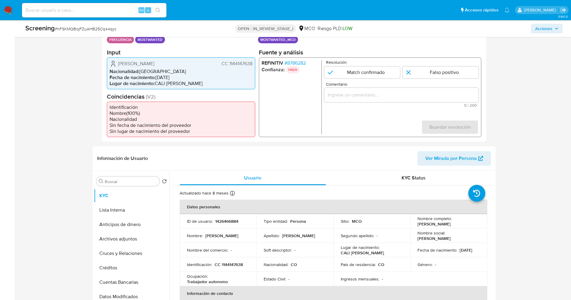
click at [301, 63] on span "# 8786282" at bounding box center [294, 63] width 21 height 6
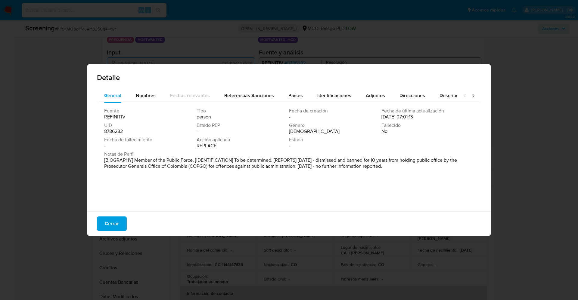
drag, startPoint x: 131, startPoint y: 161, endPoint x: 427, endPoint y: 188, distance: 297.1
click at [427, 188] on div "Fuente REFINITIV Tipo person Fecha de creación - Fecha de última actualización …" at bounding box center [289, 155] width 384 height 105
click at [148, 94] on span "Nombres" at bounding box center [146, 95] width 20 height 7
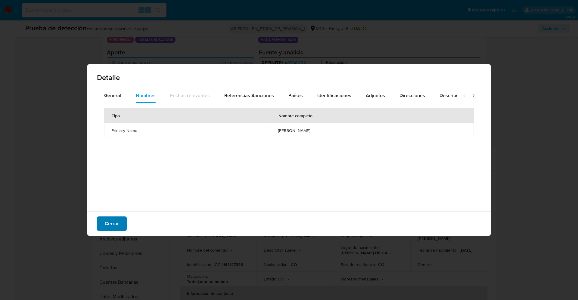
click at [114, 224] on span "Cerrar" at bounding box center [112, 223] width 14 height 13
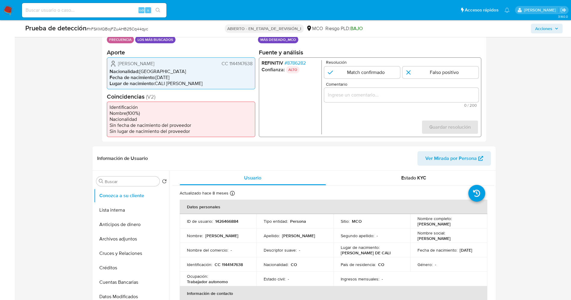
drag, startPoint x: 116, startPoint y: 61, endPoint x: 197, endPoint y: 63, distance: 80.7
click at [197, 63] on div "Manuel Alejandro Aguilar Noriega CC 1144147638" at bounding box center [181, 63] width 143 height 7
click at [306, 61] on font "8786282" at bounding box center [296, 62] width 19 height 7
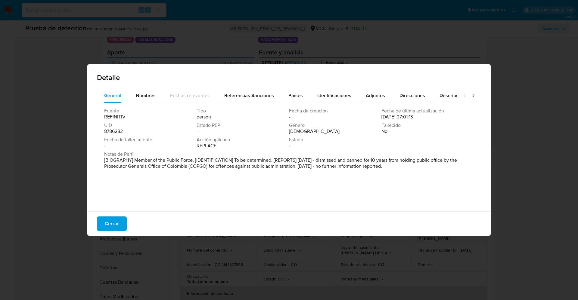
click at [295, 87] on div "Detalle" at bounding box center [288, 76] width 403 height 24
click at [133, 96] on button "Nombres" at bounding box center [146, 96] width 34 height 14
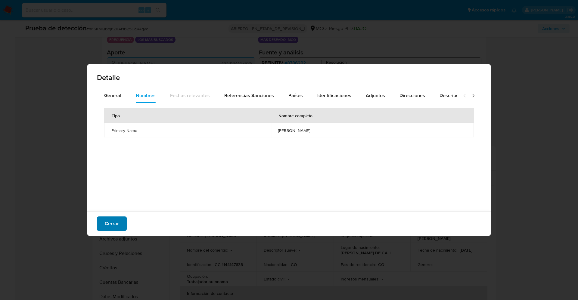
click at [123, 220] on button "Cerrar" at bounding box center [112, 224] width 30 height 14
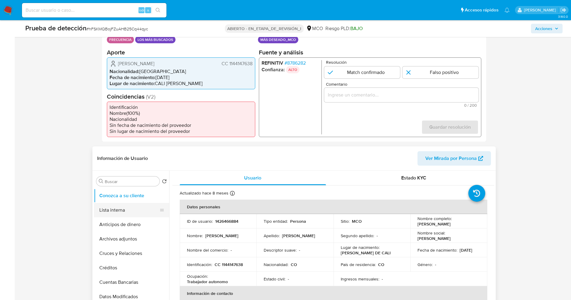
click at [114, 207] on button "Lista interna" at bounding box center [129, 210] width 70 height 14
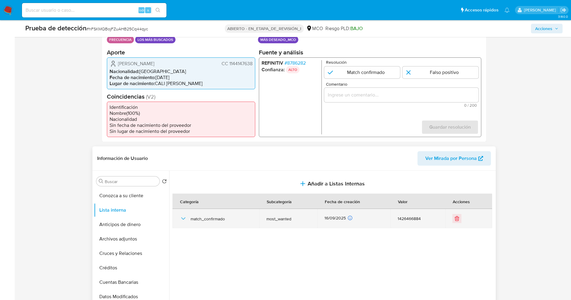
click at [184, 218] on icon "button" at bounding box center [183, 218] width 7 height 7
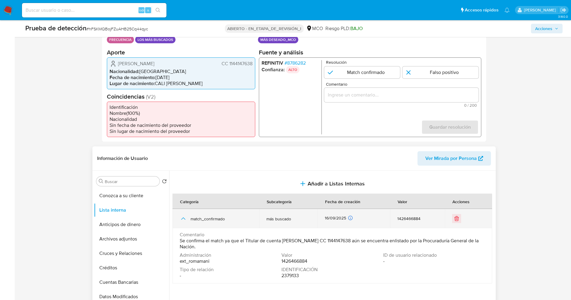
click at [184, 218] on icon "button" at bounding box center [183, 218] width 7 height 7
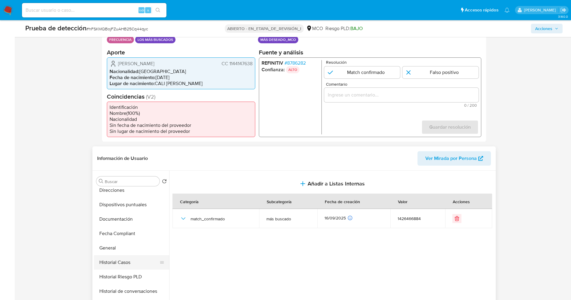
click at [119, 262] on button "Historial Casos" at bounding box center [129, 263] width 70 height 14
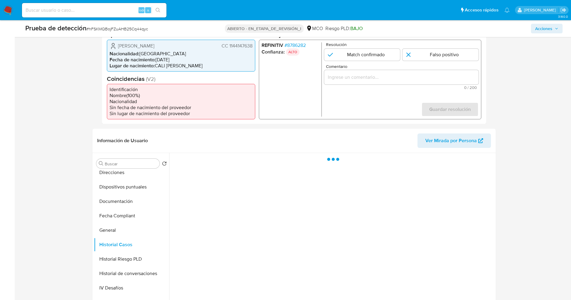
scroll to position [181, 0]
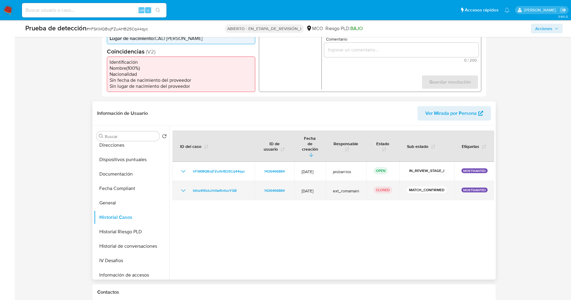
click at [183, 187] on icon "Mostrar/Ocultar" at bounding box center [183, 190] width 7 height 7
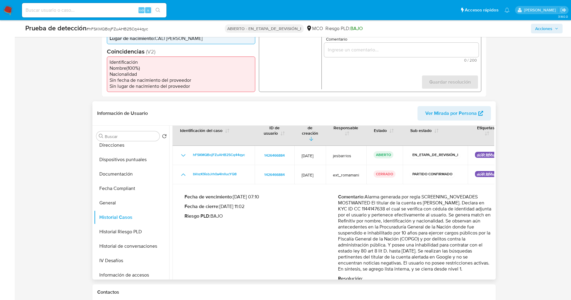
scroll to position [20, 0]
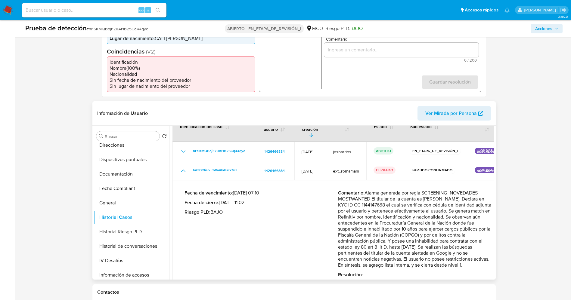
drag, startPoint x: 377, startPoint y: 203, endPoint x: 412, endPoint y: 224, distance: 40.6
click at [402, 255] on p "Comentario : Alarma generada por regla SCREENING_NOVEDADES MOSTWANTED El titula…" at bounding box center [415, 229] width 154 height 78
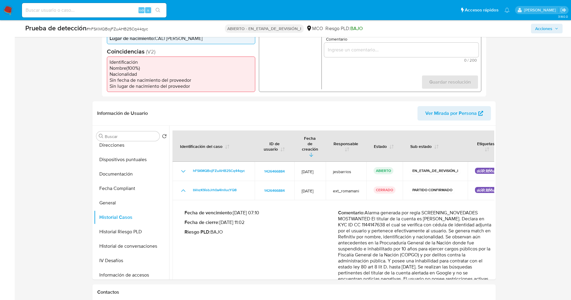
scroll to position [90, 0]
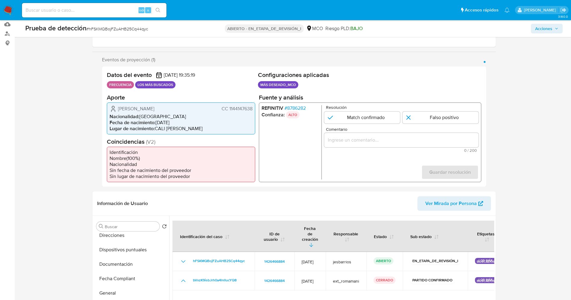
drag, startPoint x: 113, startPoint y: 107, endPoint x: 261, endPoint y: 105, distance: 148.1
click at [261, 105] on div "Datos del evento 18/09/2025 19:35:19 FRECUENCIA LOS MÁS BUSCADOS Configuracione…" at bounding box center [294, 127] width 384 height 121
click at [223, 156] on li "Nombre ( 100 %)" at bounding box center [181, 158] width 143 height 6
drag, startPoint x: 116, startPoint y: 107, endPoint x: 190, endPoint y: 105, distance: 73.8
click at [193, 105] on div "Manuel Alejandro Aguilar Noriega CC 1144147638" at bounding box center [181, 108] width 143 height 7
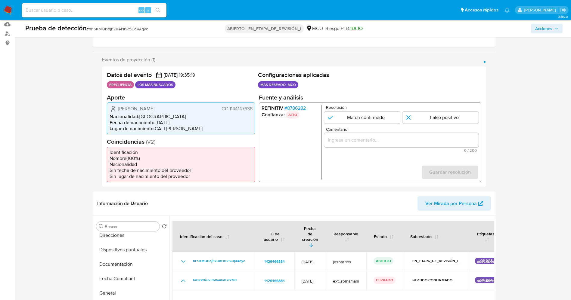
drag, startPoint x: 228, startPoint y: 109, endPoint x: 248, endPoint y: 108, distance: 19.9
click at [255, 110] on div "Datos del evento 18/09/2025 19:35:19 FRECUENCIA LOS MÁS BUSCADOS Configuracione…" at bounding box center [294, 127] width 384 height 121
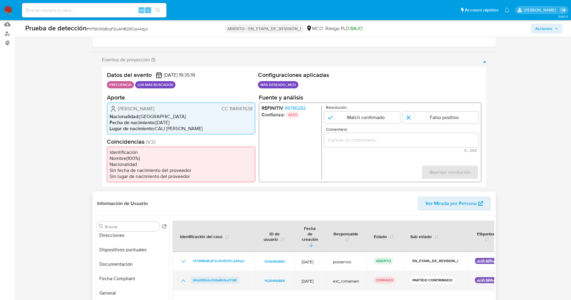
click at [223, 277] on font "bVxzK9isbJrh0a4lnllucYQ8" at bounding box center [215, 280] width 44 height 7
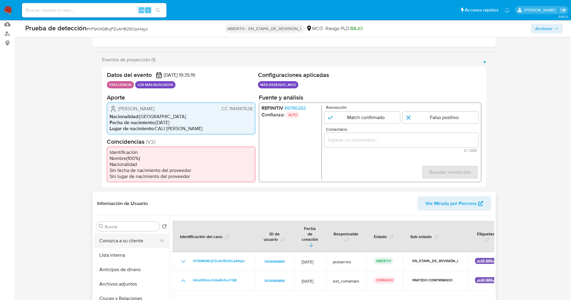
scroll to position [45, 0]
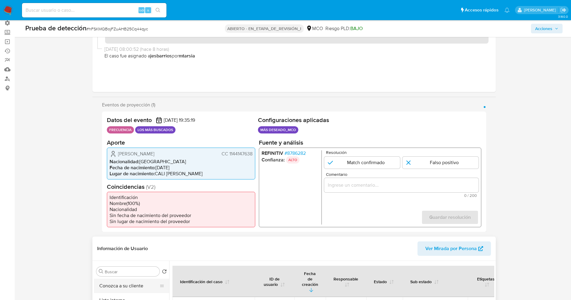
click at [123, 290] on button "Conozca a su cliente" at bounding box center [129, 286] width 70 height 14
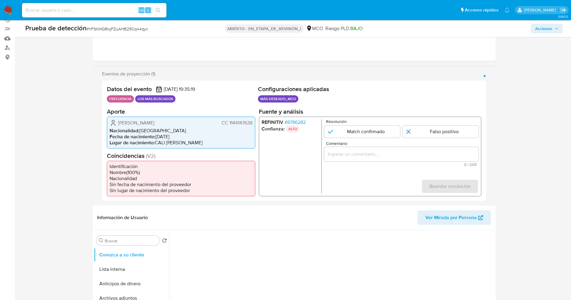
scroll to position [90, 0]
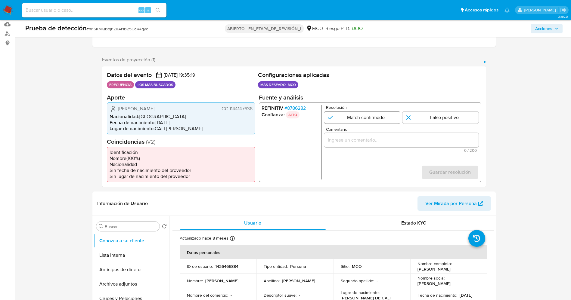
click at [374, 112] on input "1 de 1" at bounding box center [362, 117] width 76 height 12
radio input "true"
click at [375, 141] on input "Comentario" at bounding box center [401, 140] width 154 height 8
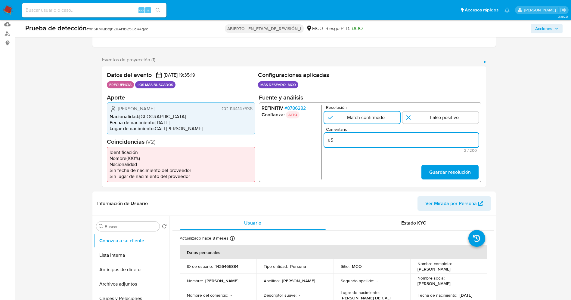
type input "u"
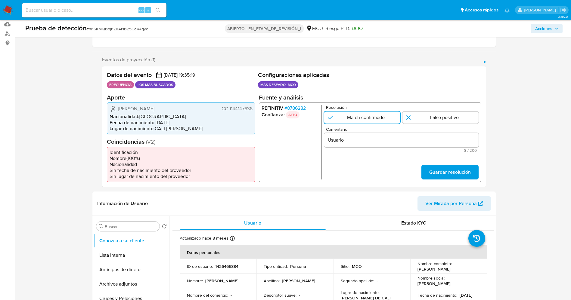
drag, startPoint x: 118, startPoint y: 110, endPoint x: 253, endPoint y: 110, distance: 134.9
click at [253, 110] on div "Manuel Alejandro Aguilar Noriega CC 1144147638 Nacionalidad : Colombia Fecha de…" at bounding box center [181, 118] width 148 height 32
click at [377, 141] on input "Usuario" at bounding box center [401, 140] width 154 height 8
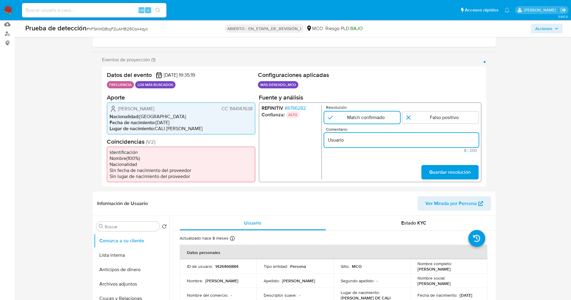
paste input "Manuel Alejandro Aguilar Noriega CC 1144147638"
drag, startPoint x: 461, startPoint y: 141, endPoint x: 462, endPoint y: 127, distance: 14.5
click at [473, 141] on input "Usuario Manuel Alejandro Aguilar Noriega CC 1144147638 continua listado en proc…" at bounding box center [401, 140] width 154 height 8
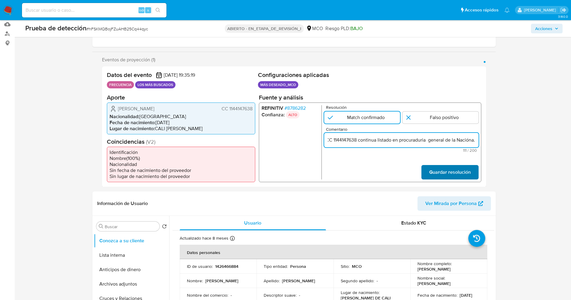
type input "Usuario Manuel Alejandro Aguilar Noriega CC 1144147638 continua listado en proc…"
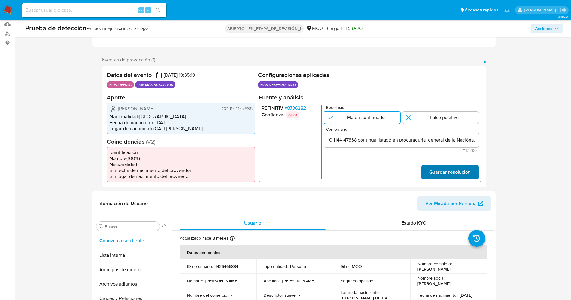
click at [452, 175] on span "Guardar resolución" at bounding box center [450, 172] width 42 height 13
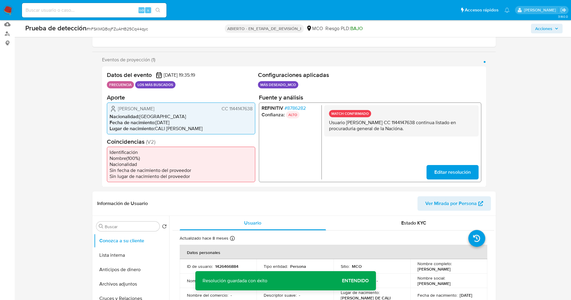
drag, startPoint x: 342, startPoint y: 122, endPoint x: 439, endPoint y: 136, distance: 97.7
click at [440, 137] on div "MATCH CONFIRMADO Usuario Manuel Alejandro Aguilar Noriega CC 1144147638 continu…" at bounding box center [401, 142] width 154 height 74
click at [135, 258] on button "Lista interna" at bounding box center [129, 255] width 70 height 14
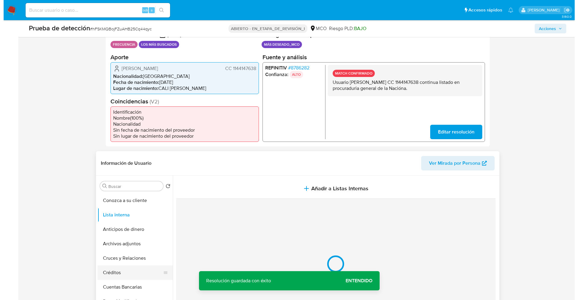
scroll to position [181, 0]
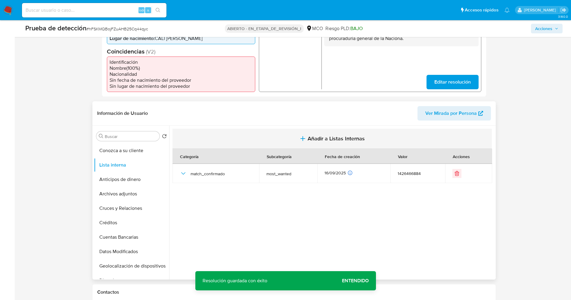
click at [333, 144] on button "Añadir a Listas Internas" at bounding box center [331, 139] width 319 height 20
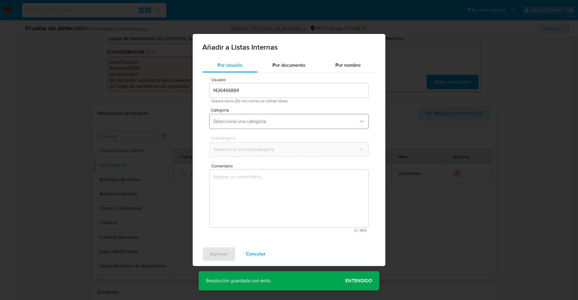
click at [303, 120] on span "Seleccioná una categoría" at bounding box center [286, 122] width 146 height 6
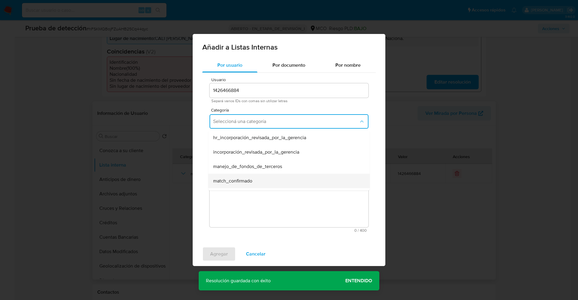
click at [251, 180] on span "match_confirmado" at bounding box center [232, 181] width 39 height 6
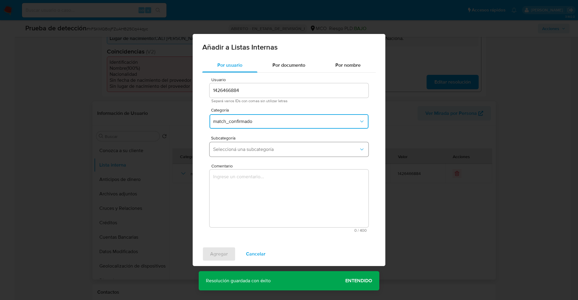
click at [245, 153] on button "Seleccioná una subcategoría" at bounding box center [289, 149] width 159 height 14
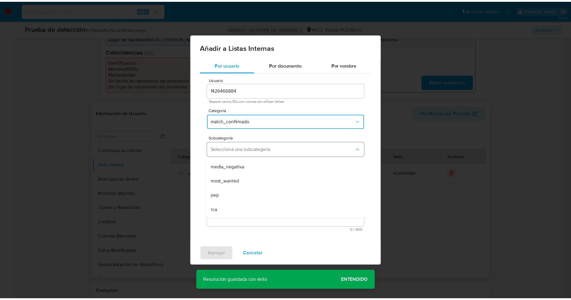
scroll to position [41, 0]
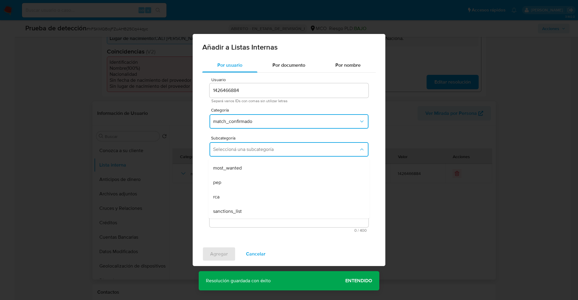
click at [235, 169] on span "most_wanted" at bounding box center [227, 168] width 29 height 6
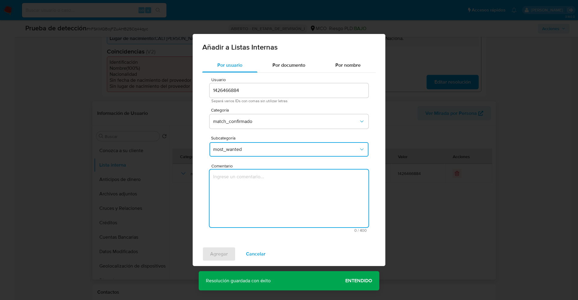
click at [241, 196] on textarea "Comentario" at bounding box center [289, 199] width 159 height 58
type textarea "Usuario Manuel Alejandro Aguilar Noriega CC 1144147638 continua listado en proc…"
click at [224, 252] on span "Agregar" at bounding box center [219, 254] width 18 height 13
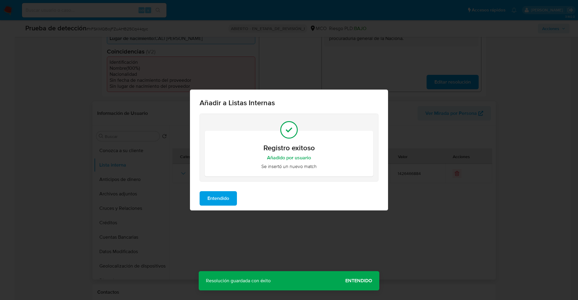
click at [219, 198] on span "Entendido" at bounding box center [218, 198] width 22 height 13
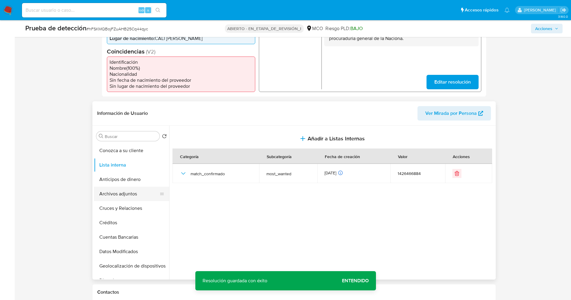
click at [128, 195] on button "Archivos adjuntos" at bounding box center [129, 194] width 70 height 14
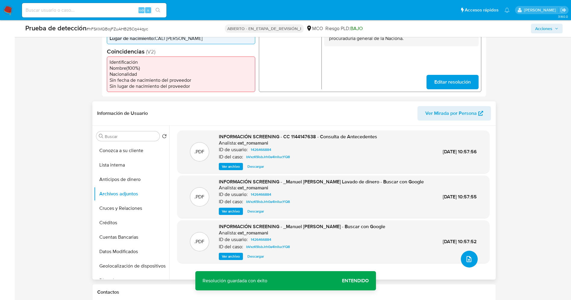
click at [464, 255] on button "subir archivo" at bounding box center [469, 259] width 17 height 17
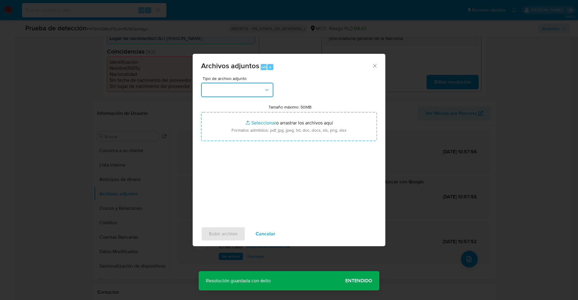
click at [224, 89] on button "button" at bounding box center [237, 90] width 72 height 14
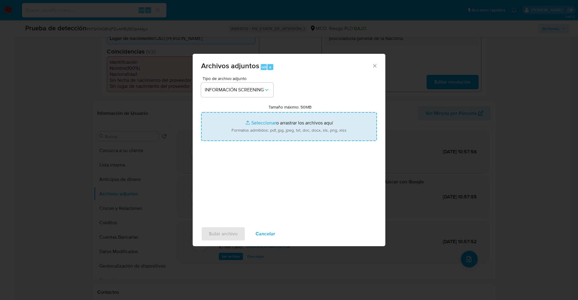
type input "C:\fakepath\_Manuel Alejandro Aguilar Noriega_ LAVADO DE DINERO - Buscar con Go…"
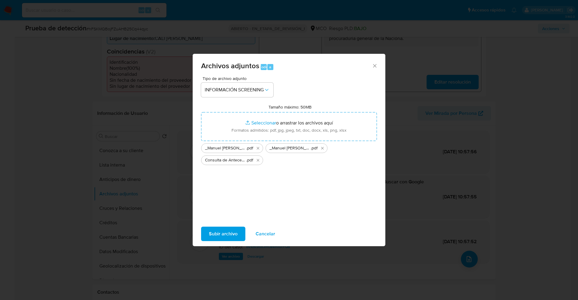
click at [218, 231] on span "Subir archivo" at bounding box center [223, 234] width 29 height 13
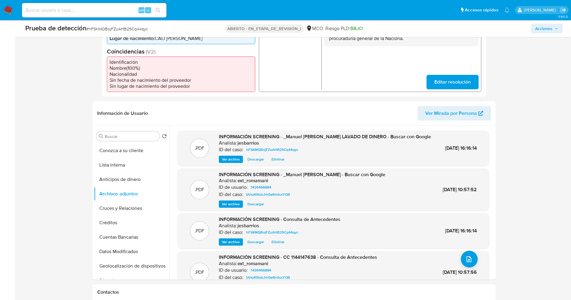
click at [116, 164] on button "Lista interna" at bounding box center [131, 165] width 75 height 14
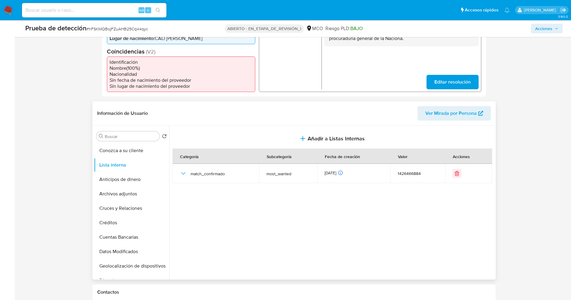
scroll to position [0, 0]
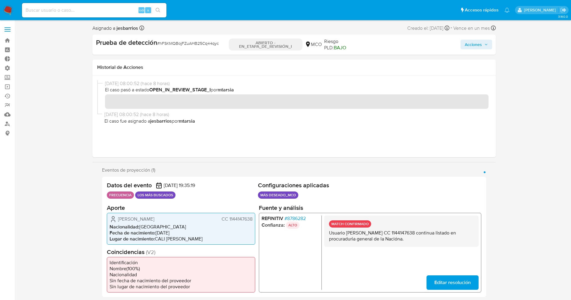
click at [480, 47] on span "Acciones" at bounding box center [473, 45] width 17 height 10
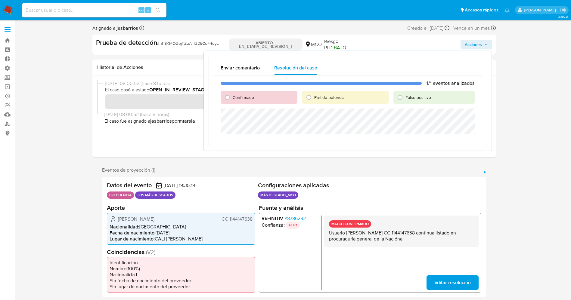
click at [255, 94] on div "Confirmado" at bounding box center [259, 97] width 77 height 13
click at [253, 95] on span "Confirmado" at bounding box center [243, 98] width 21 height 6
click at [232, 94] on input "Confirmado" at bounding box center [227, 98] width 10 height 10
radio input "true"
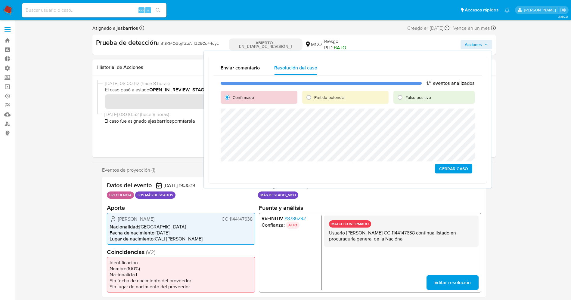
click at [447, 168] on span "Cerrar Caso" at bounding box center [453, 169] width 29 height 8
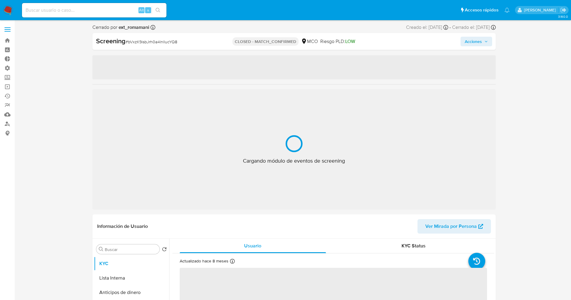
select select "10"
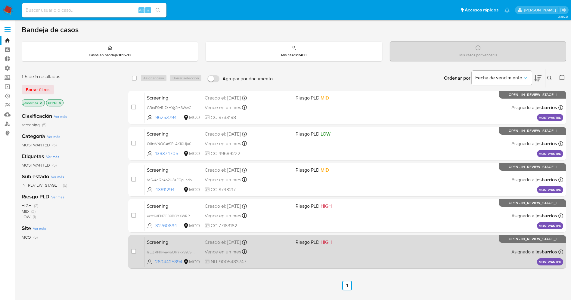
click at [418, 253] on div "Screening IsLjZ7fNRwaw6ORYk7S9JS2z 2604425894 MCO Riesgo PLD: HIGH Creado el: […" at bounding box center [353, 252] width 419 height 30
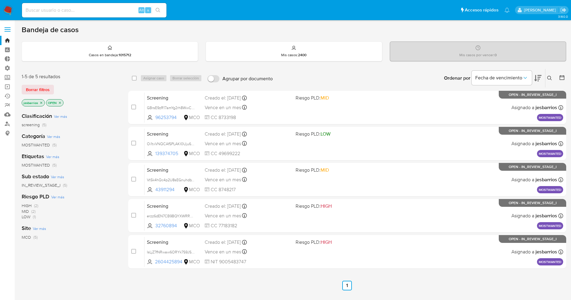
click at [9, 8] on img at bounding box center [8, 10] width 10 height 10
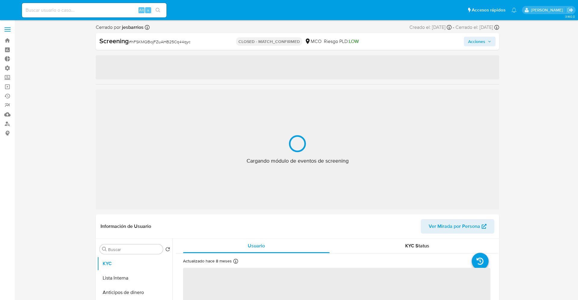
select select "10"
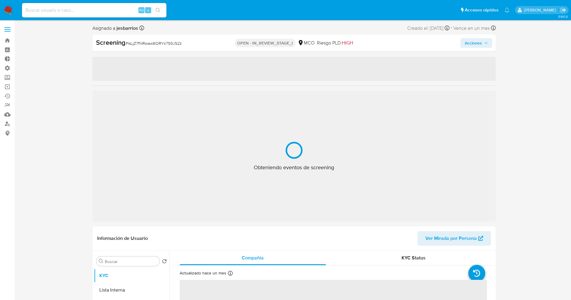
select select "10"
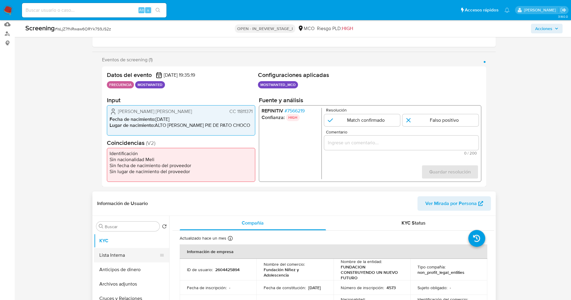
click at [120, 253] on button "Lista Interna" at bounding box center [129, 255] width 70 height 14
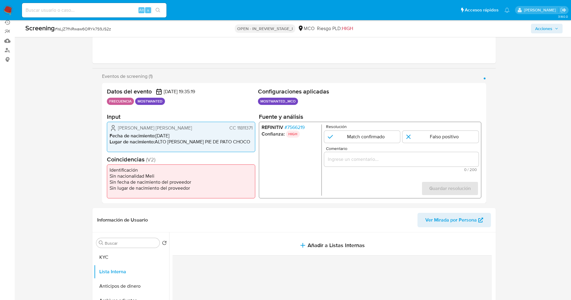
scroll to position [45, 0]
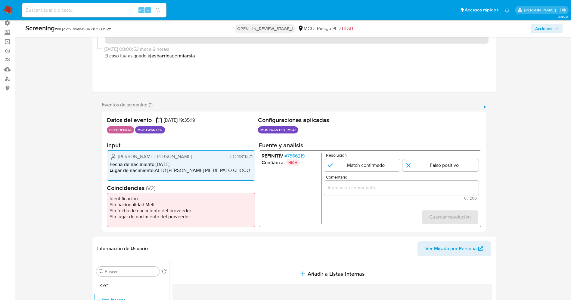
click at [299, 155] on span "# 7566219" at bounding box center [294, 156] width 20 height 6
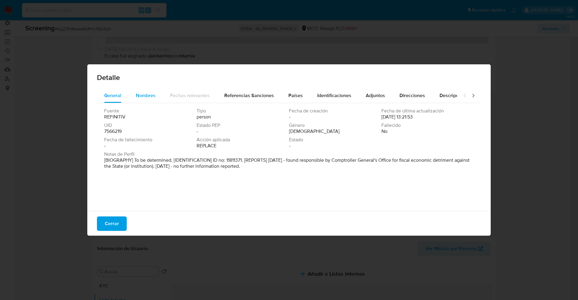
click at [154, 91] on div "Nombres" at bounding box center [146, 96] width 20 height 14
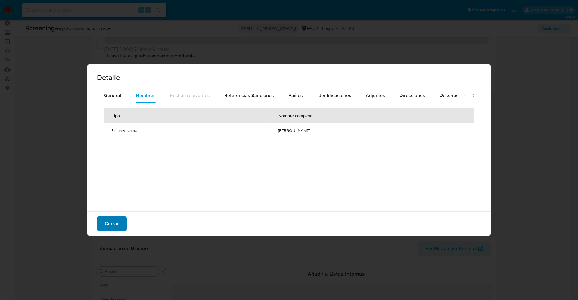
click at [114, 221] on span "Cerrar" at bounding box center [112, 223] width 14 height 13
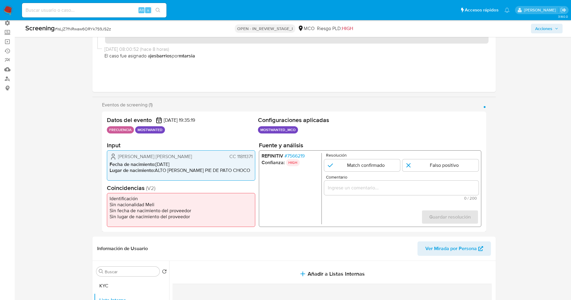
click at [291, 154] on span "# 7566219" at bounding box center [294, 156] width 20 height 6
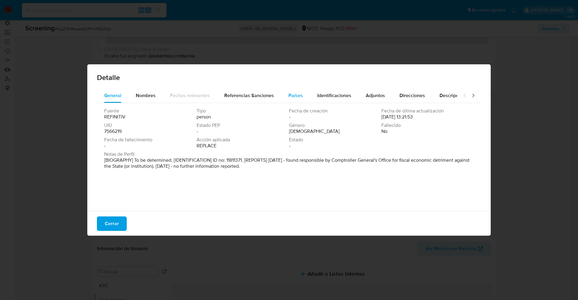
click at [292, 94] on span "Países" at bounding box center [295, 95] width 14 height 7
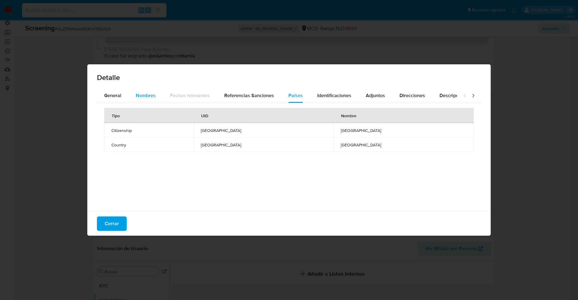
click at [150, 91] on div "Nombres" at bounding box center [146, 96] width 20 height 14
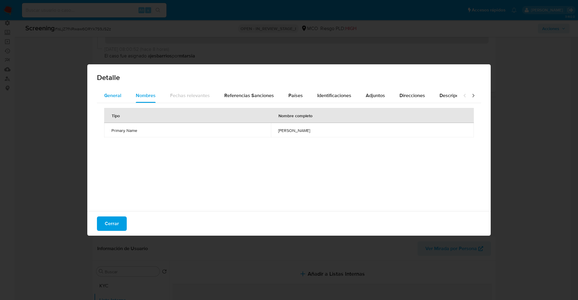
click at [113, 99] on span "General" at bounding box center [112, 95] width 17 height 7
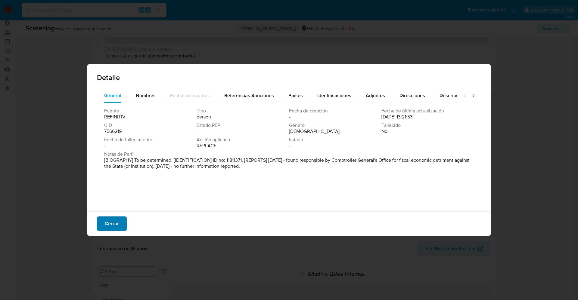
click at [106, 219] on span "Cerrar" at bounding box center [112, 223] width 14 height 13
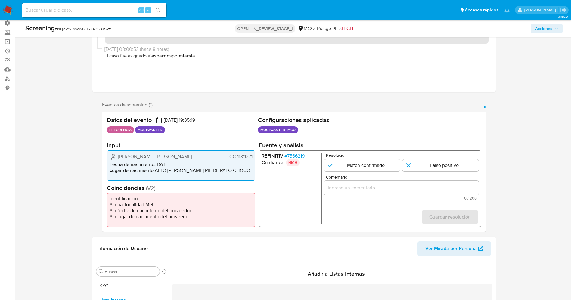
drag, startPoint x: 235, startPoint y: 157, endPoint x: 250, endPoint y: 157, distance: 15.7
click at [255, 157] on div "Datos del evento 18/09/2025 19:35:19 FRECUENCIA MOSTWANTED Configuraciones apli…" at bounding box center [294, 172] width 384 height 120
drag, startPoint x: 134, startPoint y: 154, endPoint x: 184, endPoint y: 156, distance: 50.0
click at [184, 156] on div "Rengifo Arias Tomas Emiliano CC 11811371" at bounding box center [181, 156] width 143 height 7
click at [298, 154] on span "# 7566219" at bounding box center [294, 156] width 20 height 6
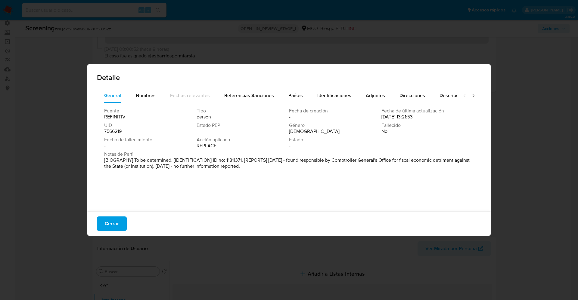
drag, startPoint x: 116, startPoint y: 222, endPoint x: 123, endPoint y: 219, distance: 7.2
click at [117, 223] on span "Cerrar" at bounding box center [112, 223] width 14 height 13
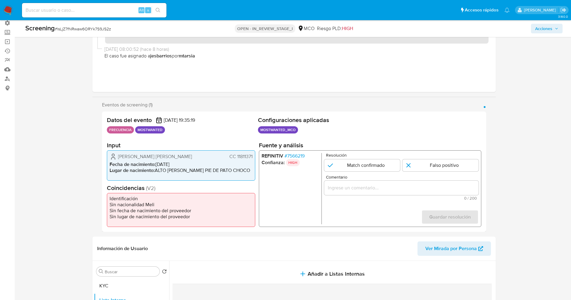
drag, startPoint x: 234, startPoint y: 155, endPoint x: 257, endPoint y: 157, distance: 22.7
click at [257, 157] on div "Datos del evento 18/09/2025 19:35:19 FRECUENCIA MOSTWANTED Configuraciones apli…" at bounding box center [294, 172] width 384 height 120
drag, startPoint x: 250, startPoint y: 157, endPoint x: 242, endPoint y: 157, distance: 7.8
click at [242, 157] on span "CC 11811371" at bounding box center [240, 157] width 23 height 6
click at [237, 157] on span "CC 11811371" at bounding box center [240, 157] width 23 height 6
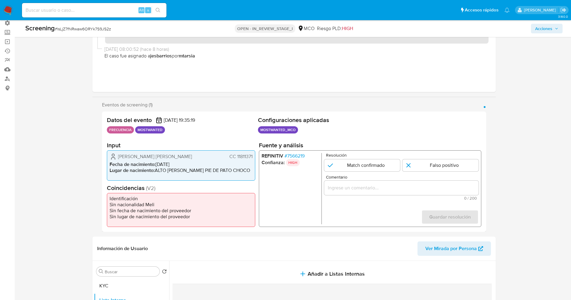
drag, startPoint x: 237, startPoint y: 157, endPoint x: 253, endPoint y: 157, distance: 16.3
click at [253, 157] on div "Rengifo Arias Tomas Emiliano CC 11811371 Fecha de nacimiento : 11/07/1980 Lugar…" at bounding box center [181, 166] width 148 height 30
click at [297, 155] on span "# 7566219" at bounding box center [294, 156] width 20 height 6
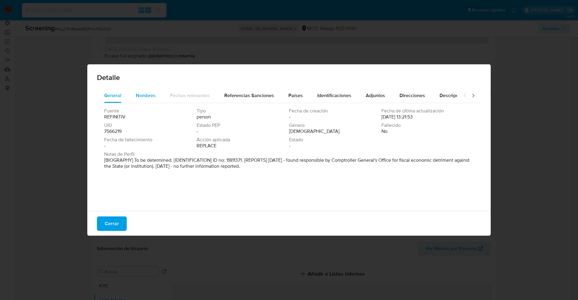
click at [152, 95] on span "Nombres" at bounding box center [146, 95] width 20 height 7
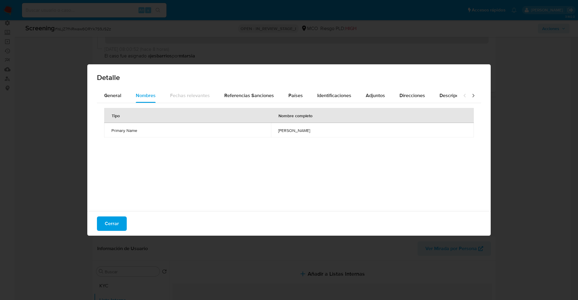
drag, startPoint x: 253, startPoint y: 132, endPoint x: 281, endPoint y: 127, distance: 29.3
click at [318, 131] on tr "Primary Name tomas emir rengifo arias" at bounding box center [289, 130] width 370 height 14
click at [110, 225] on span "Cerrar" at bounding box center [112, 223] width 14 height 13
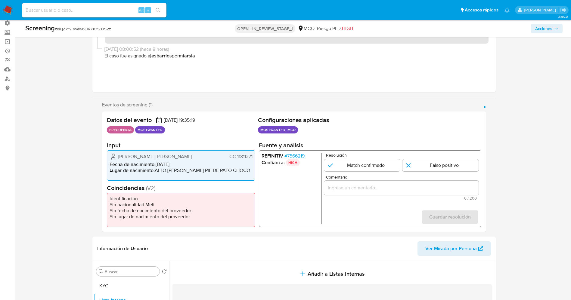
drag, startPoint x: 235, startPoint y: 157, endPoint x: 254, endPoint y: 156, distance: 18.7
click at [254, 156] on div "Rengifo Arias Tomas Emiliano CC 11811371 Fecha de nacimiento : 11/07/1980 Lugar…" at bounding box center [181, 166] width 148 height 30
click at [380, 165] on input "1 de 1" at bounding box center [362, 166] width 76 height 12
radio input "true"
click at [434, 169] on input "1 de 1" at bounding box center [440, 166] width 76 height 12
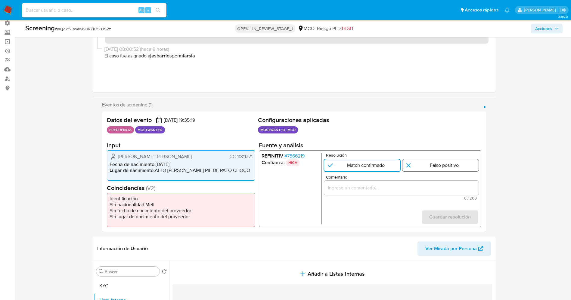
radio input "true"
click at [429, 185] on input "Comentario" at bounding box center [401, 188] width 154 height 8
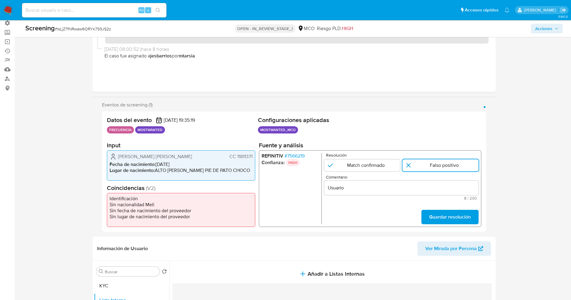
drag, startPoint x: 117, startPoint y: 156, endPoint x: 251, endPoint y: 155, distance: 134.0
click at [251, 155] on div "Rengifo Arias Tomas Emiliano CC 11811371" at bounding box center [181, 156] width 143 height 7
click at [374, 185] on input "Usuario" at bounding box center [401, 188] width 154 height 8
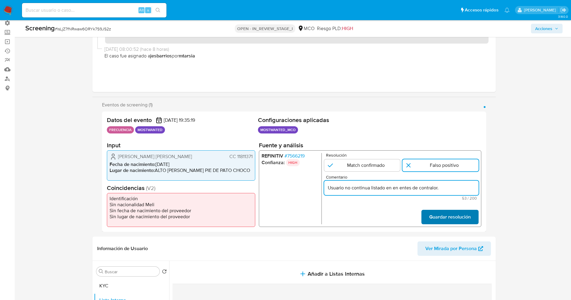
type input "Usuario no continua listado en en entes de contralor."
click at [465, 221] on span "Guardar resolución" at bounding box center [450, 217] width 42 height 13
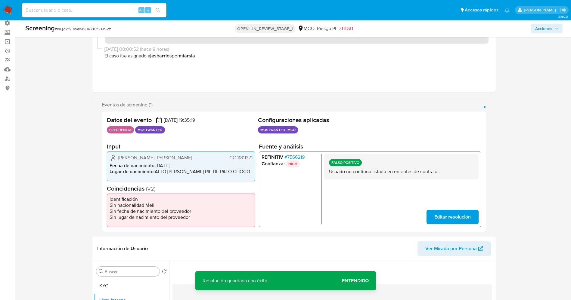
drag, startPoint x: 329, startPoint y: 168, endPoint x: 446, endPoint y: 175, distance: 117.0
click at [446, 175] on div "FALSO POSITIVO Usuario no continua listado en en entes de contralor." at bounding box center [401, 166] width 154 height 25
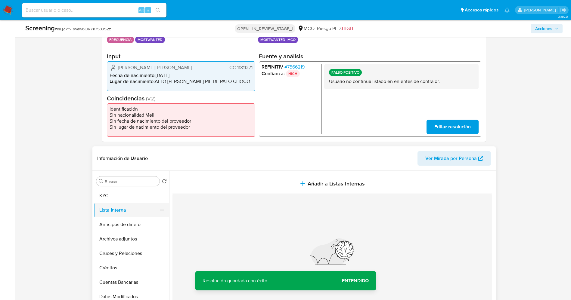
click at [135, 210] on button "Lista Interna" at bounding box center [129, 210] width 70 height 14
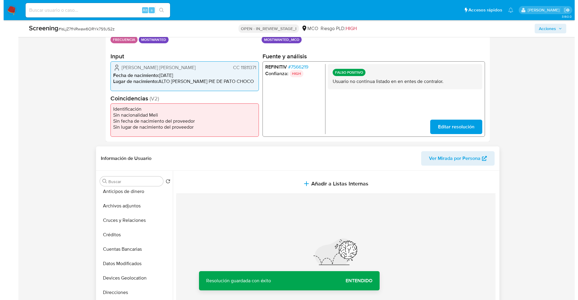
scroll to position [90, 0]
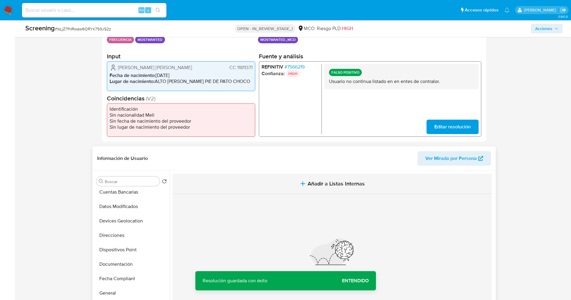
click at [335, 185] on span "Añadir a Listas Internas" at bounding box center [336, 184] width 57 height 7
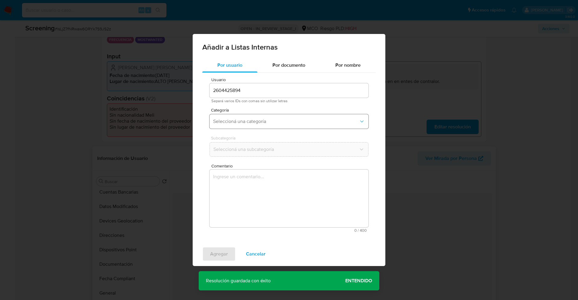
click at [261, 125] on button "Seleccioná una categoría" at bounding box center [289, 121] width 159 height 14
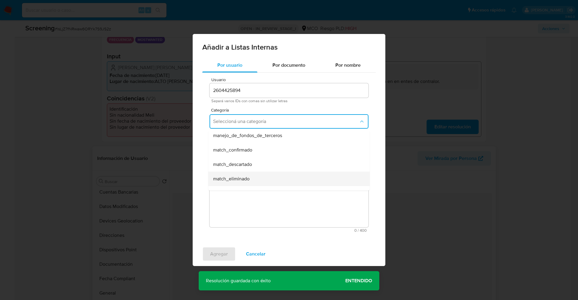
scroll to position [45, 0]
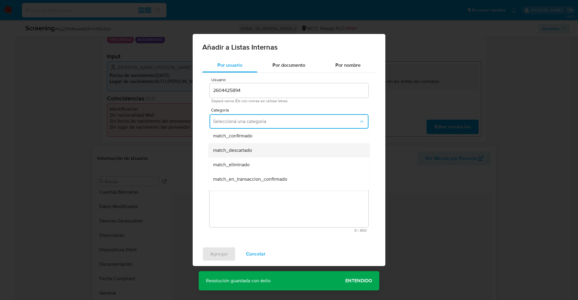
click at [257, 151] on div "match_descartado" at bounding box center [287, 150] width 148 height 14
click at [257, 144] on button "Seleccioná una subcategoría" at bounding box center [289, 149] width 159 height 14
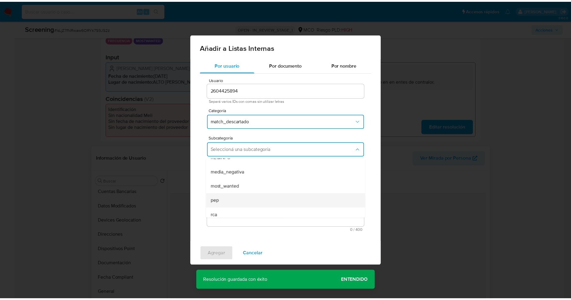
scroll to position [41, 0]
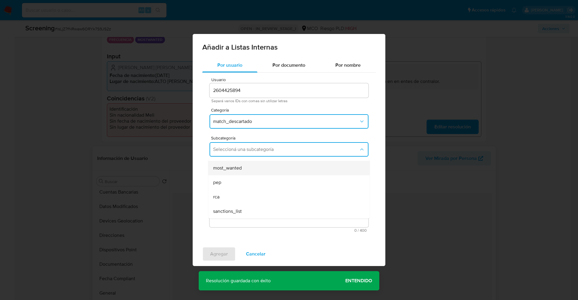
click at [236, 169] on span "most_wanted" at bounding box center [227, 168] width 29 height 6
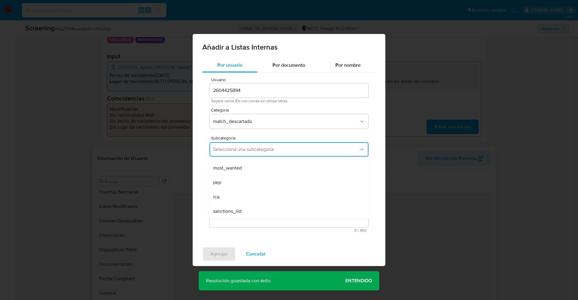
click at [238, 196] on textarea "Comentario" at bounding box center [289, 199] width 159 height 58
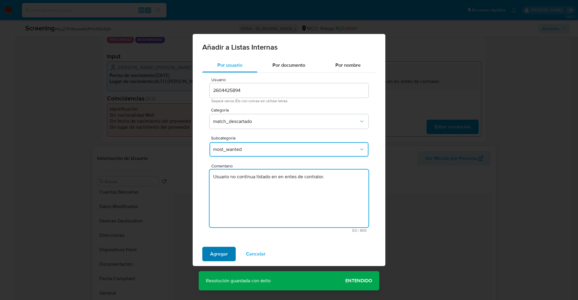
type textarea "Usuario no continua listado en en entes de contralor."
click at [231, 252] on button "Agregar" at bounding box center [218, 254] width 33 height 14
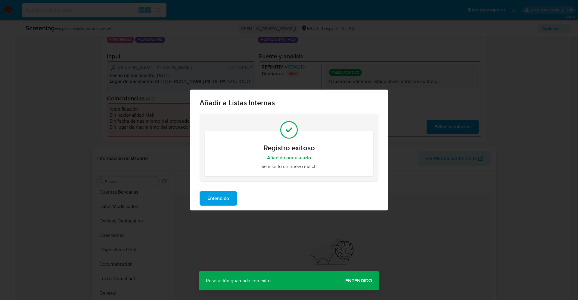
click at [217, 199] on span "Entendido" at bounding box center [218, 198] width 22 height 13
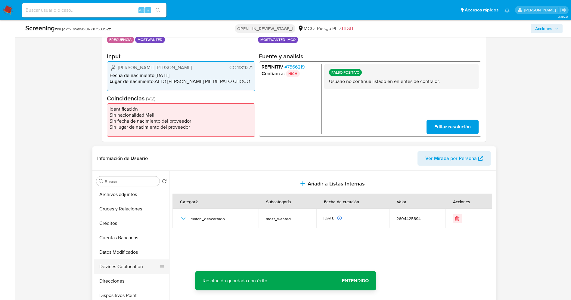
scroll to position [0, 0]
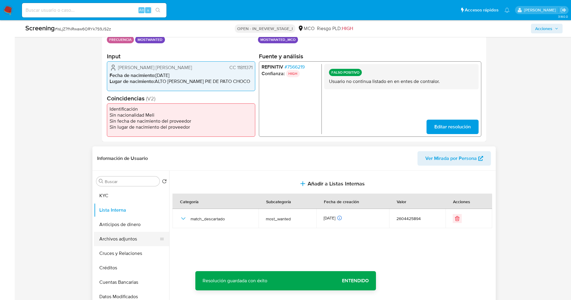
drag, startPoint x: 117, startPoint y: 242, endPoint x: 108, endPoint y: 242, distance: 9.3
click at [116, 242] on button "Archivos adjuntos" at bounding box center [129, 239] width 70 height 14
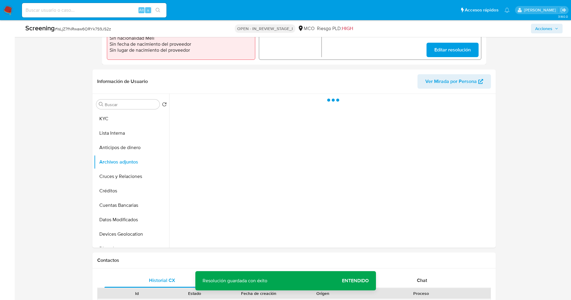
scroll to position [226, 0]
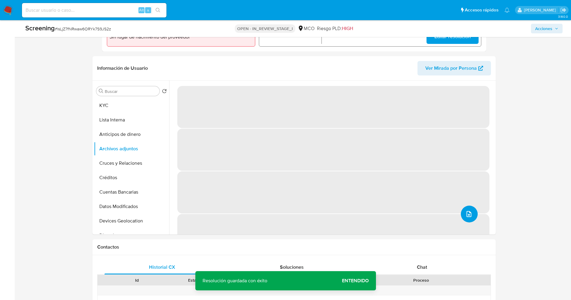
click at [472, 215] on button "upload-file" at bounding box center [469, 214] width 17 height 17
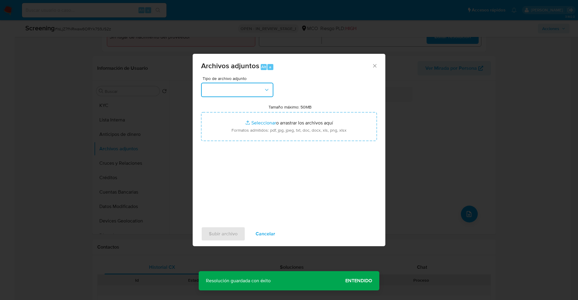
click at [243, 93] on button "button" at bounding box center [237, 90] width 72 height 14
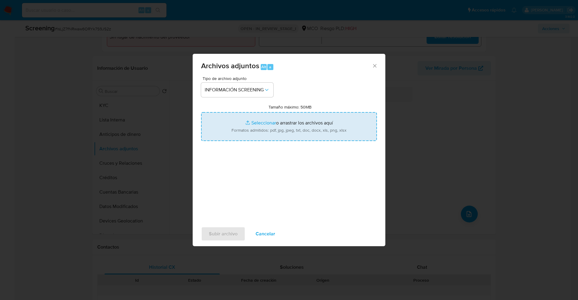
type input "C:\fakepath\_tomas emir rengifo arias_ - Buscar con Google.pdf"
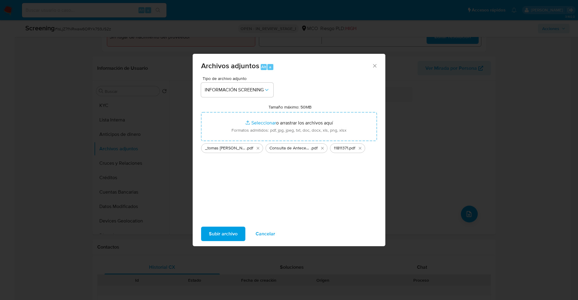
click at [221, 229] on span "Subir archivo" at bounding box center [223, 234] width 29 height 13
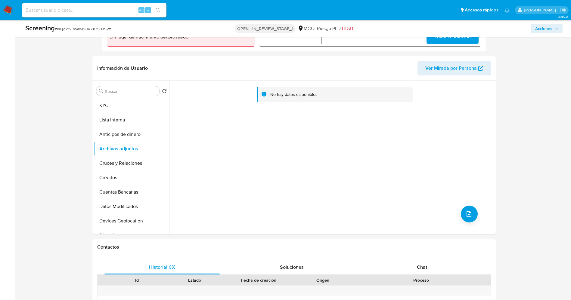
click at [126, 121] on button "Lista Interna" at bounding box center [131, 120] width 75 height 14
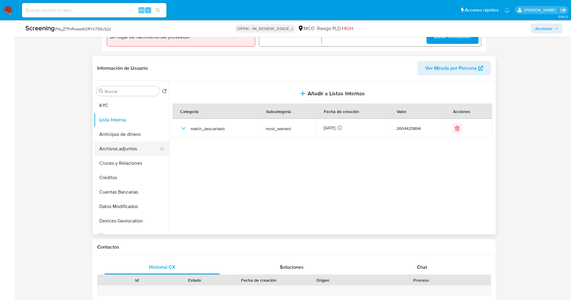
click at [129, 151] on button "Archivos adjuntos" at bounding box center [129, 149] width 70 height 14
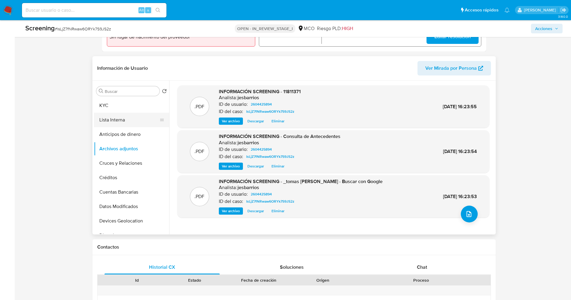
click at [135, 122] on button "Lista Interna" at bounding box center [129, 120] width 70 height 14
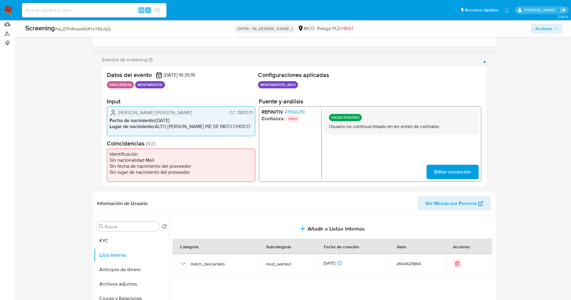
scroll to position [0, 0]
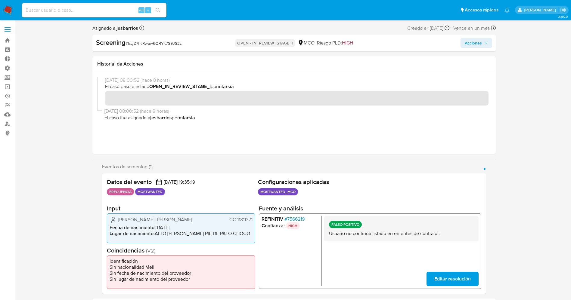
click at [480, 41] on span "Acciones" at bounding box center [473, 43] width 17 height 10
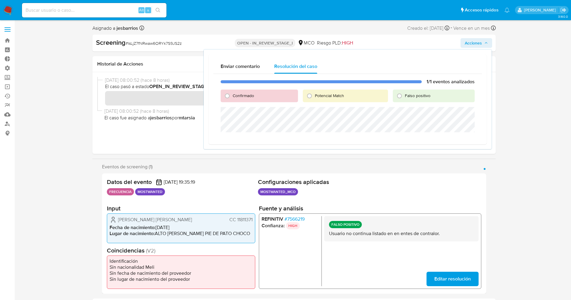
click at [416, 94] on span "Falso positivo" at bounding box center [418, 96] width 26 height 6
click at [404, 94] on input "Falso positivo" at bounding box center [400, 96] width 10 height 10
radio input "true"
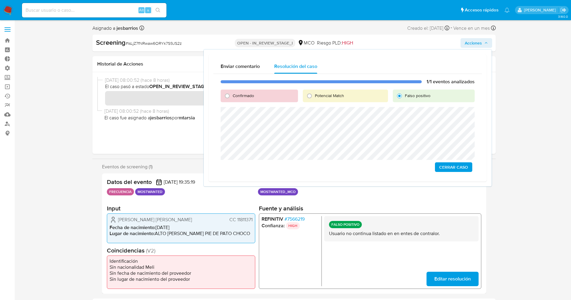
click at [464, 166] on span "Cerrar Caso" at bounding box center [453, 167] width 29 height 8
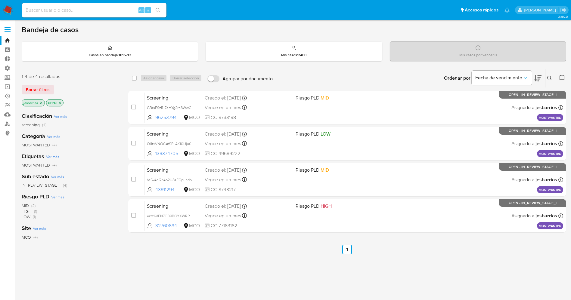
click at [9, 5] on nav "Pausado Ver notificaciones Alt s Accesos rápidos Presiona las siguientes teclas…" at bounding box center [285, 10] width 571 height 20
click at [5, 8] on img at bounding box center [8, 10] width 10 height 10
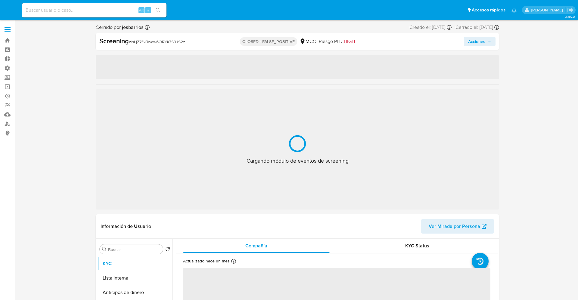
select select "10"
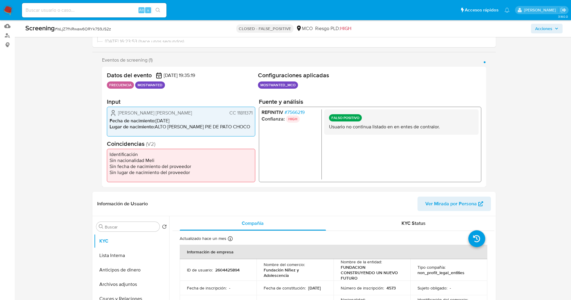
scroll to position [90, 0]
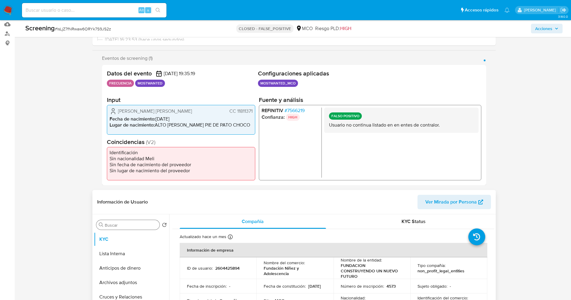
click at [115, 252] on button "Lista Interna" at bounding box center [131, 254] width 75 height 14
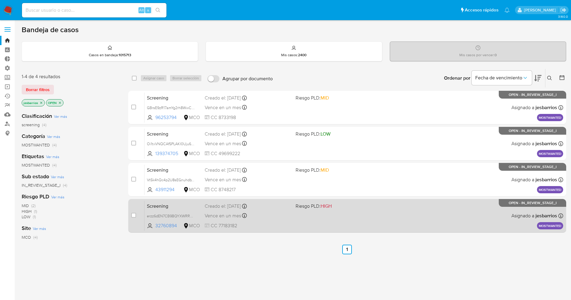
click at [264, 224] on span "CC 77183182" at bounding box center [248, 226] width 86 height 7
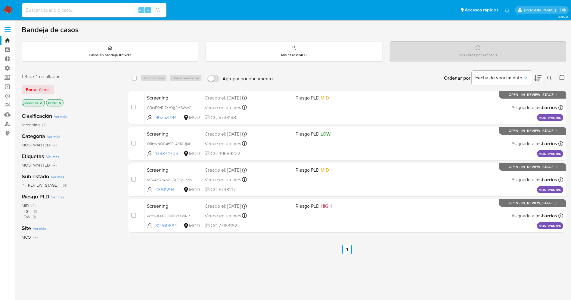
click at [7, 8] on img at bounding box center [8, 10] width 10 height 10
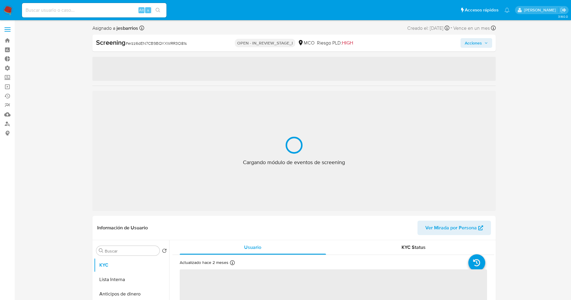
select select "10"
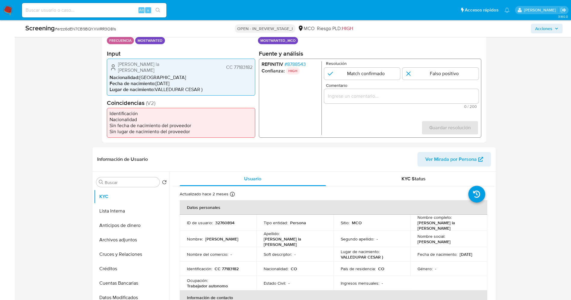
scroll to position [135, 0]
click at [119, 207] on button "Lista Interna" at bounding box center [129, 210] width 70 height 14
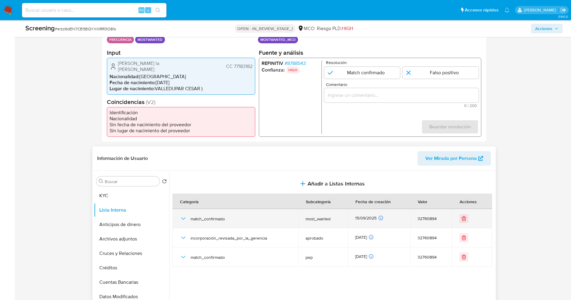
click at [186, 218] on icon "button" at bounding box center [183, 218] width 7 height 7
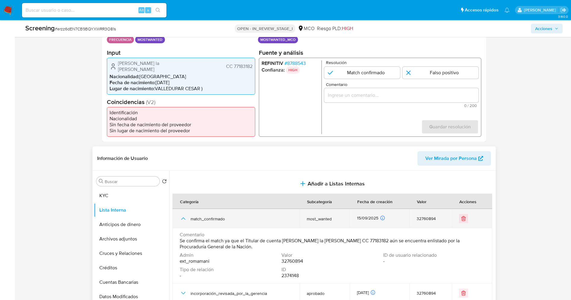
click at [186, 218] on icon "button" at bounding box center [183, 218] width 7 height 7
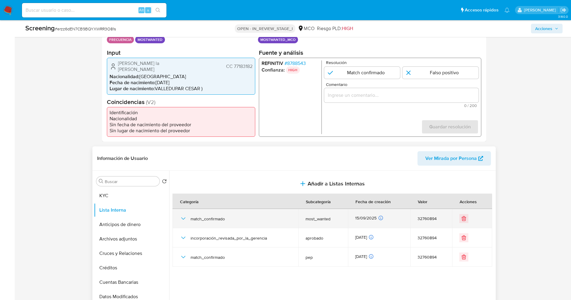
click at [186, 218] on icon "button" at bounding box center [183, 218] width 7 height 7
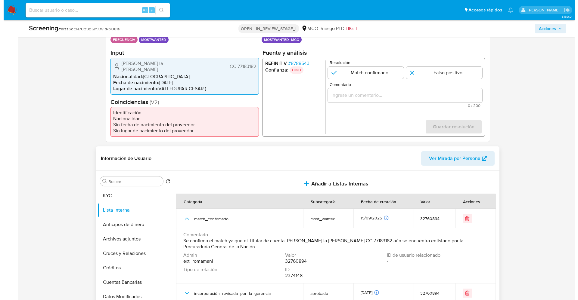
scroll to position [45, 0]
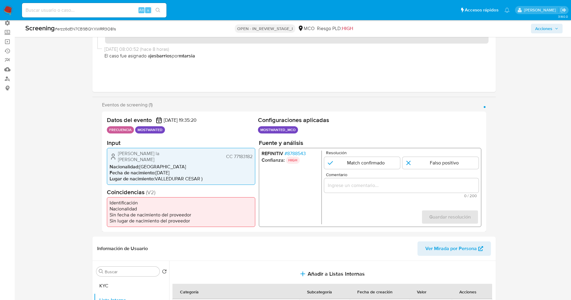
drag, startPoint x: 232, startPoint y: 154, endPoint x: 255, endPoint y: 155, distance: 22.9
click at [255, 155] on div "Cesar Cerchiaro la de Rosa CC 77183182 Nacionalidad : Colombia Fecha de nacimie…" at bounding box center [181, 166] width 148 height 37
click at [297, 159] on p "HIGH" at bounding box center [293, 160] width 14 height 7
click at [297, 155] on span "# 8788543" at bounding box center [294, 154] width 21 height 6
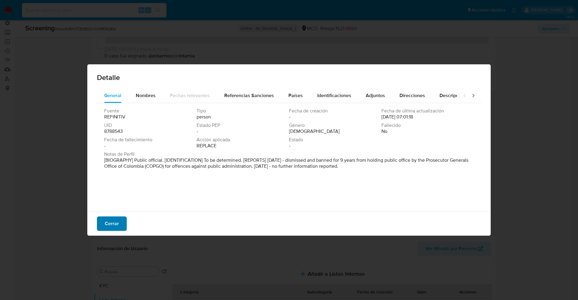
click at [109, 223] on span "Cerrar" at bounding box center [112, 223] width 14 height 13
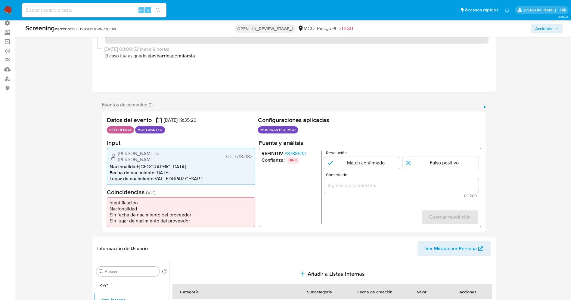
click at [290, 155] on span "# 8788543" at bounding box center [294, 154] width 21 height 6
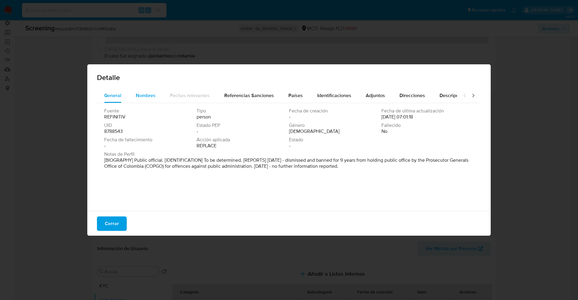
click at [137, 95] on span "Nombres" at bounding box center [146, 95] width 20 height 7
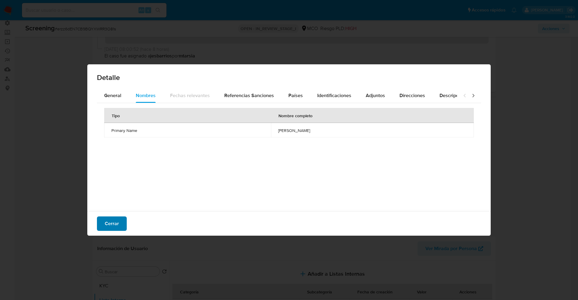
click at [114, 226] on span "Cerrar" at bounding box center [112, 223] width 14 height 13
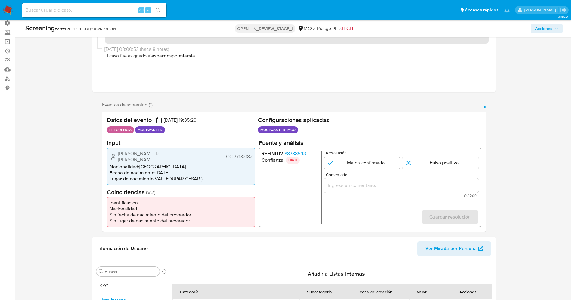
click at [298, 154] on span "# 8788543" at bounding box center [294, 154] width 21 height 6
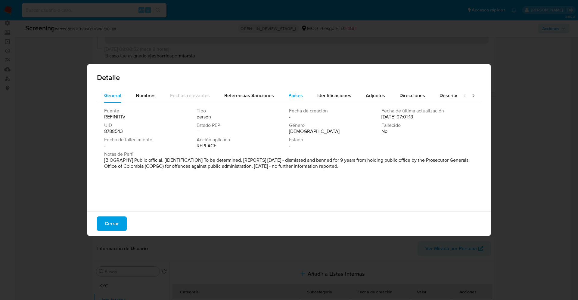
click at [292, 94] on span "Países" at bounding box center [295, 95] width 14 height 7
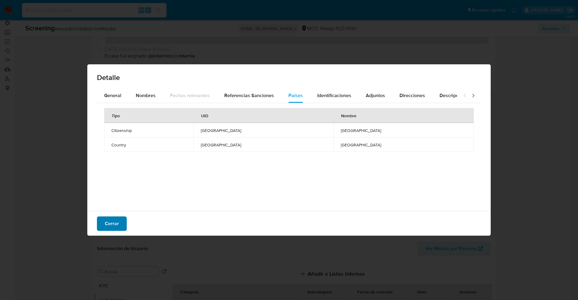
click at [118, 223] on span "Cerrar" at bounding box center [112, 223] width 14 height 13
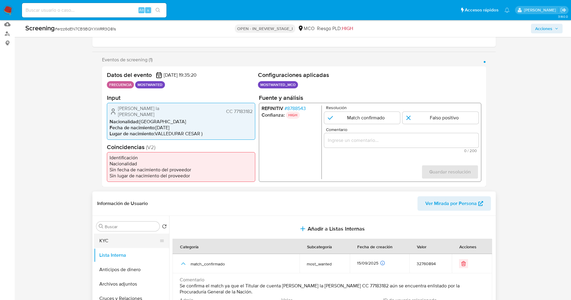
click at [104, 243] on button "KYC" at bounding box center [129, 241] width 70 height 14
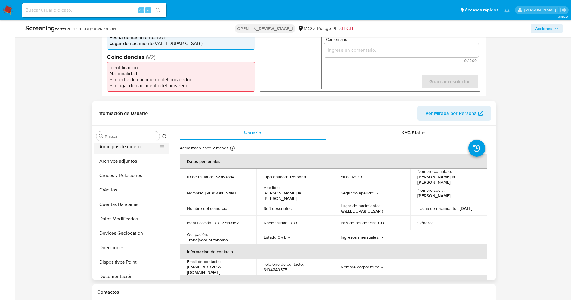
scroll to position [0, 0]
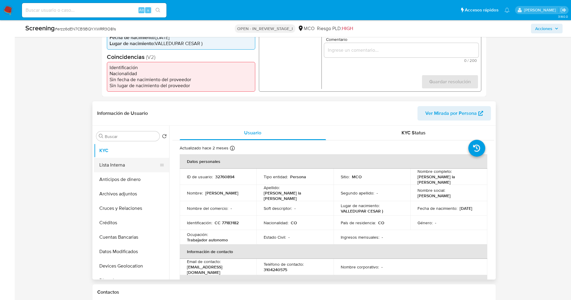
click at [124, 164] on button "Lista Interna" at bounding box center [129, 165] width 70 height 14
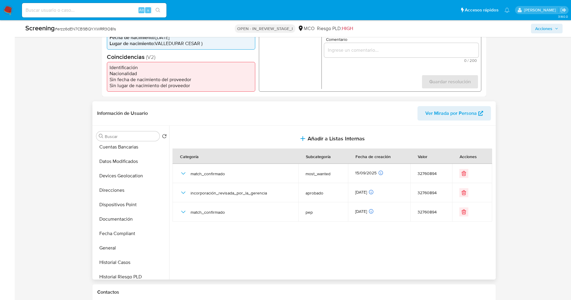
scroll to position [135, 0]
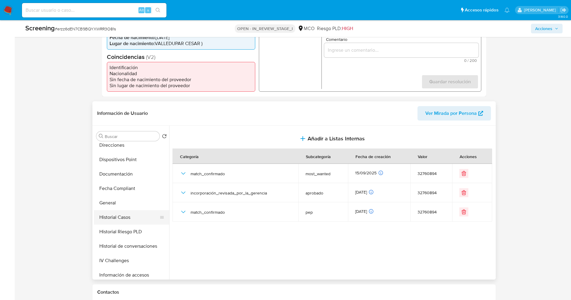
click at [125, 212] on button "Historial Casos" at bounding box center [129, 217] width 70 height 14
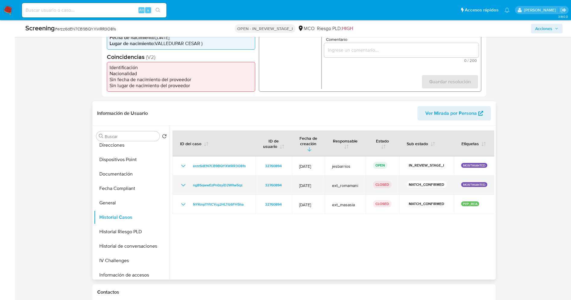
click at [183, 182] on icon "Mostrar/Ocultar" at bounding box center [183, 185] width 7 height 7
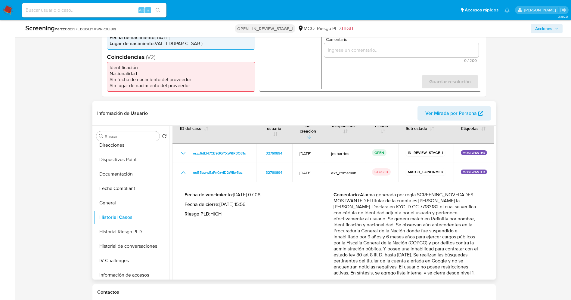
scroll to position [45, 0]
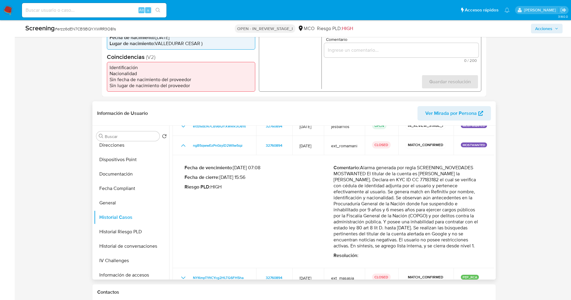
drag, startPoint x: 367, startPoint y: 202, endPoint x: 434, endPoint y: 237, distance: 75.8
click at [434, 237] on p "Comentario : Alarma generada por regla SCREENING_NOVEDADES MOSTWANTED El titula…" at bounding box center [408, 207] width 149 height 84
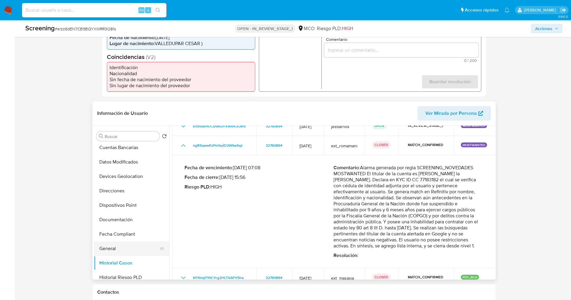
scroll to position [0, 0]
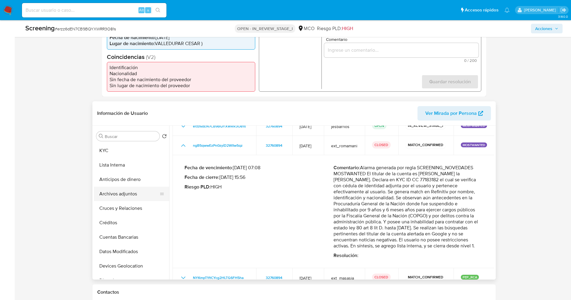
click at [117, 194] on button "Archivos adjuntos" at bounding box center [129, 194] width 70 height 14
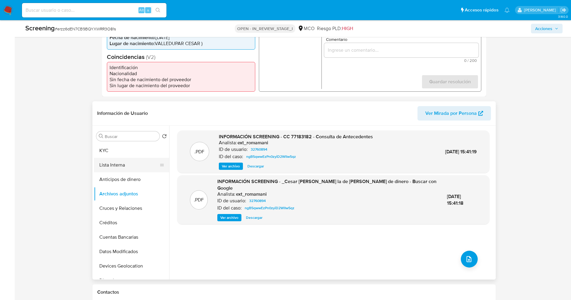
click at [108, 161] on button "Lista Interna" at bounding box center [129, 165] width 70 height 14
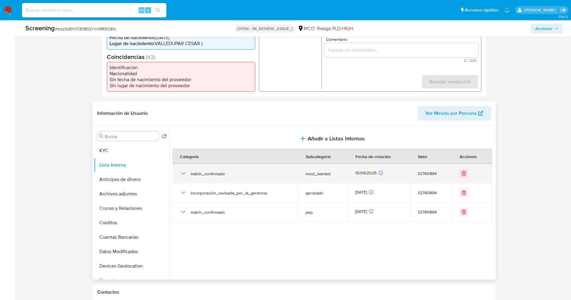
click at [179, 175] on td "match_confirmado" at bounding box center [235, 173] width 126 height 19
click at [182, 174] on icon "button" at bounding box center [183, 173] width 7 height 7
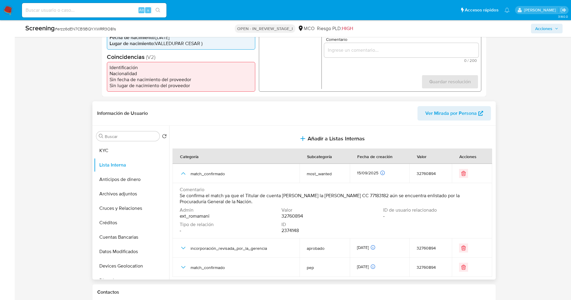
drag, startPoint x: 215, startPoint y: 198, endPoint x: 231, endPoint y: 201, distance: 16.9
click at [231, 201] on td "Comentario Se confirma el match ya que el Titular de cuenta Cesar Cerchiaro la …" at bounding box center [332, 210] width 320 height 55
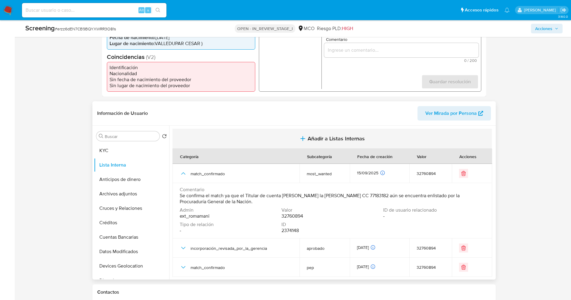
click at [312, 135] on span "Añadir a Listas Internas" at bounding box center [336, 138] width 57 height 7
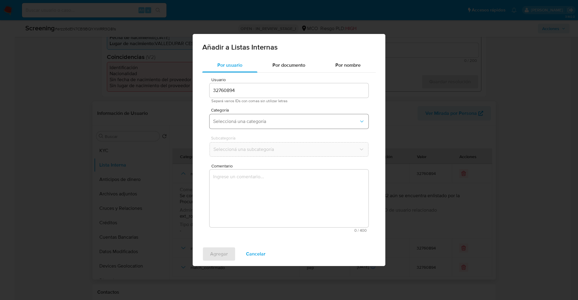
click at [270, 115] on button "Seleccioná una categoría" at bounding box center [289, 121] width 159 height 14
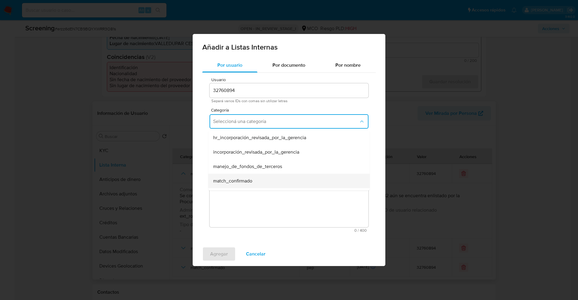
click at [248, 178] on span "match_confirmado" at bounding box center [232, 181] width 39 height 6
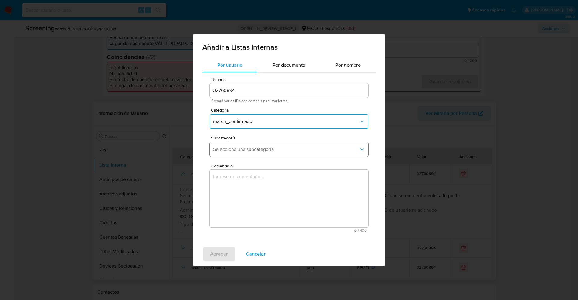
click at [246, 152] on span "Seleccioná una subcategoría" at bounding box center [286, 150] width 146 height 6
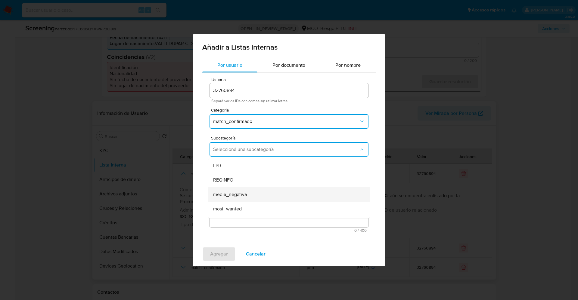
scroll to position [41, 0]
click at [238, 176] on div "pep" at bounding box center [287, 182] width 148 height 14
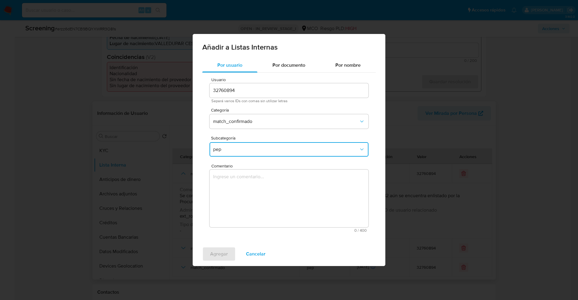
click at [243, 142] on button "pep" at bounding box center [289, 149] width 159 height 14
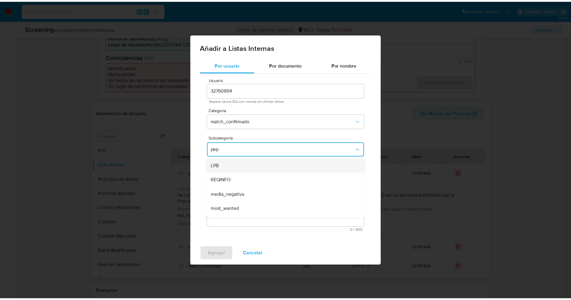
scroll to position [12, 0]
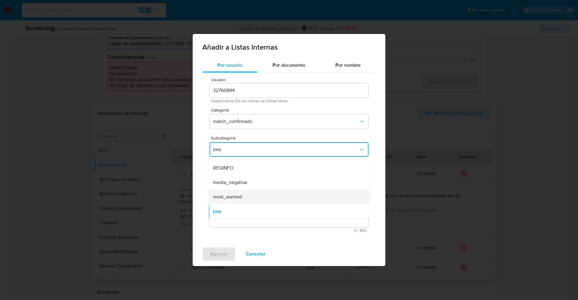
click at [237, 197] on span "most_wanted" at bounding box center [227, 197] width 29 height 6
click at [237, 198] on textarea "Comentario" at bounding box center [289, 199] width 159 height 58
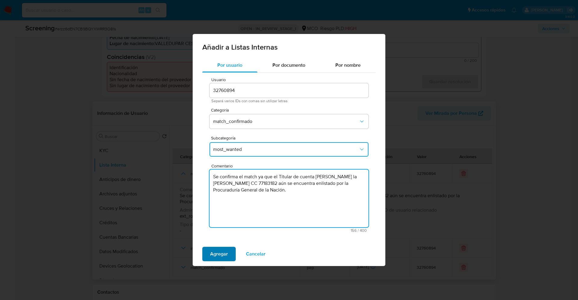
type textarea "Se confirma el match ya que el Titular de cuenta Cesar Cerchiaro la de Rosa CC …"
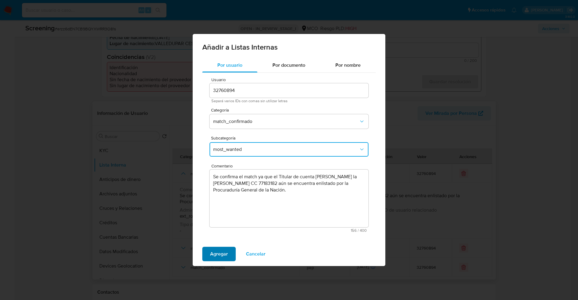
click at [226, 251] on span "Agregar" at bounding box center [219, 254] width 18 height 13
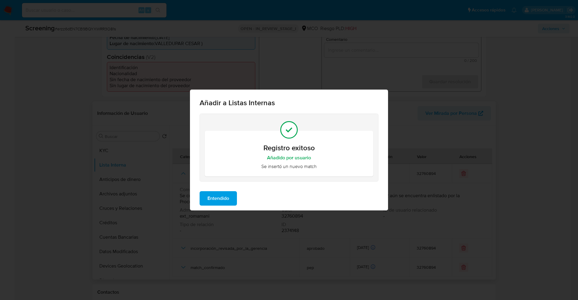
click at [220, 203] on span "Entendido" at bounding box center [218, 198] width 22 height 13
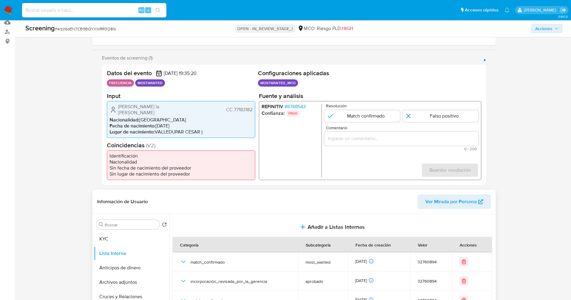
scroll to position [90, 0]
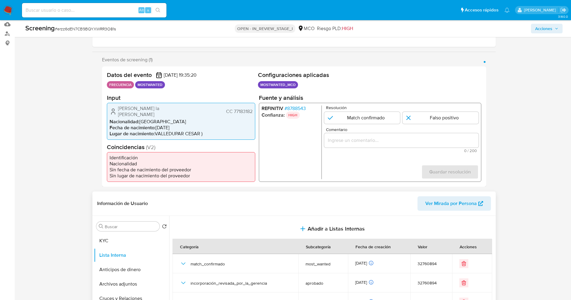
drag, startPoint x: 234, startPoint y: 110, endPoint x: 254, endPoint y: 111, distance: 20.2
click at [254, 111] on div "Cesar Cerchiaro la de Rosa CC 77183182 Nacionalidad : Colombia Fecha de nacimie…" at bounding box center [181, 121] width 148 height 37
click at [385, 122] on input "1 de 1" at bounding box center [362, 118] width 76 height 12
radio input "true"
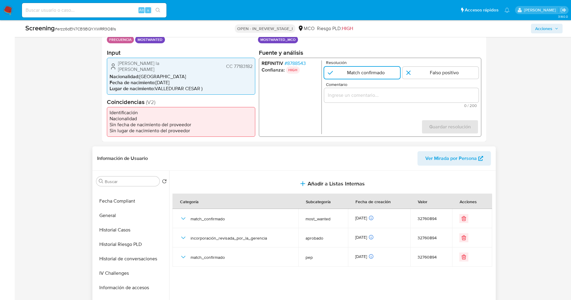
scroll to position [181, 0]
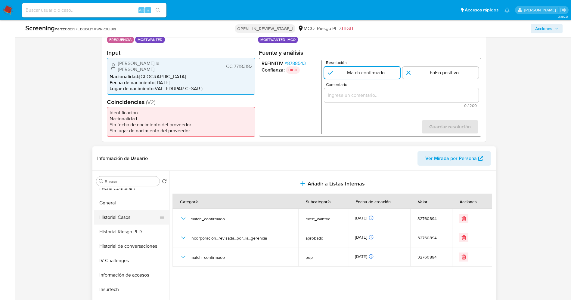
click at [125, 217] on button "Historial Casos" at bounding box center [129, 217] width 70 height 14
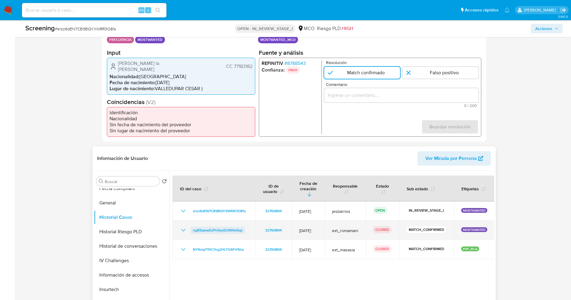
click at [212, 227] on span "ngB5qwwEzPn0zyiD2WlIw5qz" at bounding box center [218, 230] width 50 height 7
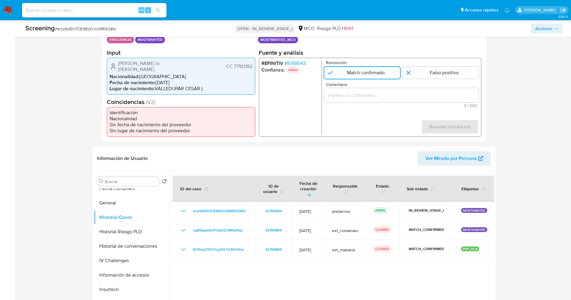
click at [360, 94] on input "Comentario" at bounding box center [401, 95] width 154 height 8
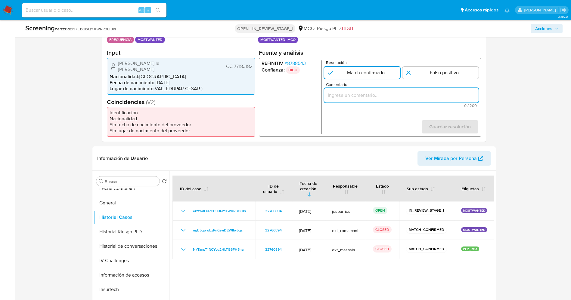
paste input "Se confirma el match ya que el Titular de cuenta Cesar Cerchiaro la de Rosa CC …"
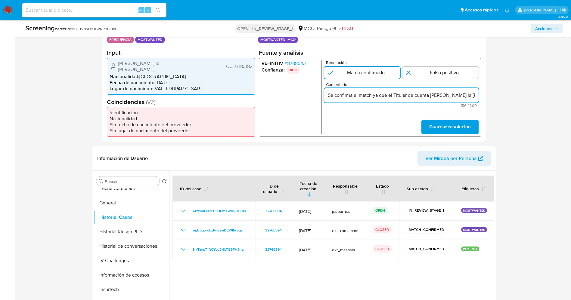
scroll to position [0, 188]
type input "Se confirma el match ya que el Titular de cuenta Cesar Cerchiaro la de Rosa CC …"
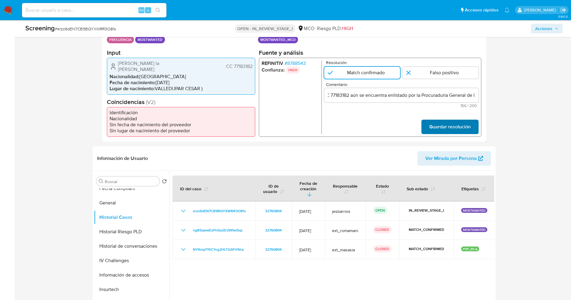
scroll to position [0, 0]
click at [447, 120] on span "Guardar resolución" at bounding box center [450, 126] width 42 height 13
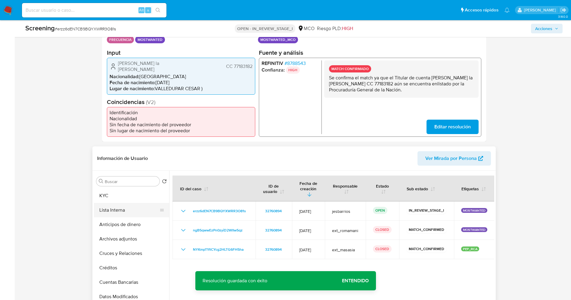
click at [110, 213] on button "Lista Interna" at bounding box center [129, 210] width 70 height 14
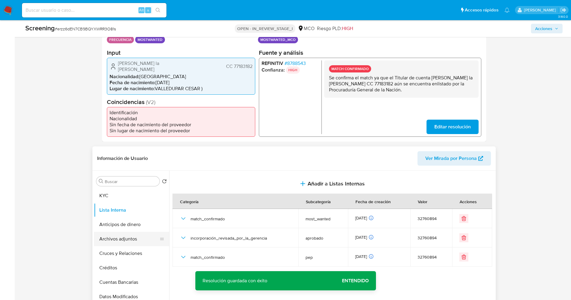
click at [117, 241] on button "Archivos adjuntos" at bounding box center [129, 239] width 70 height 14
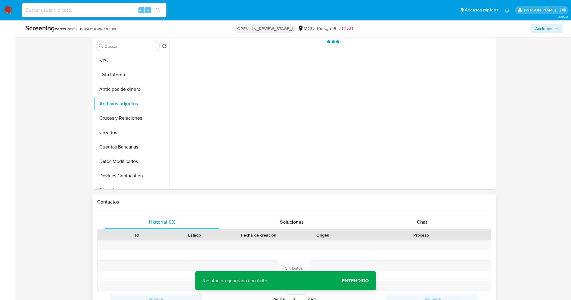
scroll to position [181, 0]
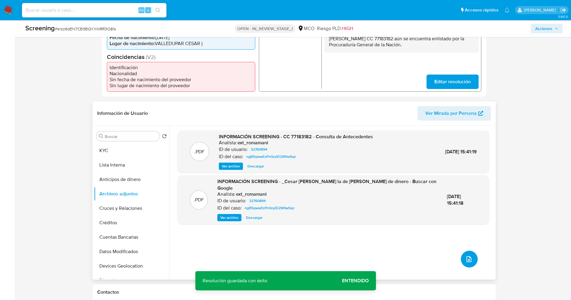
click at [469, 260] on icon "upload-file" at bounding box center [469, 259] width 5 height 6
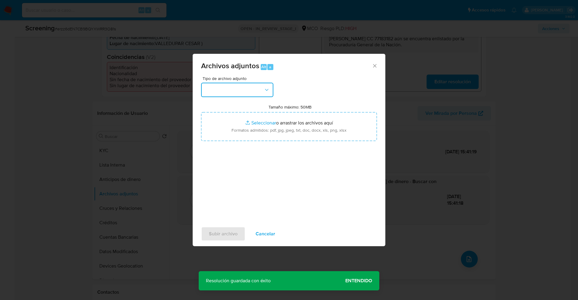
click at [256, 90] on button "button" at bounding box center [237, 90] width 72 height 14
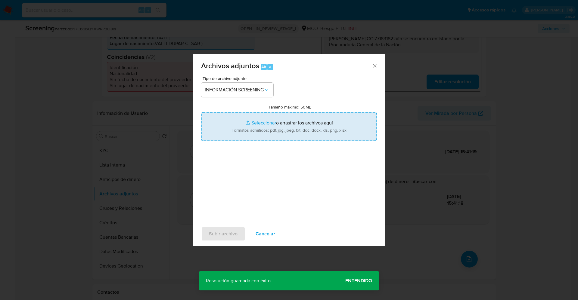
type input "C:\fakepath\Consulta de Antecedentes.pdf"
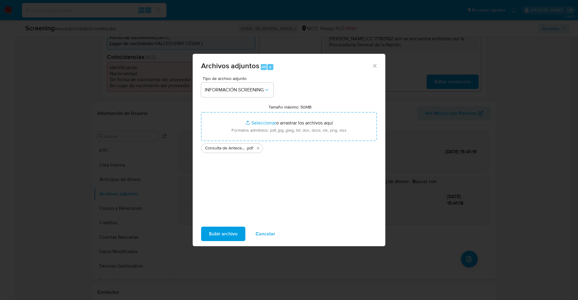
click at [220, 228] on span "Subir archivo" at bounding box center [223, 234] width 29 height 13
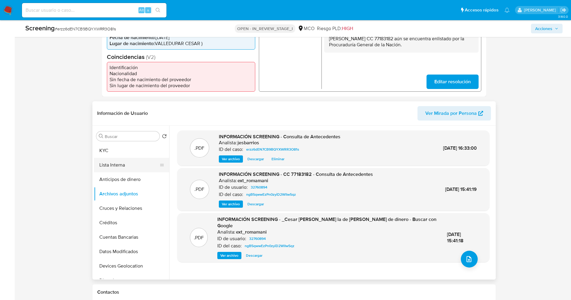
click at [127, 161] on button "Lista Interna" at bounding box center [129, 165] width 70 height 14
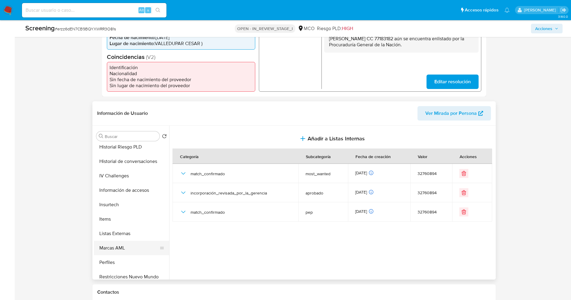
scroll to position [226, 0]
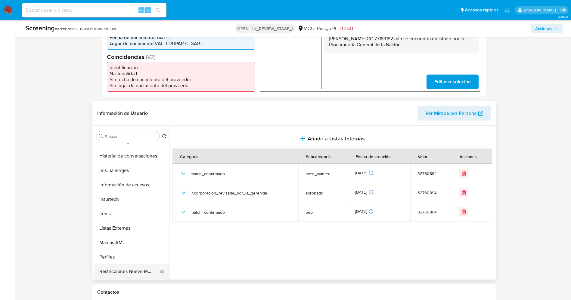
click at [120, 270] on button "Restricciones Nuevo Mundo" at bounding box center [129, 272] width 70 height 14
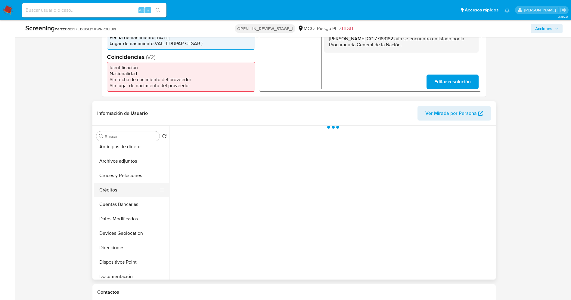
scroll to position [0, 0]
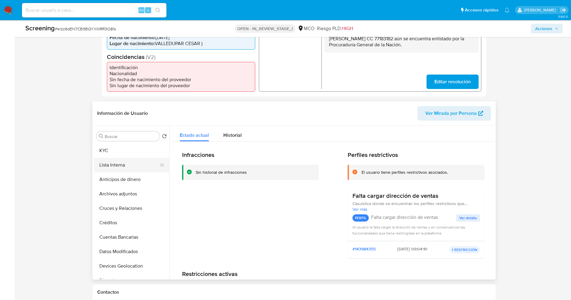
click at [108, 164] on button "Lista Interna" at bounding box center [129, 165] width 70 height 14
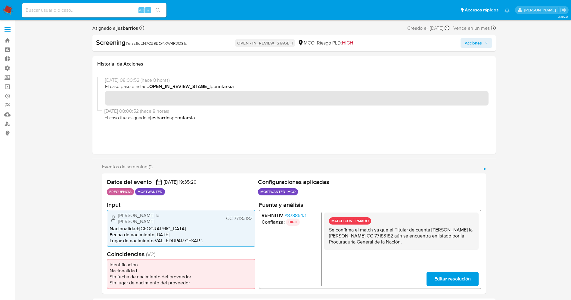
click at [483, 42] on span "Acciones" at bounding box center [476, 43] width 23 height 8
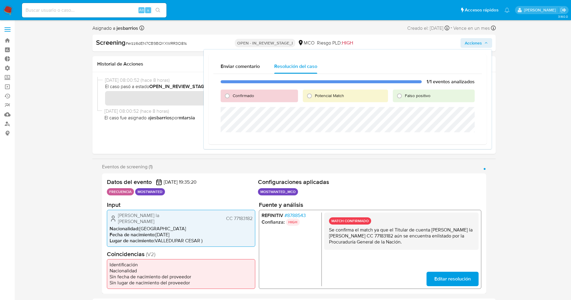
click at [251, 95] on span "Confirmado" at bounding box center [243, 96] width 21 height 6
click at [232, 95] on input "Confirmado" at bounding box center [227, 96] width 10 height 10
radio input "true"
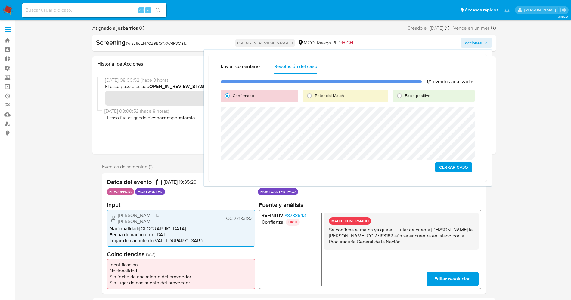
click at [451, 163] on span "Cerrar Caso" at bounding box center [453, 167] width 29 height 8
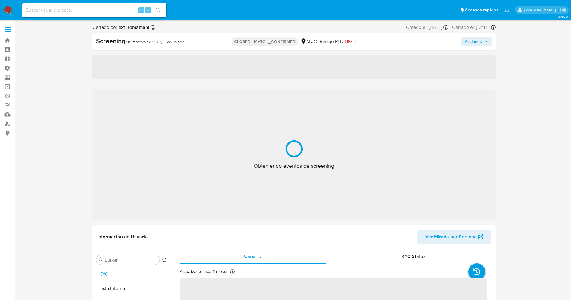
select select "10"
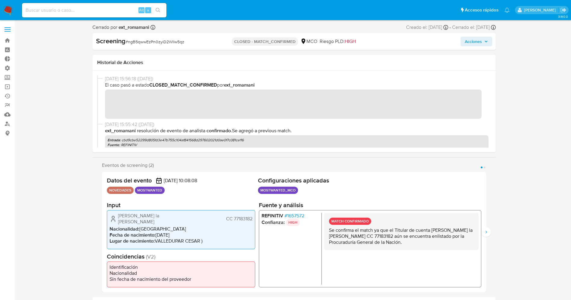
drag, startPoint x: 352, startPoint y: 231, endPoint x: 412, endPoint y: 239, distance: 60.8
click at [446, 250] on div "MATCH CONFIRMADO Se confirma el match ya que el Titular de cuenta [PERSON_NAME]…" at bounding box center [401, 231] width 154 height 37
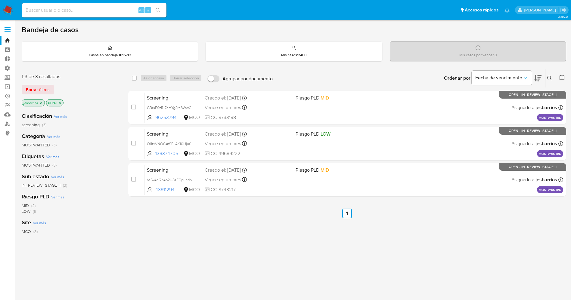
click at [12, 9] on img at bounding box center [8, 10] width 10 height 10
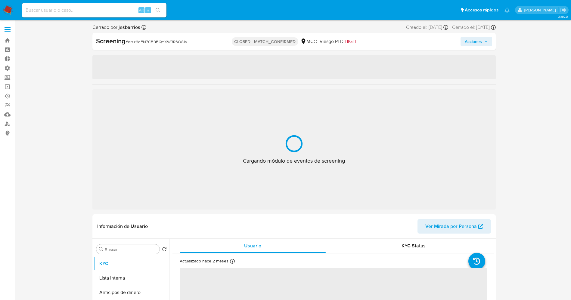
select select "10"
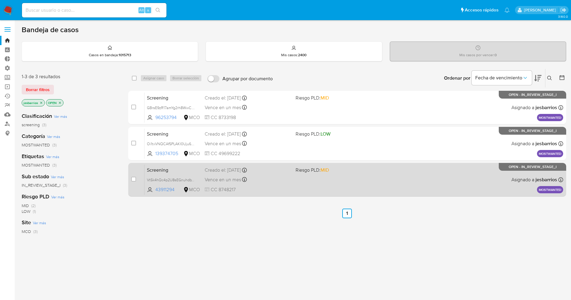
click at [268, 179] on div "Vence en un mes Vence el [DATE] 16:35:20" at bounding box center [248, 180] width 86 height 8
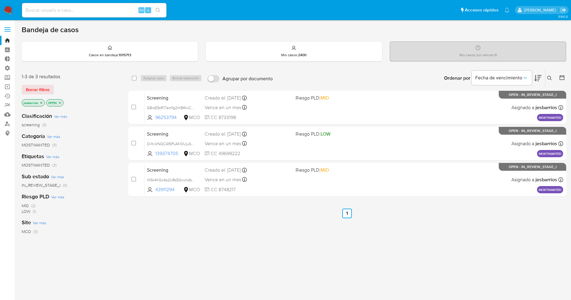
click at [11, 11] on img at bounding box center [8, 10] width 10 height 10
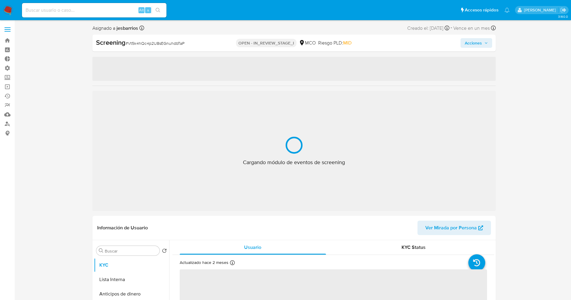
select select "10"
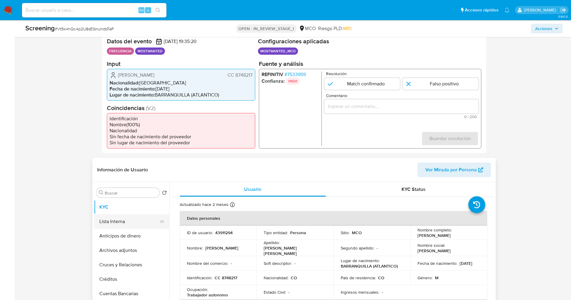
scroll to position [135, 0]
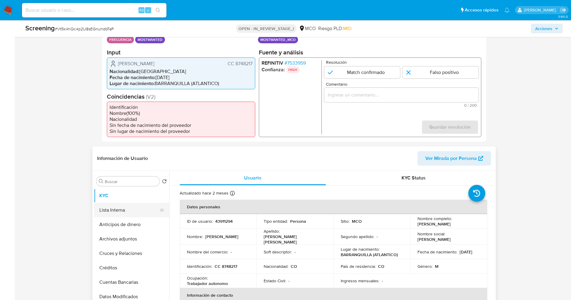
click at [106, 213] on button "Lista Interna" at bounding box center [129, 210] width 70 height 14
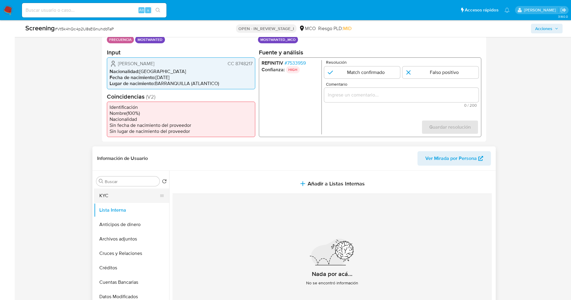
click at [106, 203] on button "KYC" at bounding box center [129, 196] width 70 height 14
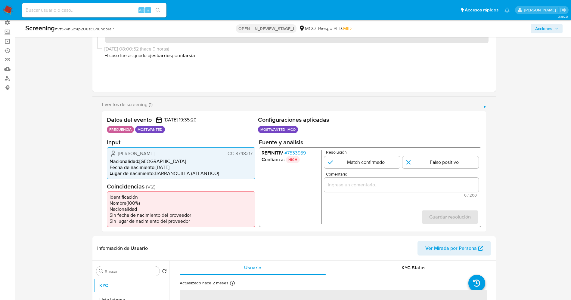
scroll to position [45, 0]
click at [293, 151] on span "# 7533959" at bounding box center [294, 153] width 21 height 6
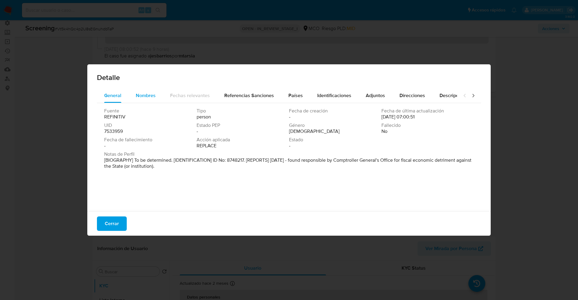
click at [154, 93] on span "Nombres" at bounding box center [146, 95] width 20 height 7
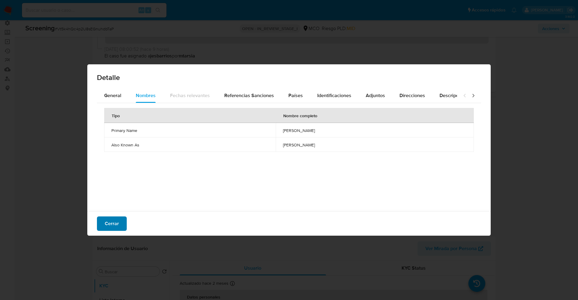
click at [105, 225] on span "Cerrar" at bounding box center [112, 223] width 14 height 13
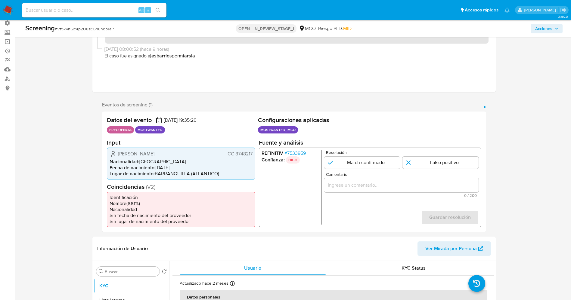
drag, startPoint x: 234, startPoint y: 158, endPoint x: 246, endPoint y: 155, distance: 12.6
click at [253, 157] on div "Gregorio Alfonso Peñaranda Narvaez CC 8748217 Nacionalidad : Colombia Fecha de …" at bounding box center [181, 164] width 148 height 32
drag, startPoint x: 136, startPoint y: 156, endPoint x: 143, endPoint y: 159, distance: 7.0
click at [143, 159] on div "Gregorio Alfonso Peñaranda Narvaez CC 8748217 Nacionalidad : Colombia Fecha de …" at bounding box center [181, 164] width 148 height 32
click at [165, 188] on h2 "Coincidencias ( V2 )" at bounding box center [181, 187] width 148 height 8
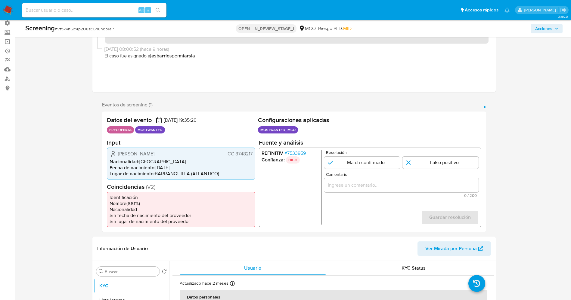
drag, startPoint x: 149, startPoint y: 154, endPoint x: 254, endPoint y: 157, distance: 105.4
click at [254, 157] on div "Gregorio Alfonso Peñaranda Narvaez CC 8748217 Nacionalidad : Colombia Fecha de …" at bounding box center [181, 164] width 148 height 32
click at [429, 164] on input "1 de 1" at bounding box center [440, 163] width 76 height 12
radio input "true"
drag, startPoint x: 406, startPoint y: 191, endPoint x: 403, endPoint y: 188, distance: 4.7
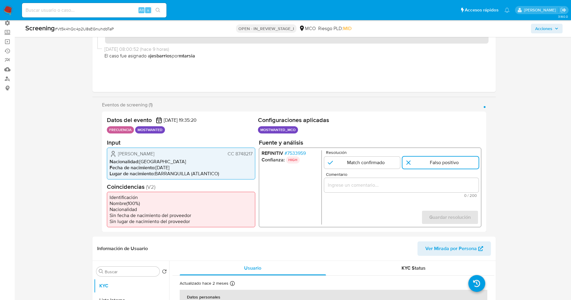
click at [405, 191] on div "1 de 1" at bounding box center [401, 185] width 154 height 14
click at [403, 186] on input "Comentario" at bounding box center [401, 185] width 154 height 8
drag, startPoint x: 124, startPoint y: 151, endPoint x: 255, endPoint y: 155, distance: 131.0
click at [255, 155] on div "Gregorio Alfonso Peñaranda Narvaez CC 8748217 Nacionalidad : Colombia Fecha de …" at bounding box center [181, 164] width 148 height 32
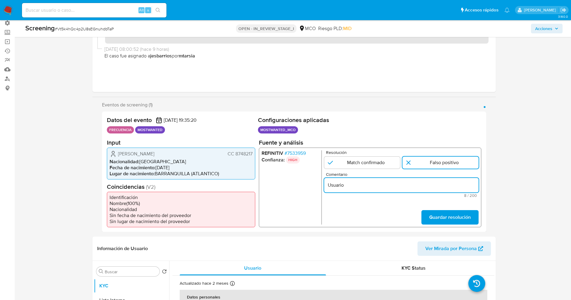
click at [396, 187] on input "Usuario" at bounding box center [401, 185] width 154 height 8
paste input "Gregorio Alfonso Peñaranda Narvaez CC 8748217"
type input "Usuario Gregorio Alfonso Peñaranda Narvaez CC 8748217 no se encuentra en listas…"
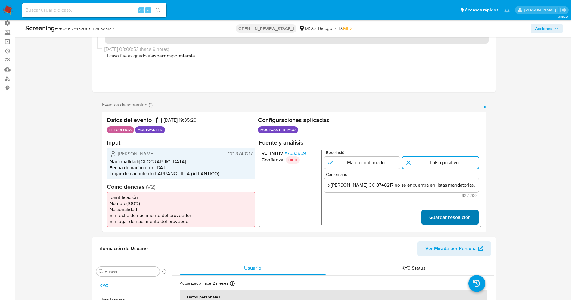
click at [458, 224] on span "Guardar resolución" at bounding box center [450, 217] width 42 height 13
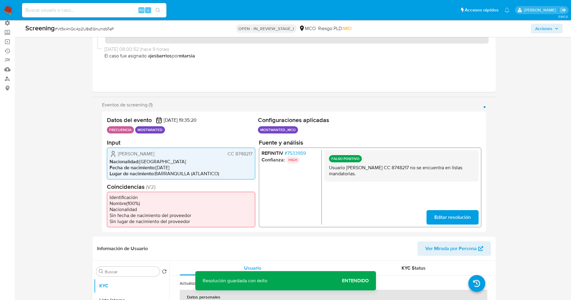
drag, startPoint x: 328, startPoint y: 167, endPoint x: 398, endPoint y: 175, distance: 70.2
click at [412, 175] on div "FALSO POSITIVO Usuario Gregorio Alfonso Peñaranda Narvaez CC 8748217 no se encu…" at bounding box center [401, 165] width 154 height 31
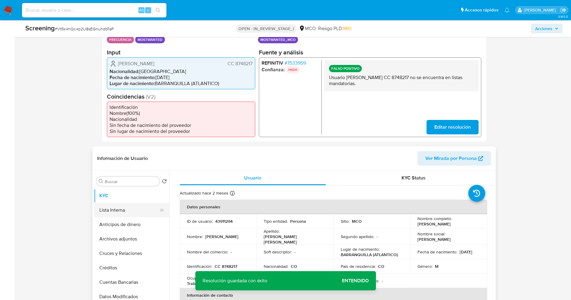
click at [111, 213] on button "Lista Interna" at bounding box center [129, 210] width 70 height 14
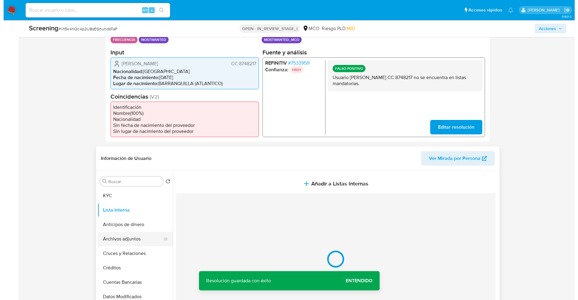
scroll to position [181, 0]
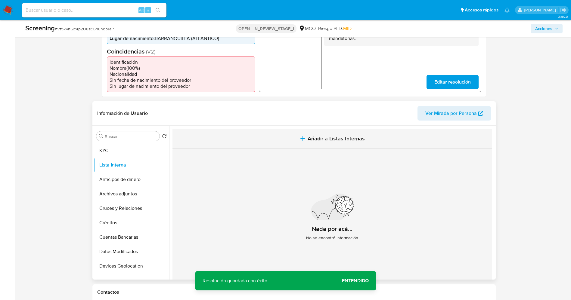
click at [344, 149] on button "Añadir a Listas Internas" at bounding box center [331, 139] width 319 height 20
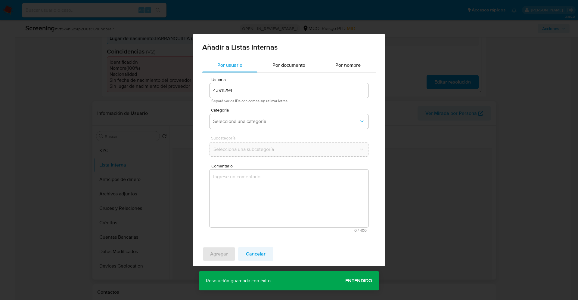
click at [256, 257] on span "Cancelar" at bounding box center [256, 254] width 20 height 13
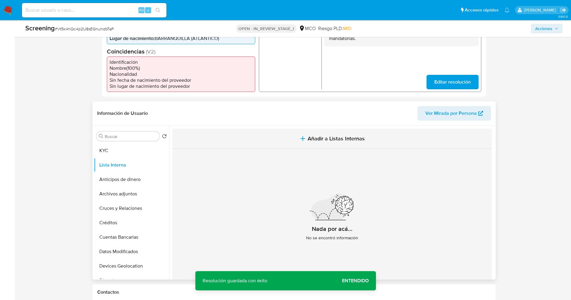
click at [310, 142] on span "Añadir a Listas Internas" at bounding box center [336, 138] width 57 height 7
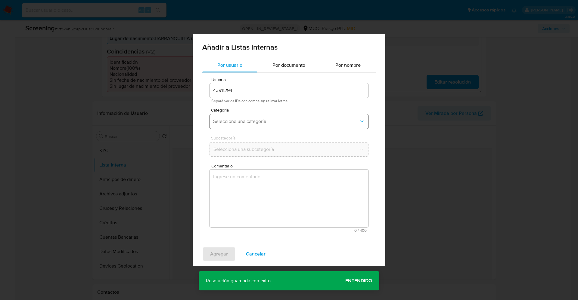
click at [300, 123] on span "Seleccioná una categoría" at bounding box center [286, 122] width 146 height 6
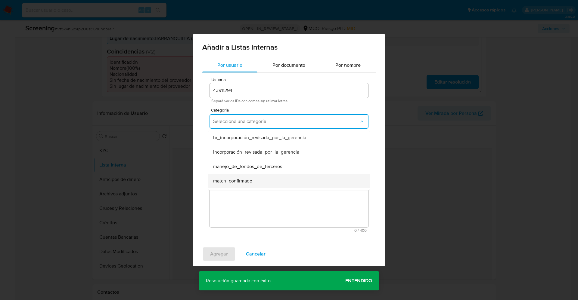
click at [287, 178] on div "match_confirmado" at bounding box center [287, 181] width 148 height 14
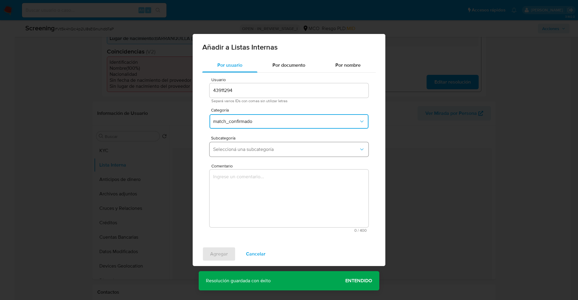
click at [284, 148] on span "Seleccioná una subcategoría" at bounding box center [286, 150] width 146 height 6
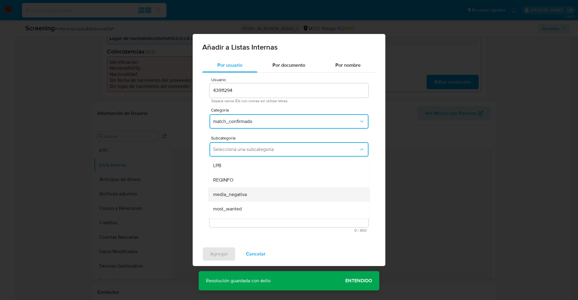
scroll to position [41, 0]
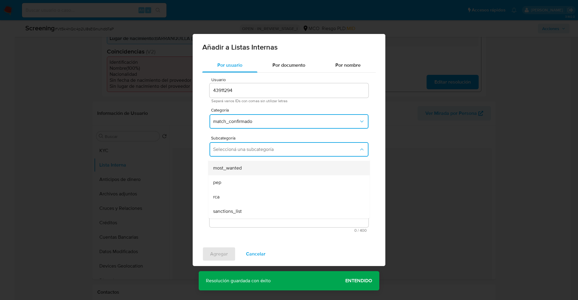
click at [245, 171] on div "most_wanted" at bounding box center [287, 168] width 148 height 14
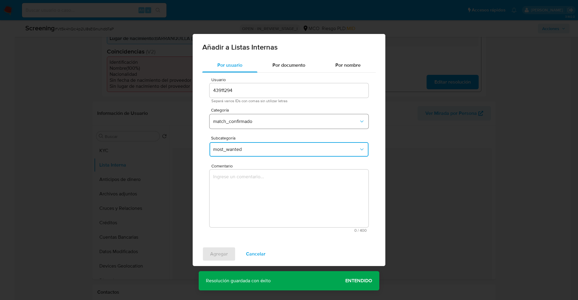
click at [266, 116] on button "match_confirmado" at bounding box center [289, 121] width 159 height 14
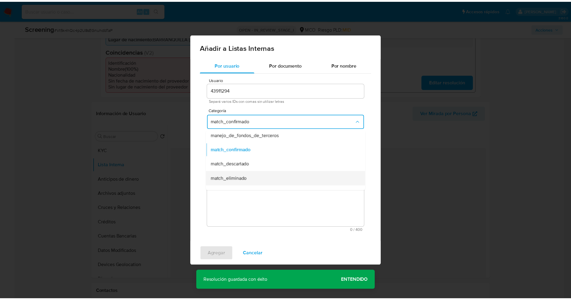
scroll to position [45, 0]
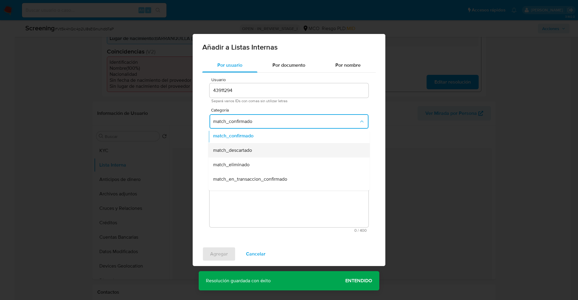
click at [243, 150] on span "match_descartado" at bounding box center [232, 151] width 39 height 6
click at [251, 156] on button "Seleccioná una subcategoría" at bounding box center [289, 149] width 159 height 14
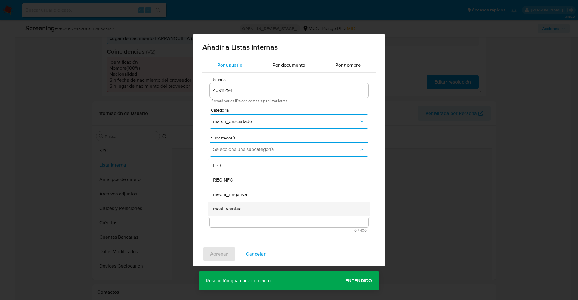
click at [240, 202] on div "most_wanted" at bounding box center [287, 209] width 148 height 14
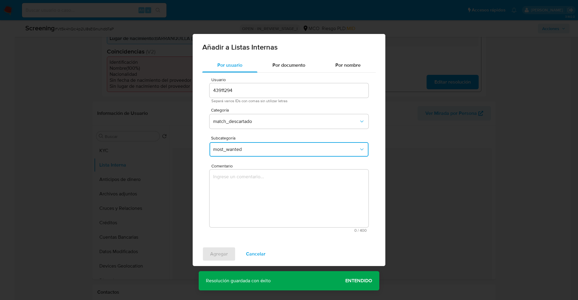
click at [240, 202] on textarea "Comentario" at bounding box center [289, 199] width 159 height 58
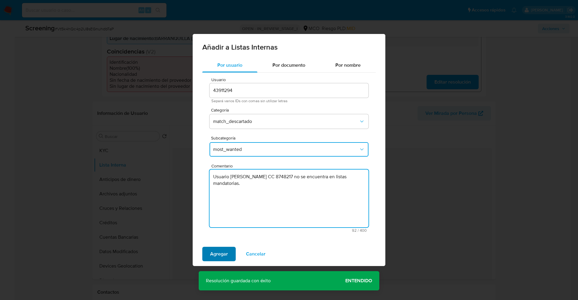
type textarea "Usuario Gregorio Alfonso Peñaranda Narvaez CC 8748217 no se encuentra en listas…"
click at [221, 254] on span "Agregar" at bounding box center [219, 254] width 18 height 13
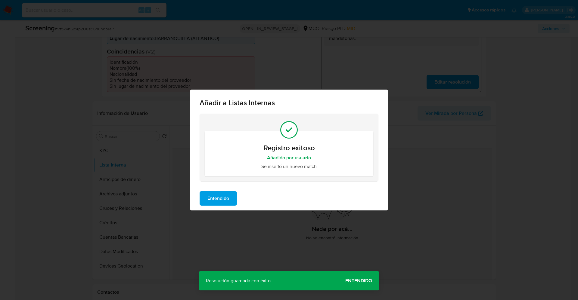
click at [225, 195] on span "Entendido" at bounding box center [218, 198] width 22 height 13
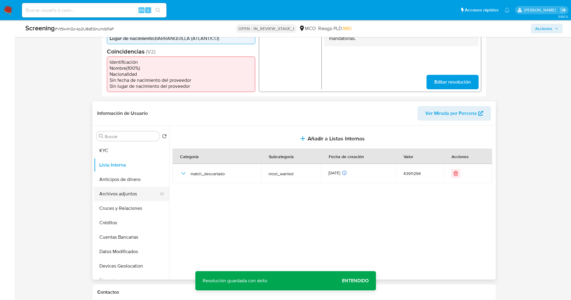
click at [114, 196] on button "Archivos adjuntos" at bounding box center [129, 194] width 70 height 14
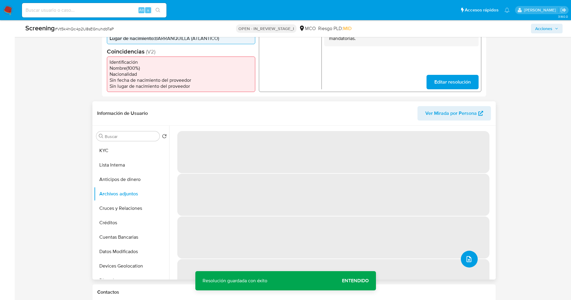
click at [467, 261] on icon "upload-file" at bounding box center [468, 259] width 7 height 7
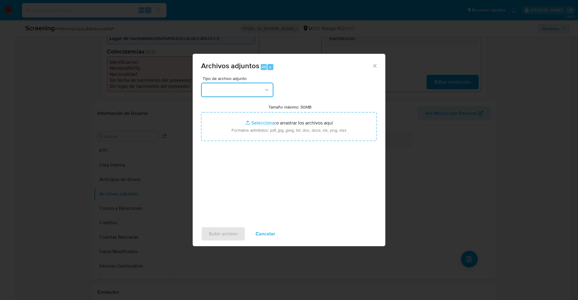
click at [248, 91] on button "button" at bounding box center [237, 90] width 72 height 14
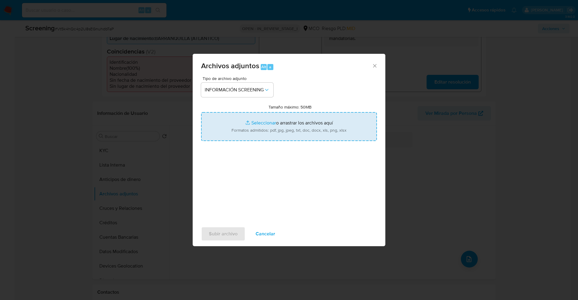
type input "C:\fakepath\_Gregorio Alfonso Peñaranda Narvaez_ lavado de dinero - Buscar con …"
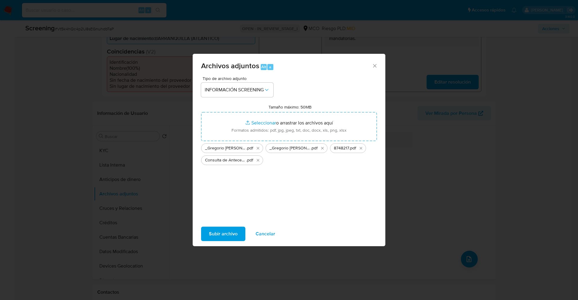
click at [222, 231] on span "Subir archivo" at bounding box center [223, 234] width 29 height 13
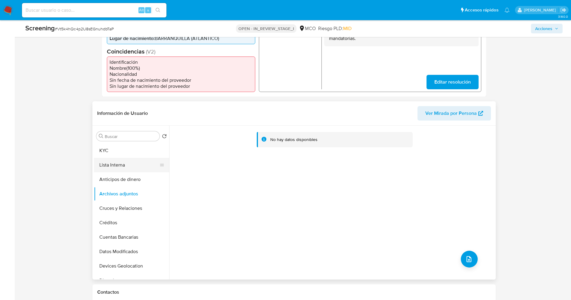
click at [123, 168] on button "Lista Interna" at bounding box center [129, 165] width 70 height 14
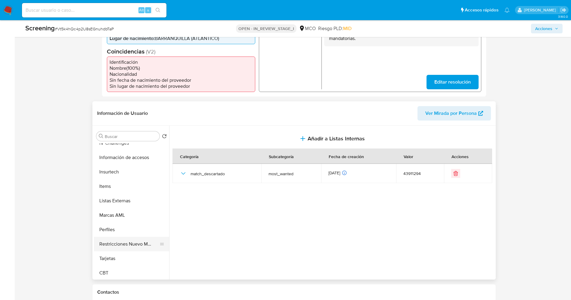
scroll to position [254, 0]
click at [136, 250] on button "Restricciones Nuevo Mundo" at bounding box center [129, 243] width 70 height 14
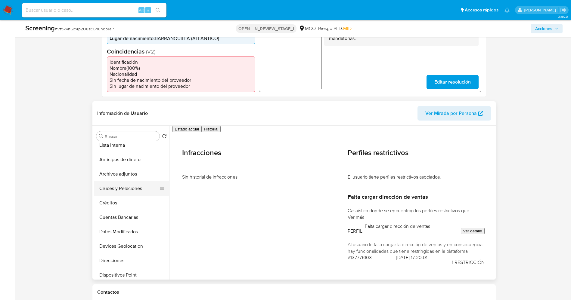
scroll to position [0, 0]
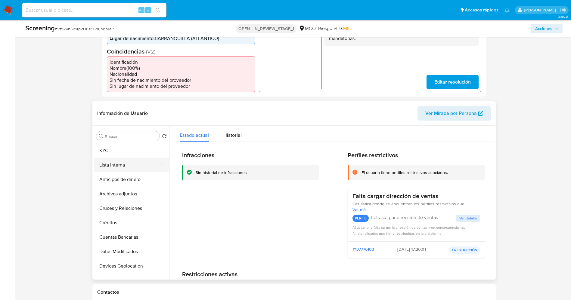
click at [107, 171] on button "Lista Interna" at bounding box center [129, 165] width 70 height 14
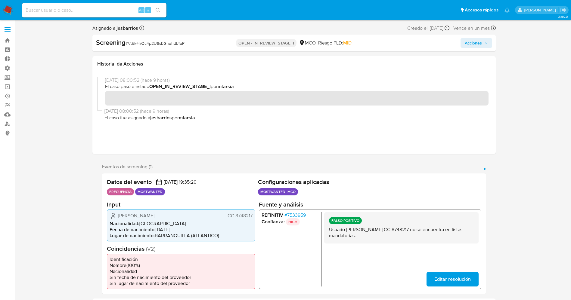
click at [477, 39] on span "Acciones" at bounding box center [473, 43] width 17 height 10
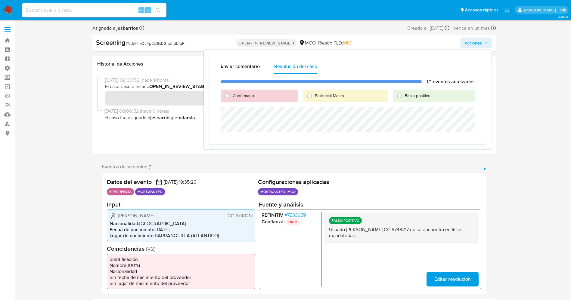
click at [243, 97] on span "Confirmado" at bounding box center [243, 96] width 21 height 6
click at [232, 97] on input "Confirmado" at bounding box center [227, 96] width 10 height 10
radio input "true"
click at [413, 101] on div "Falso positivo" at bounding box center [434, 96] width 82 height 13
drag, startPoint x: 410, startPoint y: 95, endPoint x: 400, endPoint y: 103, distance: 13.2
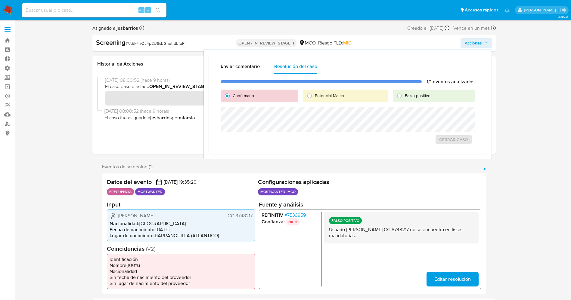
click at [410, 94] on span "Falso positivo" at bounding box center [418, 96] width 26 height 6
click at [404, 94] on input "Falso positivo" at bounding box center [400, 96] width 10 height 10
radio input "true"
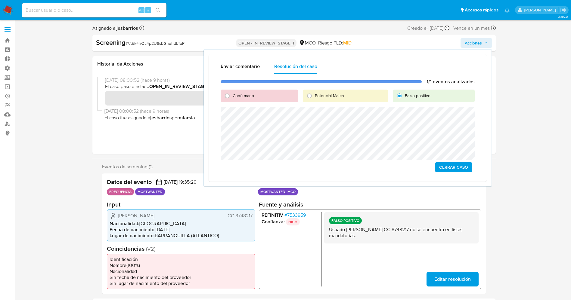
drag, startPoint x: 452, startPoint y: 169, endPoint x: 441, endPoint y: 182, distance: 16.5
click at [452, 168] on span "Cerrar Caso" at bounding box center [453, 167] width 29 height 8
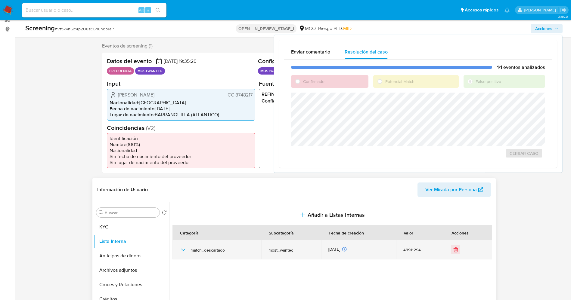
scroll to position [90, 0]
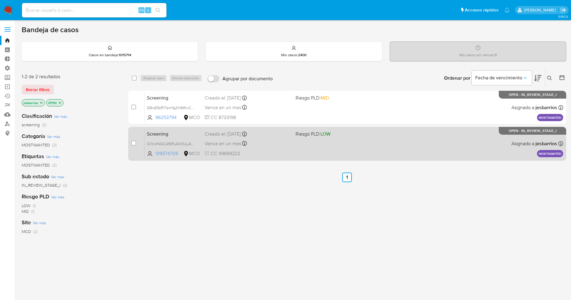
click at [280, 151] on span "CC 49699222" at bounding box center [248, 154] width 86 height 7
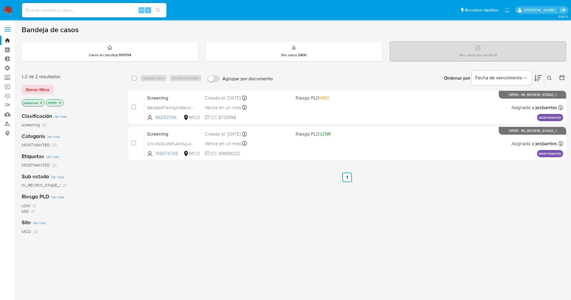
click at [10, 12] on img at bounding box center [8, 10] width 10 height 10
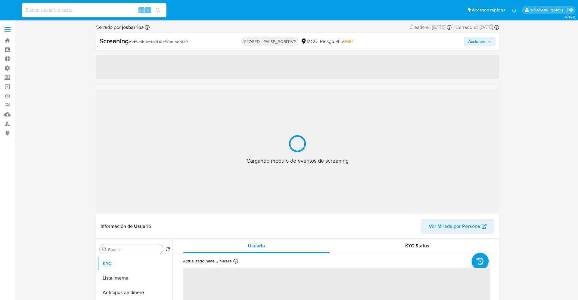
select select "10"
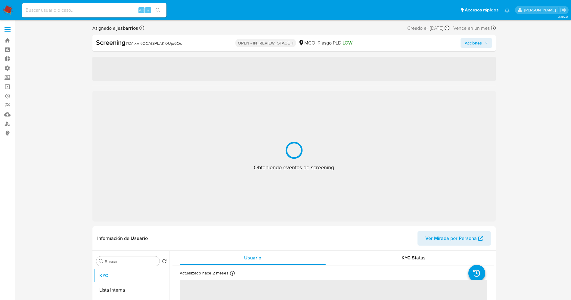
select select "10"
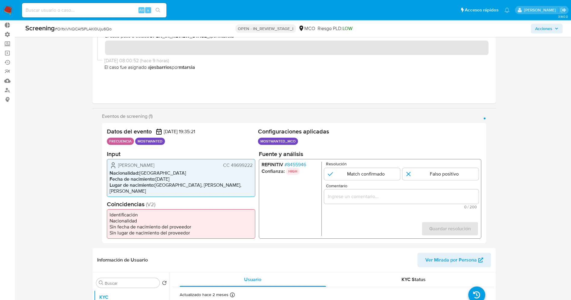
scroll to position [45, 0]
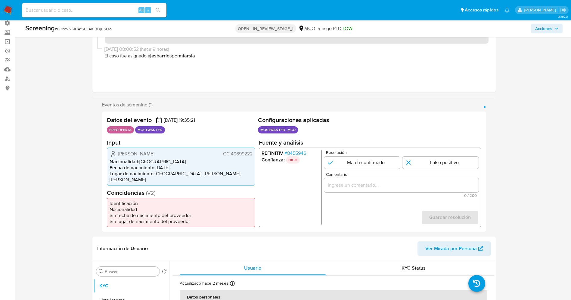
click at [295, 153] on span "# 8455946" at bounding box center [295, 153] width 22 height 6
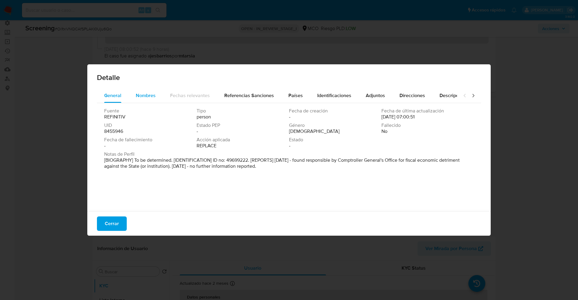
click at [144, 100] on div "Nombres" at bounding box center [146, 96] width 20 height 14
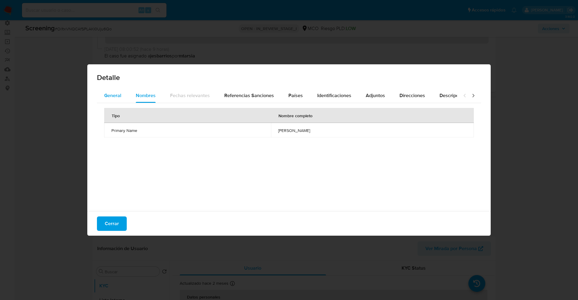
click at [116, 98] on span "General" at bounding box center [112, 95] width 17 height 7
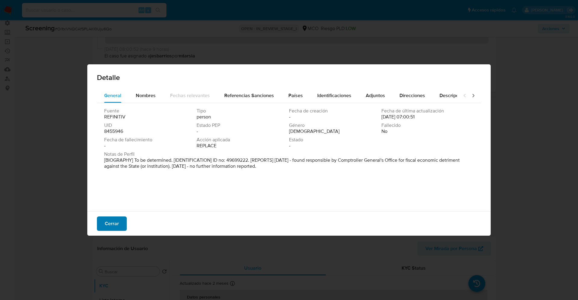
click at [123, 221] on button "Cerrar" at bounding box center [112, 224] width 30 height 14
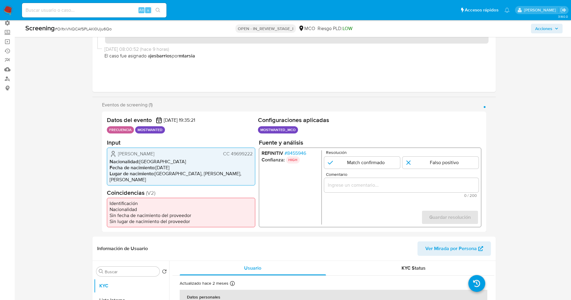
click at [294, 155] on span "# 8455946" at bounding box center [295, 153] width 22 height 6
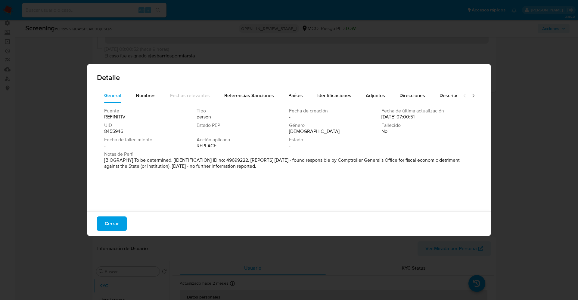
drag, startPoint x: 103, startPoint y: 156, endPoint x: 261, endPoint y: 170, distance: 158.7
click at [313, 182] on div "Fuente REFINITIV Tipo person Fecha de creación - Fecha de última actualización …" at bounding box center [289, 155] width 384 height 105
click at [137, 102] on div "Nombres" at bounding box center [146, 96] width 20 height 14
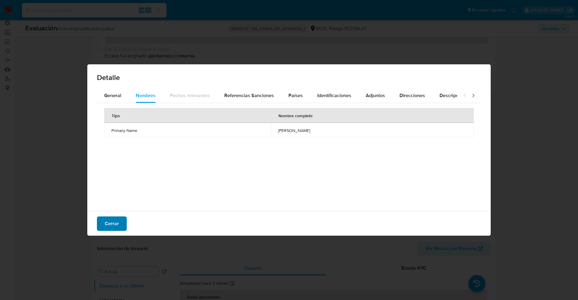
click at [112, 219] on span "Cerrar" at bounding box center [112, 223] width 14 height 13
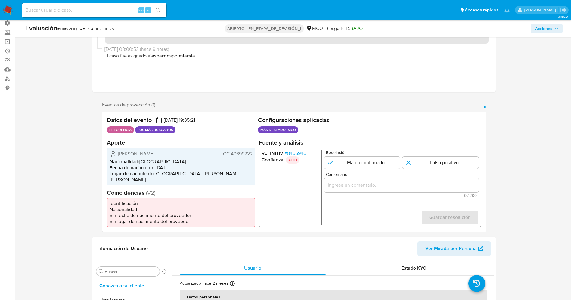
drag, startPoint x: 230, startPoint y: 156, endPoint x: 253, endPoint y: 156, distance: 23.2
click at [253, 156] on div "Paulina Karina Carrillo de Las CC 49699222 Nacionalidad : Colombia Fecha de nac…" at bounding box center [181, 167] width 148 height 38
drag, startPoint x: 118, startPoint y: 156, endPoint x: 176, endPoint y: 155, distance: 58.7
click at [187, 155] on div "Paulina Karina Carrillo de Las CC 49699222" at bounding box center [181, 153] width 143 height 7
click at [299, 157] on font "8455946" at bounding box center [296, 153] width 19 height 7
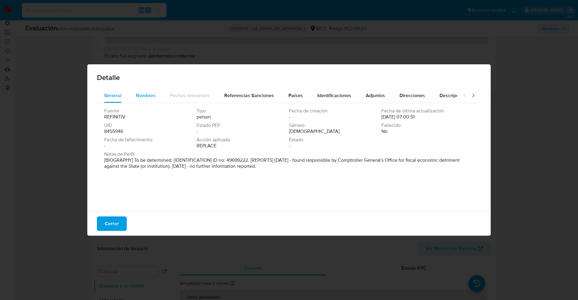
click at [142, 92] on div "Nombres" at bounding box center [146, 96] width 20 height 14
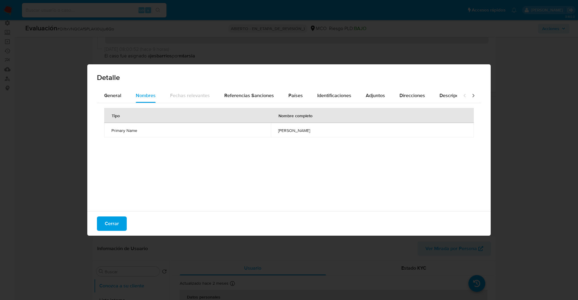
drag, startPoint x: 237, startPoint y: 129, endPoint x: 310, endPoint y: 129, distance: 72.8
click at [310, 129] on span "paulina karina carrillo de las salas" at bounding box center [372, 130] width 188 height 5
click at [182, 169] on div "Tipo Nombre completo Primary Name paulina karina carrillo de las salas" at bounding box center [289, 155] width 384 height 105
drag, startPoint x: 244, startPoint y: 133, endPoint x: 305, endPoint y: 136, distance: 60.6
click at [305, 136] on td "paulina karina carrillo de las salas" at bounding box center [372, 130] width 203 height 14
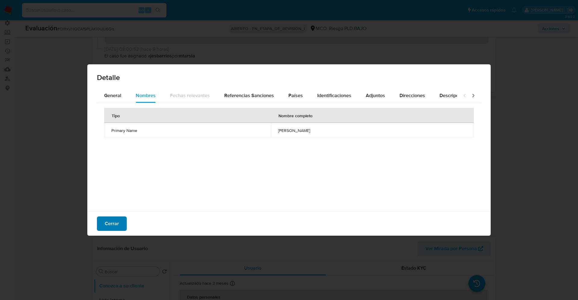
click at [120, 225] on button "Cerrar" at bounding box center [112, 224] width 30 height 14
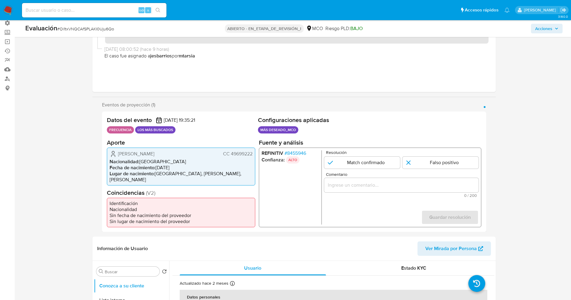
drag, startPoint x: 230, startPoint y: 155, endPoint x: 254, endPoint y: 156, distance: 23.8
click at [254, 156] on div "Paulina Karina Carrillo de Las CC 49699222 Nacionalidad : Colombia Fecha de nac…" at bounding box center [181, 167] width 148 height 38
click at [298, 153] on font "8455946" at bounding box center [296, 153] width 19 height 7
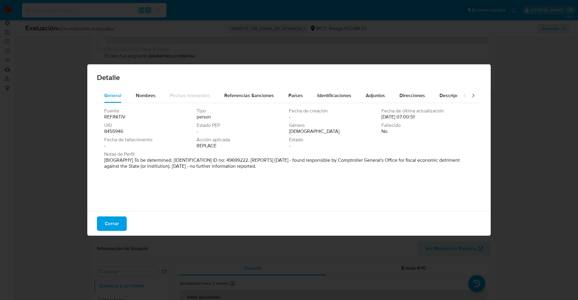
drag, startPoint x: 251, startPoint y: 165, endPoint x: 385, endPoint y: 57, distance: 171.7
click at [347, 183] on div "Fuente REFINITIV Tipo person Fecha de creación - Fecha de última actualización …" at bounding box center [289, 155] width 384 height 105
click at [363, 170] on div "Notas de Perfil [BIOGRAFÍA] Por determinar. [IDENTIFICACIÓN] N.º de cédula: 496…" at bounding box center [289, 161] width 370 height 20
drag, startPoint x: 395, startPoint y: 160, endPoint x: 180, endPoint y: 166, distance: 215.0
click at [180, 166] on font "[BIOGRAFÍA] Por determinar. [IDENTIFICACIÓN] N.º de cédula: 49699222. [INFORMES…" at bounding box center [280, 163] width 353 height 13
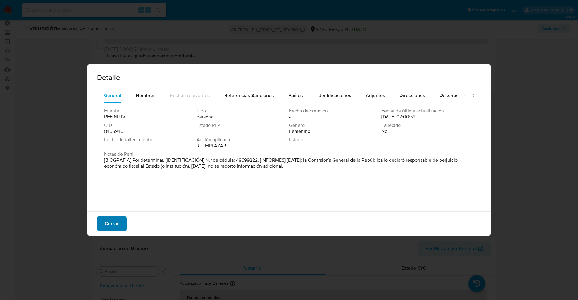
click at [110, 219] on font "Cerrar" at bounding box center [112, 224] width 14 height 14
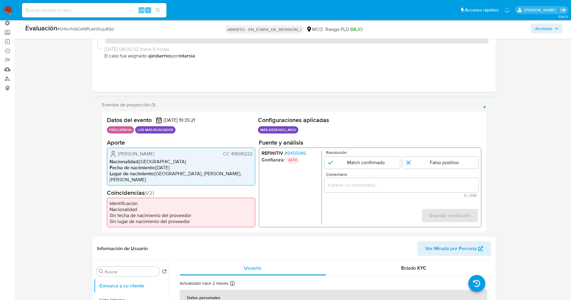
click at [350, 155] on p "Resolución" at bounding box center [402, 152] width 153 height 5
click at [354, 161] on input "1 de 1" at bounding box center [362, 163] width 76 height 12
radio input "true"
click at [355, 189] on input "Comentario" at bounding box center [401, 185] width 154 height 8
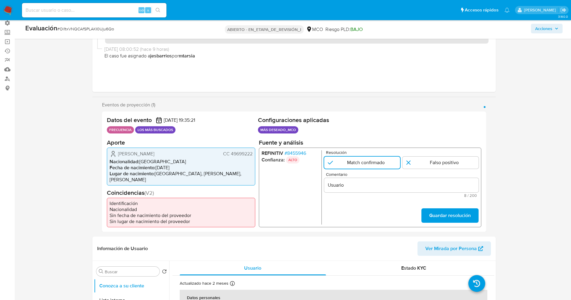
drag, startPoint x: 115, startPoint y: 151, endPoint x: 256, endPoint y: 154, distance: 140.6
click at [256, 154] on div "Datos del evento 18/09/2025 19:35:21 FRECUENCIA LOS MÁS BUSCADOS Configuracione…" at bounding box center [294, 172] width 384 height 121
drag, startPoint x: 368, startPoint y: 195, endPoint x: 368, endPoint y: 189, distance: 6.0
click at [368, 195] on div "Comentario Usuario 8 / 200 192 caracteres restantes" at bounding box center [401, 184] width 154 height 25
click at [368, 189] on input "Usuario" at bounding box center [401, 185] width 154 height 8
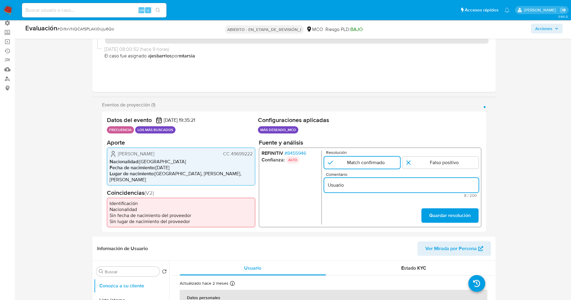
paste input "Paulina Karina Carrillo de Las CC 49699222"
type input "Usuario Paulina Karina Carrillo de Las CC 49699222 continua listado en contralo…"
click at [455, 222] on font "Guardar resolución" at bounding box center [450, 216] width 42 height 14
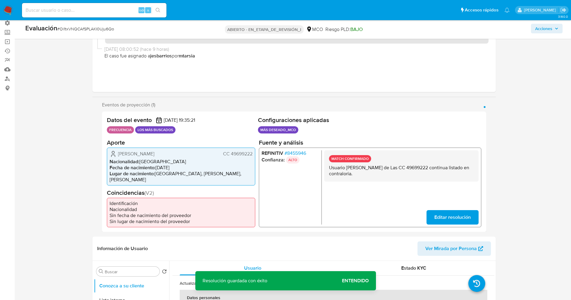
drag, startPoint x: 328, startPoint y: 169, endPoint x: 359, endPoint y: 176, distance: 32.1
click at [365, 176] on div "MATCH CONFIRMADO Usuario Paulina Karina Carrillo de Las CC 49699222 continua li…" at bounding box center [401, 165] width 154 height 31
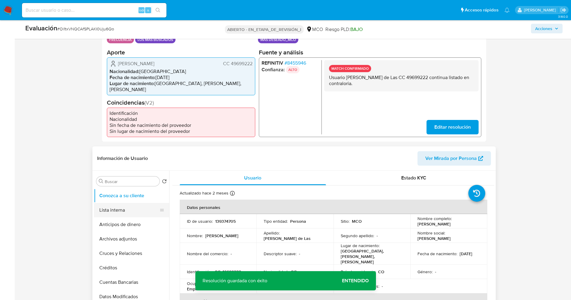
click at [110, 211] on button "Lista interna" at bounding box center [129, 210] width 70 height 14
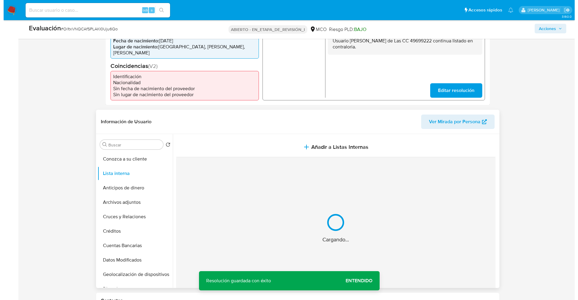
scroll to position [181, 0]
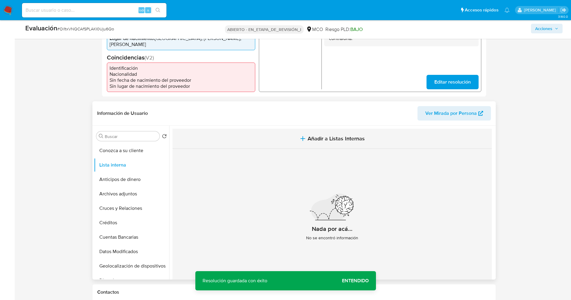
click at [338, 134] on button "Añadir a Listas Internas" at bounding box center [331, 139] width 319 height 20
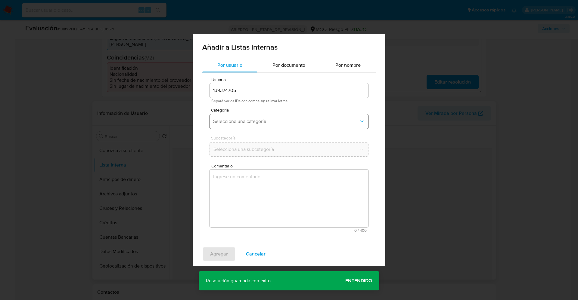
click at [280, 128] on button "Seleccioná una categoría" at bounding box center [289, 121] width 159 height 14
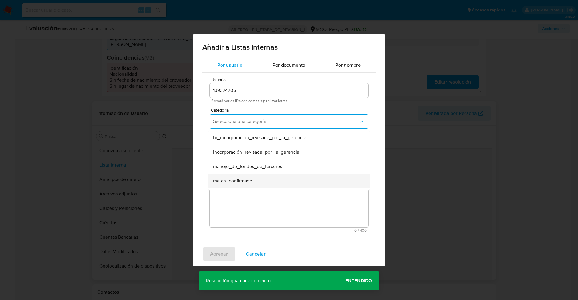
click at [259, 180] on div "match_confirmado" at bounding box center [287, 181] width 148 height 14
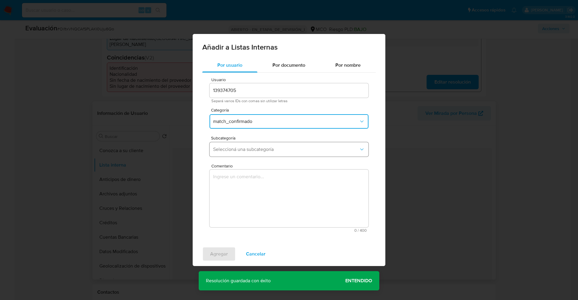
click at [268, 143] on button "Seleccioná una subcategoría" at bounding box center [289, 149] width 159 height 14
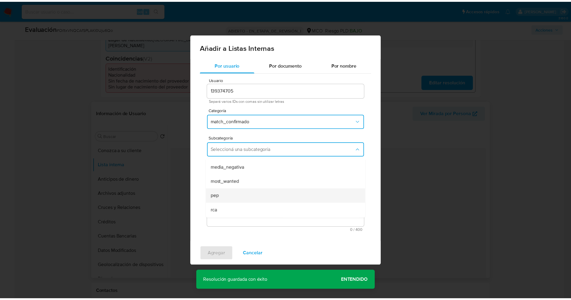
scroll to position [41, 0]
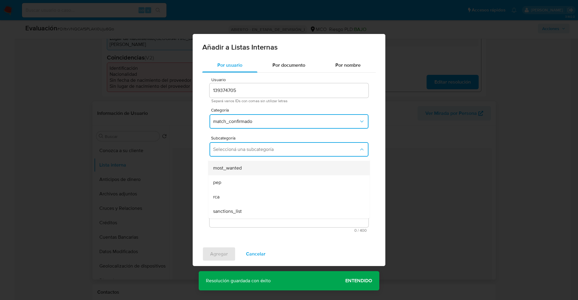
click at [248, 169] on div "most_wanted" at bounding box center [287, 168] width 148 height 14
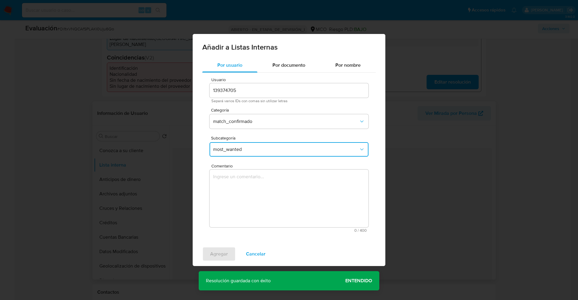
click at [260, 190] on textarea "Comentario" at bounding box center [289, 199] width 159 height 58
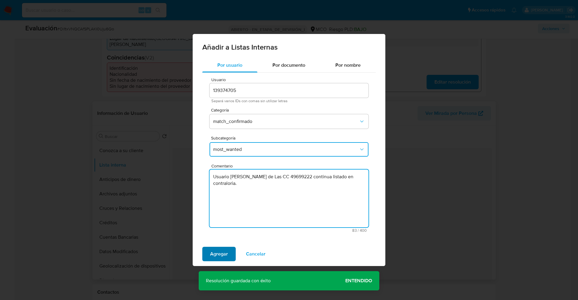
type textarea "Usuario Paulina Karina Carrillo de Las CC 49699222 continua listado en contralo…"
click at [222, 248] on span "Agregar" at bounding box center [219, 254] width 18 height 13
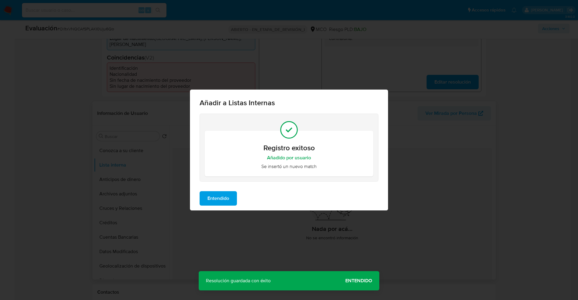
click at [230, 202] on button "Entendido" at bounding box center [218, 198] width 37 height 14
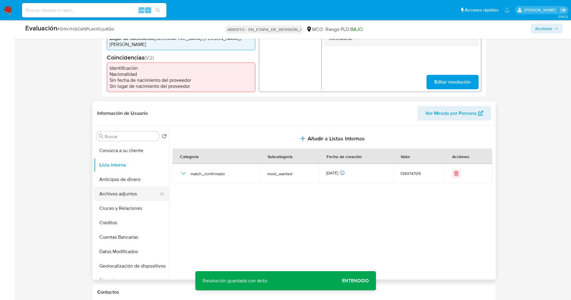
click at [110, 197] on button "Archivos adjuntos" at bounding box center [129, 194] width 70 height 14
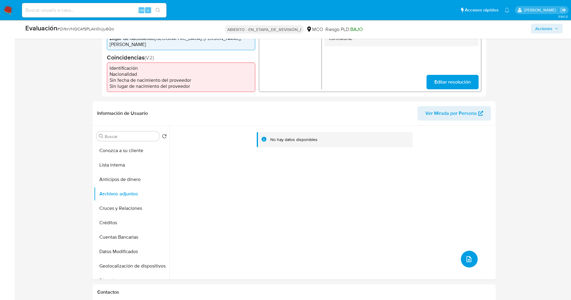
click at [469, 260] on icon "subir archivo" at bounding box center [468, 259] width 7 height 7
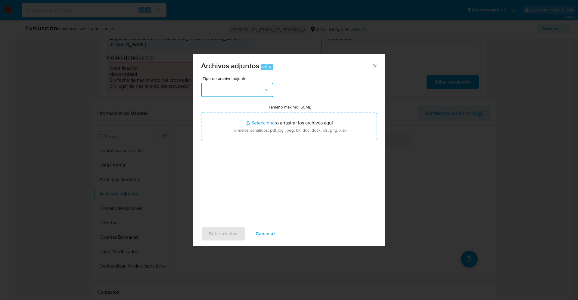
click at [239, 88] on button "button" at bounding box center [237, 90] width 72 height 14
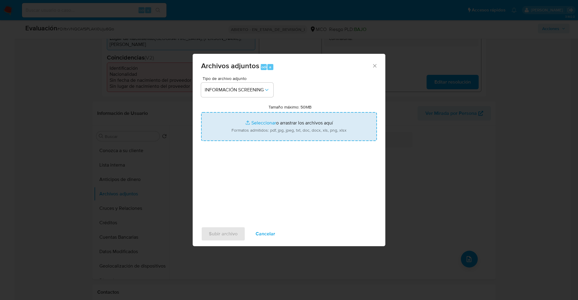
type input "C:\fakepath\_paulina karina carrillo de las salas_ lavado de dinero - Buscar co…"
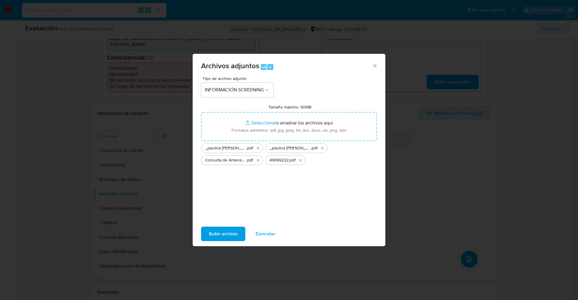
click at [217, 236] on span "Subir archivo" at bounding box center [223, 234] width 29 height 13
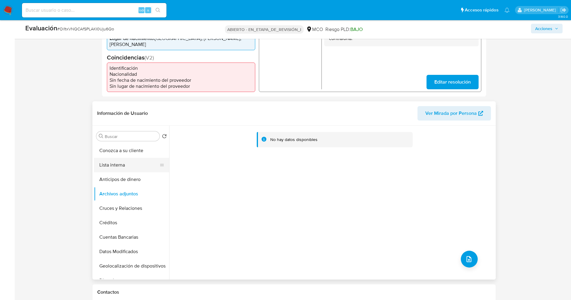
click at [111, 167] on button "Lista interna" at bounding box center [129, 165] width 70 height 14
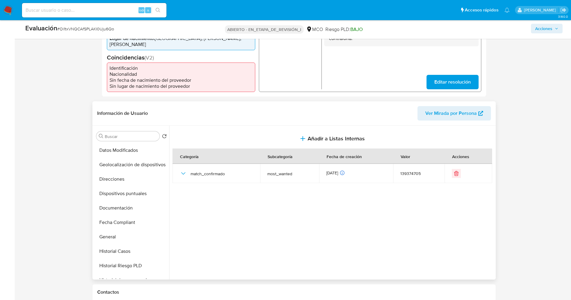
scroll to position [254, 0]
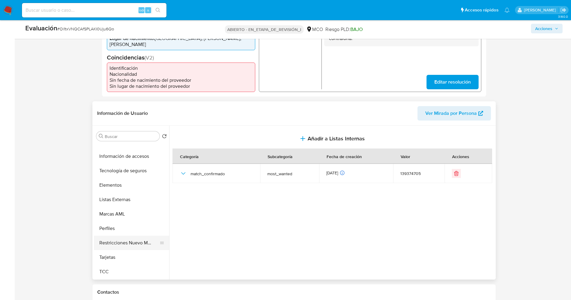
click at [126, 243] on button "Restricciones Nuevo Mundo" at bounding box center [129, 243] width 70 height 14
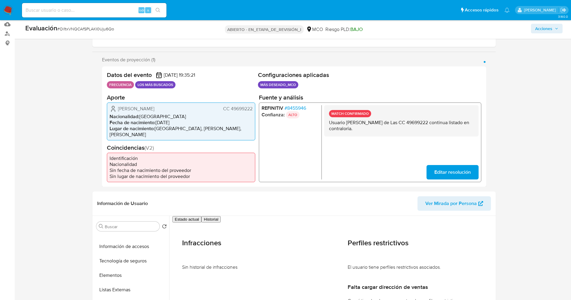
scroll to position [0, 0]
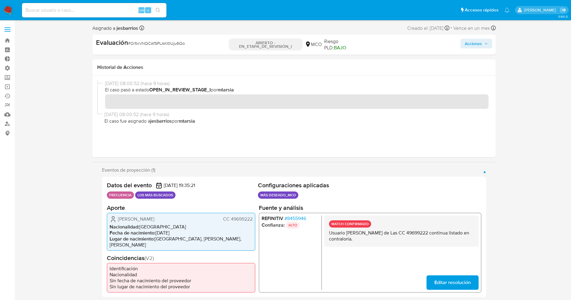
click at [474, 46] on font "Acciones" at bounding box center [473, 44] width 17 height 10
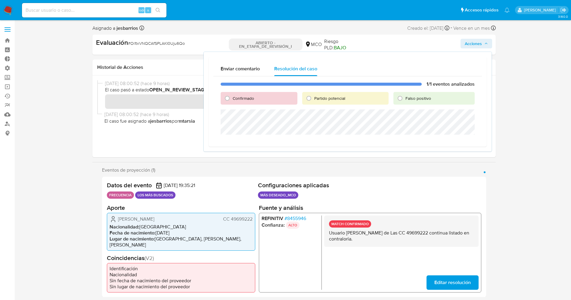
click at [244, 100] on span "Confirmado" at bounding box center [243, 98] width 21 height 6
click at [232, 100] on input "Confirmado" at bounding box center [227, 99] width 10 height 10
radio input "true"
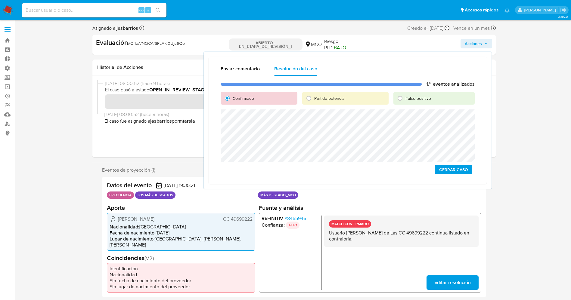
click at [462, 174] on span "Cerrar Caso" at bounding box center [453, 170] width 29 height 8
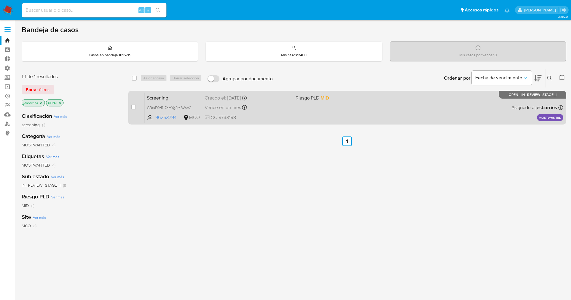
click at [278, 113] on div "Screening GBrsE9zR17amYg2rh8WwCwfT 96253794 MCO Riesgo PLD: MID Creado el: [DAT…" at bounding box center [353, 107] width 419 height 30
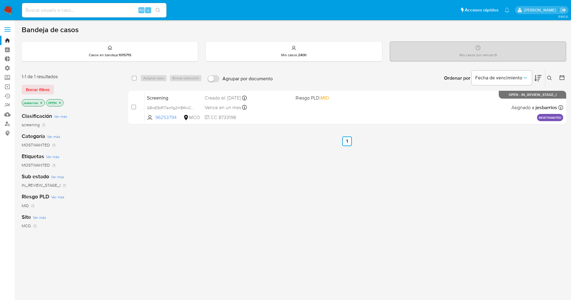
click at [11, 13] on img at bounding box center [8, 10] width 10 height 10
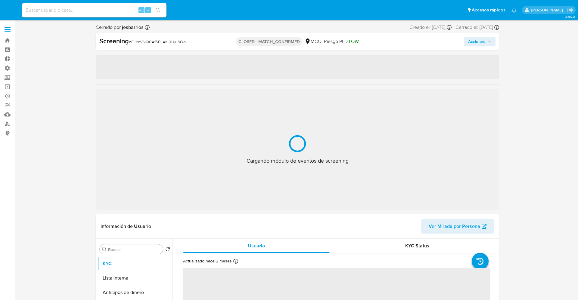
select select "10"
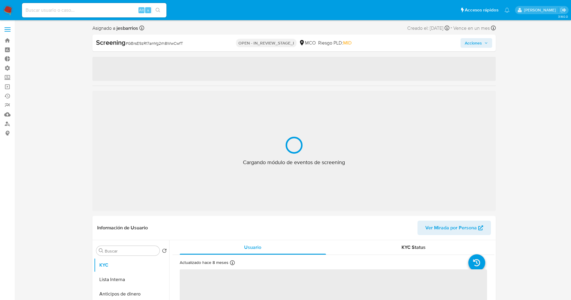
select select "10"
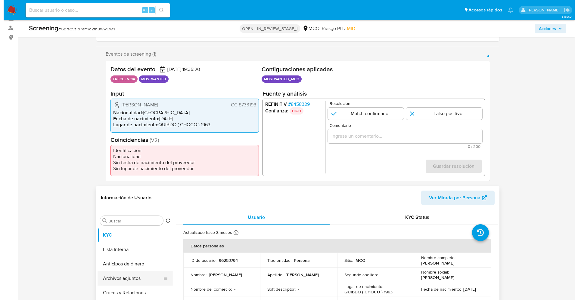
scroll to position [135, 0]
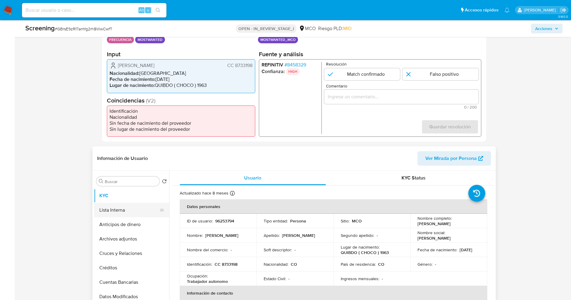
click at [136, 216] on button "Lista Interna" at bounding box center [129, 210] width 70 height 14
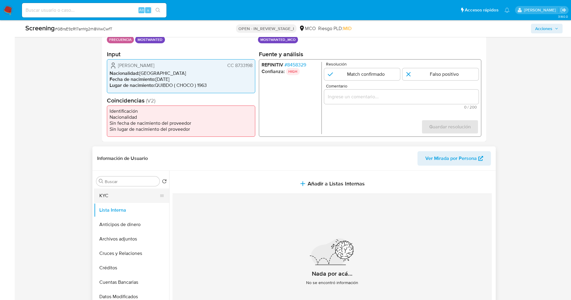
click at [130, 197] on button "KYC" at bounding box center [129, 196] width 70 height 14
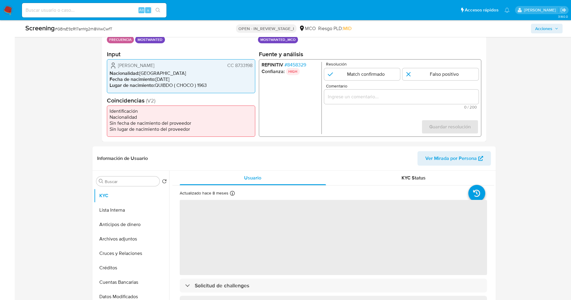
click at [303, 65] on span "# 8458329" at bounding box center [295, 65] width 22 height 6
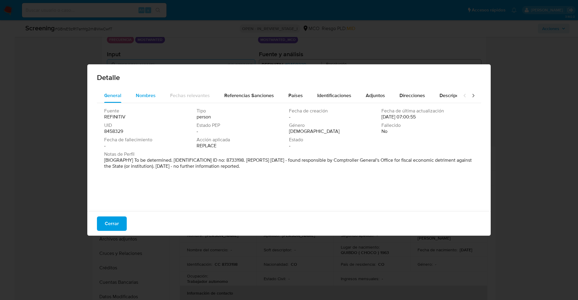
click at [151, 96] on span "Nombres" at bounding box center [146, 95] width 20 height 7
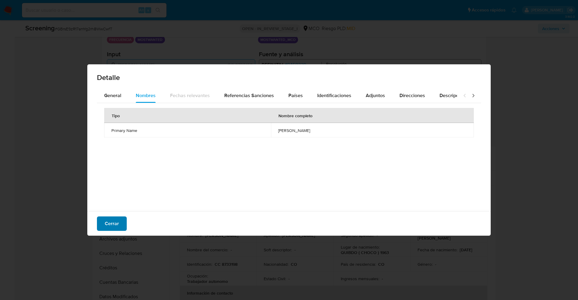
click at [104, 221] on button "Cerrar" at bounding box center [112, 224] width 30 height 14
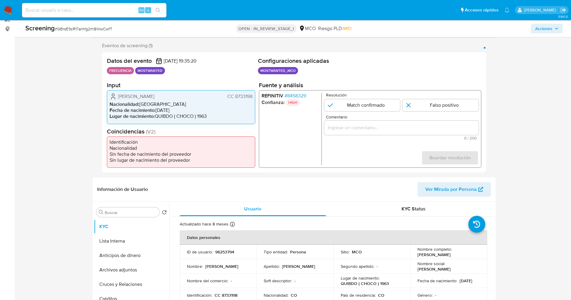
scroll to position [90, 0]
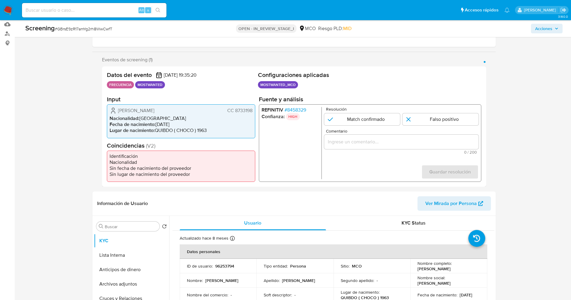
drag, startPoint x: 234, startPoint y: 110, endPoint x: 254, endPoint y: 111, distance: 20.2
click at [254, 111] on div "Remy Rodney Castillo Borja CC 8733198 Nacionalidad : Colombia Fecha de nacimien…" at bounding box center [181, 121] width 148 height 34
drag, startPoint x: 120, startPoint y: 111, endPoint x: 192, endPoint y: 111, distance: 72.8
click at [192, 111] on div "Remy Rodney Castillo Borja CC 8733198" at bounding box center [181, 110] width 143 height 7
drag, startPoint x: 246, startPoint y: 112, endPoint x: 254, endPoint y: 112, distance: 8.1
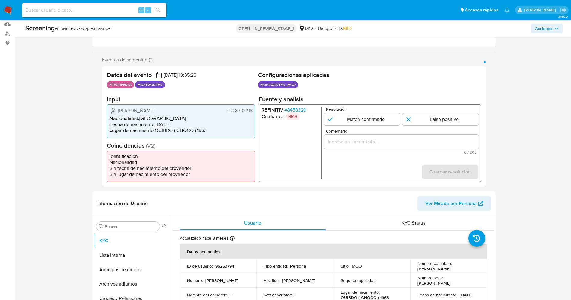
click at [254, 112] on div "Remy Rodney Castillo Borja CC 8733198 Nacionalidad : Colombia Fecha de nacimien…" at bounding box center [181, 121] width 148 height 34
drag, startPoint x: 120, startPoint y: 108, endPoint x: 175, endPoint y: 110, distance: 54.8
click at [179, 110] on div "Remy Rodney Castillo Borja CC 8733198" at bounding box center [181, 110] width 143 height 7
drag, startPoint x: 163, startPoint y: 110, endPoint x: 302, endPoint y: 109, distance: 138.8
click at [302, 109] on span "# 8458329" at bounding box center [295, 110] width 22 height 6
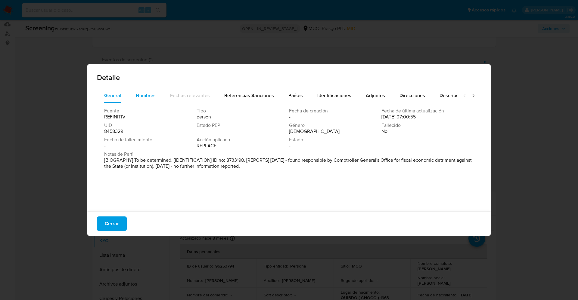
click at [140, 93] on span "Nombres" at bounding box center [146, 95] width 20 height 7
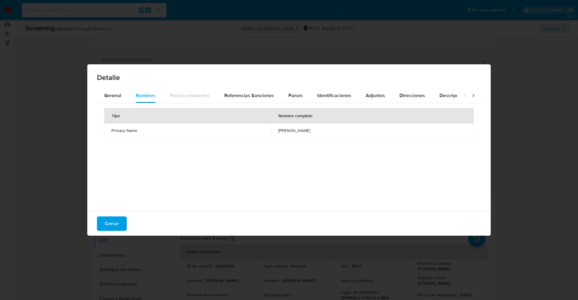
drag, startPoint x: 249, startPoint y: 127, endPoint x: 326, endPoint y: 127, distance: 77.4
click at [326, 127] on td "remy rorney castillo borja" at bounding box center [372, 130] width 203 height 14
click at [113, 222] on span "Cerrar" at bounding box center [112, 223] width 14 height 13
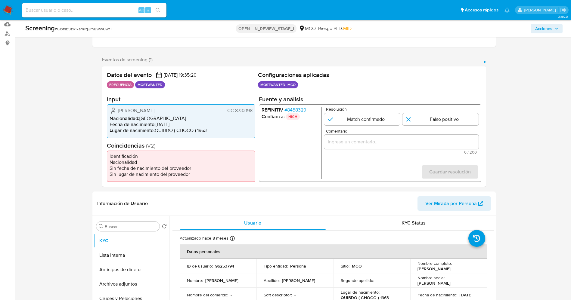
click at [293, 111] on span "# 8458329" at bounding box center [295, 110] width 22 height 6
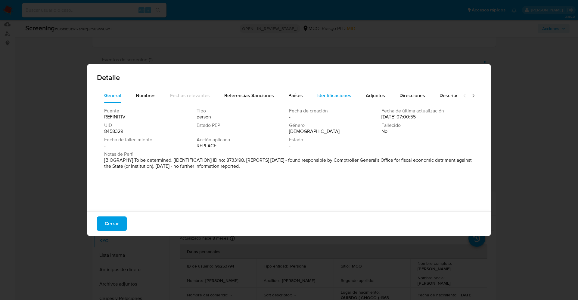
click at [321, 94] on span "Identificaciones" at bounding box center [334, 95] width 34 height 7
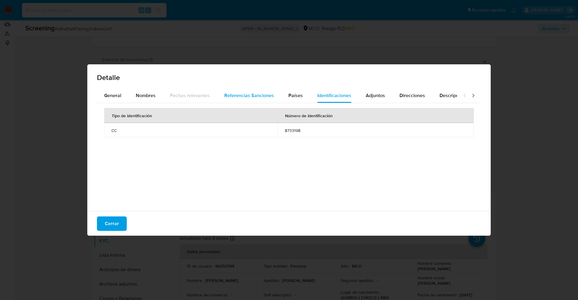
click at [256, 92] on span "Referencias Sanciones" at bounding box center [249, 95] width 50 height 7
click at [291, 91] on div "Países" at bounding box center [295, 96] width 14 height 14
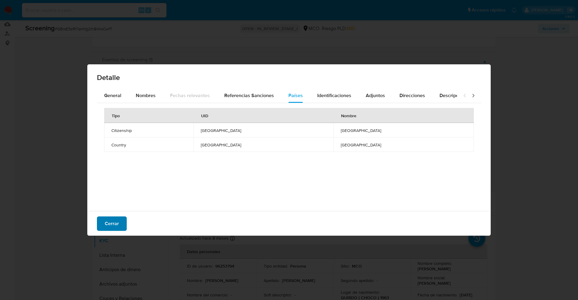
click at [118, 219] on span "Cerrar" at bounding box center [112, 223] width 14 height 13
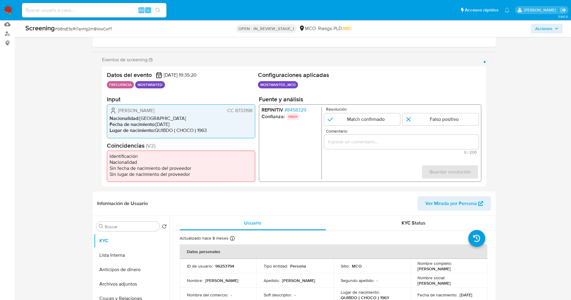
drag, startPoint x: 119, startPoint y: 110, endPoint x: 246, endPoint y: 111, distance: 127.6
click at [254, 111] on div "Remy Rodney Castillo Borja CC 8733198 Nacionalidad : Colombia Fecha de nacimien…" at bounding box center [181, 121] width 148 height 34
click at [363, 117] on input "1 de 1" at bounding box center [362, 119] width 76 height 12
radio input "true"
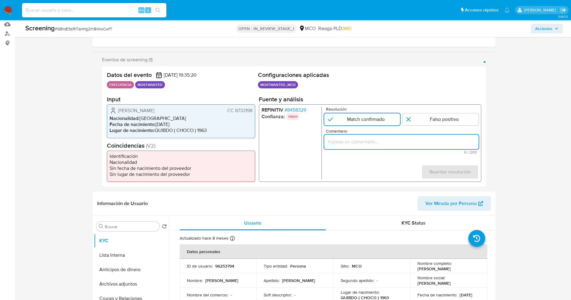
click at [361, 140] on input "Comentario" at bounding box center [401, 142] width 154 height 8
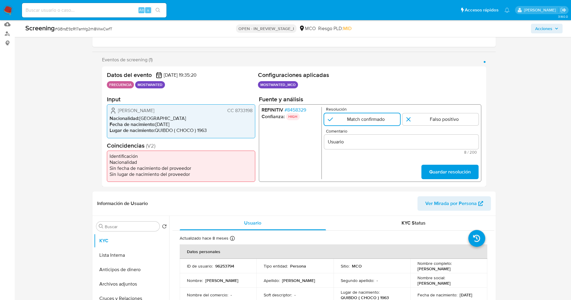
drag, startPoint x: 160, startPoint y: 113, endPoint x: 253, endPoint y: 110, distance: 93.1
click at [253, 110] on div "Remy Rodney Castillo Borja CC 8733198 Nacionalidad : Colombia Fecha de nacimien…" at bounding box center [181, 121] width 148 height 34
click at [361, 140] on input "Usuario" at bounding box center [401, 142] width 154 height 8
paste input "Remy Rodney Castillo Borja CC 8733198"
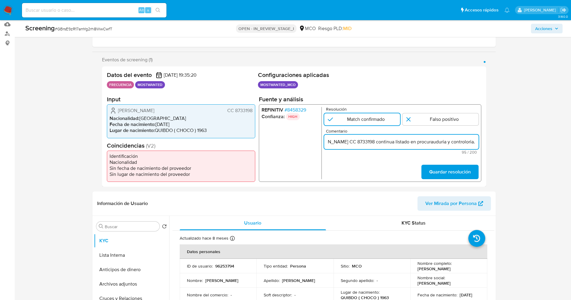
scroll to position [0, 57]
click at [458, 141] on input "Usuario Remy Rodney Castillo Borja CC 8733198 continua listado en procurauduria…" at bounding box center [401, 142] width 154 height 8
type input "Usuario Remy Rodney Castillo Borja CC 8733198 continua listado en procurauduria…"
click at [462, 166] on span "Guardar resolución" at bounding box center [450, 172] width 42 height 13
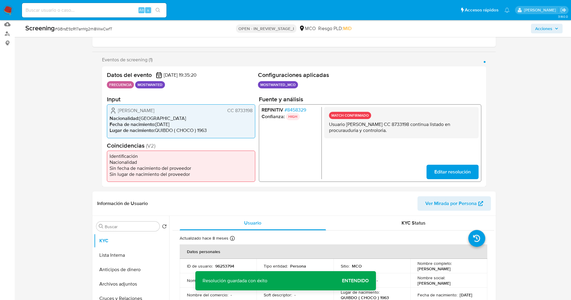
click at [440, 171] on span "Editar resolución" at bounding box center [452, 172] width 36 height 13
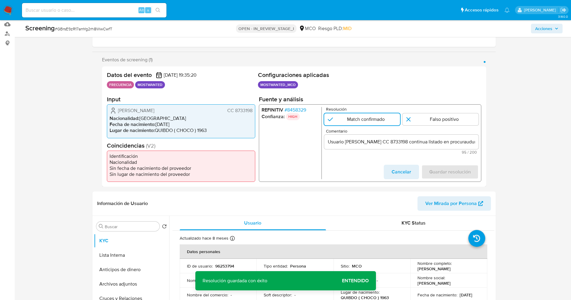
click at [462, 144] on input "Usuario Remy Rodney Castillo Borja CC 8733198 continua listado en procurauduria…" at bounding box center [401, 142] width 154 height 8
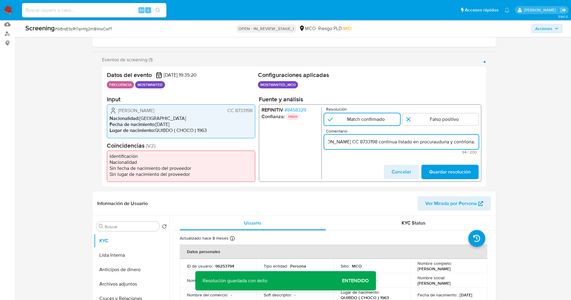
scroll to position [0, 54]
type input "Usuario Remy Rodney Castillo Borja CC 8733198 continua listado en procurauduria…"
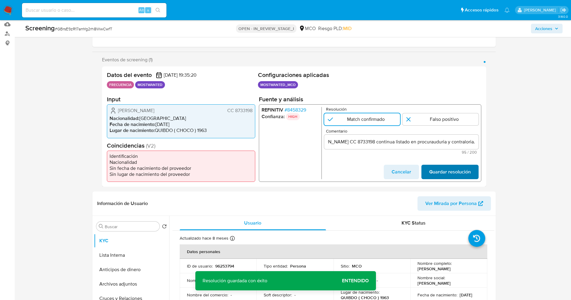
click at [465, 166] on span "Guardar resolución" at bounding box center [450, 172] width 42 height 13
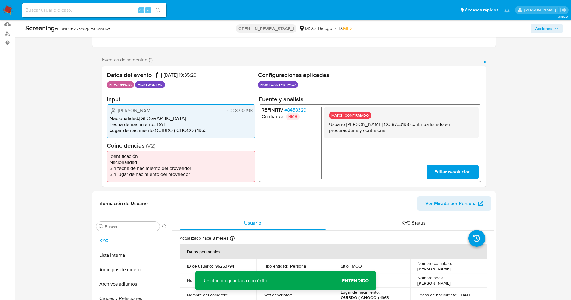
drag, startPoint x: 333, startPoint y: 124, endPoint x: 393, endPoint y: 128, distance: 59.8
click at [393, 128] on div "MATCH CONFIRMADO Usuario Remy Rodney Castillo Borja CC 8733198 continua listado…" at bounding box center [401, 122] width 154 height 31
click at [125, 258] on button "Lista Interna" at bounding box center [129, 255] width 70 height 14
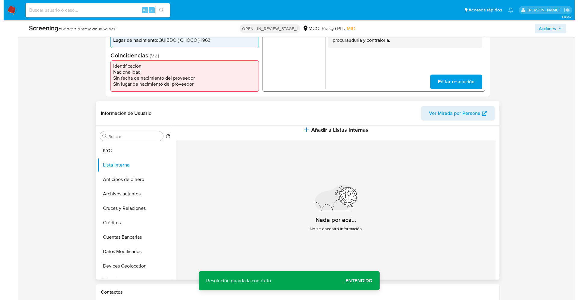
scroll to position [14, 0]
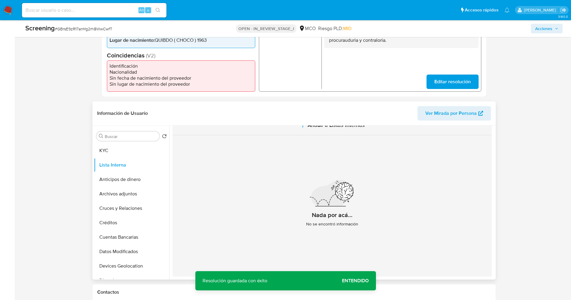
click at [331, 129] on button "Añadir a Listas Internas" at bounding box center [331, 125] width 319 height 20
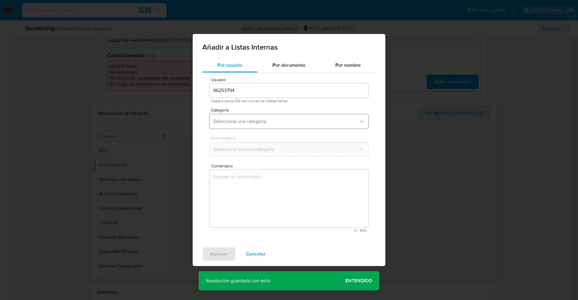
click at [302, 123] on span "Seleccioná una categoría" at bounding box center [286, 122] width 146 height 6
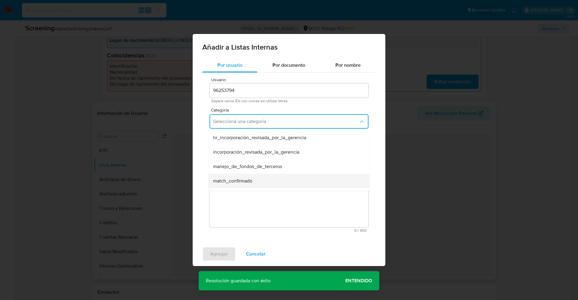
click at [239, 182] on span "match_confirmado" at bounding box center [232, 181] width 39 height 6
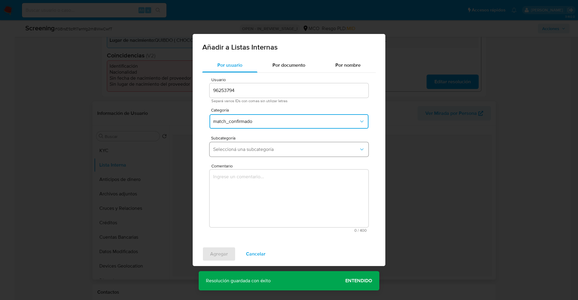
click at [250, 144] on button "Seleccioná una subcategoría" at bounding box center [289, 149] width 159 height 14
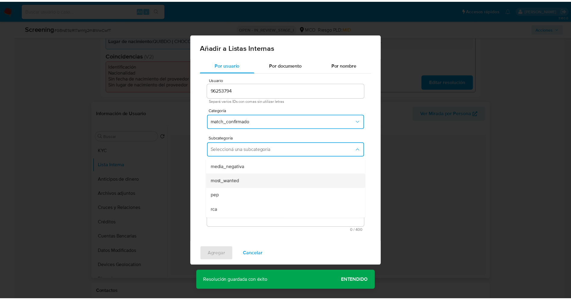
scroll to position [41, 0]
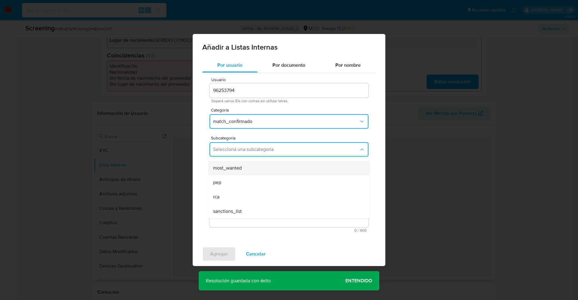
click at [243, 162] on div "most_wanted" at bounding box center [287, 168] width 148 height 14
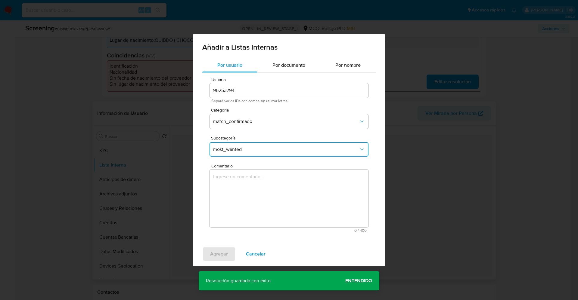
click at [262, 220] on textarea "Comentario" at bounding box center [289, 199] width 159 height 58
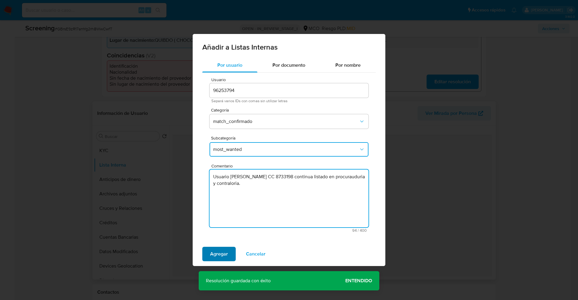
type textarea "Usuario Remy Rodney Castillo Borja CC 8733198 continua listado en procurauduria…"
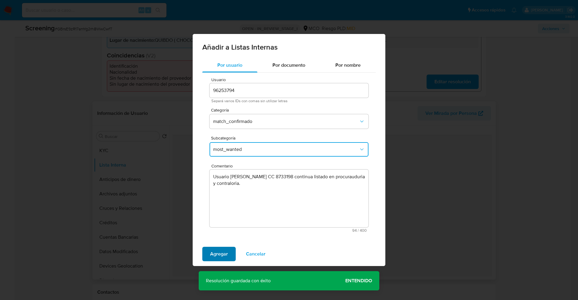
click at [222, 254] on span "Agregar" at bounding box center [219, 254] width 18 height 13
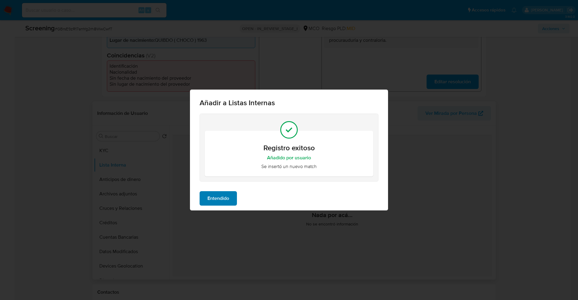
drag, startPoint x: 224, startPoint y: 207, endPoint x: 222, endPoint y: 204, distance: 3.1
click at [223, 205] on div "Entendido" at bounding box center [289, 199] width 198 height 24
click at [218, 199] on span "Entendido" at bounding box center [218, 198] width 22 height 13
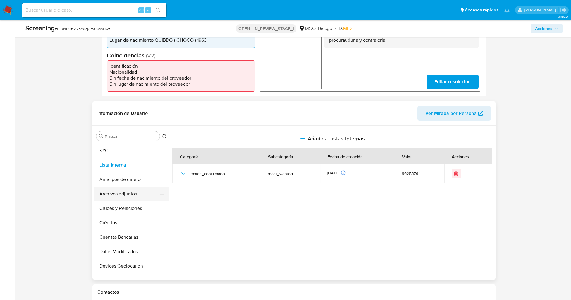
scroll to position [0, 0]
click at [116, 194] on button "Archivos adjuntos" at bounding box center [129, 194] width 70 height 14
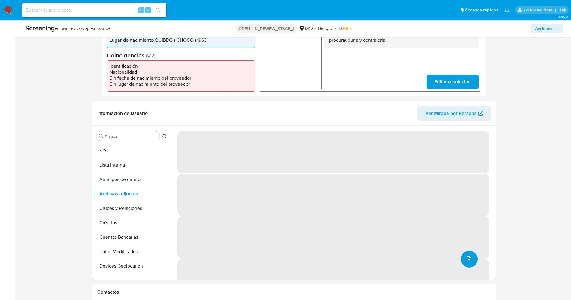
click at [465, 264] on button "upload-file" at bounding box center [469, 259] width 17 height 17
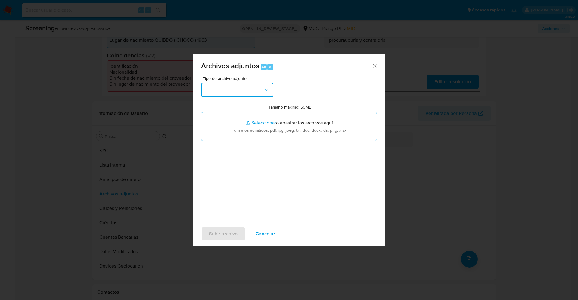
click at [251, 87] on button "button" at bounding box center [237, 90] width 72 height 14
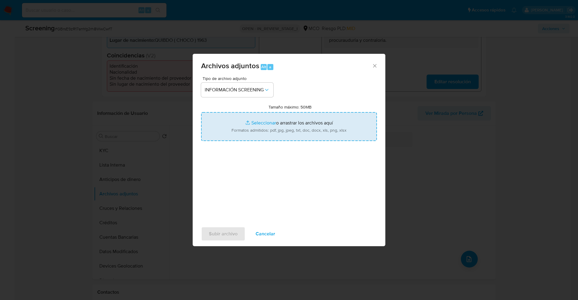
type input "C:\fakepath\_remy rorney castillo borja_ lavado de dinero - Buscar con Google.p…"
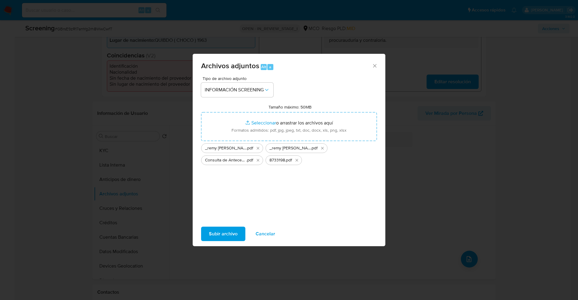
drag, startPoint x: 295, startPoint y: 139, endPoint x: 213, endPoint y: 235, distance: 126.2
click at [213, 235] on span "Subir archivo" at bounding box center [223, 234] width 29 height 13
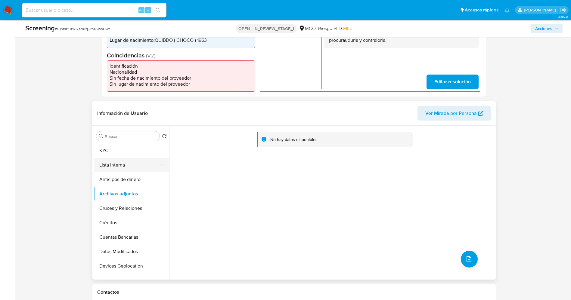
click at [118, 167] on button "Lista Interna" at bounding box center [129, 165] width 70 height 14
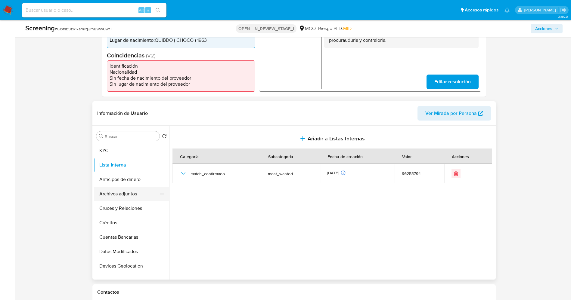
click at [135, 195] on button "Archivos adjuntos" at bounding box center [129, 194] width 70 height 14
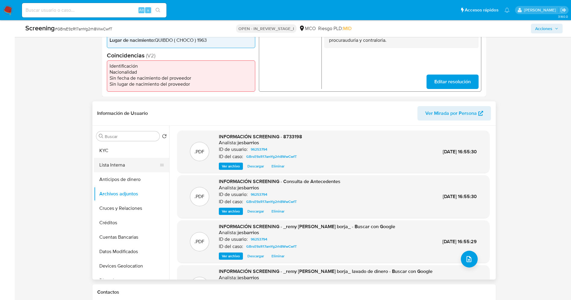
drag, startPoint x: 126, startPoint y: 166, endPoint x: 130, endPoint y: 166, distance: 4.2
click at [126, 166] on button "Lista Interna" at bounding box center [129, 165] width 70 height 14
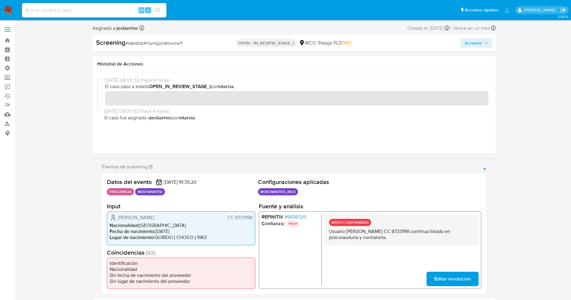
click at [480, 42] on span "Acciones" at bounding box center [473, 43] width 17 height 10
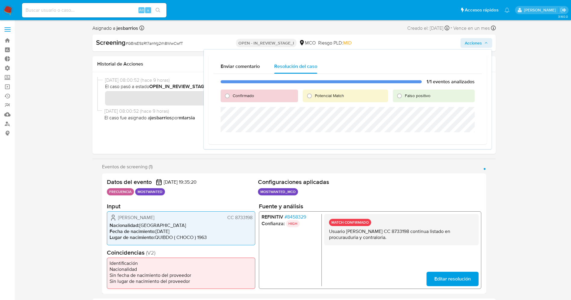
click at [232, 97] on label "Confirmado" at bounding box center [243, 96] width 22 height 6
click at [232, 97] on input "Confirmado" at bounding box center [227, 96] width 10 height 10
radio input "true"
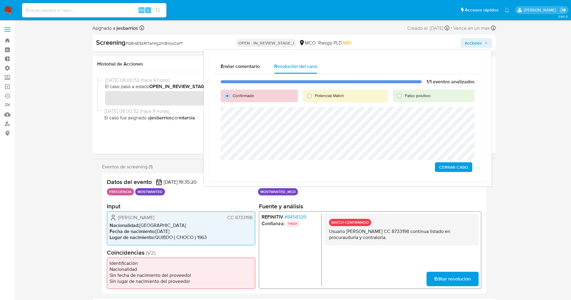
click at [460, 169] on span "Cerrar Caso" at bounding box center [453, 167] width 29 height 8
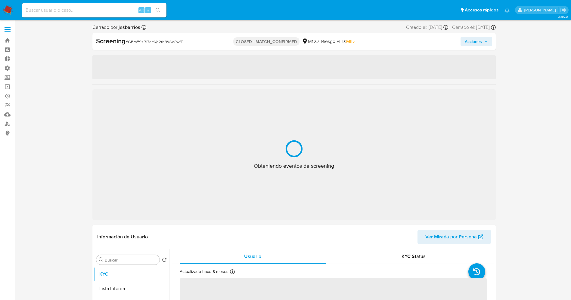
select select "10"
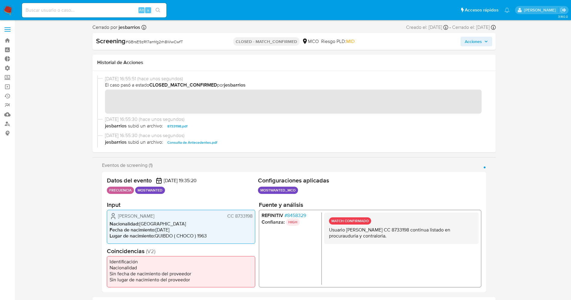
click at [8, 11] on img at bounding box center [8, 10] width 10 height 10
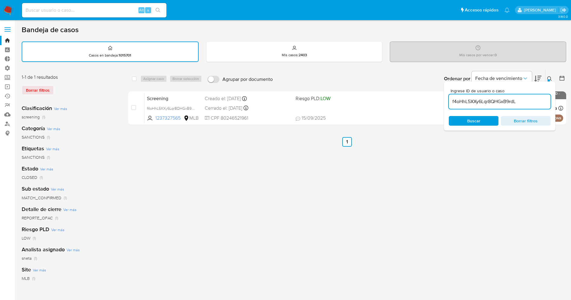
click at [8, 10] on img at bounding box center [8, 10] width 10 height 10
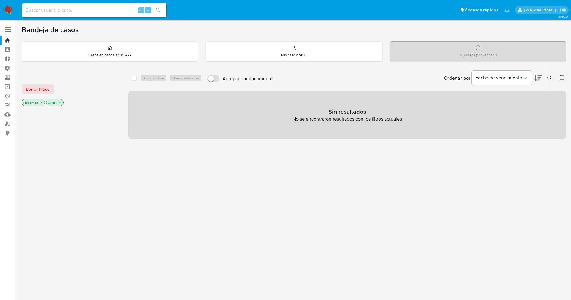
click at [42, 102] on icon "close-filter" at bounding box center [41, 103] width 2 height 2
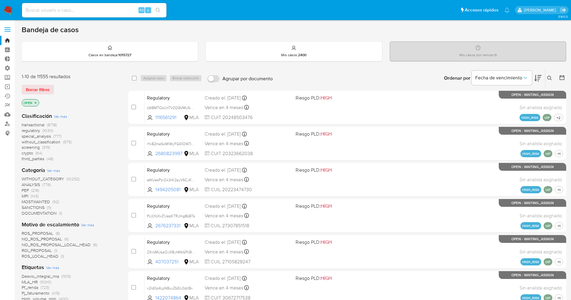
drag, startPoint x: 55, startPoint y: 266, endPoint x: 51, endPoint y: 266, distance: 3.9
click at [51, 266] on span "Ver más" at bounding box center [52, 267] width 13 height 5
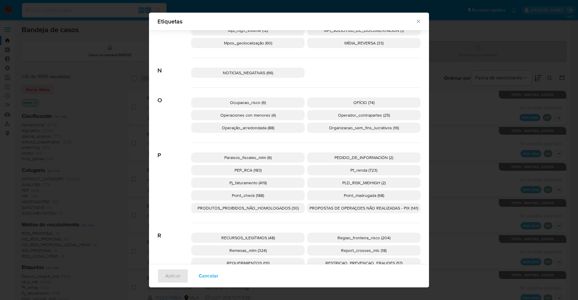
scroll to position [944, 0]
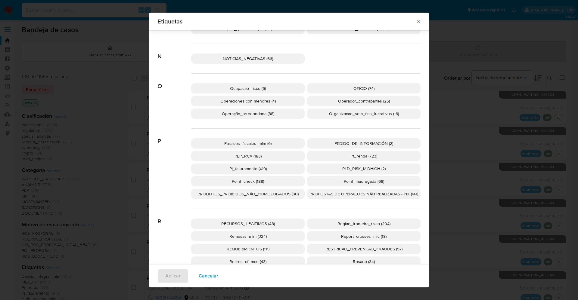
click at [267, 159] on p "PEP_RCA (183)" at bounding box center [247, 156] width 113 height 10
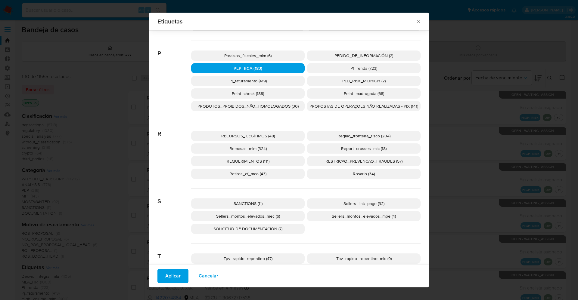
scroll to position [1034, 0]
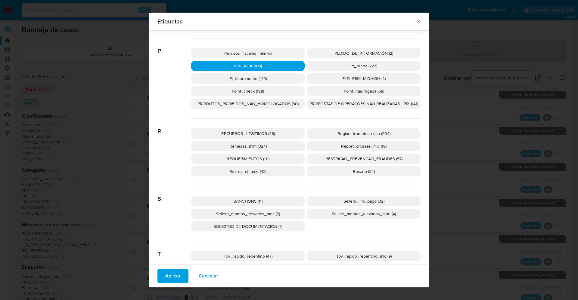
click at [269, 197] on p "SANCTIONS (11)" at bounding box center [247, 201] width 113 height 10
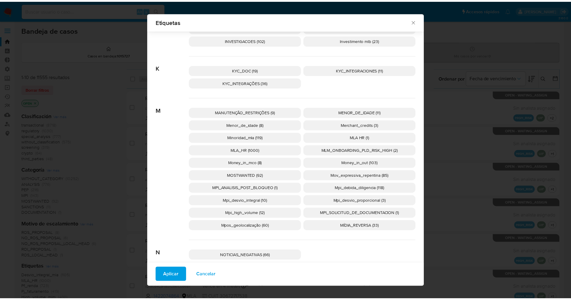
scroll to position [745, 0]
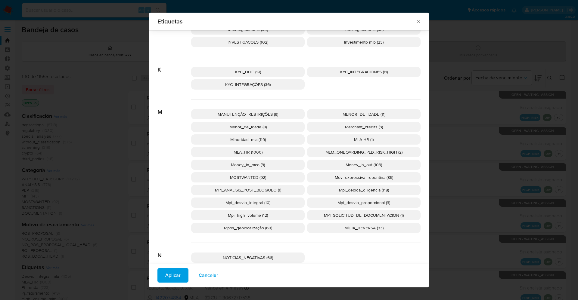
drag, startPoint x: 281, startPoint y: 179, endPoint x: 275, endPoint y: 179, distance: 5.7
click at [275, 179] on p "MOSTWANTED (92)" at bounding box center [247, 177] width 113 height 10
click at [176, 277] on span "Aplicar" at bounding box center [172, 275] width 15 height 13
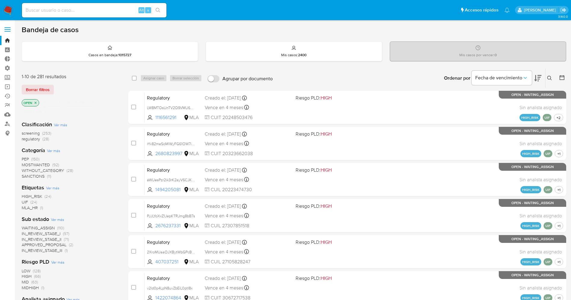
click at [52, 228] on span "WAITING_ASSIGN" at bounding box center [38, 228] width 33 height 6
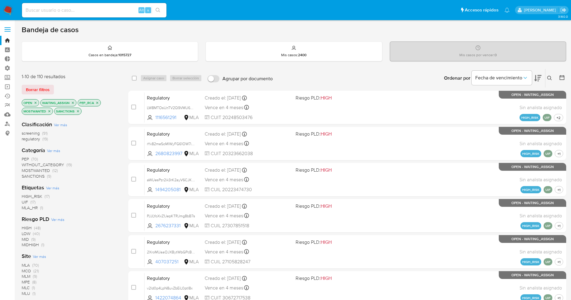
click at [44, 255] on span "Ver más" at bounding box center [39, 256] width 13 height 5
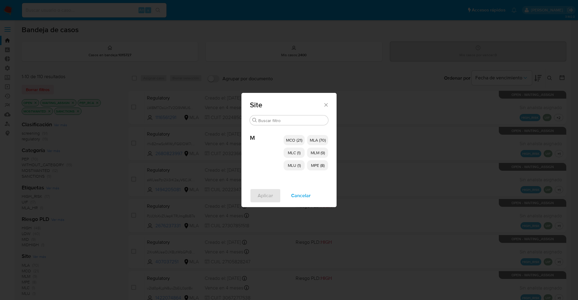
click at [292, 135] on p "MCO (21)" at bounding box center [294, 140] width 21 height 10
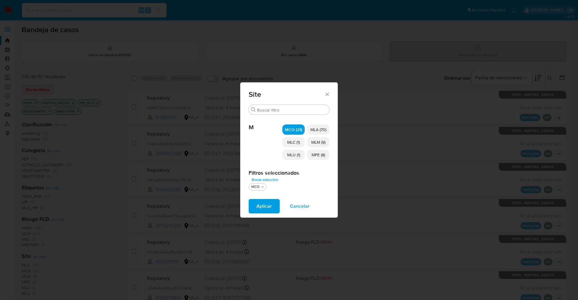
click at [292, 141] on span "MLC (1)" at bounding box center [293, 142] width 13 height 6
click at [293, 157] on span "MLU (1)" at bounding box center [293, 155] width 13 height 6
click at [307, 156] on p "MPE (8)" at bounding box center [318, 155] width 22 height 10
click at [315, 140] on span "MLM (9)" at bounding box center [318, 142] width 14 height 6
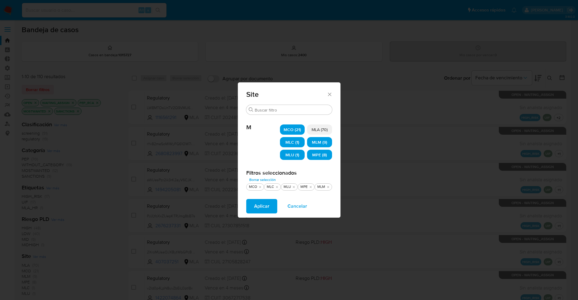
click at [258, 206] on span "Aplicar" at bounding box center [261, 206] width 15 height 13
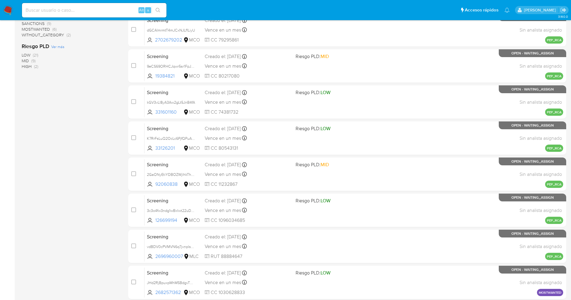
scroll to position [197, 0]
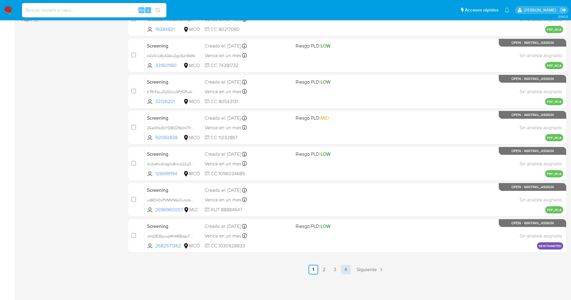
click at [346, 273] on link "4" at bounding box center [346, 270] width 10 height 10
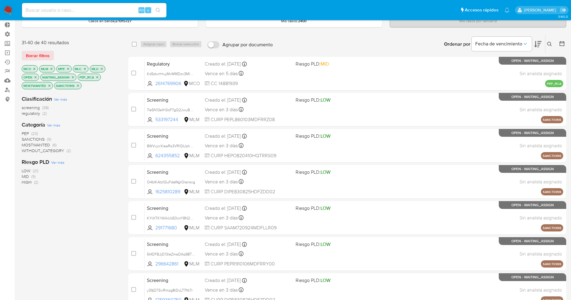
scroll to position [16, 0]
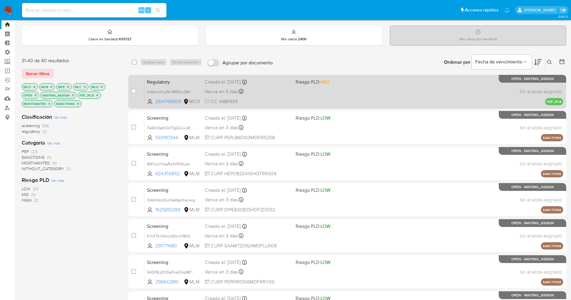
click at [260, 94] on div "Vence en 5 días Vence el 24/09/2025 16:07:30" at bounding box center [248, 92] width 86 height 8
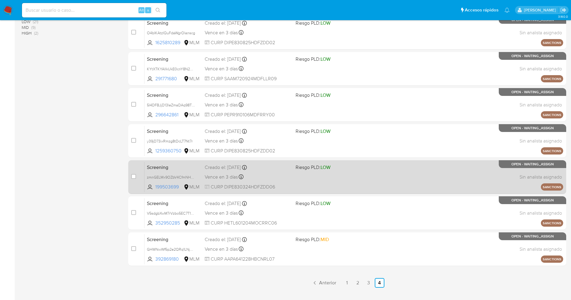
scroll to position [197, 0]
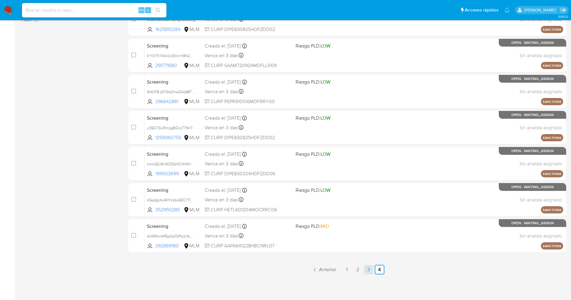
click at [367, 272] on link "3" at bounding box center [369, 270] width 10 height 10
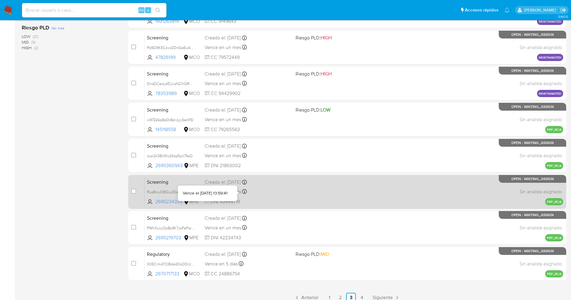
scroll to position [181, 0]
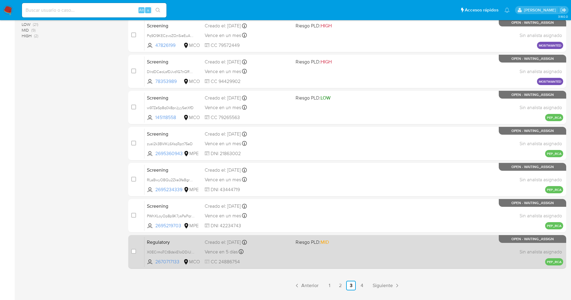
click at [281, 257] on div "Regulatory X0ECrmoTCtBdskE1oODiU3Hv 2670717133 MCO Riesgo PLD: MID Creado el: 1…" at bounding box center [353, 252] width 419 height 30
click at [359, 258] on div "Regulatory X0ECrmoTCtBdskE1oODiU3Hv 2670717133 MCO Riesgo PLD: MID Creado el: 1…" at bounding box center [353, 252] width 419 height 30
click at [133, 251] on input "checkbox" at bounding box center [133, 251] width 5 height 5
checkbox input "true"
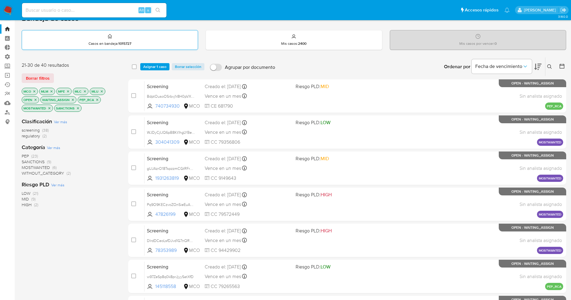
scroll to position [0, 0]
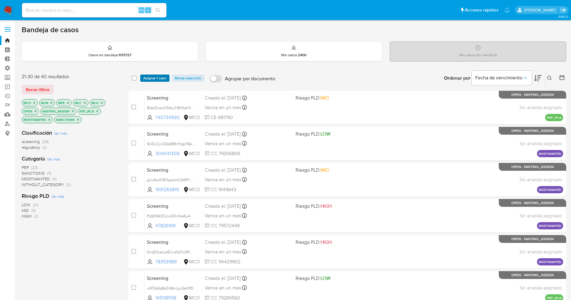
click at [158, 78] on span "Asignar 1 caso" at bounding box center [154, 78] width 23 height 6
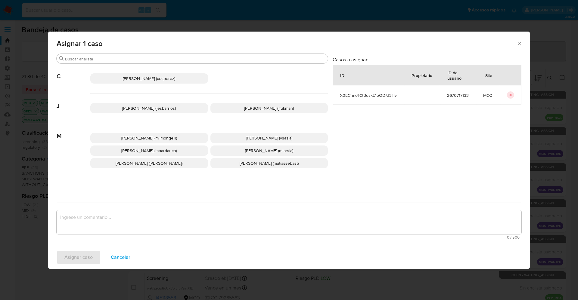
click at [138, 108] on span "Jesica Iris Barrios Leita (jesbarrios)" at bounding box center [149, 108] width 54 height 6
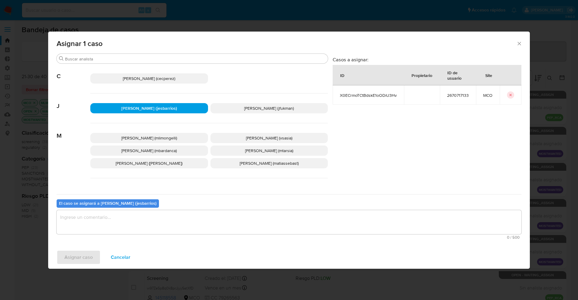
click at [157, 232] on textarea "assign-modal" at bounding box center [289, 222] width 465 height 24
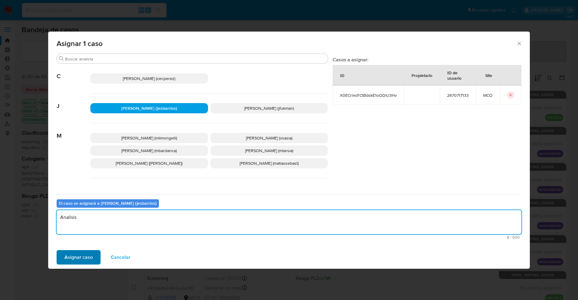
type textarea "Analisis"
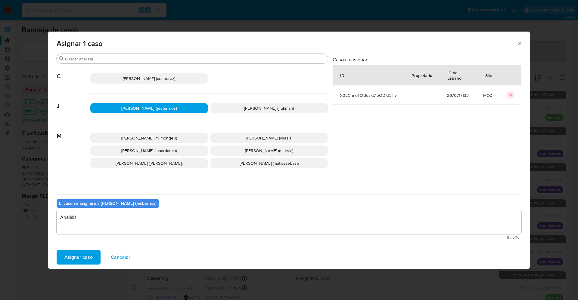
click at [70, 263] on span "Asignar caso" at bounding box center [78, 257] width 28 height 13
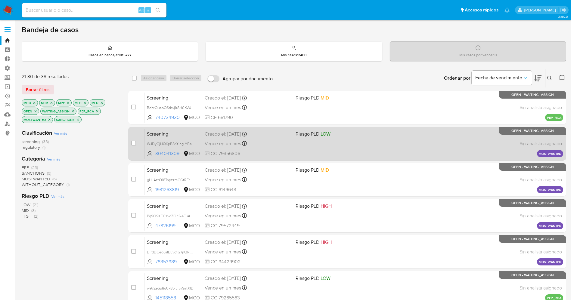
scroll to position [197, 0]
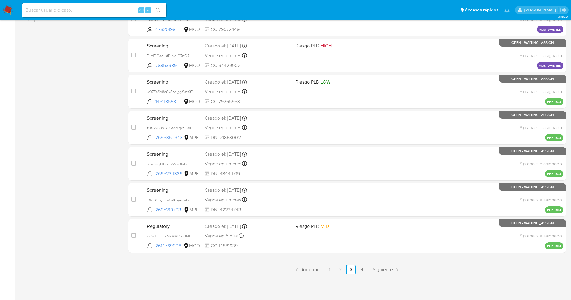
click at [5, 11] on img at bounding box center [8, 10] width 10 height 10
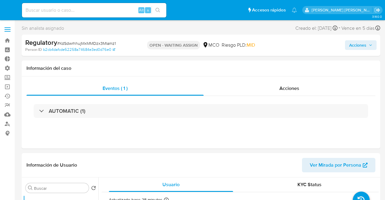
select select "10"
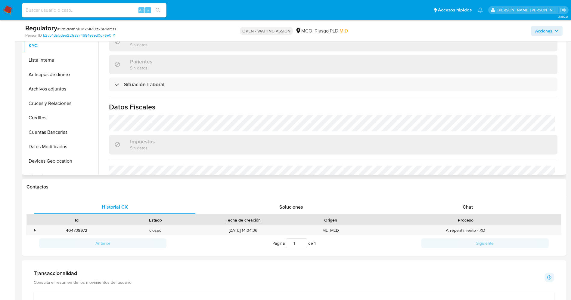
scroll to position [271, 0]
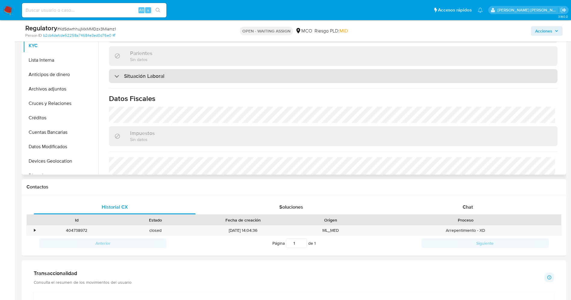
click at [182, 76] on div "Situación Laboral" at bounding box center [333, 76] width 449 height 14
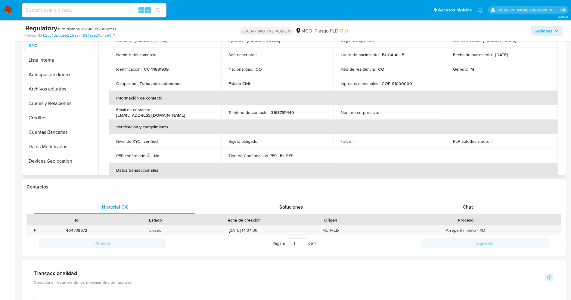
scroll to position [181, 0]
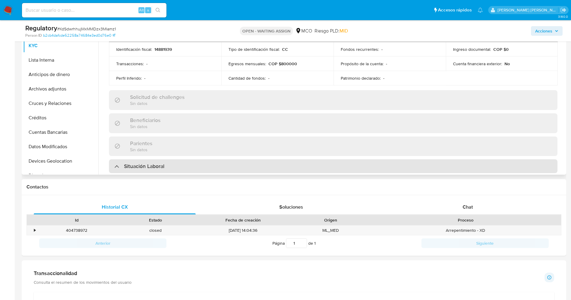
click at [140, 166] on h3 "Situación Laboral" at bounding box center [144, 166] width 40 height 7
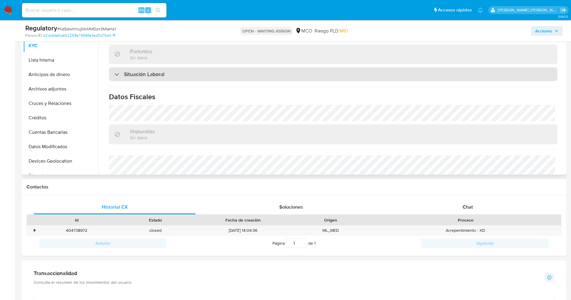
scroll to position [260, 0]
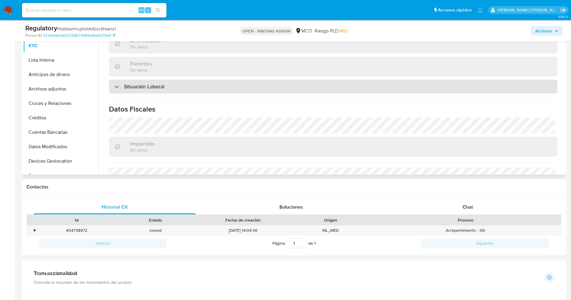
click at [173, 83] on div "Situación Laboral" at bounding box center [333, 87] width 449 height 14
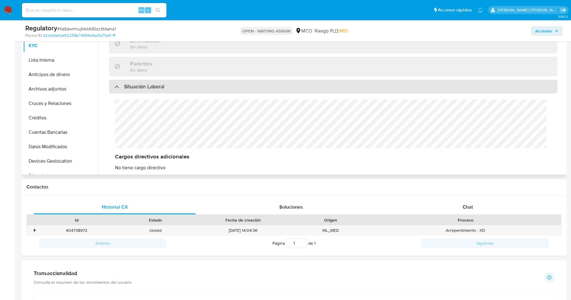
click at [173, 83] on div "Situación Laboral" at bounding box center [333, 87] width 449 height 14
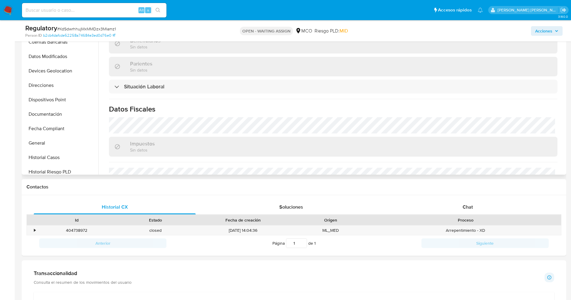
scroll to position [135, 0]
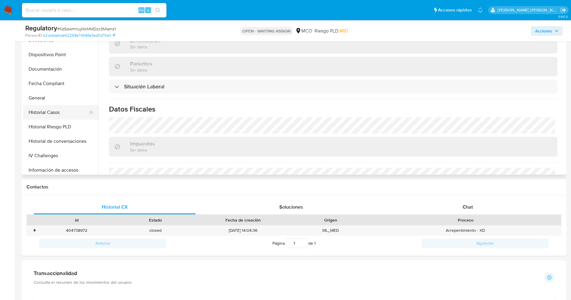
click at [60, 111] on button "Historial Casos" at bounding box center [58, 112] width 70 height 14
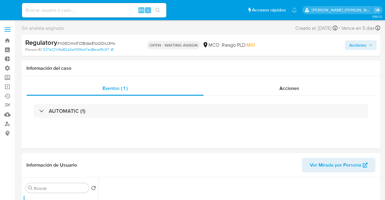
select select "10"
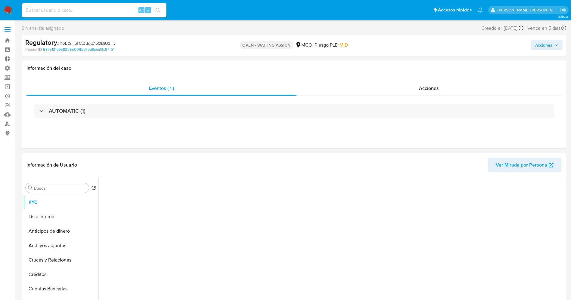
select select "10"
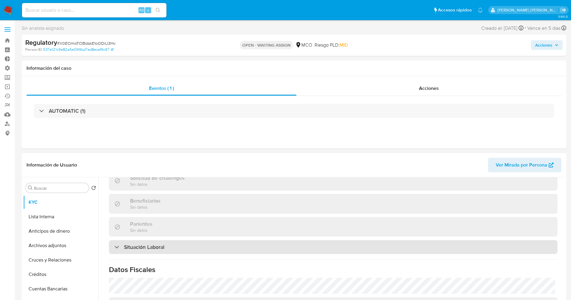
scroll to position [271, 0]
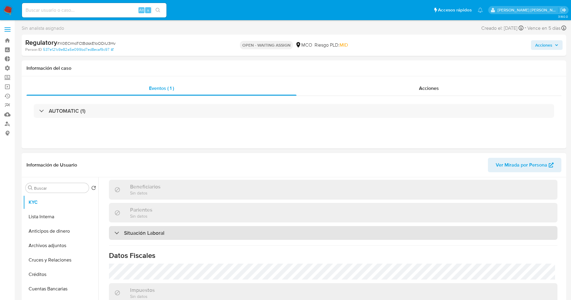
click at [185, 238] on div "Situación Laboral" at bounding box center [333, 233] width 449 height 14
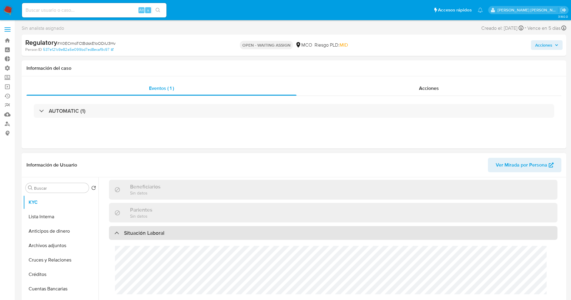
click at [185, 238] on div "Situación Laboral" at bounding box center [333, 233] width 449 height 14
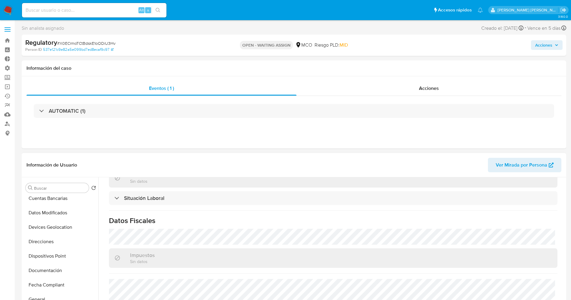
scroll to position [135, 0]
click at [54, 267] on button "Historial Casos" at bounding box center [58, 269] width 70 height 14
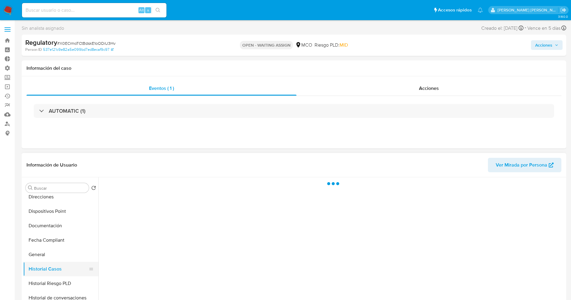
scroll to position [0, 0]
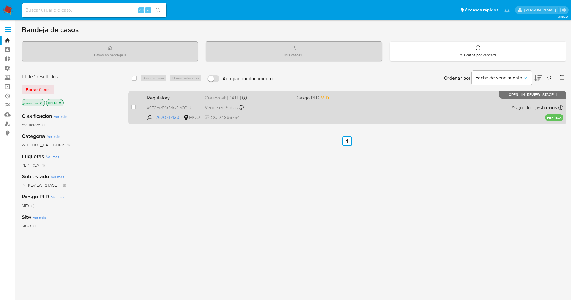
click at [313, 107] on span at bounding box center [339, 107] width 86 height 1
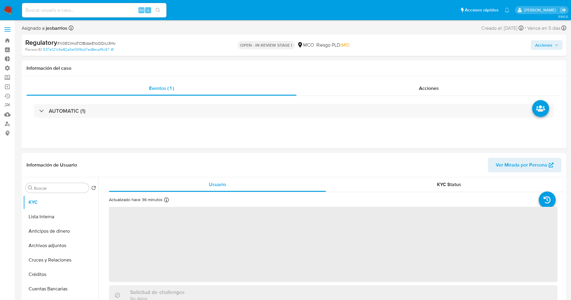
select select "10"
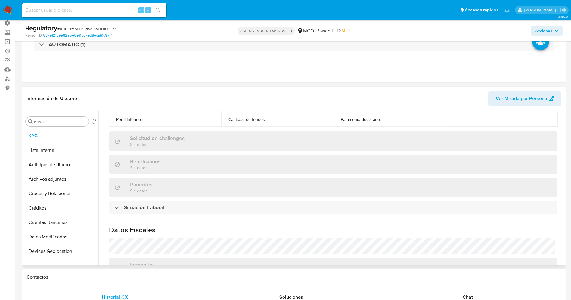
scroll to position [271, 0]
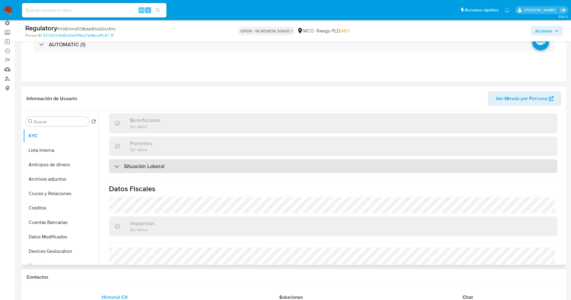
click at [182, 171] on div "Situación Laboral" at bounding box center [333, 167] width 449 height 14
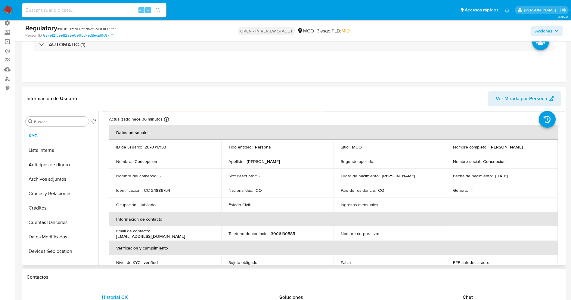
scroll to position [0, 0]
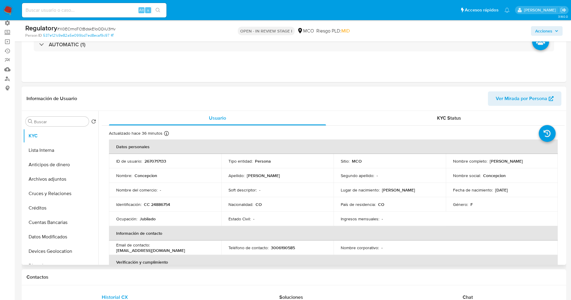
drag, startPoint x: 450, startPoint y: 164, endPoint x: 512, endPoint y: 165, distance: 62.6
click at [517, 166] on td "Nombre completo : Concepcion Marulanda Gonzalez" at bounding box center [502, 161] width 112 height 14
copy p "[PERSON_NAME]"
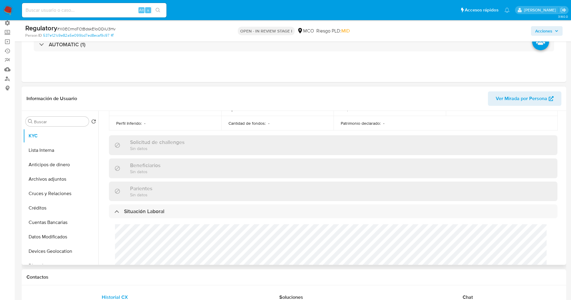
scroll to position [271, 0]
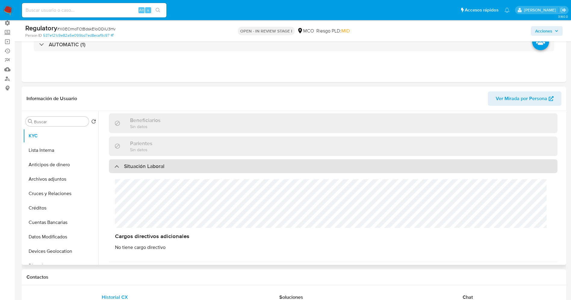
click at [160, 166] on h3 "Situación Laboral" at bounding box center [144, 166] width 40 height 7
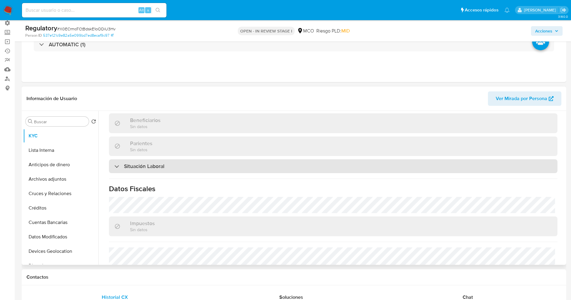
click at [160, 166] on h3 "Situación Laboral" at bounding box center [144, 166] width 40 height 7
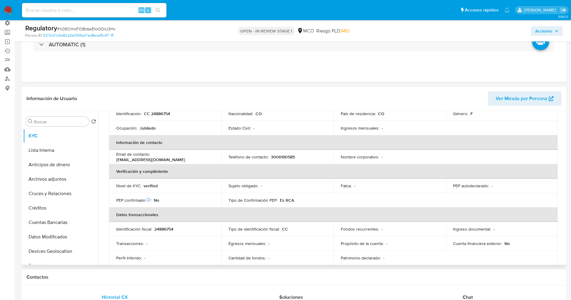
scroll to position [90, 0]
click at [57, 151] on button "Lista Interna" at bounding box center [58, 150] width 70 height 14
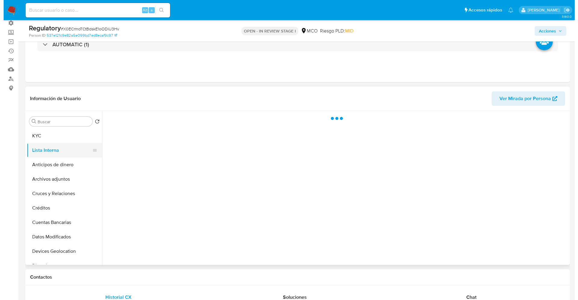
scroll to position [0, 0]
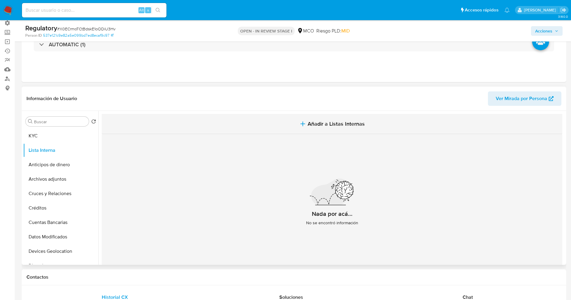
click at [296, 120] on button "Añadir a Listas Internas" at bounding box center [332, 124] width 461 height 20
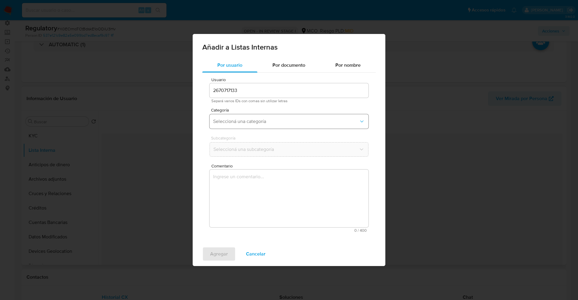
click at [288, 117] on button "Seleccioná una categoría" at bounding box center [289, 121] width 159 height 14
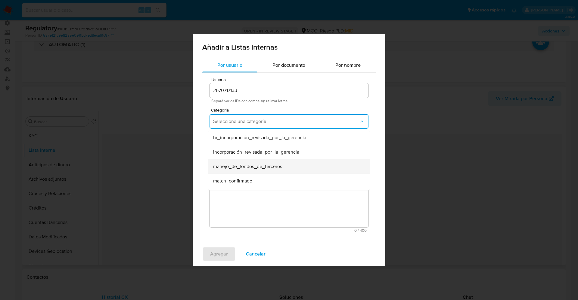
scroll to position [45, 0]
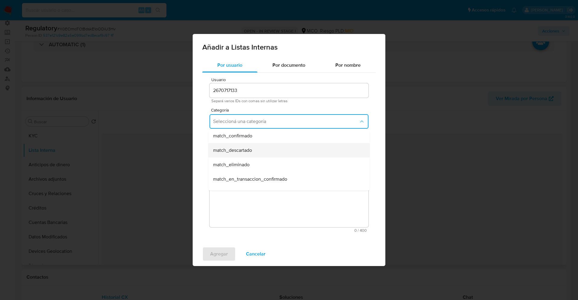
click at [263, 148] on div "match_descartado" at bounding box center [287, 150] width 148 height 14
click at [264, 142] on button "Seleccioná una subcategoría" at bounding box center [289, 149] width 159 height 14
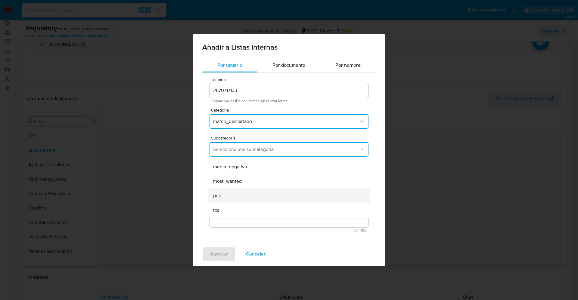
scroll to position [41, 0]
click at [235, 186] on div "pep" at bounding box center [287, 182] width 148 height 14
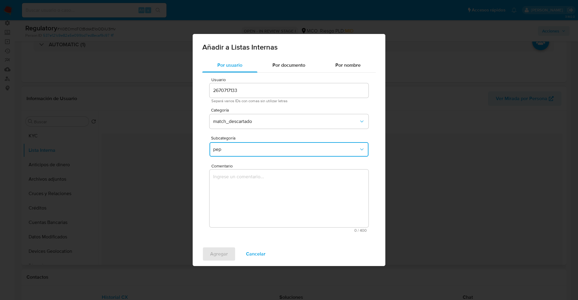
click at [233, 188] on textarea "Comentario" at bounding box center [289, 199] width 159 height 58
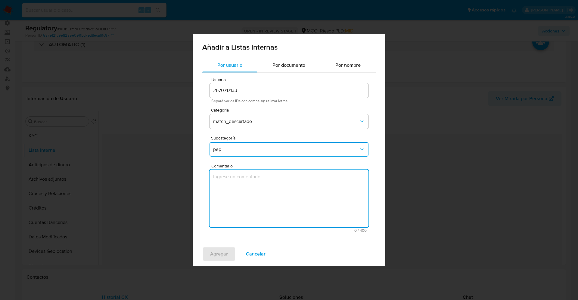
click at [229, 149] on span "pep" at bounding box center [286, 150] width 146 height 6
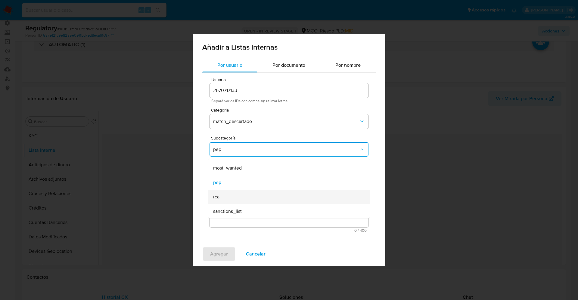
click at [229, 194] on div "rca" at bounding box center [287, 197] width 148 height 14
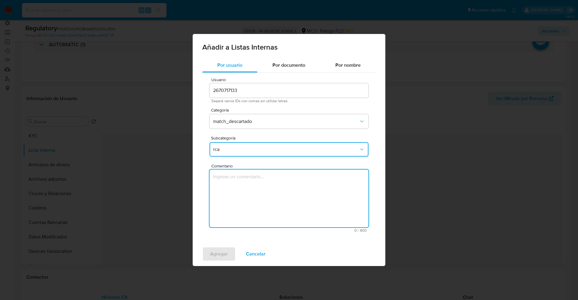
click at [229, 194] on textarea "Comentario" at bounding box center [289, 199] width 159 height 58
type textarea "El usuario Concepcion Marulanda Gonzalez declara ser RCA ell mismo no declara f…"
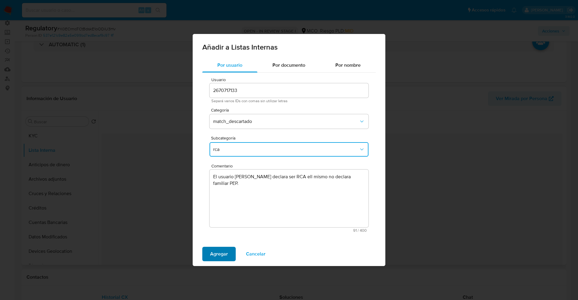
click at [219, 259] on span "Agregar" at bounding box center [219, 254] width 18 height 13
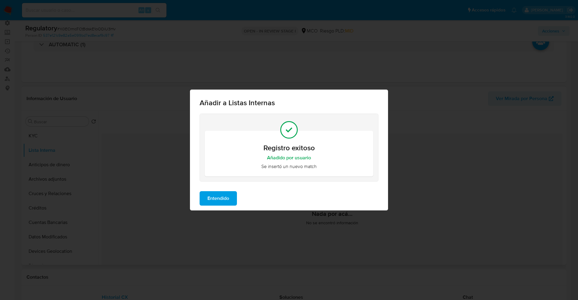
click at [214, 196] on span "Entendido" at bounding box center [218, 198] width 22 height 13
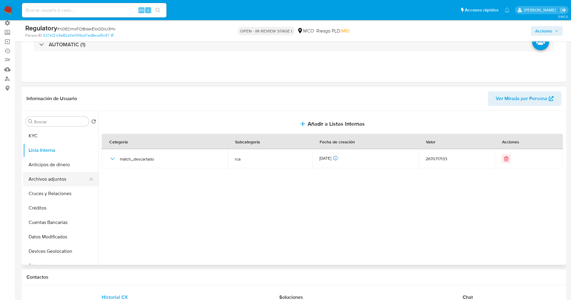
click at [43, 182] on button "Archivos adjuntos" at bounding box center [58, 179] width 70 height 14
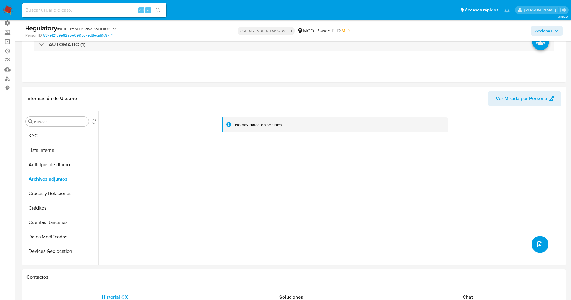
click at [541, 238] on button "upload-file" at bounding box center [540, 244] width 17 height 17
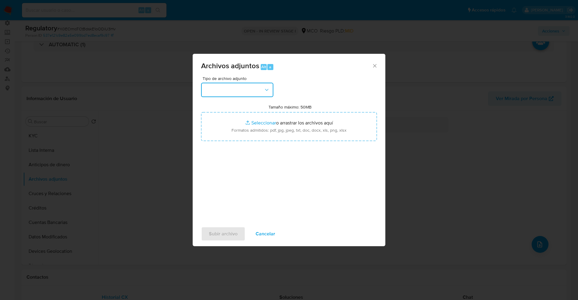
click at [242, 94] on button "button" at bounding box center [237, 90] width 72 height 14
click at [256, 232] on span "Cancelar" at bounding box center [266, 234] width 20 height 13
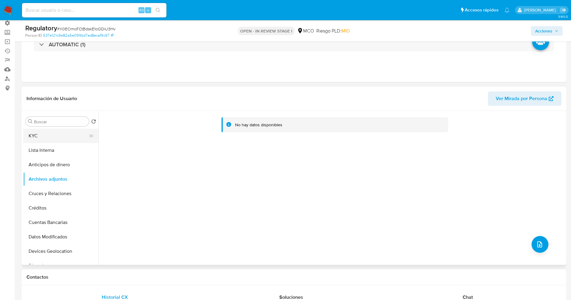
click at [31, 133] on button "KYC" at bounding box center [58, 136] width 70 height 14
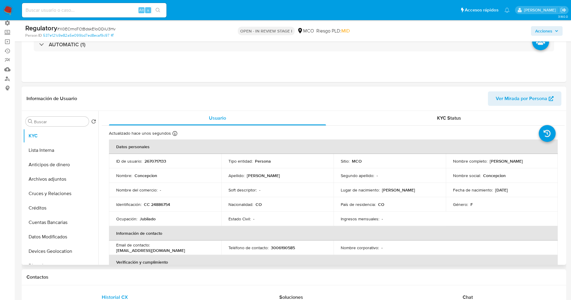
drag, startPoint x: 452, startPoint y: 164, endPoint x: 533, endPoint y: 164, distance: 81.3
click at [533, 164] on div "Nombre completo : Concepcion Marulanda Gonzalez" at bounding box center [502, 161] width 98 height 5
copy p "[PERSON_NAME]"
click at [45, 178] on button "Archivos adjuntos" at bounding box center [58, 179] width 70 height 14
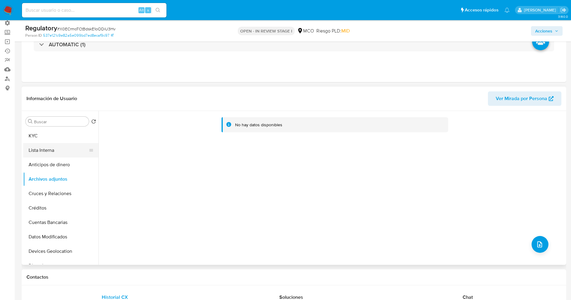
click at [49, 148] on button "Lista Interna" at bounding box center [58, 150] width 70 height 14
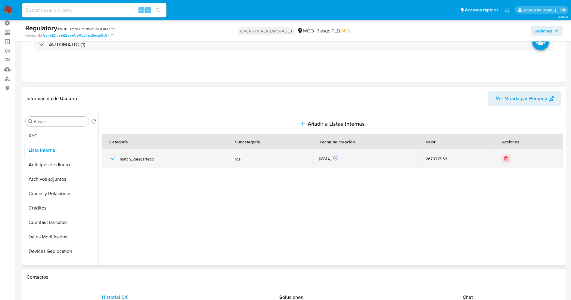
click at [117, 157] on div "match_descartado" at bounding box center [164, 158] width 111 height 19
drag, startPoint x: 117, startPoint y: 164, endPoint x: 112, endPoint y: 158, distance: 8.3
click at [116, 164] on div "match_descartado" at bounding box center [164, 158] width 111 height 19
click at [112, 157] on icon "button" at bounding box center [112, 158] width 7 height 7
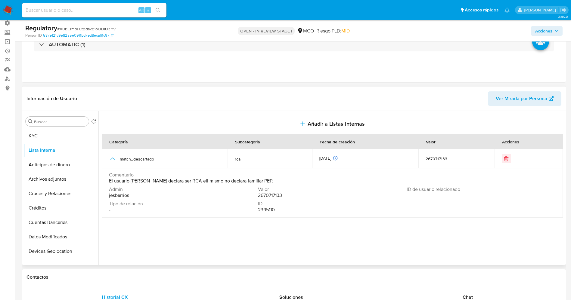
drag, startPoint x: 107, startPoint y: 182, endPoint x: 312, endPoint y: 184, distance: 205.0
click at [312, 184] on td "Comentario El usuario Concepcion Marulanda Gonzalez declara ser RCA ell mismo n…" at bounding box center [332, 193] width 461 height 49
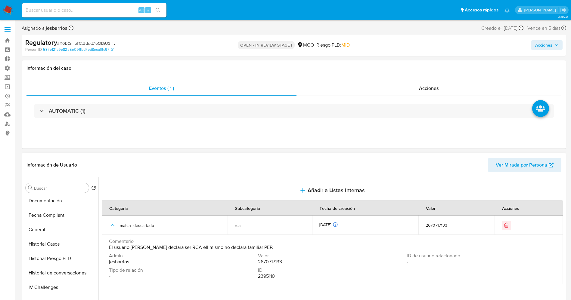
scroll to position [181, 0]
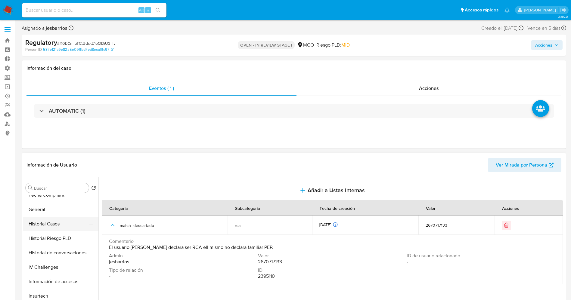
click at [63, 220] on button "Historial Casos" at bounding box center [58, 224] width 70 height 14
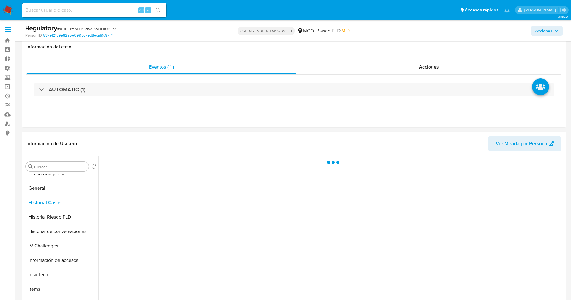
scroll to position [45, 0]
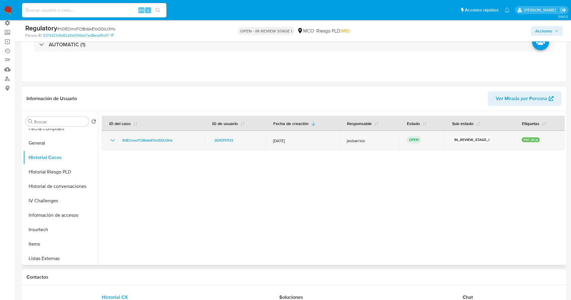
click at [109, 138] on td "X0ECrmoTCtBdskE1oODiU3Hv" at bounding box center [153, 140] width 103 height 19
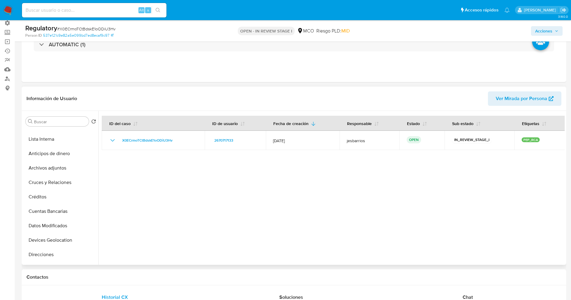
scroll to position [0, 0]
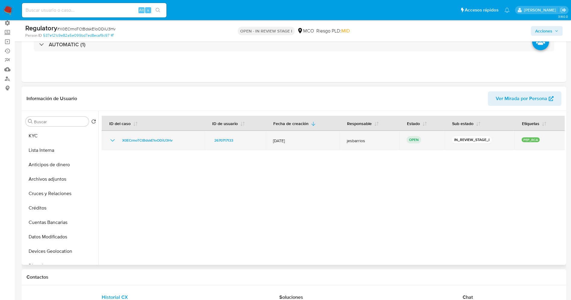
click at [112, 140] on icon "Mostrar/Ocultar" at bounding box center [112, 140] width 7 height 7
click at [117, 141] on div "X0ECrmoTCtBdskE1oODiU3Hv" at bounding box center [153, 140] width 89 height 7
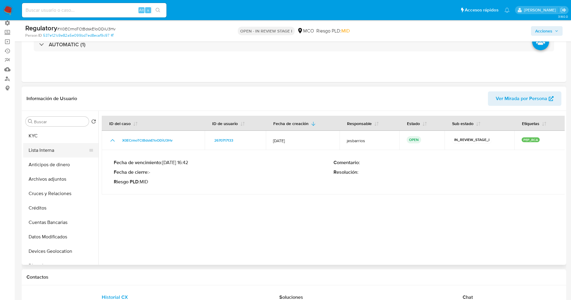
click at [54, 152] on button "Lista Interna" at bounding box center [58, 150] width 70 height 14
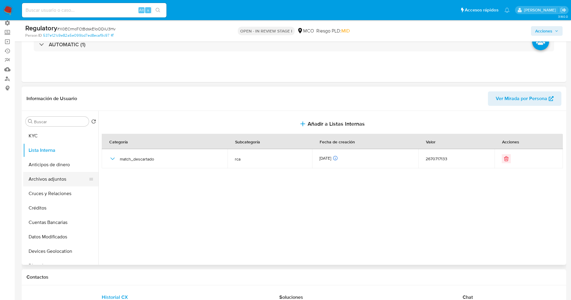
click at [51, 176] on button "Archivos adjuntos" at bounding box center [58, 179] width 70 height 14
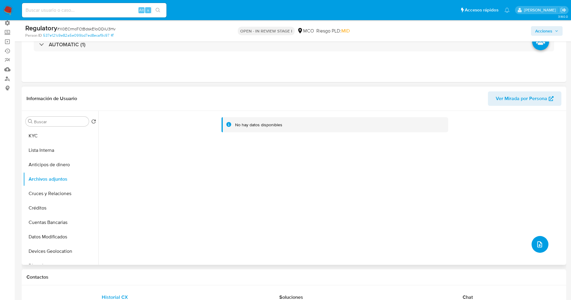
click at [540, 243] on icon "upload-file" at bounding box center [539, 244] width 7 height 7
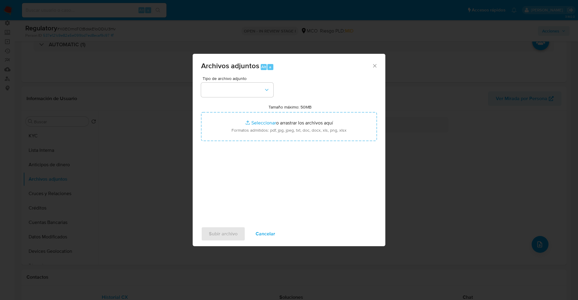
click at [239, 87] on button "button" at bounding box center [237, 90] width 72 height 14
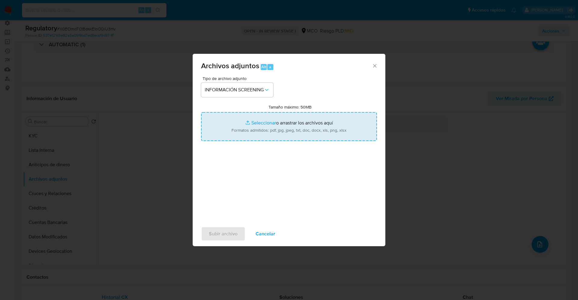
type input "C:\fakepath\_Concepcion Marulanda Gonzalez_ lavado de dinero - Buscar con Googl…"
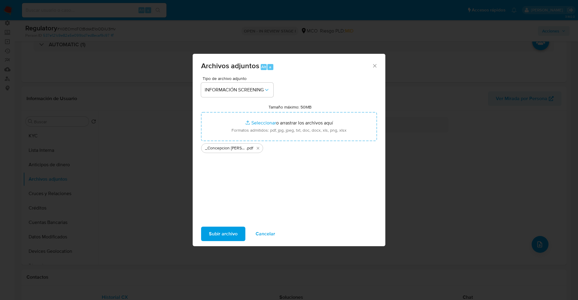
click at [222, 232] on span "Subir archivo" at bounding box center [223, 234] width 29 height 13
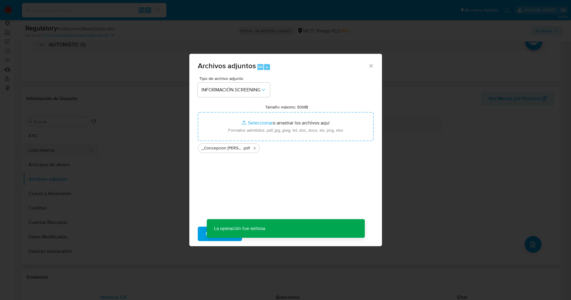
click at [29, 151] on button "Lista Interna" at bounding box center [58, 150] width 70 height 14
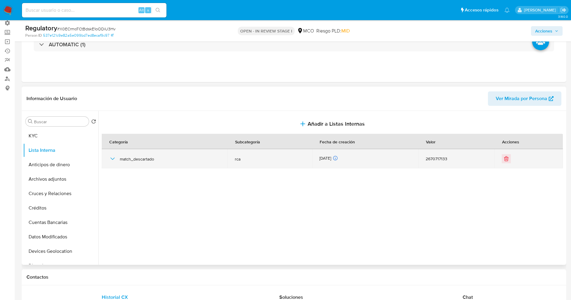
click at [115, 161] on icon "button" at bounding box center [112, 158] width 7 height 7
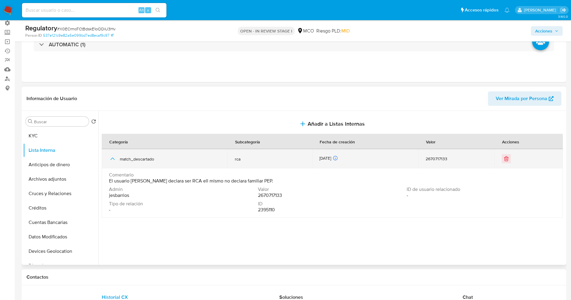
click at [115, 161] on icon "button" at bounding box center [112, 158] width 7 height 7
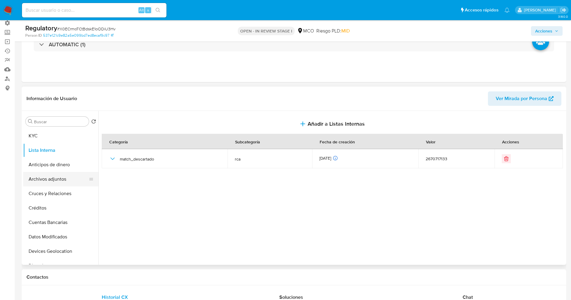
click at [51, 183] on button "Archivos adjuntos" at bounding box center [58, 179] width 70 height 14
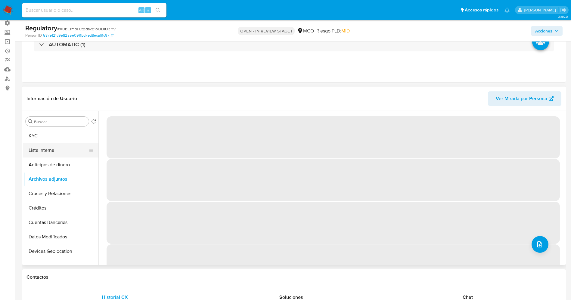
click at [44, 152] on button "Lista Interna" at bounding box center [58, 150] width 70 height 14
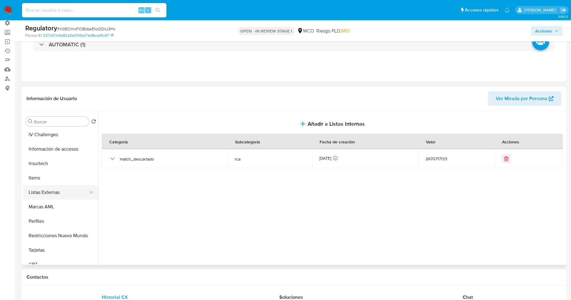
scroll to position [254, 0]
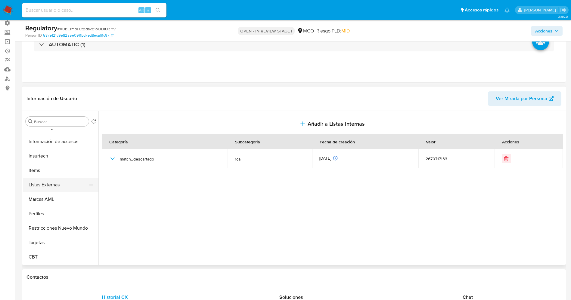
click at [63, 188] on button "Listas Externas" at bounding box center [58, 185] width 70 height 14
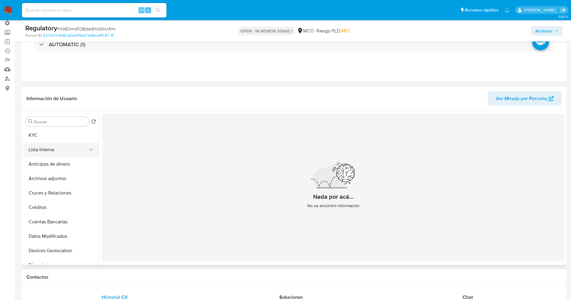
scroll to position [0, 0]
click at [45, 151] on button "Lista Interna" at bounding box center [58, 150] width 70 height 14
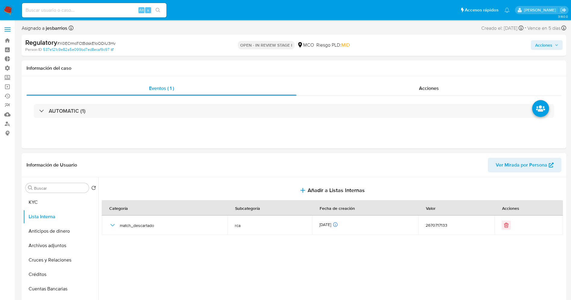
click at [533, 42] on button "Acciones" at bounding box center [547, 45] width 32 height 10
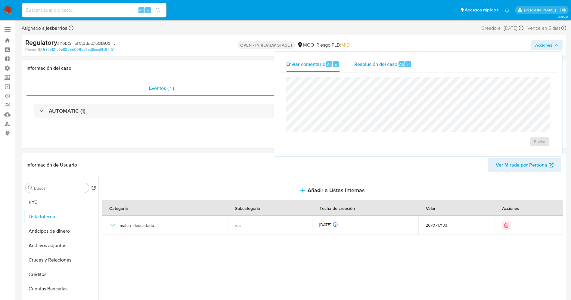
click at [396, 64] on span "Resolución del caso" at bounding box center [375, 64] width 43 height 7
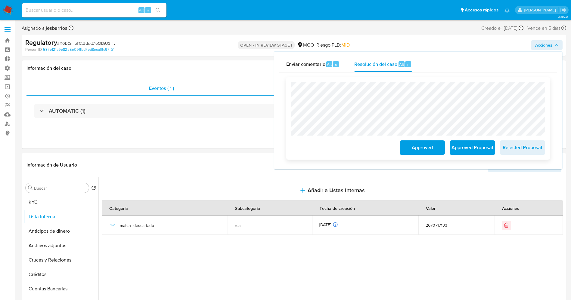
click at [420, 145] on span "Approved" at bounding box center [423, 147] width 30 height 13
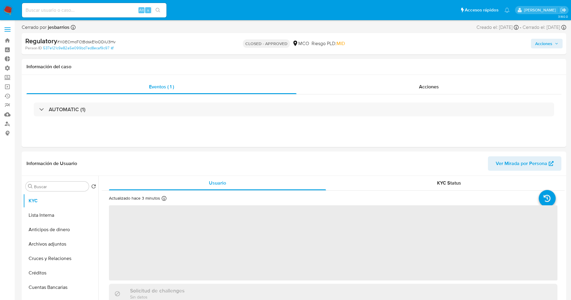
select select "10"
